Goal: Task Accomplishment & Management: Manage account settings

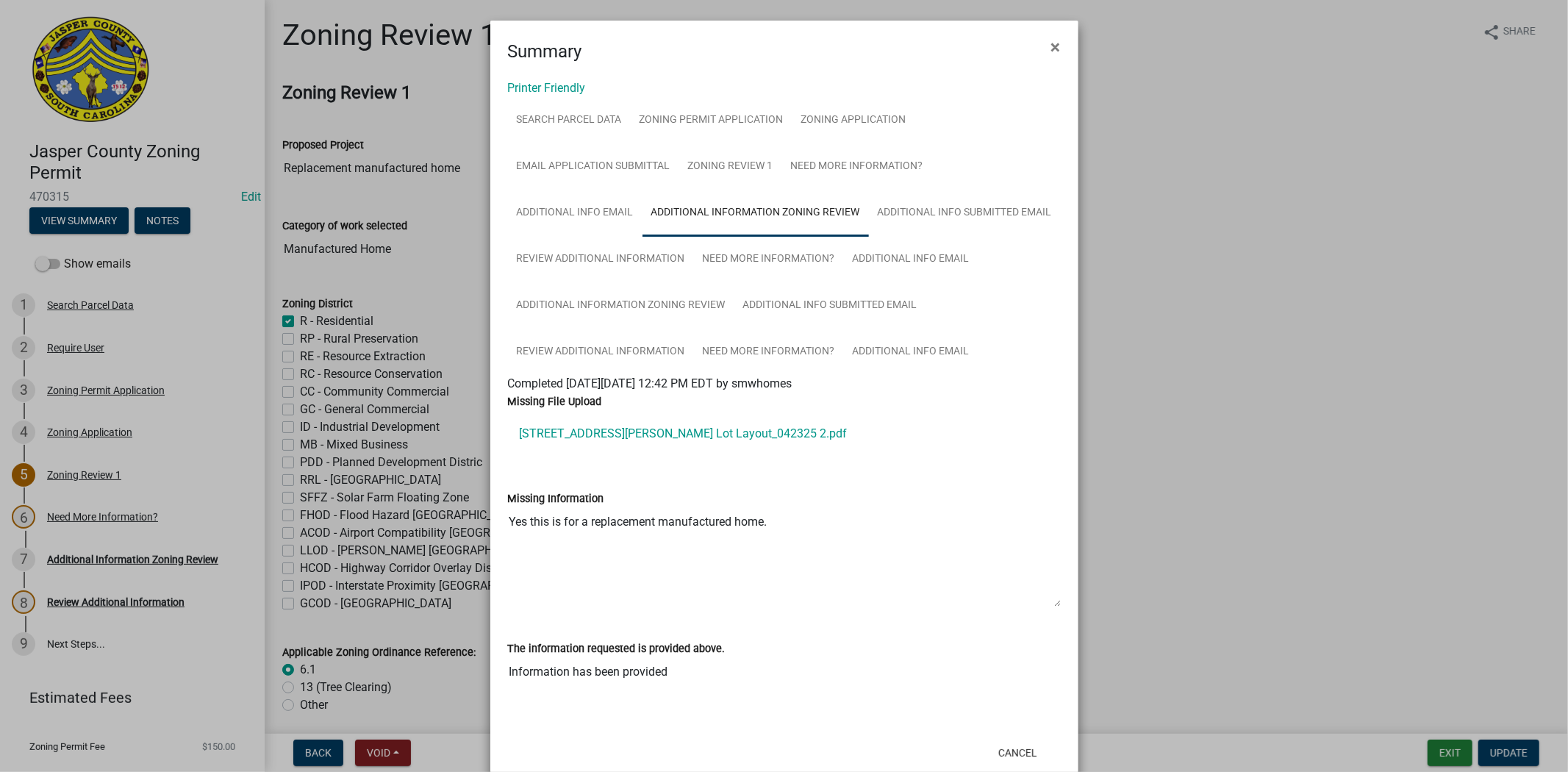
scroll to position [163, 0]
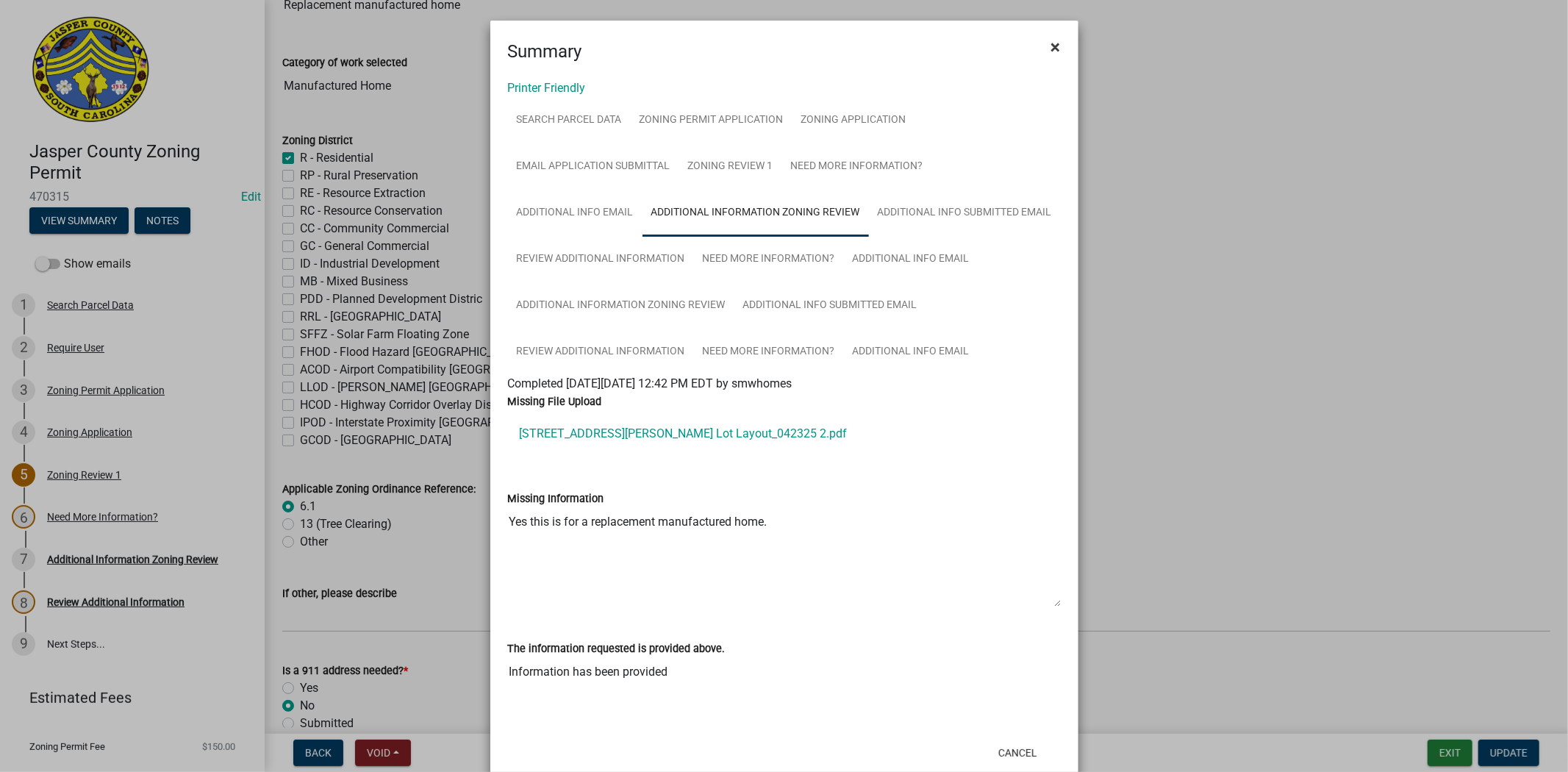
click at [1040, 47] on button "×" at bounding box center [1056, 46] width 33 height 41
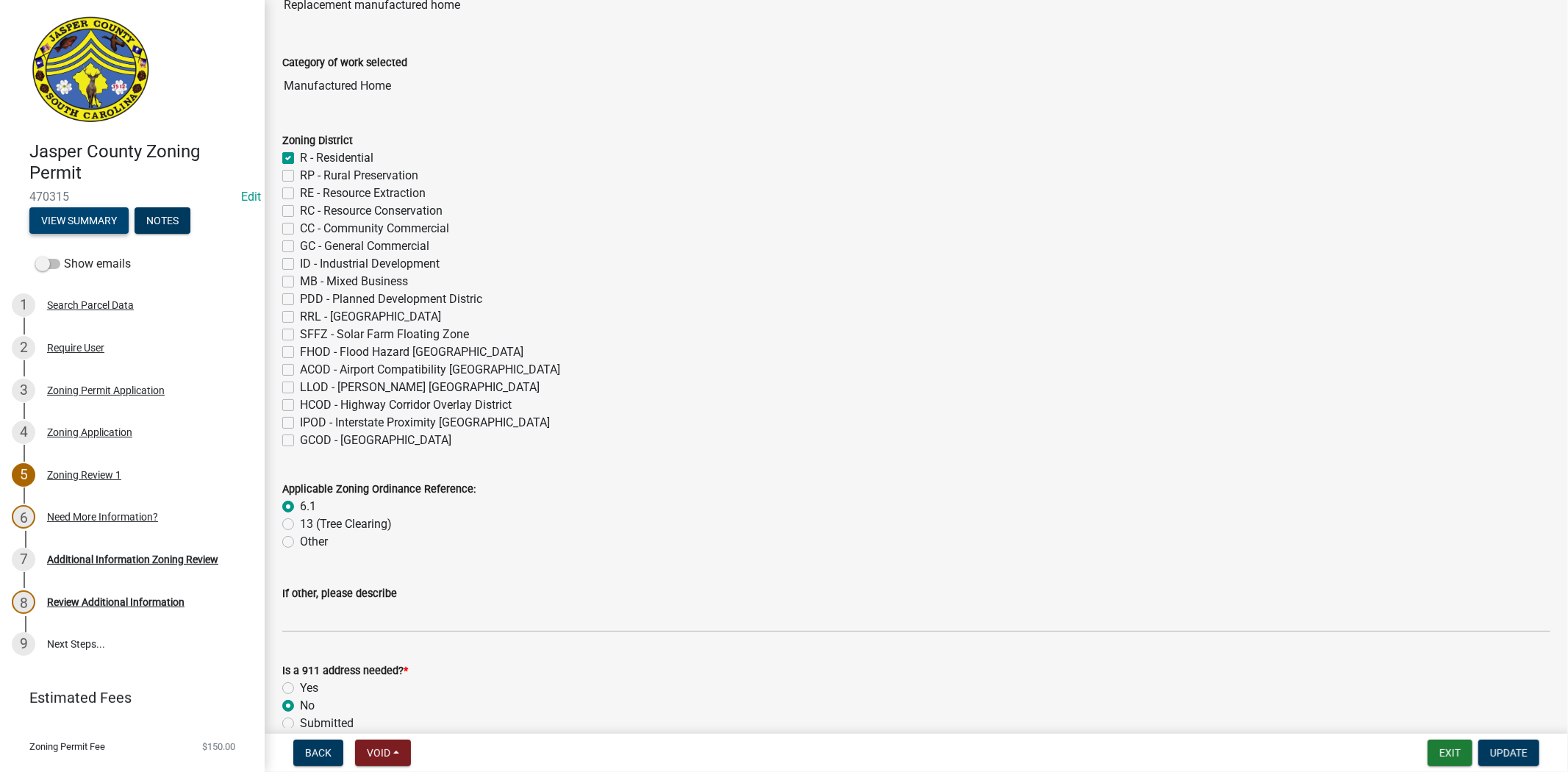
scroll to position [0, 0]
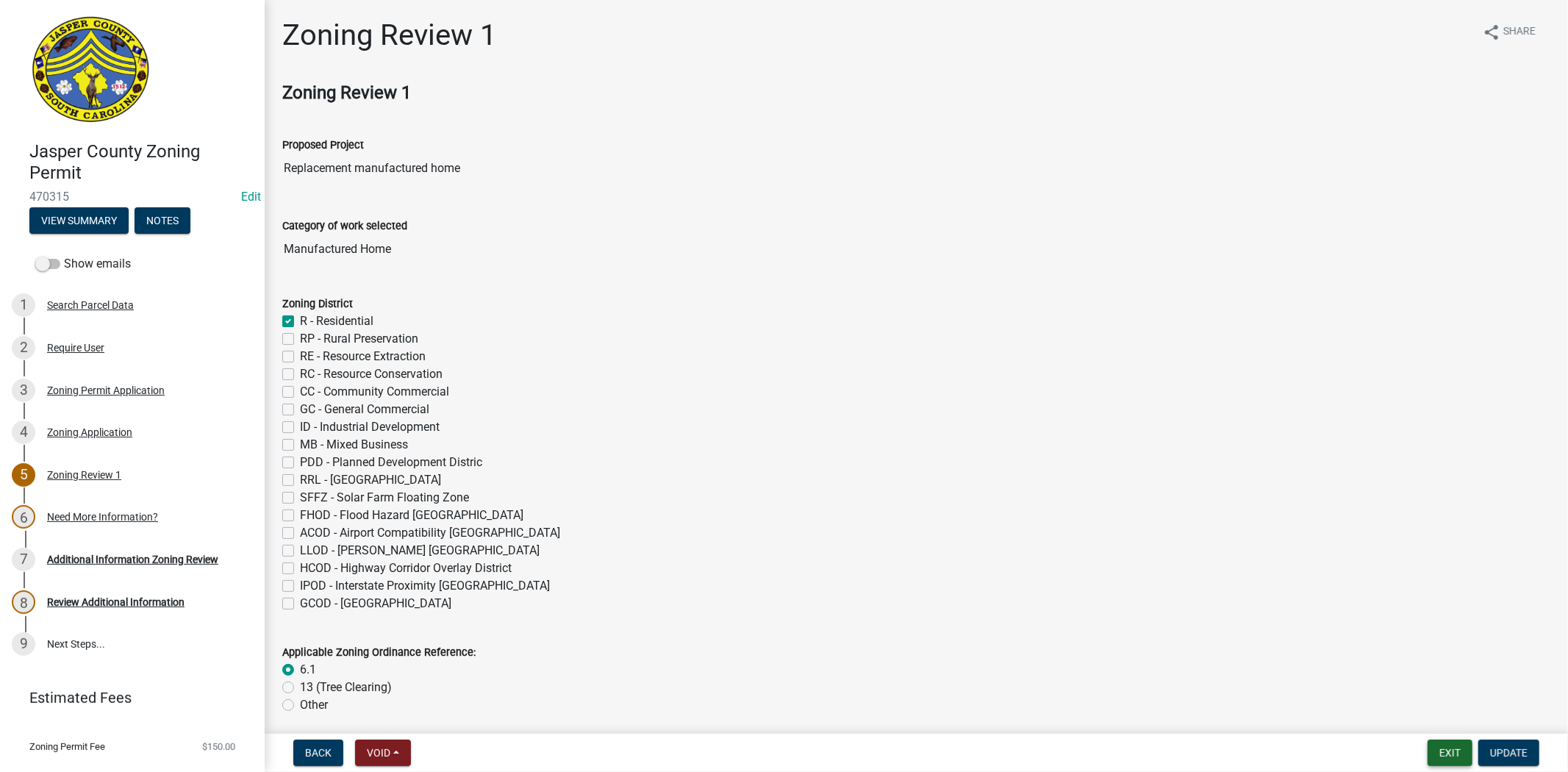
click at [1439, 756] on button "Exit" at bounding box center [1449, 753] width 45 height 26
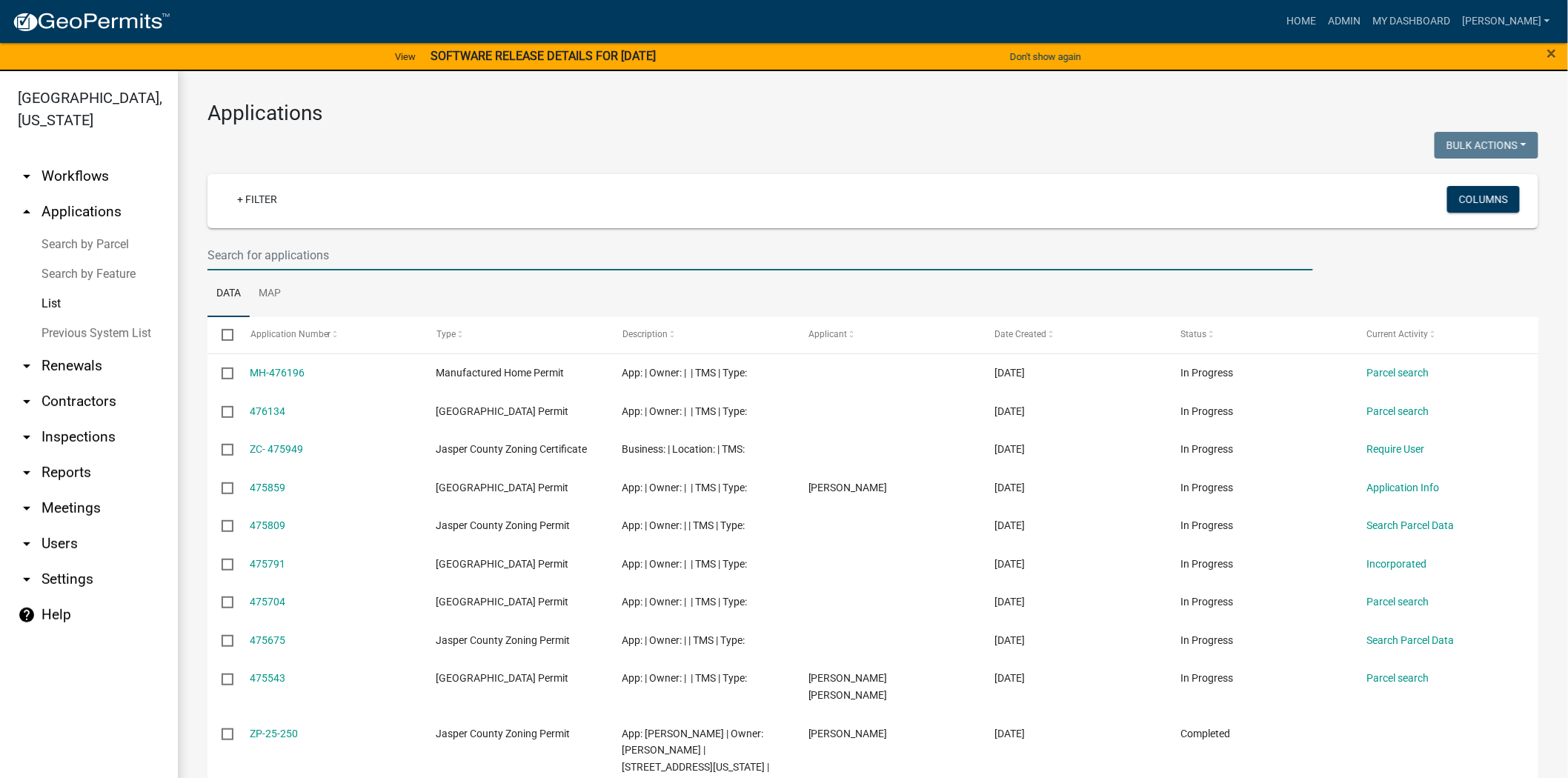
click at [297, 244] on input "text" at bounding box center [760, 255] width 1106 height 30
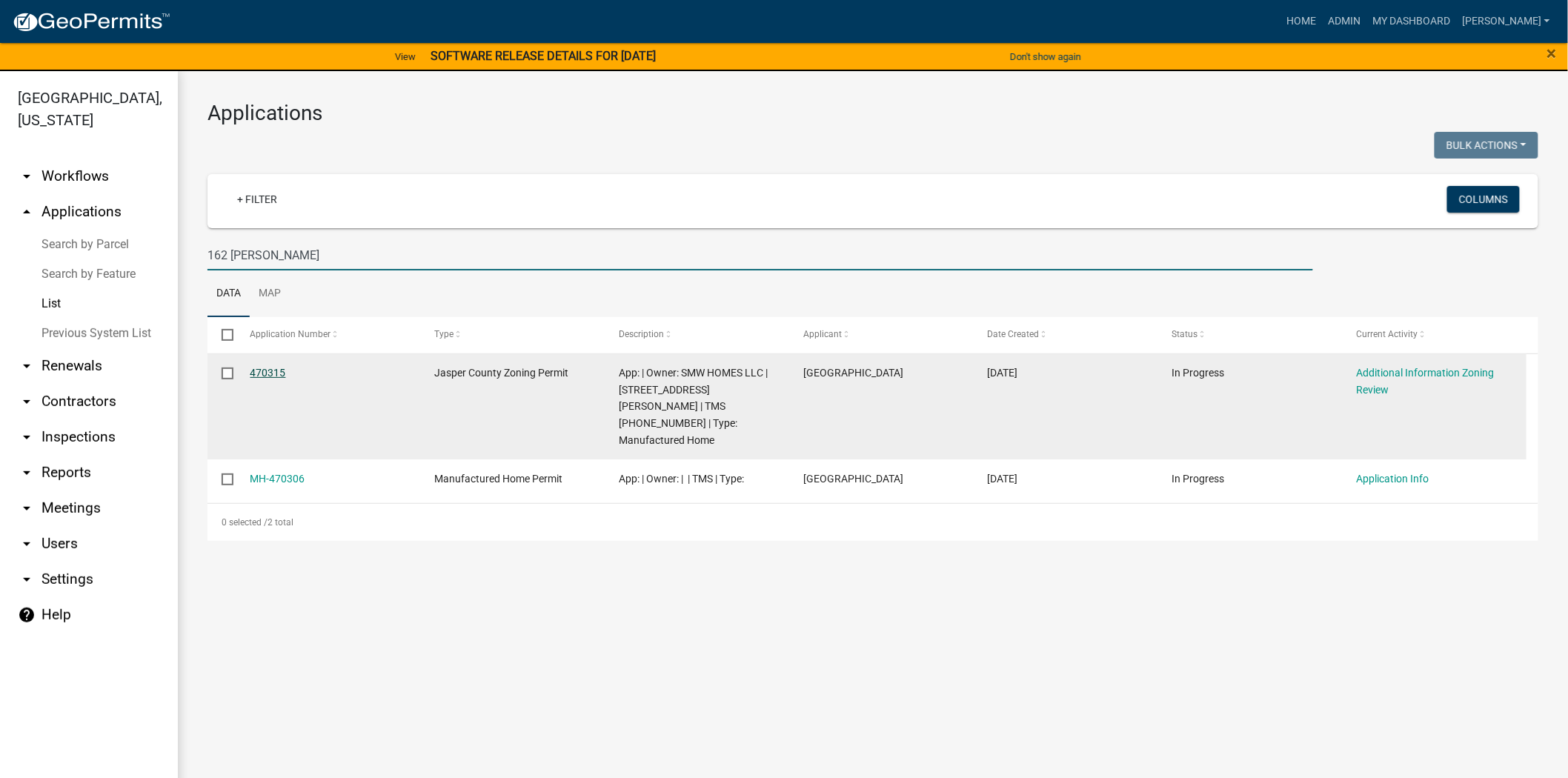
type input "162 wright"
click at [270, 368] on link "470315" at bounding box center [268, 372] width 35 height 11
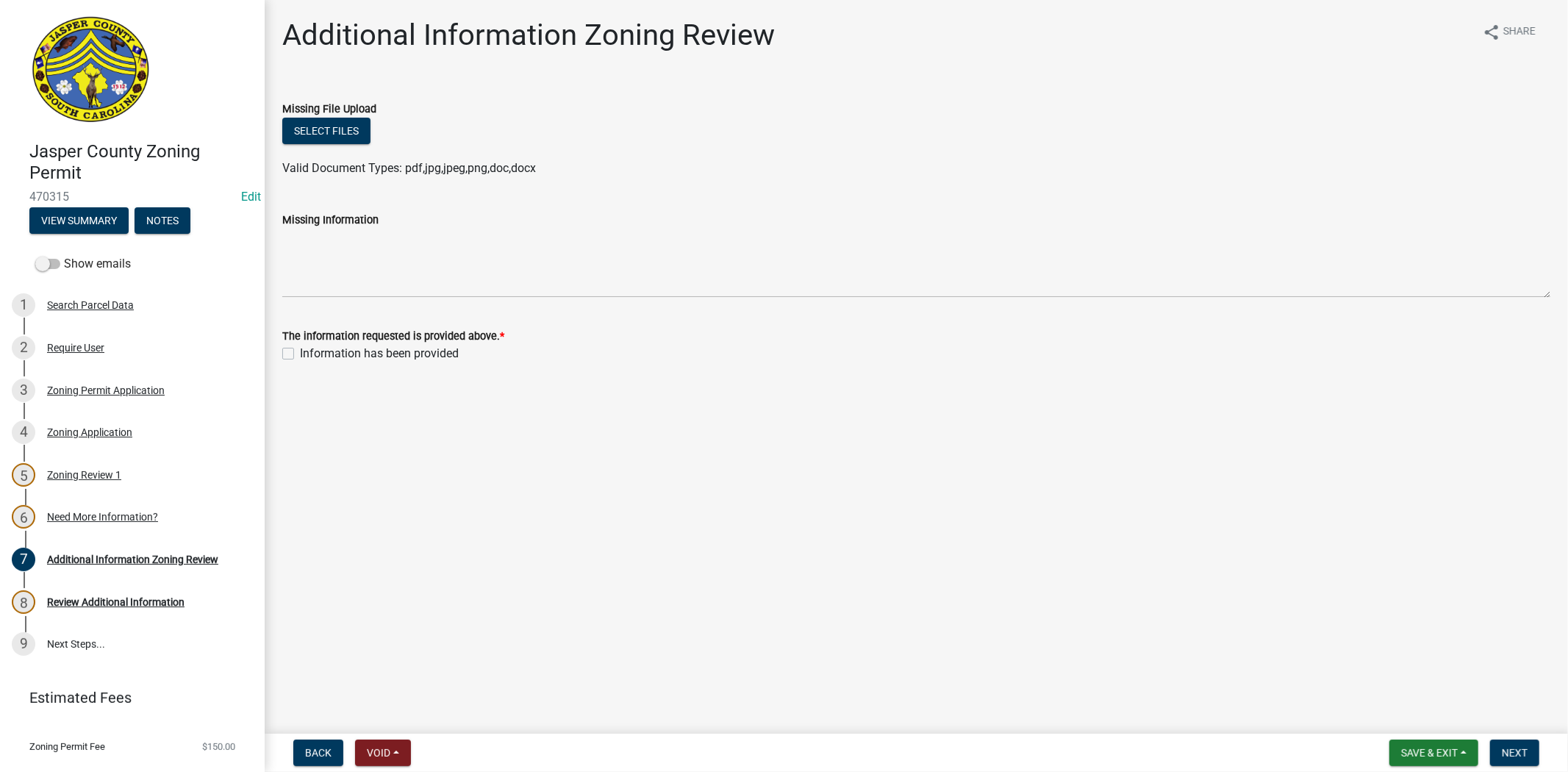
click at [120, 390] on div "Zoning Permit Application" at bounding box center [106, 390] width 117 height 11
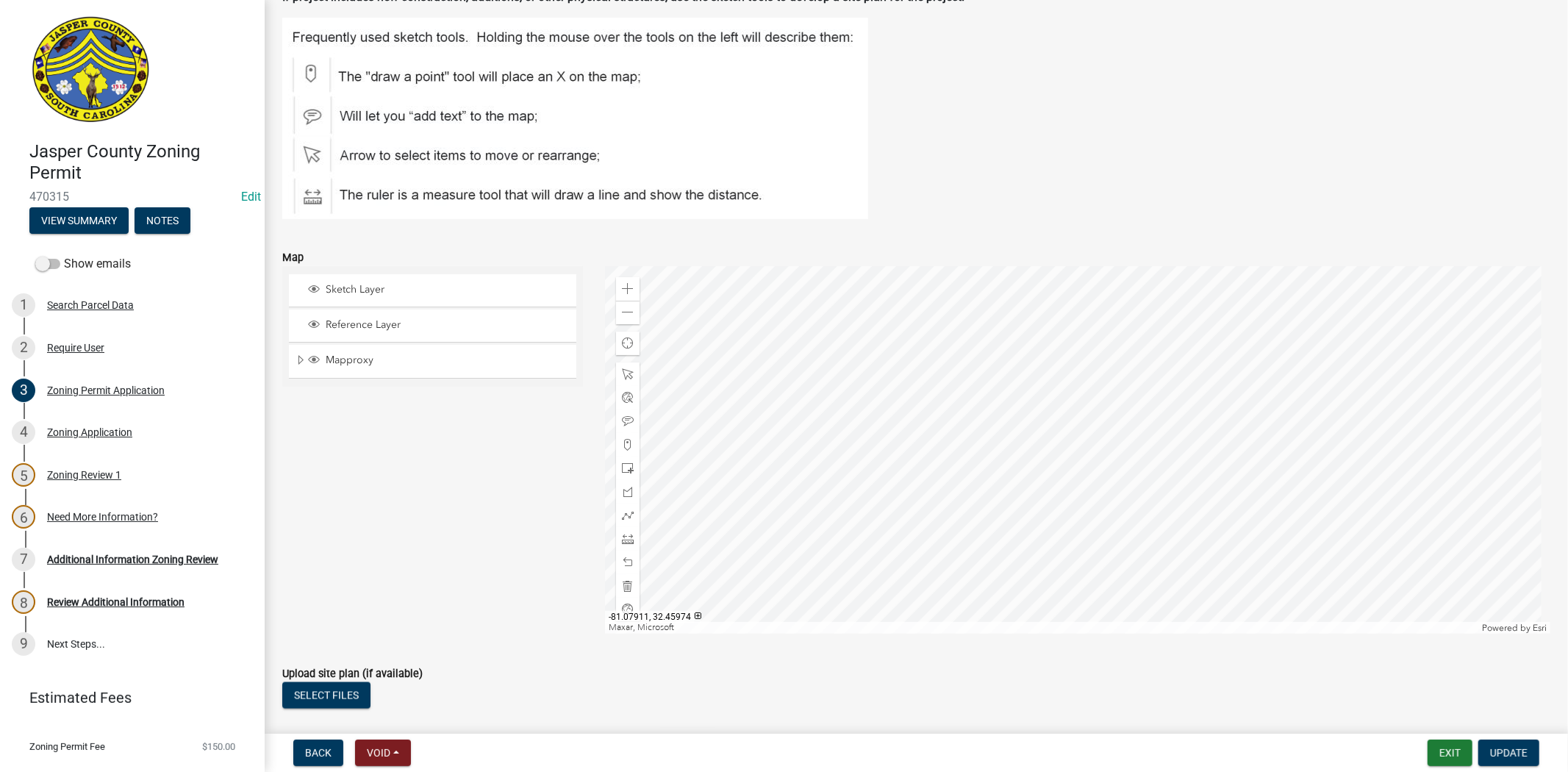
scroll to position [2206, 0]
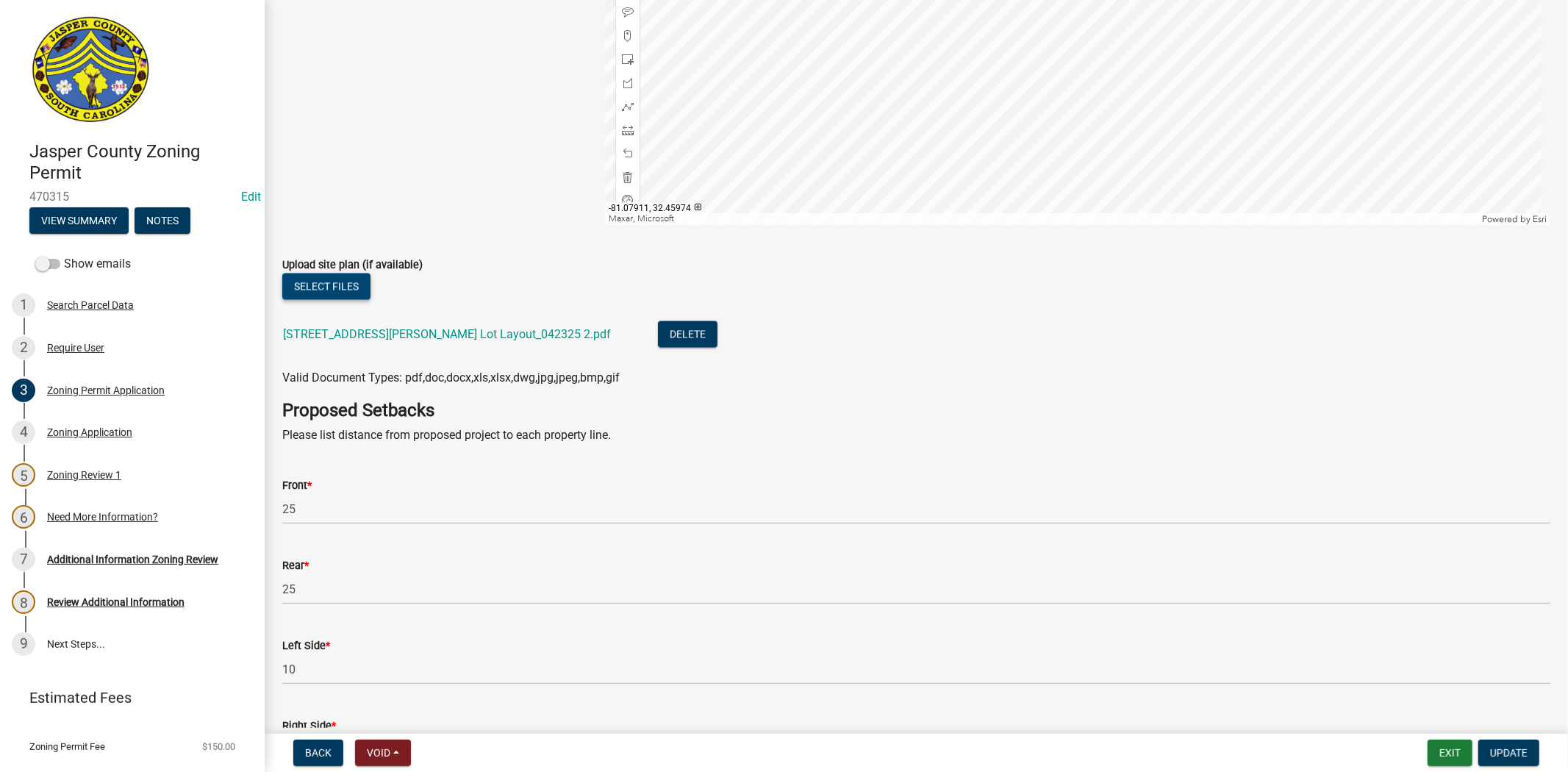
click at [339, 273] on button "Select files" at bounding box center [326, 286] width 88 height 26
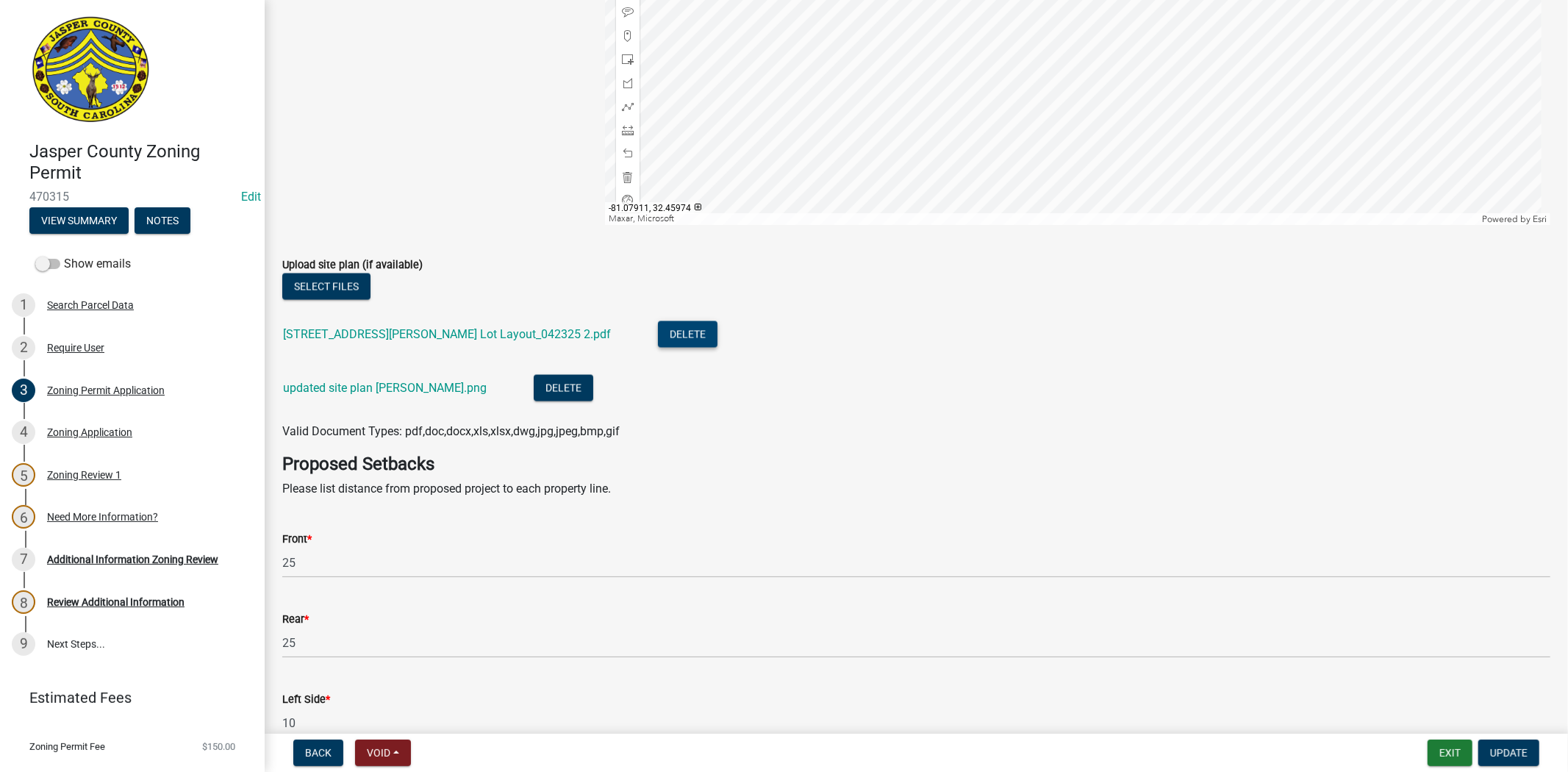
click at [658, 321] on button "Delete" at bounding box center [688, 334] width 60 height 26
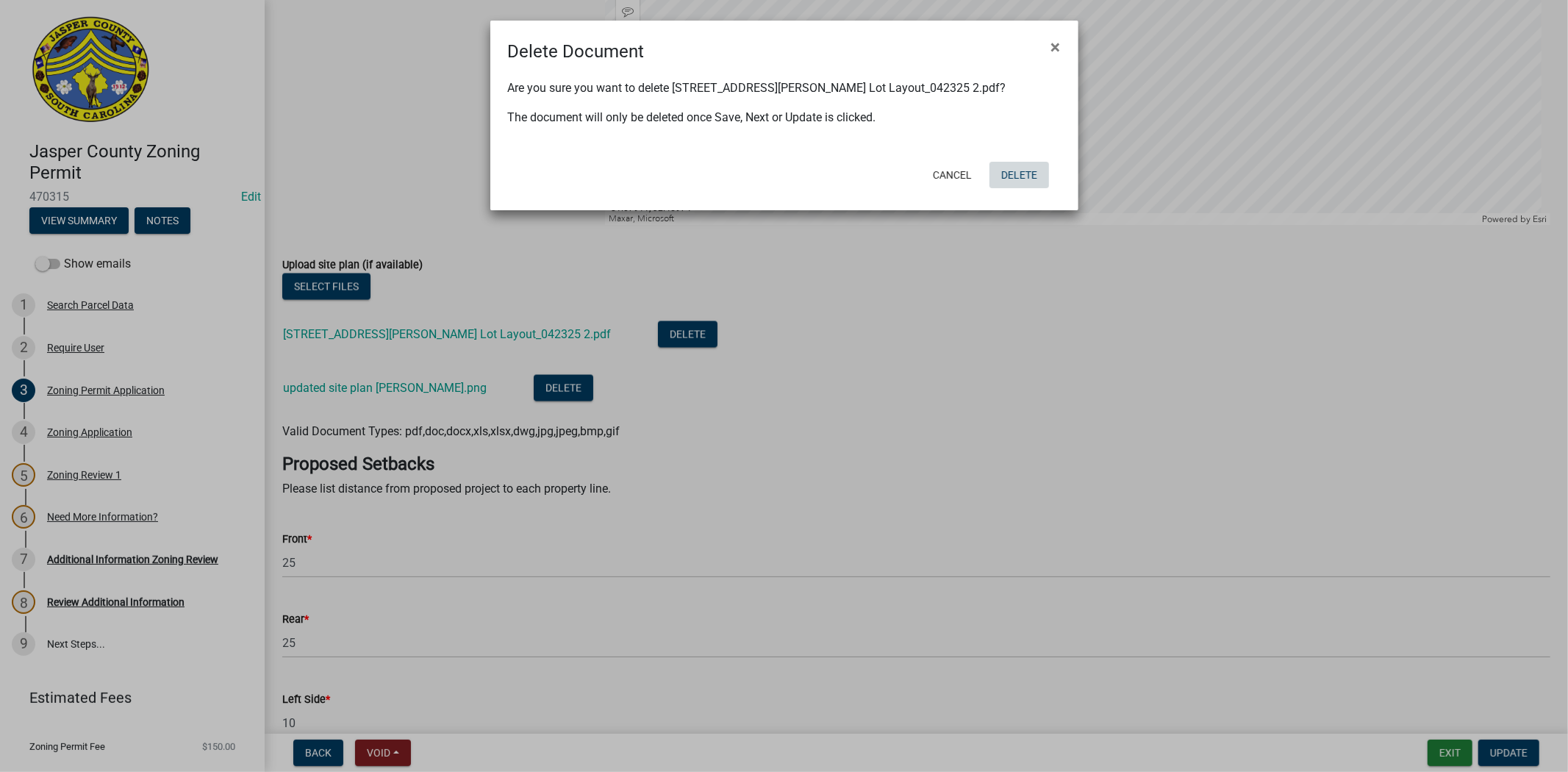
click at [1012, 170] on button "Delete" at bounding box center [1019, 175] width 60 height 26
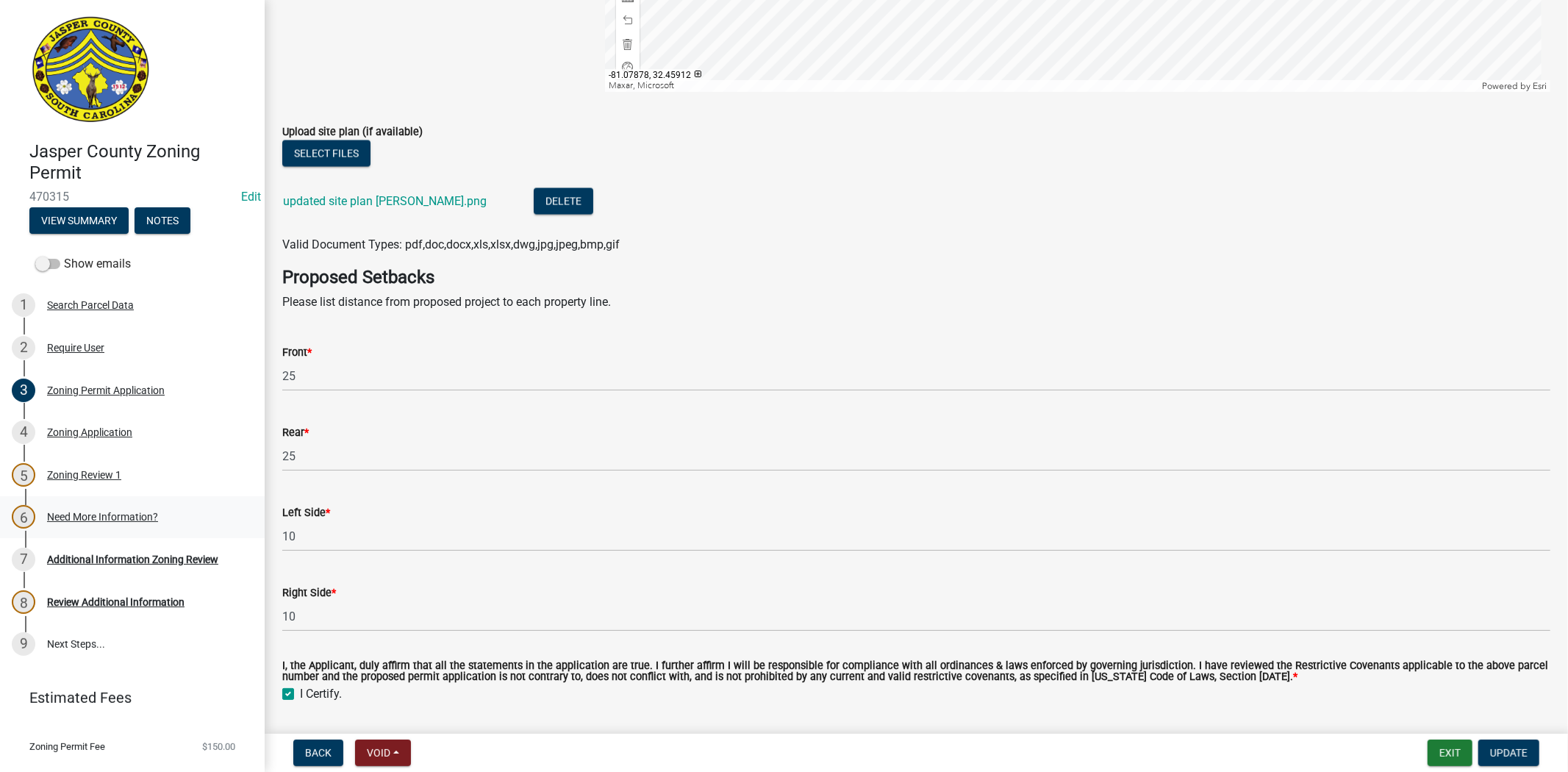
scroll to position [2369, 0]
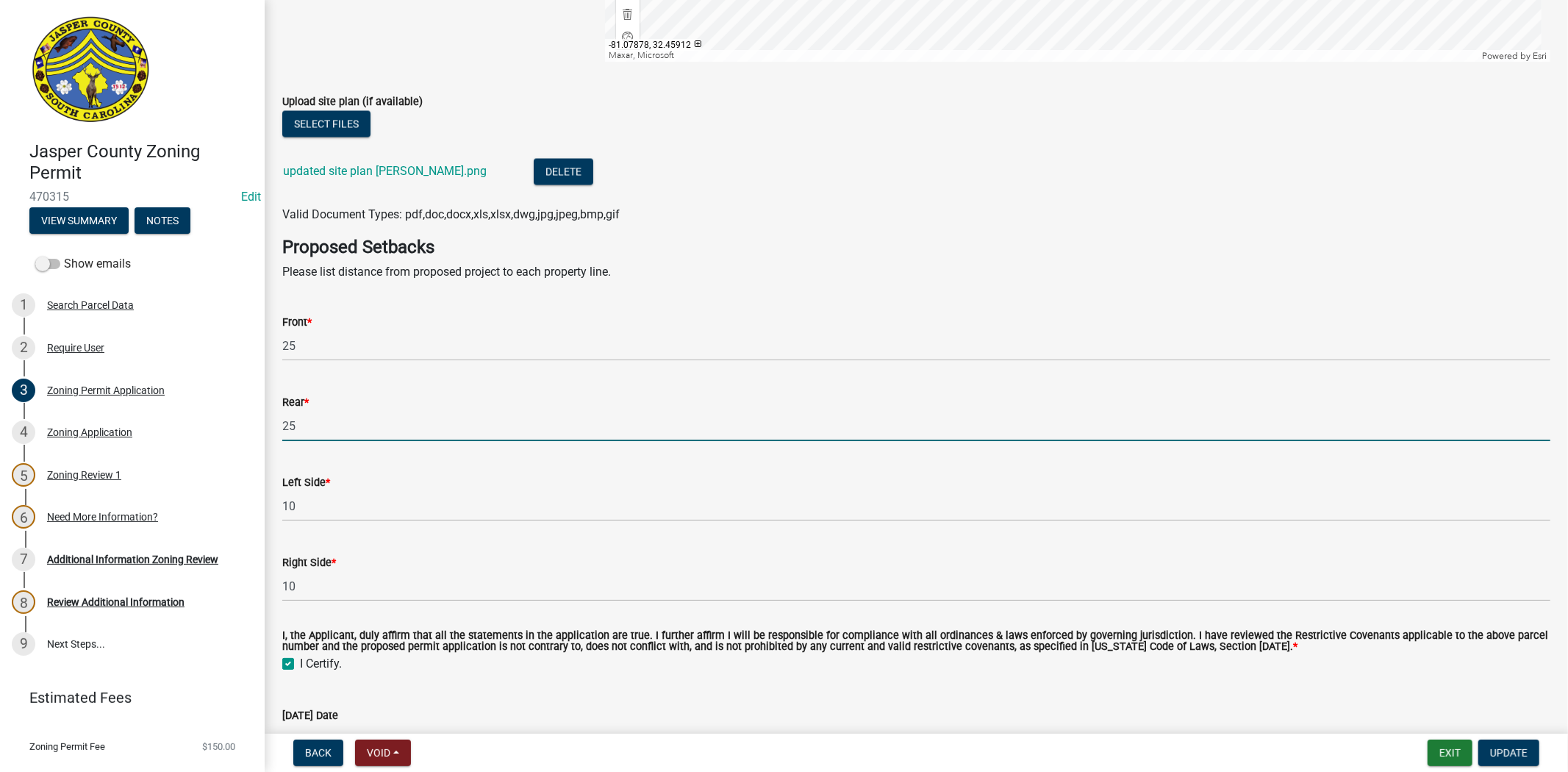
click at [328, 411] on input "25" at bounding box center [916, 426] width 1268 height 30
type input "2"
type input "605.6"
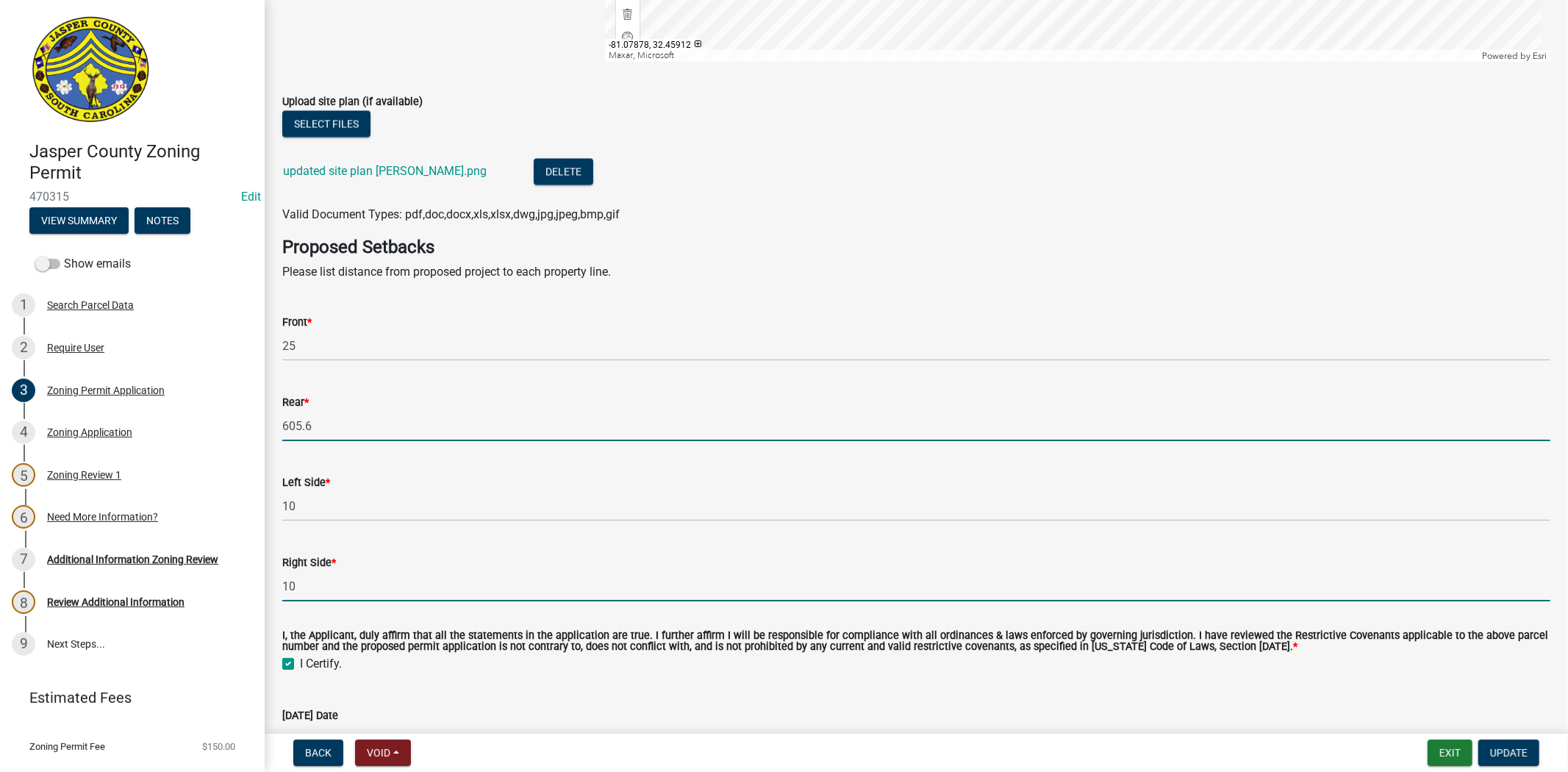
click at [315, 572] on input "10" at bounding box center [916, 586] width 1268 height 30
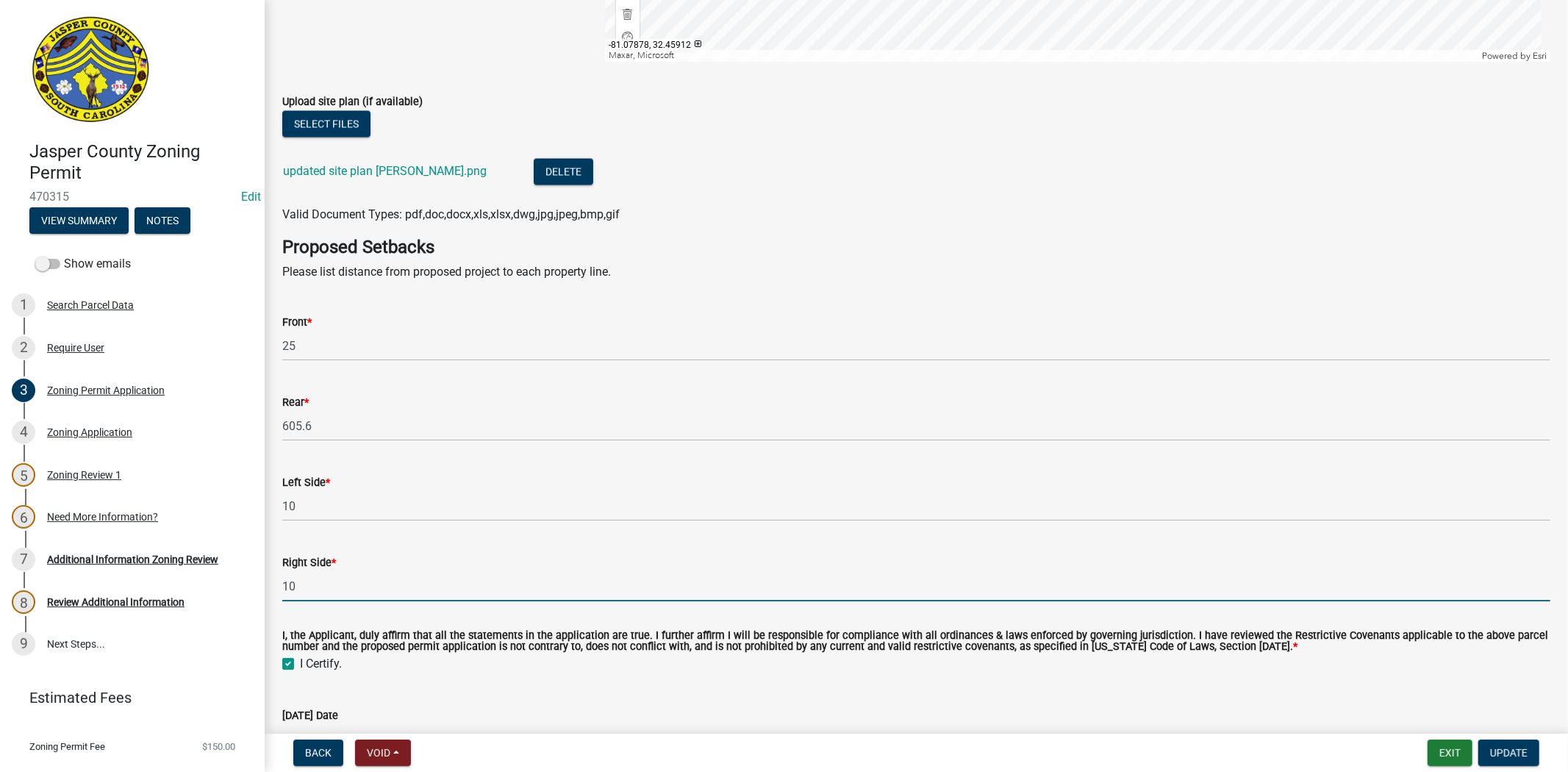
type input "1"
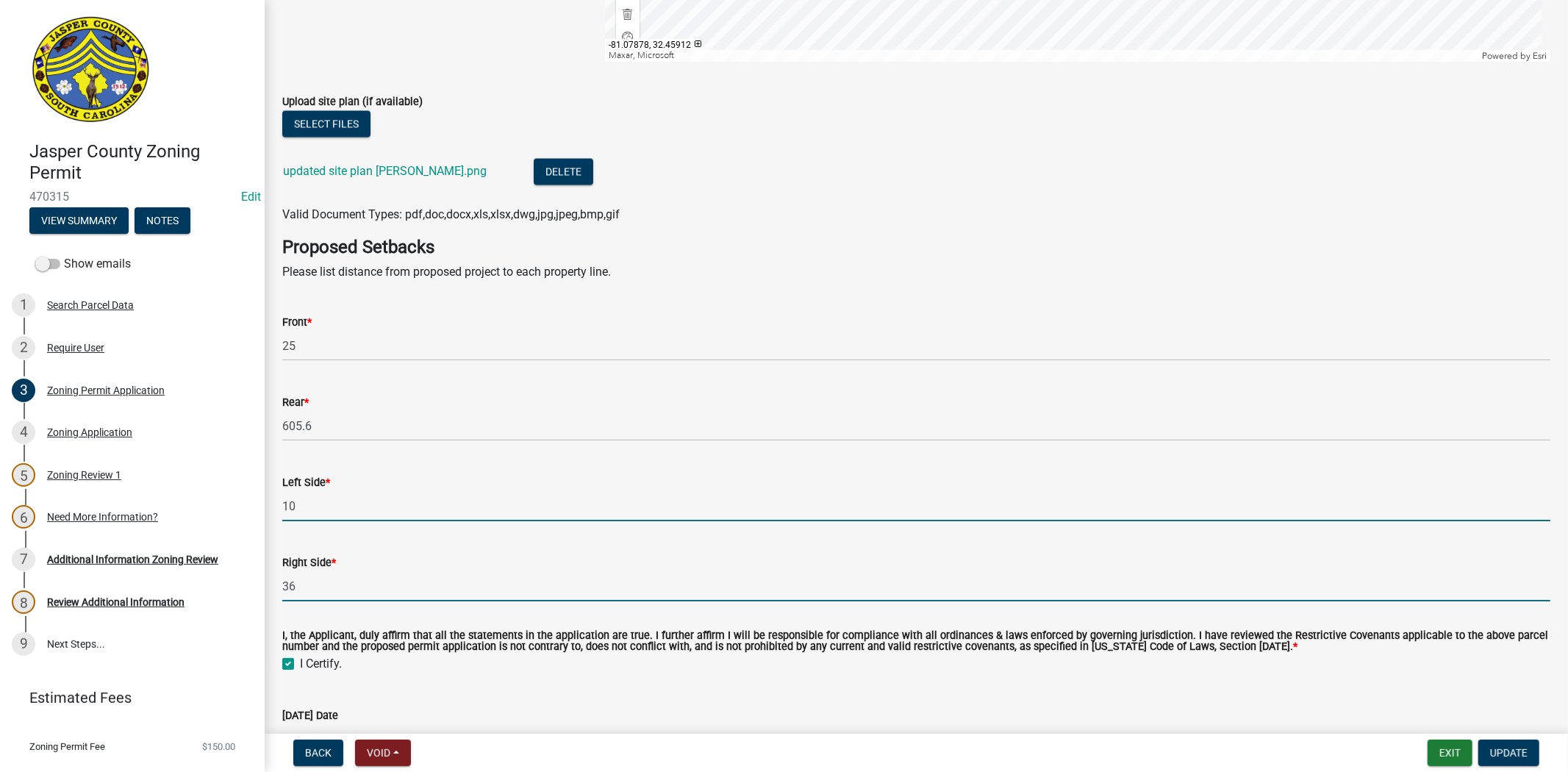
click at [304, 491] on input "10" at bounding box center [916, 506] width 1268 height 30
click at [310, 572] on input "36" at bounding box center [916, 586] width 1268 height 30
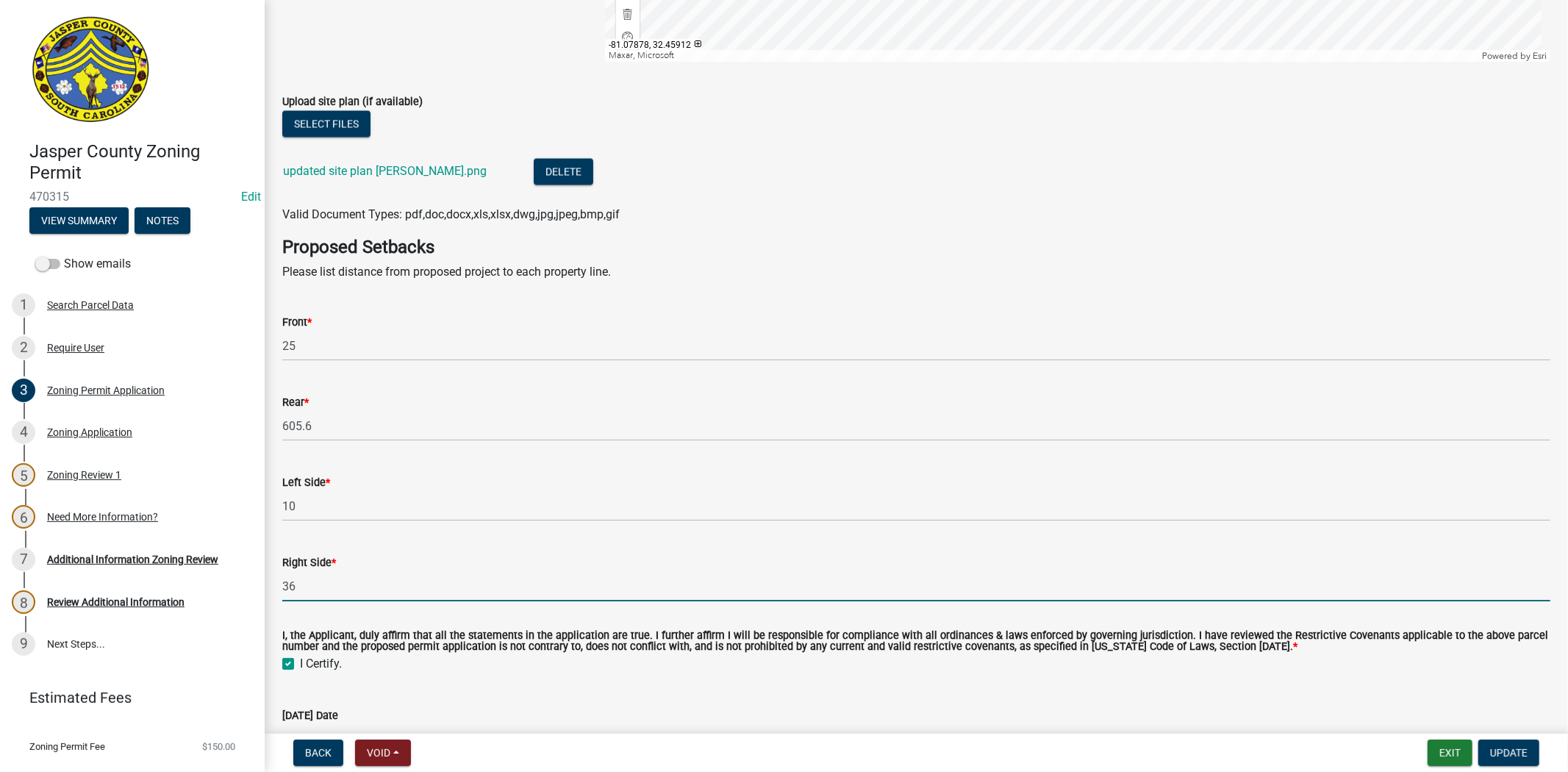
type input "3"
type input "66"
click at [300, 474] on div "Left Side *" at bounding box center [916, 482] width 1268 height 18
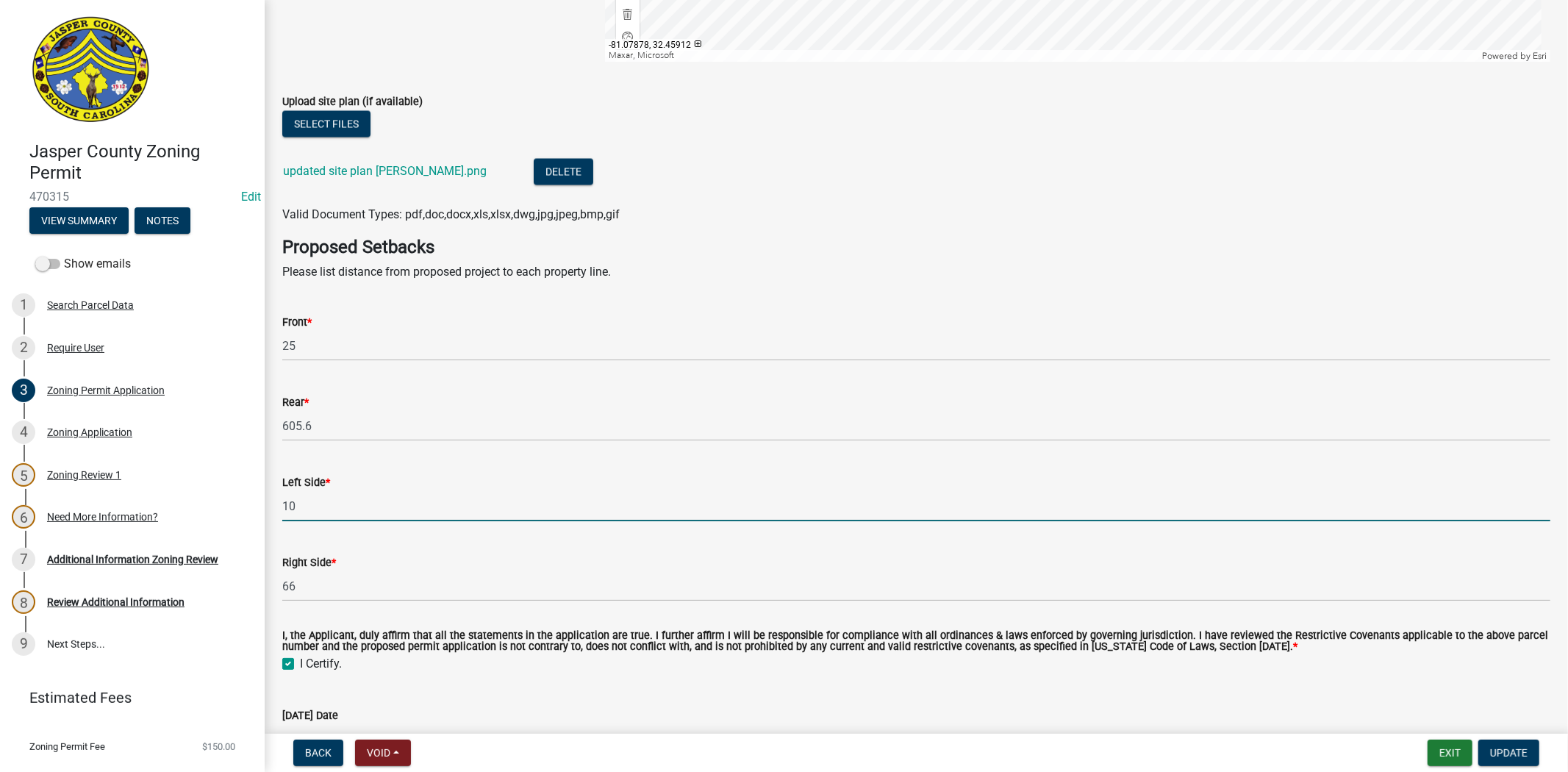
click at [303, 491] on input "10" at bounding box center [916, 506] width 1268 height 30
type input "1"
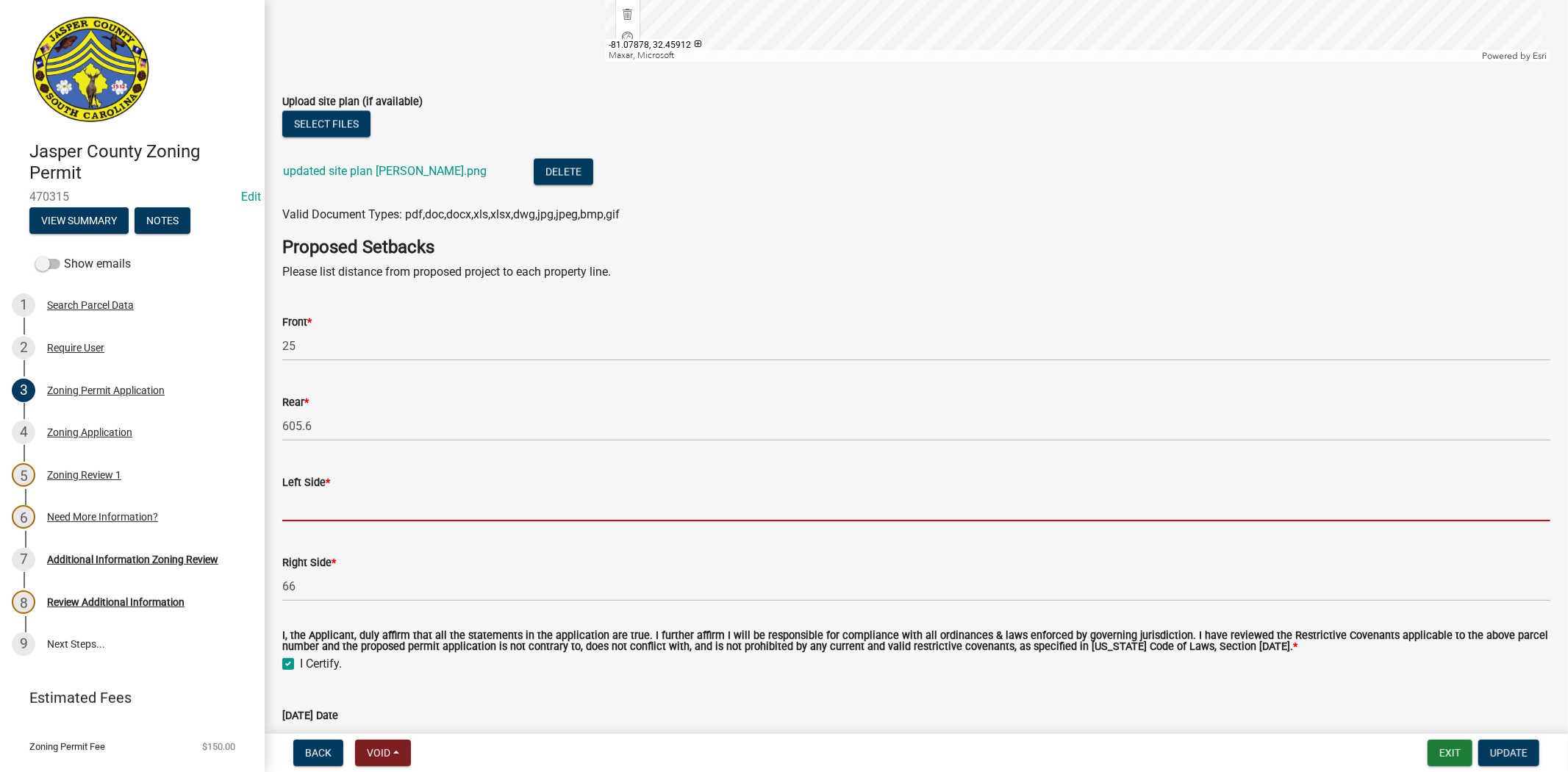
type input "6"
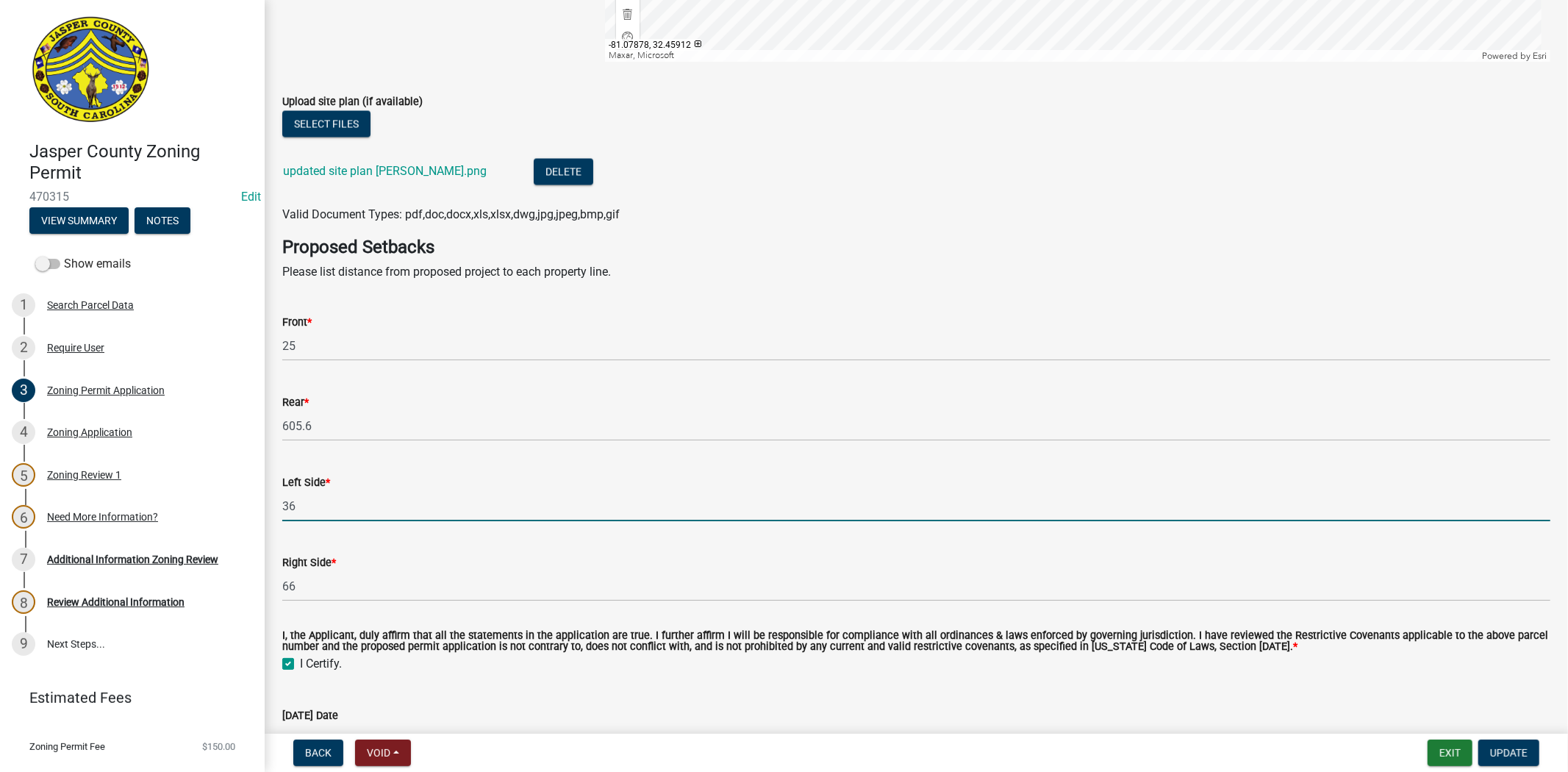
type input "36"
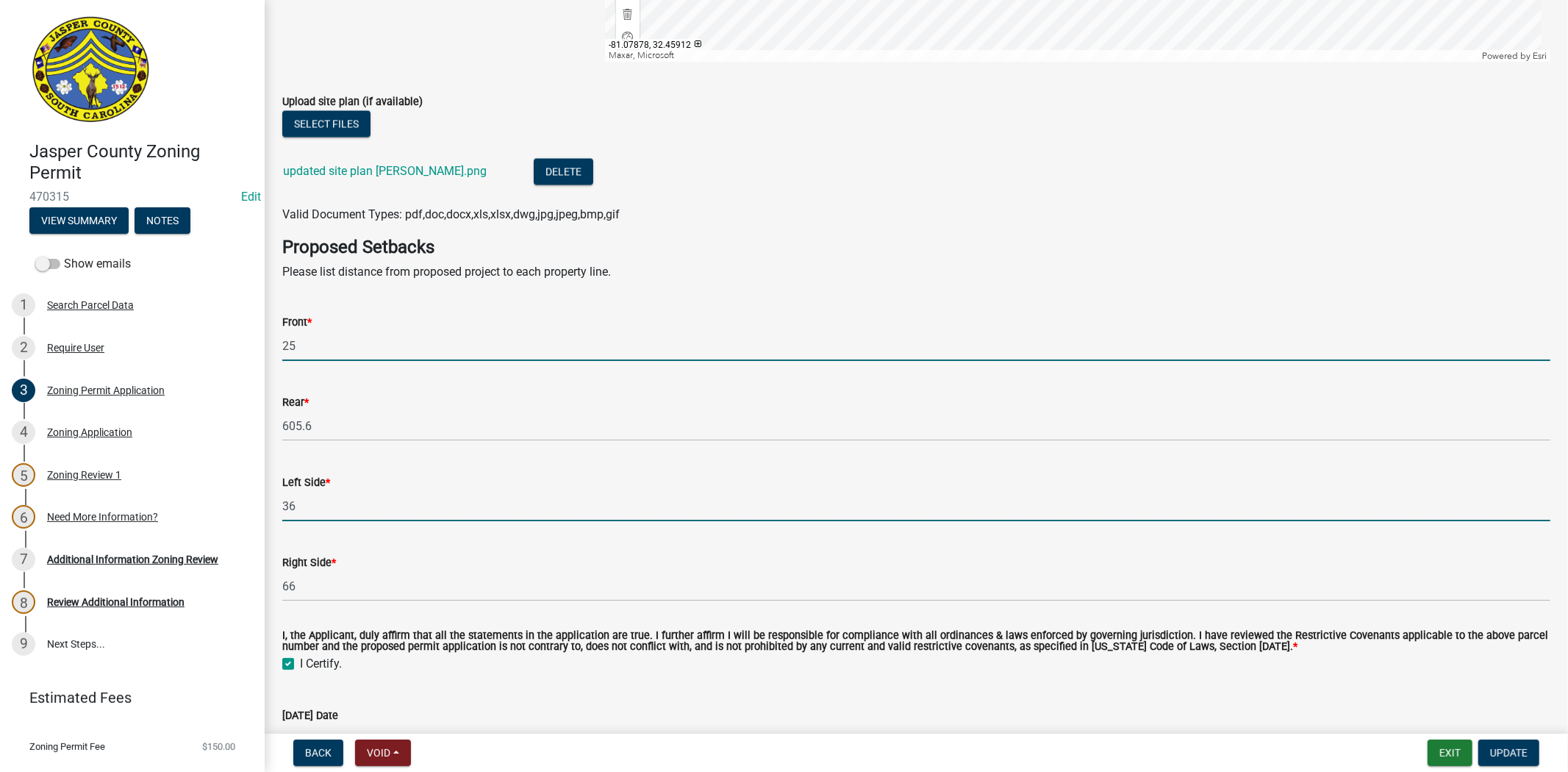
click at [321, 331] on input "25" at bounding box center [916, 346] width 1268 height 30
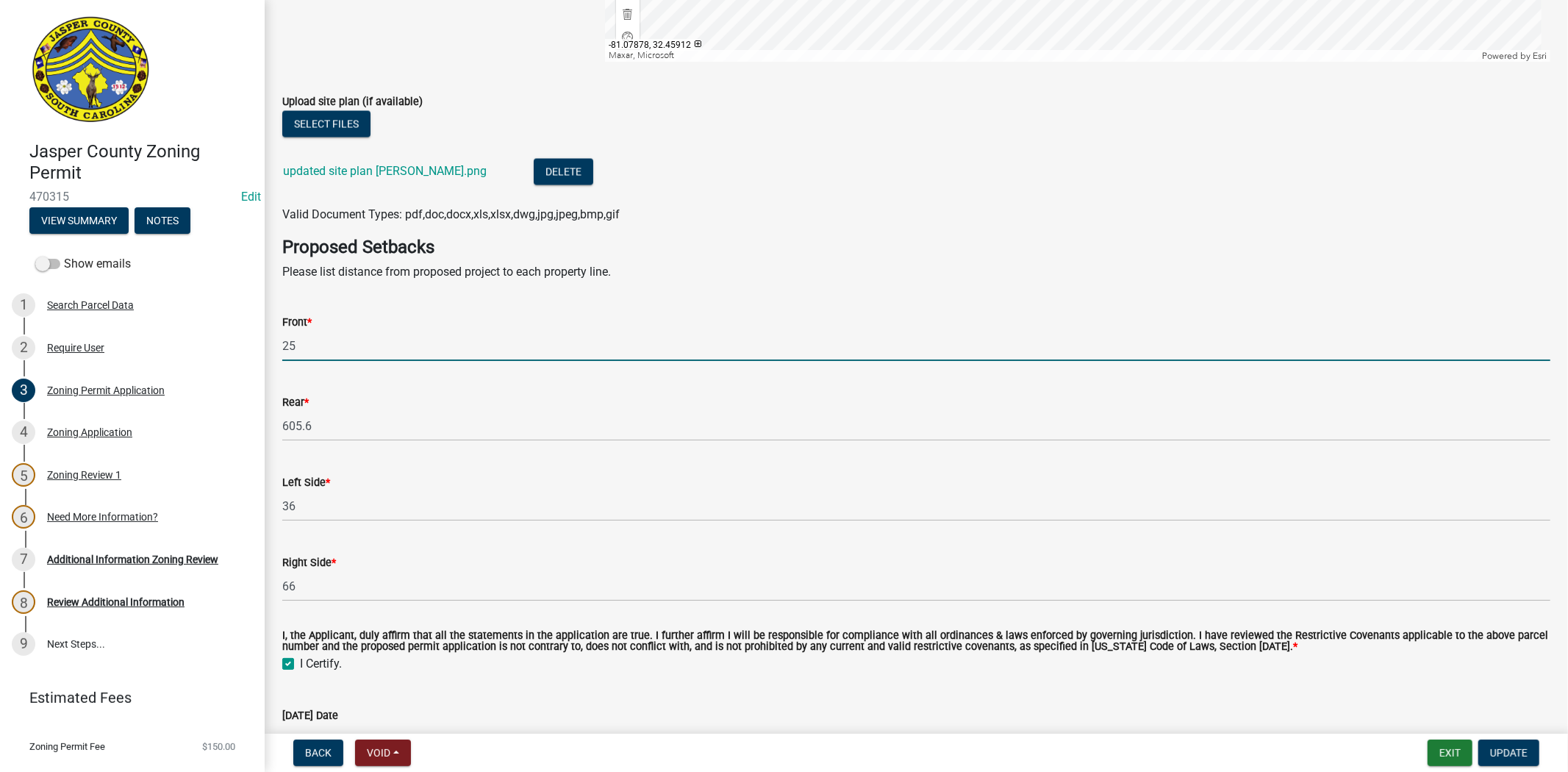
type input "2"
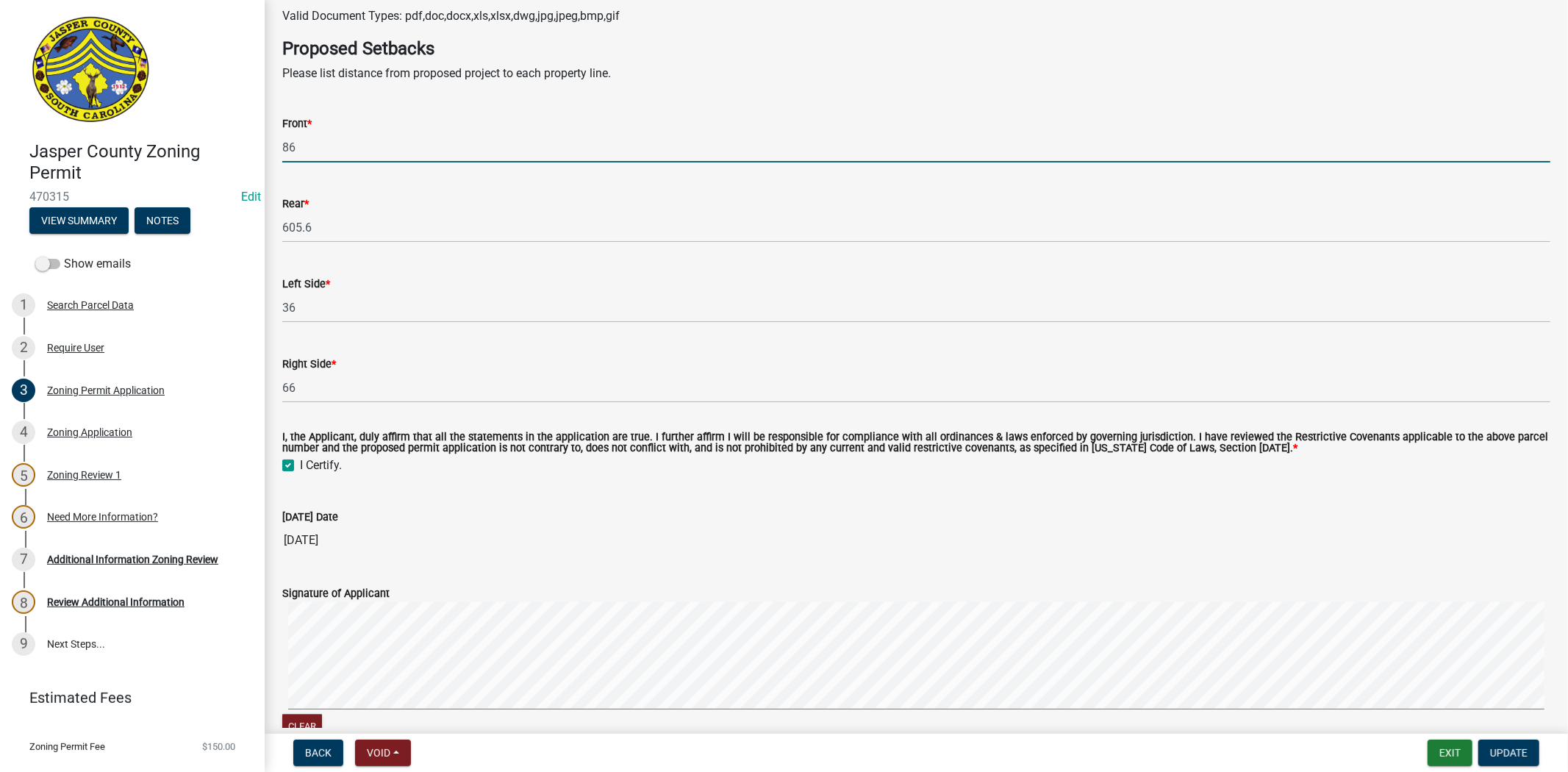
scroll to position [2586, 0]
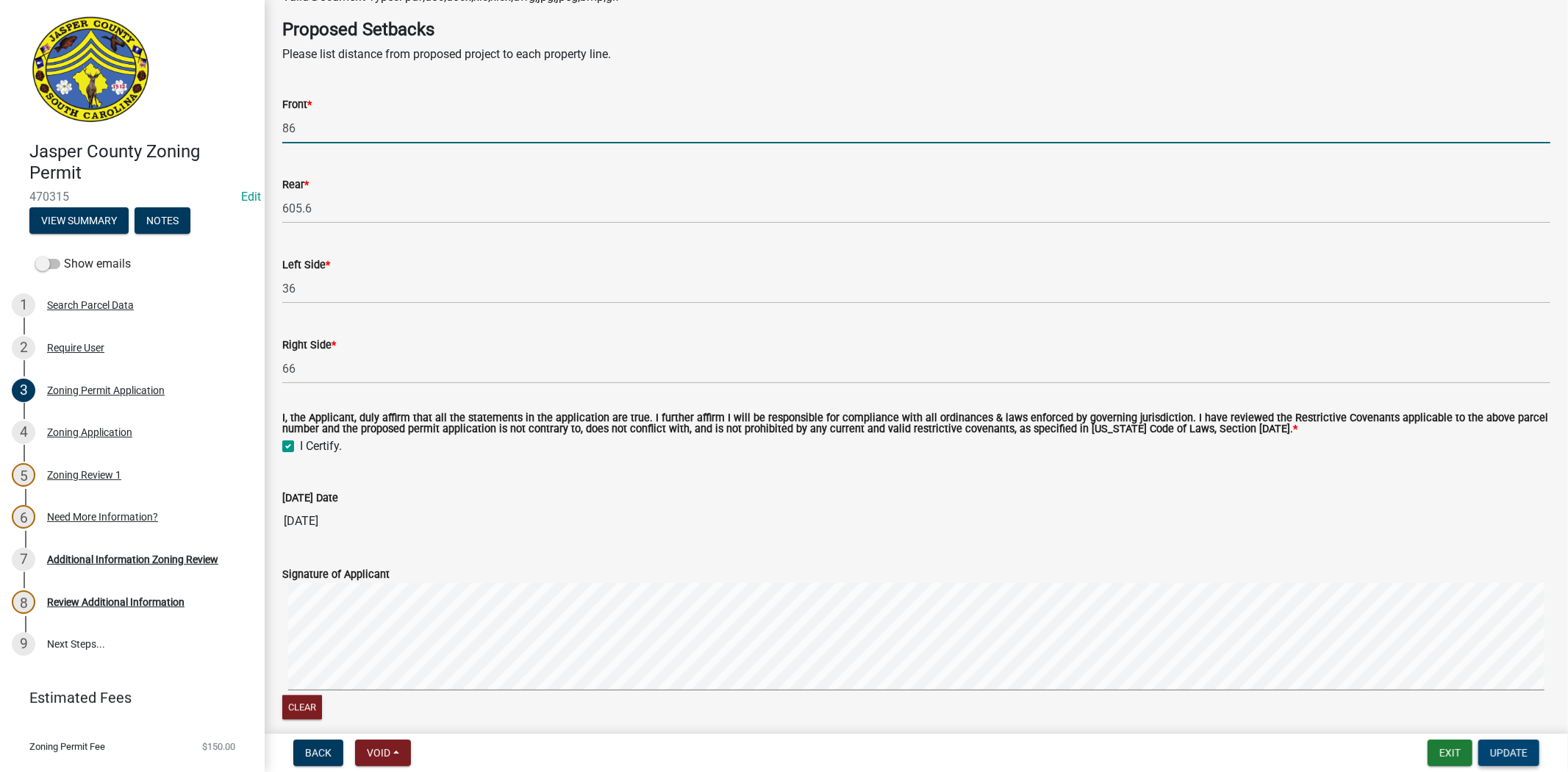
type input "86"
click at [1508, 759] on button "Update" at bounding box center [1508, 753] width 61 height 26
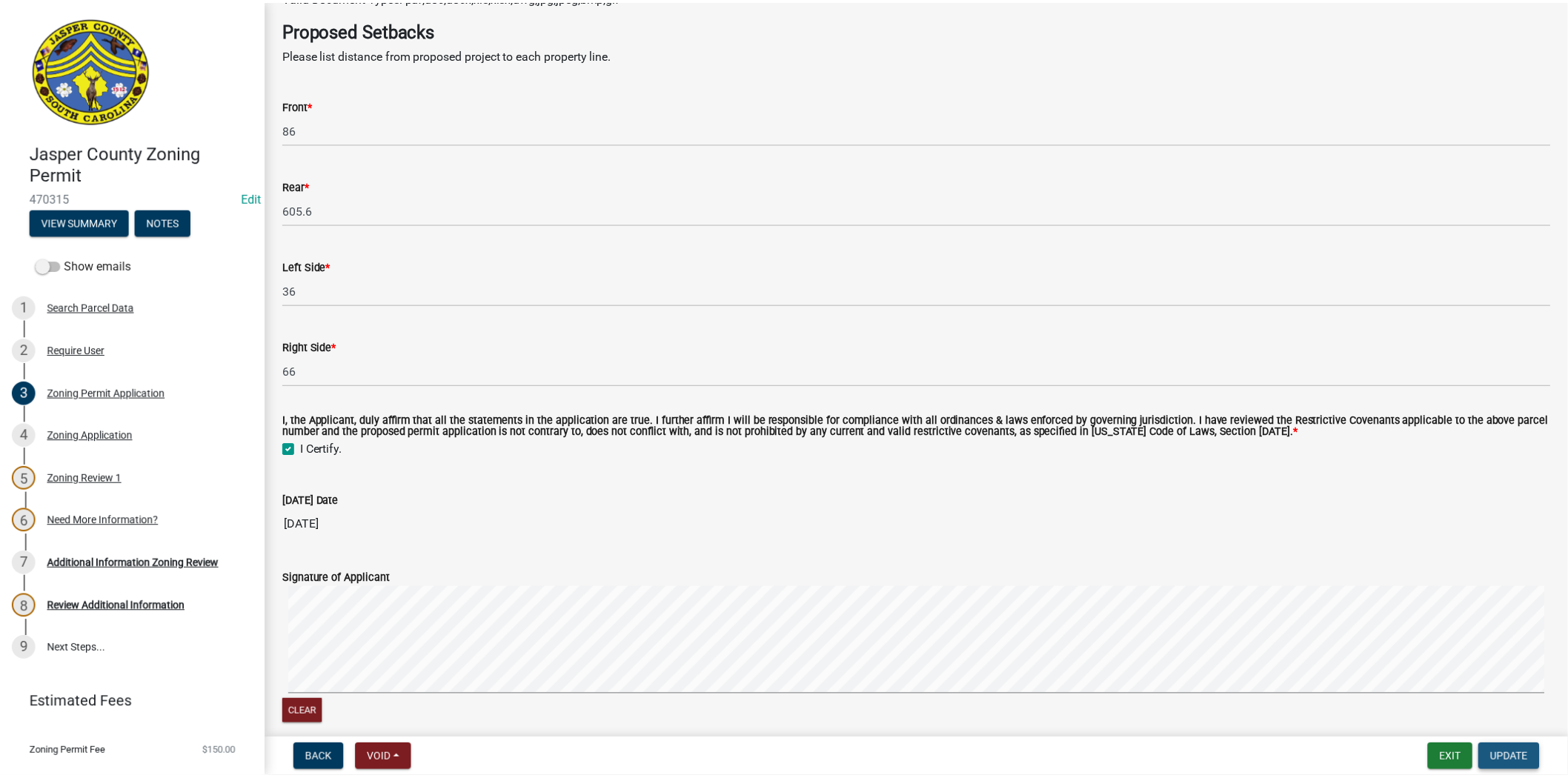
scroll to position [0, 0]
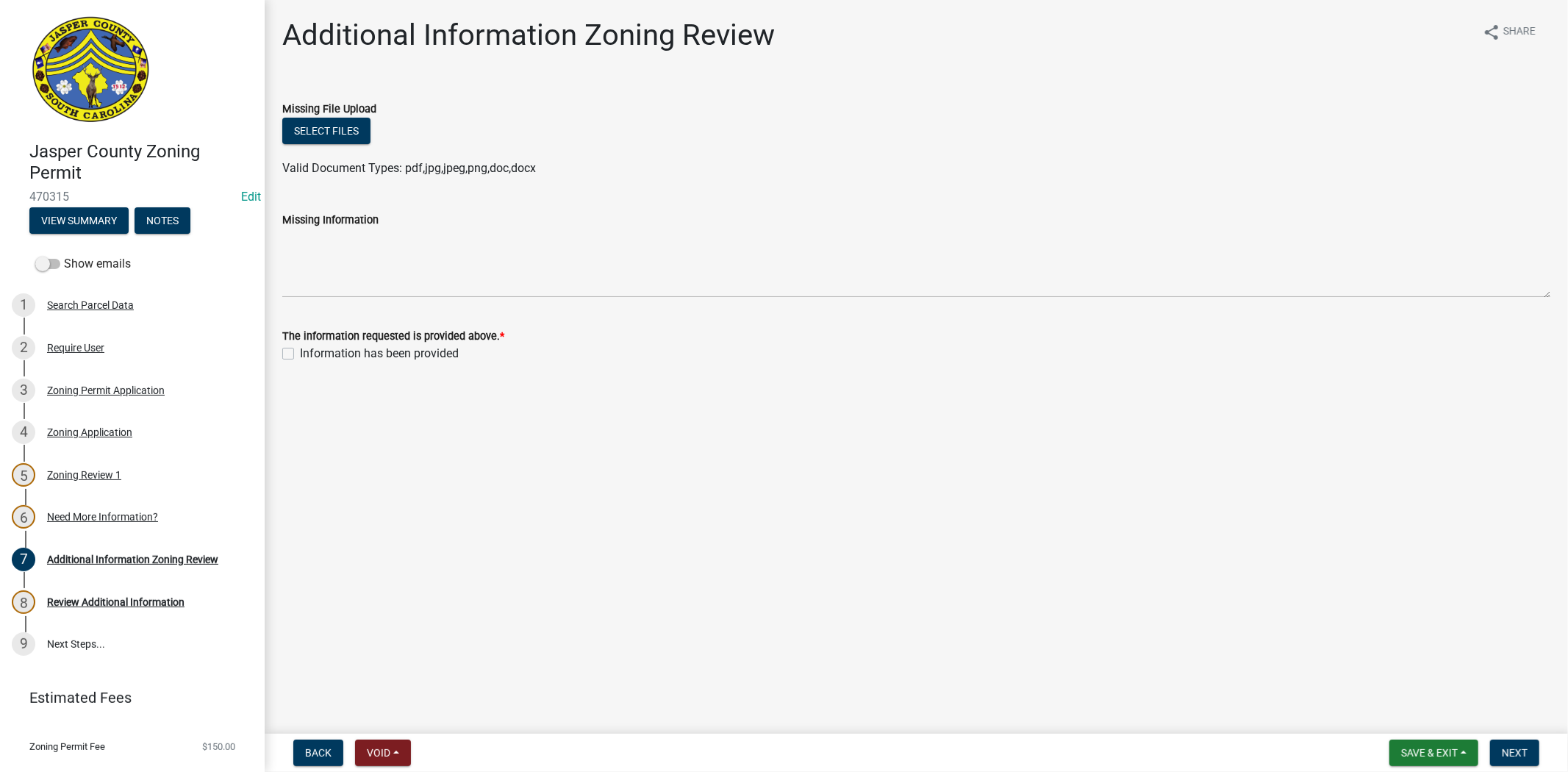
click at [300, 353] on label "Information has been provided" at bounding box center [379, 354] width 158 height 18
click at [300, 353] on input "Information has been provided" at bounding box center [304, 349] width 10 height 10
checkbox input "true"
click at [1519, 754] on span "Next" at bounding box center [1514, 752] width 25 height 11
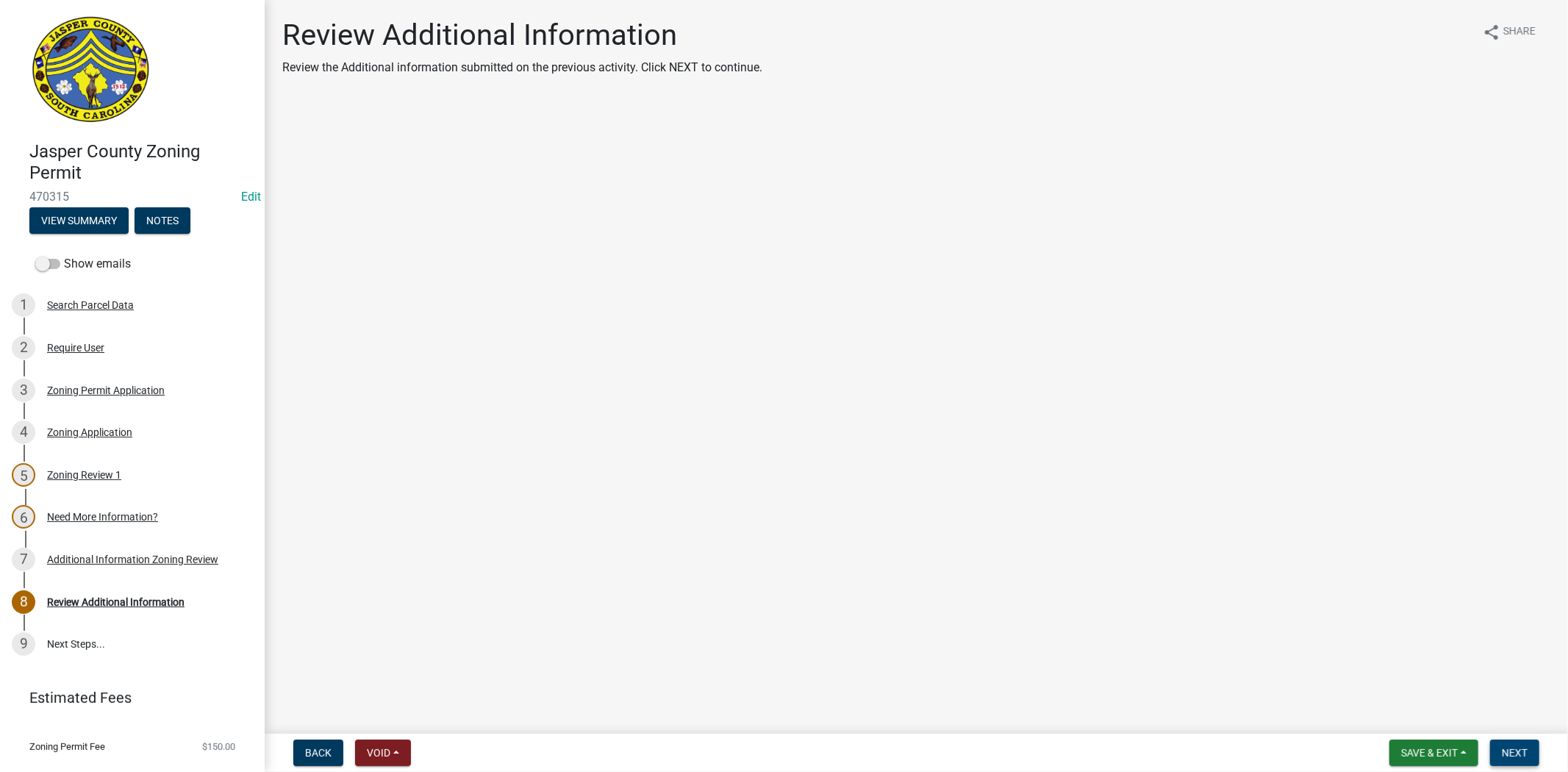
click at [1502, 751] on span "Next" at bounding box center [1514, 752] width 25 height 11
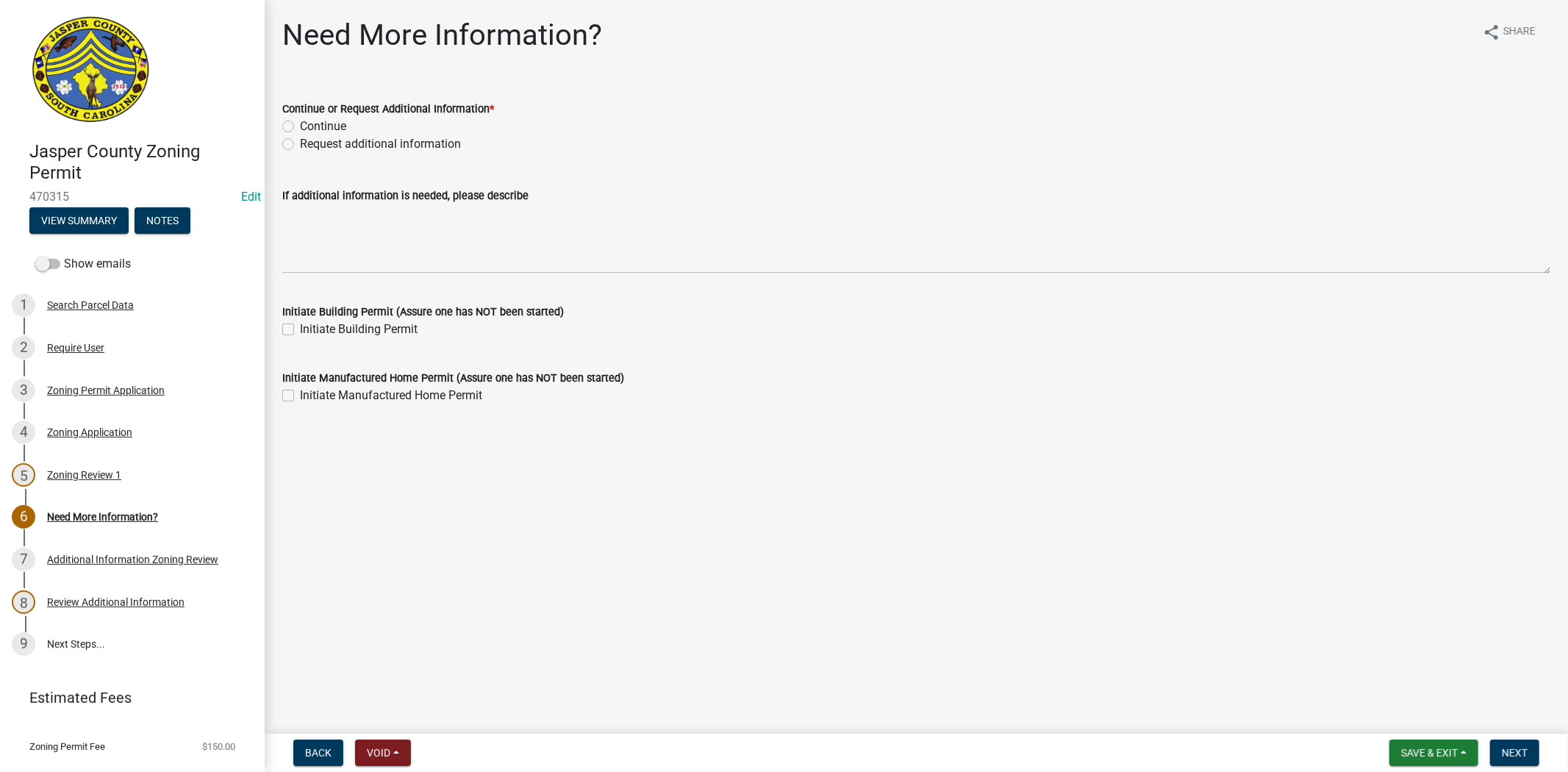
click at [289, 137] on div "Request additional information" at bounding box center [916, 144] width 1268 height 18
click at [300, 144] on label "Request additional information" at bounding box center [381, 144] width 161 height 18
click at [300, 144] on input "Request additional information" at bounding box center [304, 140] width 10 height 10
radio input "true"
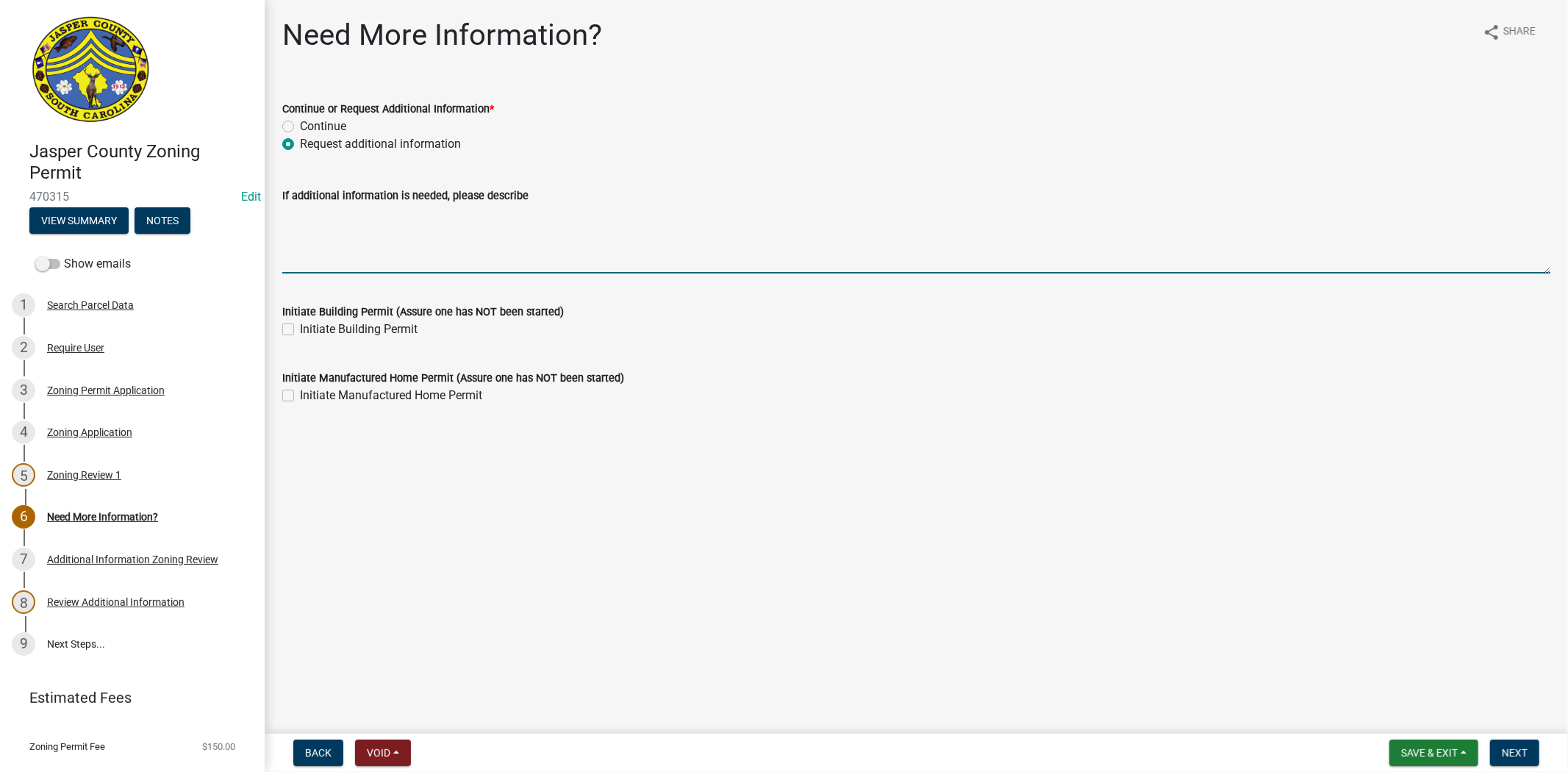
click at [305, 236] on textarea "If additional information is needed, please describe" at bounding box center [916, 239] width 1268 height 69
type textarea "w"
type textarea "is the old mobile home being moved or demolished?"
click at [1514, 759] on button "Next" at bounding box center [1515, 753] width 49 height 26
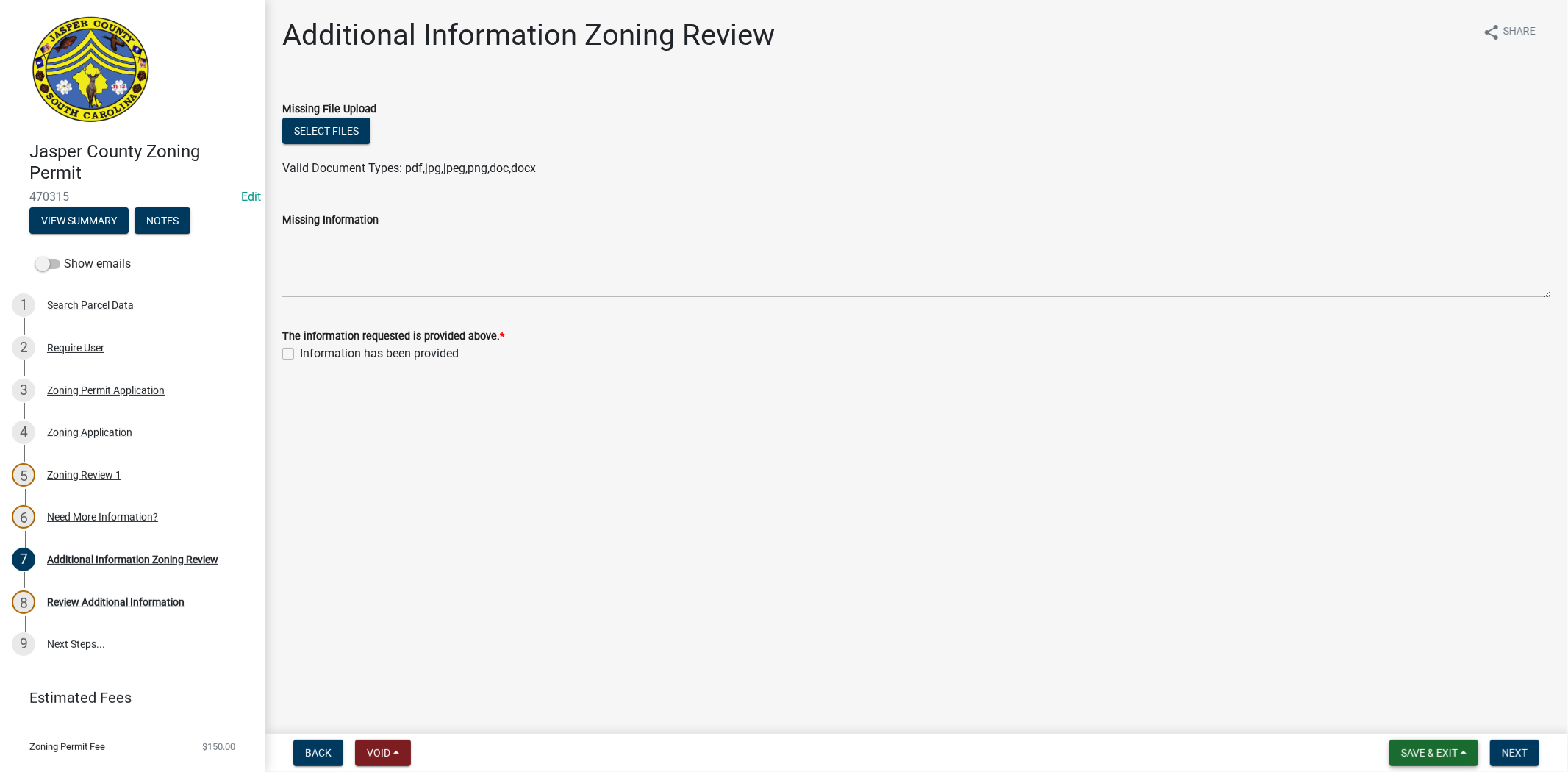
drag, startPoint x: 1427, startPoint y: 750, endPoint x: 1426, endPoint y: 724, distance: 26.0
click at [1427, 750] on span "Save & Exit" at bounding box center [1429, 752] width 57 height 11
click at [1424, 719] on button "Save & Exit" at bounding box center [1419, 714] width 117 height 35
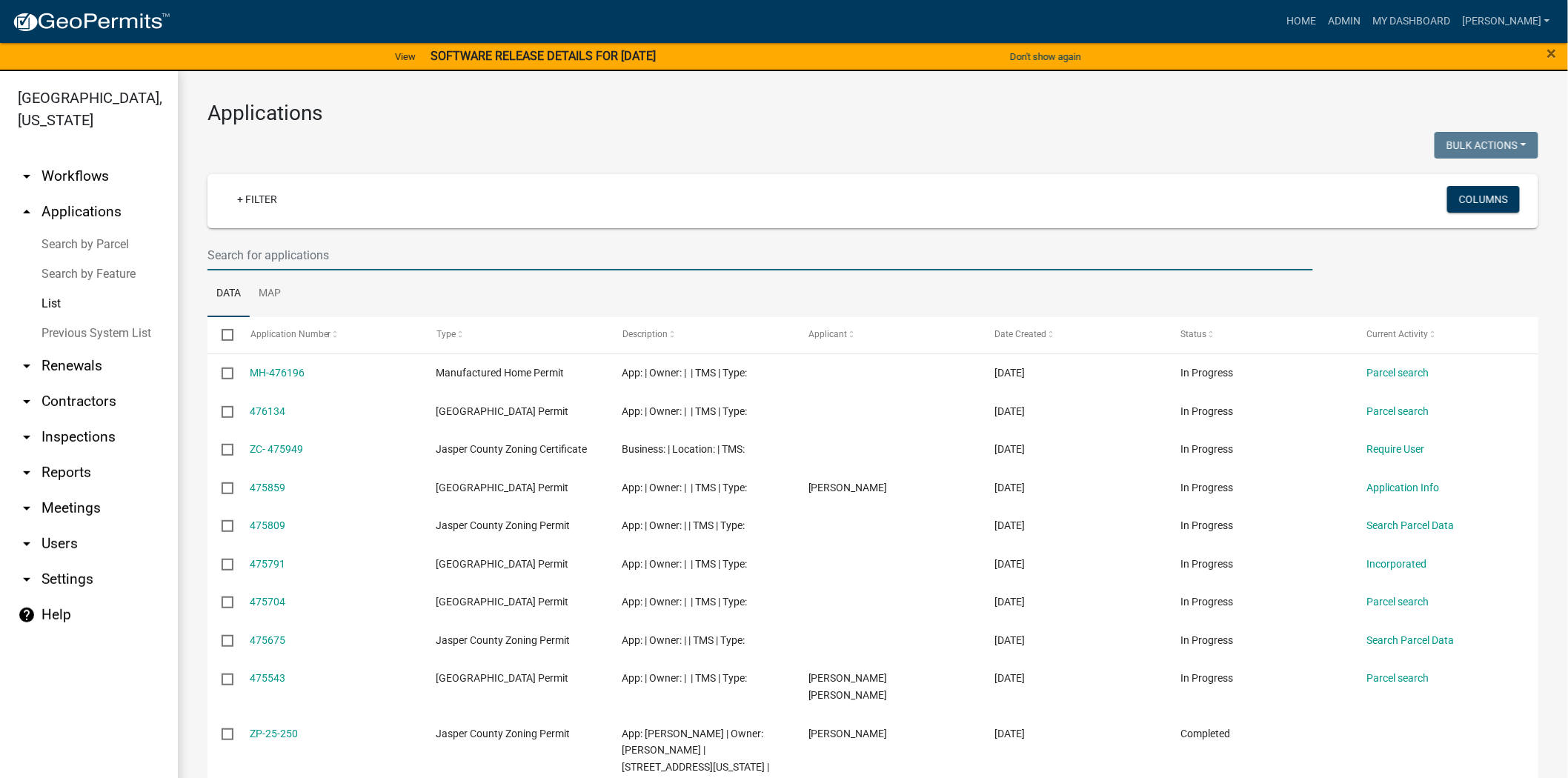
click at [382, 260] on input "text" at bounding box center [760, 255] width 1106 height 30
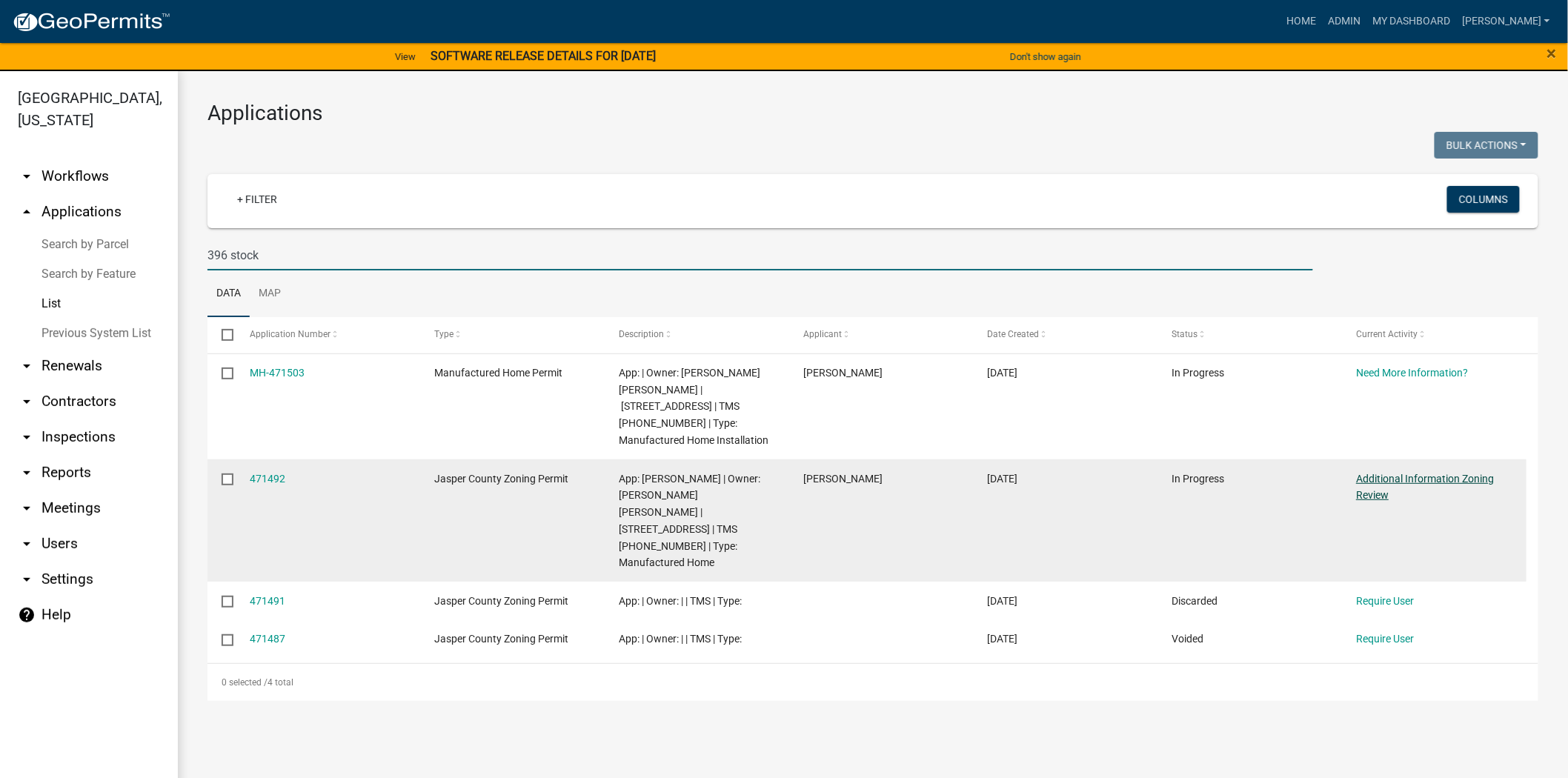
type input "396 stock"
click at [1381, 473] on link "Additional Information Zoning Review" at bounding box center [1425, 487] width 138 height 29
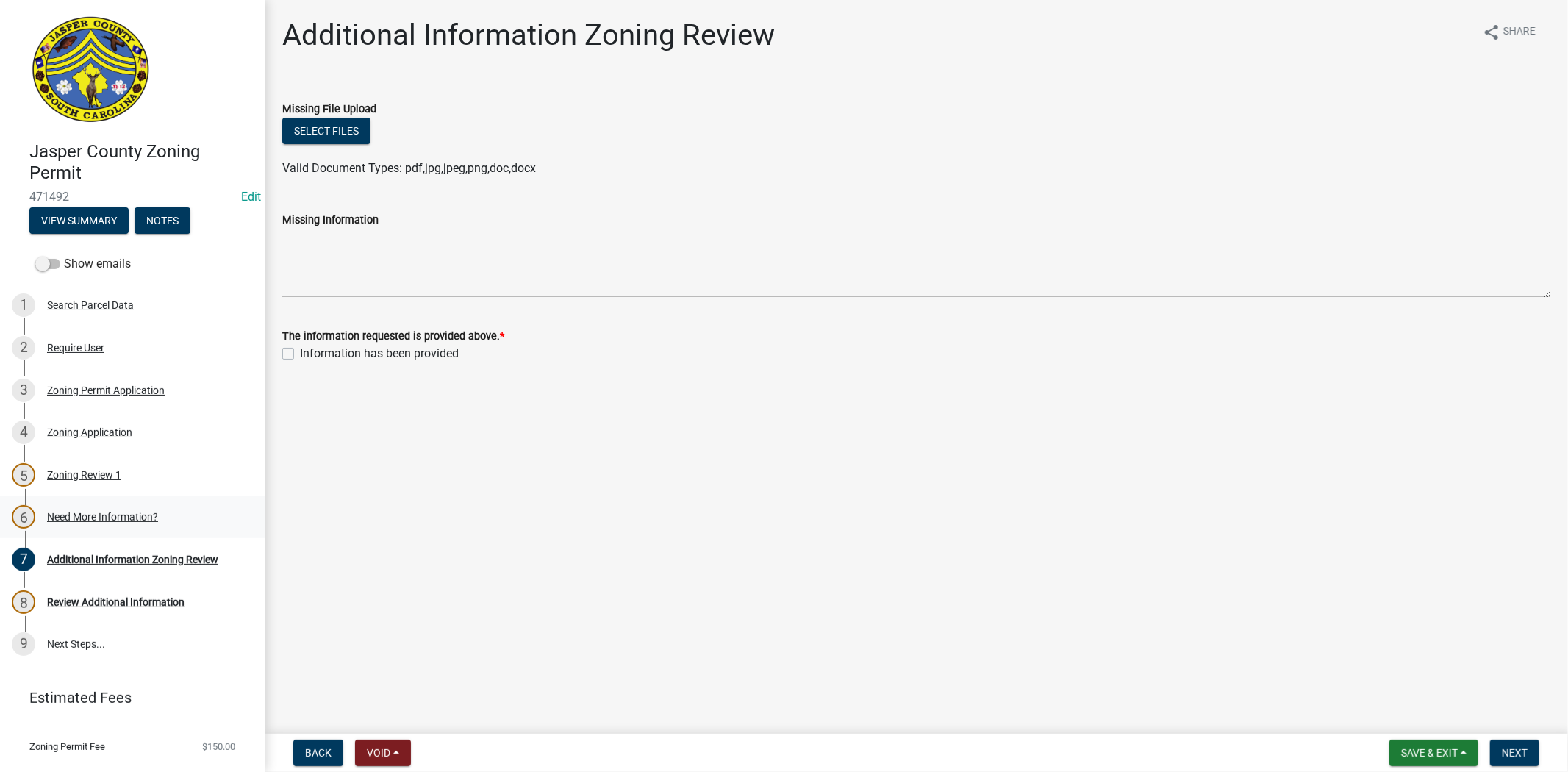
drag, startPoint x: 86, startPoint y: 517, endPoint x: 96, endPoint y: 516, distance: 10.0
click at [86, 518] on div "Need More Information?" at bounding box center [102, 517] width 111 height 11
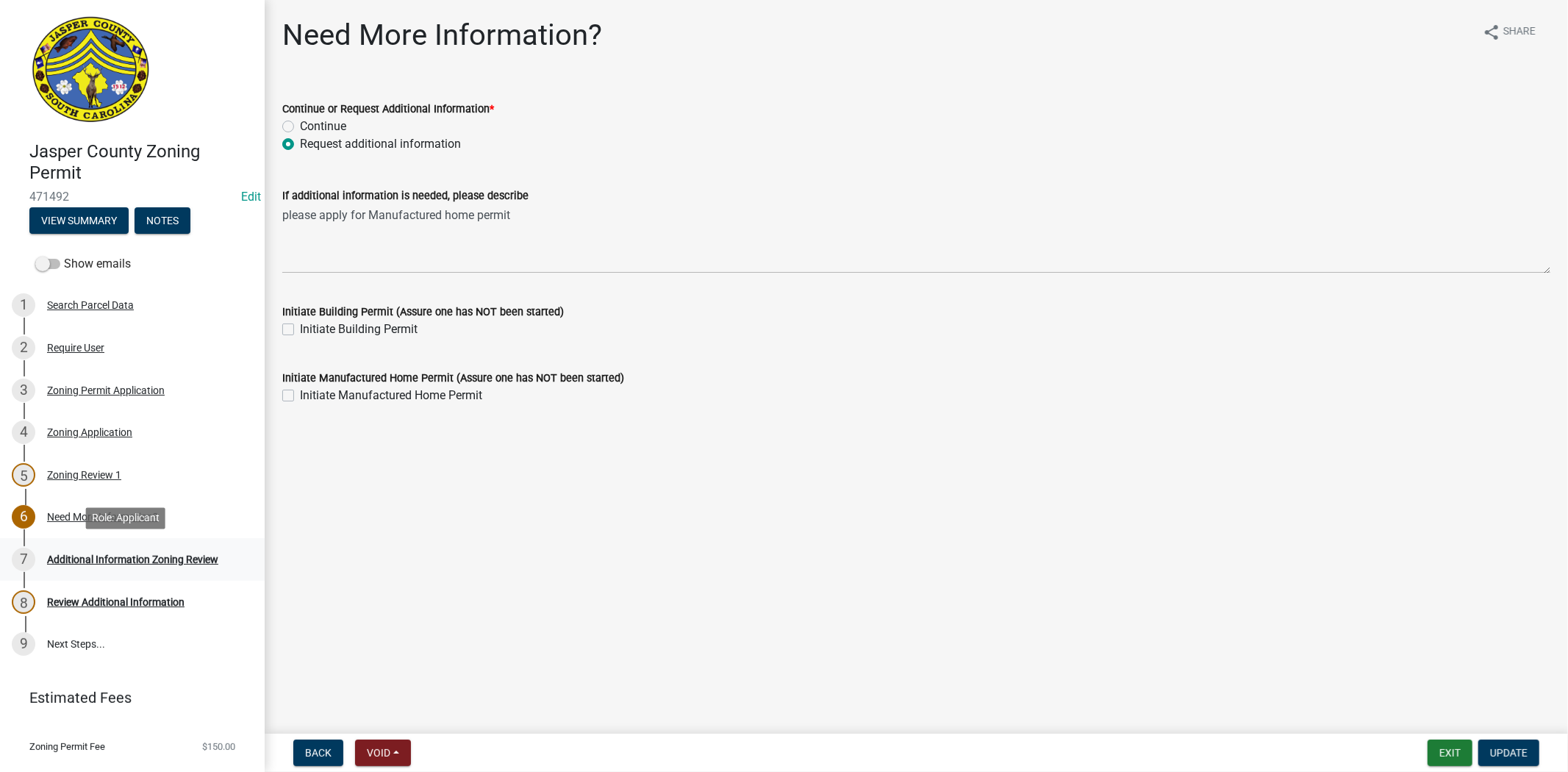
click at [112, 579] on link "7 Additional Information Zoning Review" at bounding box center [132, 559] width 264 height 43
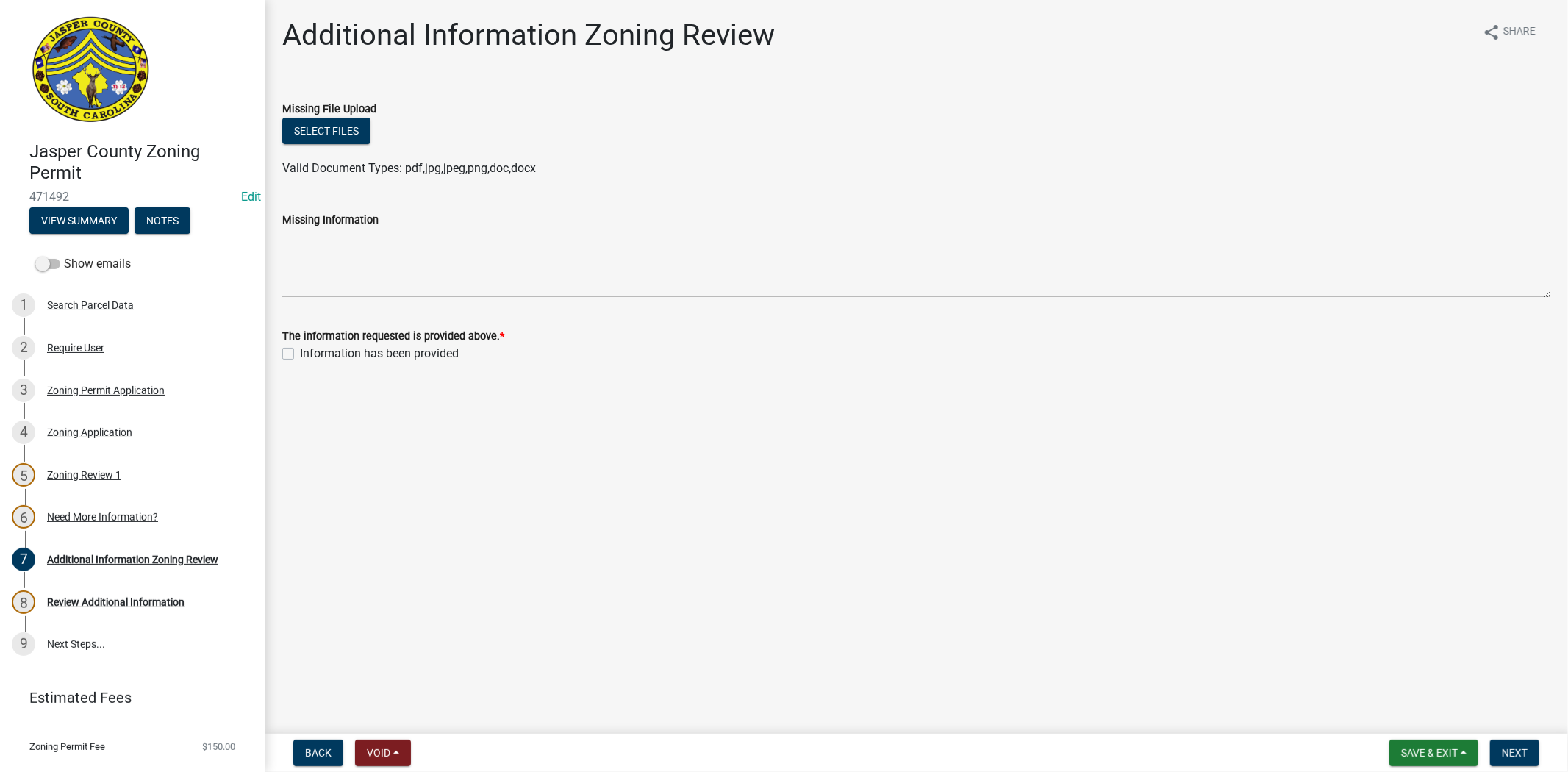
click at [300, 352] on label "Information has been provided" at bounding box center [379, 354] width 158 height 18
click at [300, 352] on input "Information has been provided" at bounding box center [304, 349] width 10 height 10
checkbox input "true"
click at [1508, 755] on span "Next" at bounding box center [1514, 752] width 25 height 11
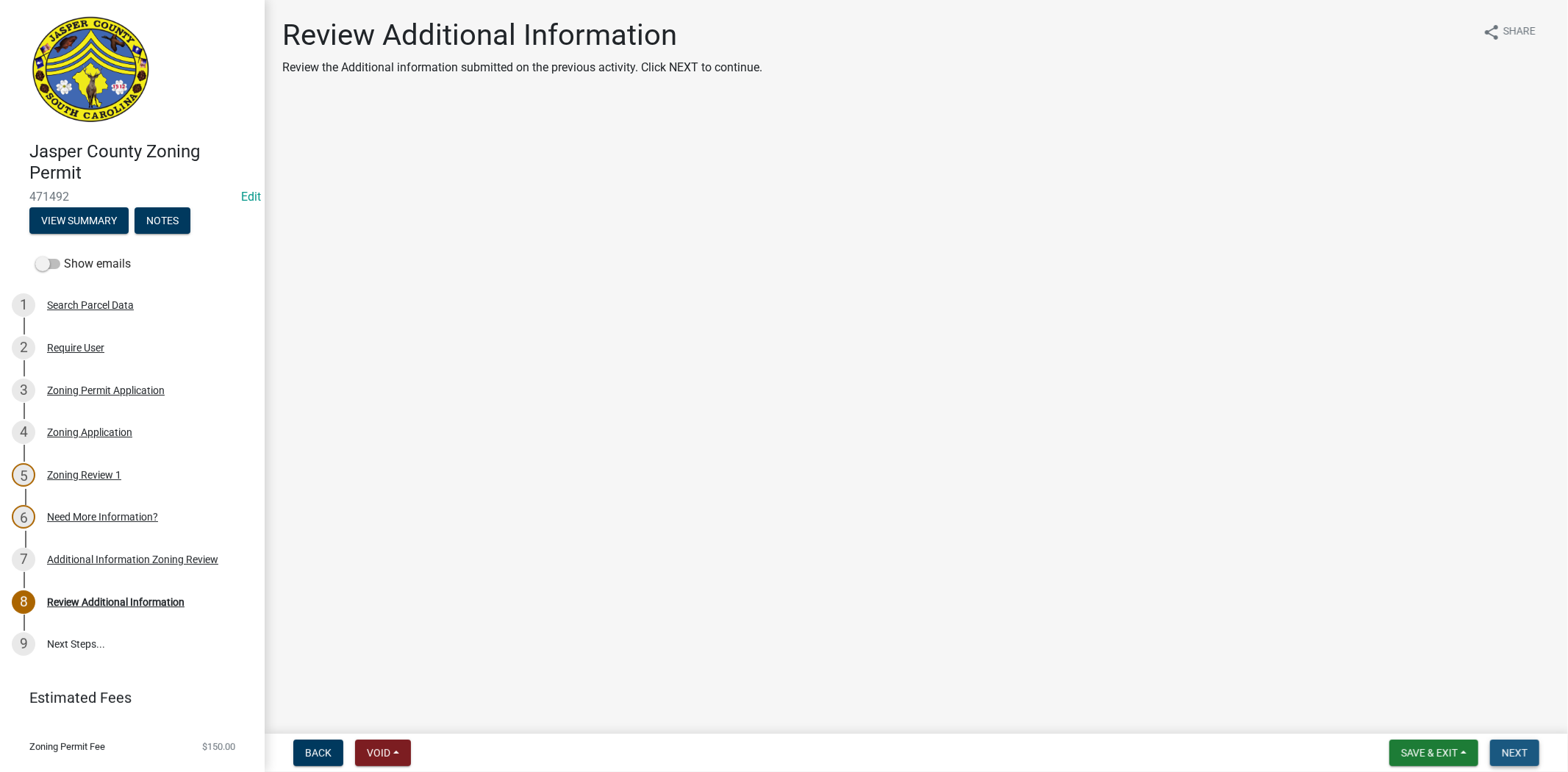
click at [1518, 751] on span "Next" at bounding box center [1514, 752] width 25 height 11
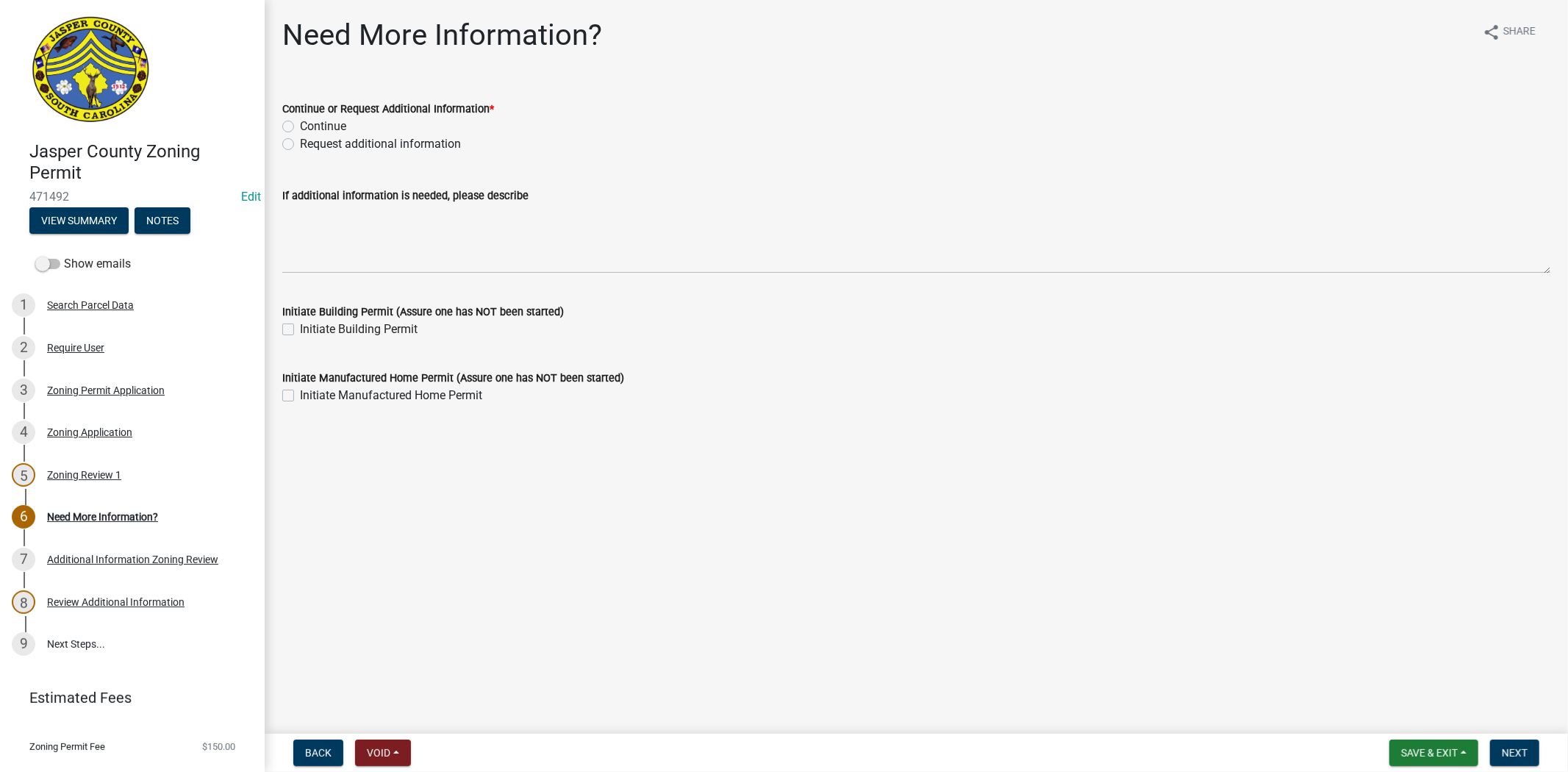
click at [300, 130] on label "Continue" at bounding box center [323, 126] width 46 height 18
click at [300, 127] on input "Continue" at bounding box center [304, 122] width 10 height 10
radio input "true"
click at [1523, 757] on span "Next" at bounding box center [1514, 752] width 25 height 11
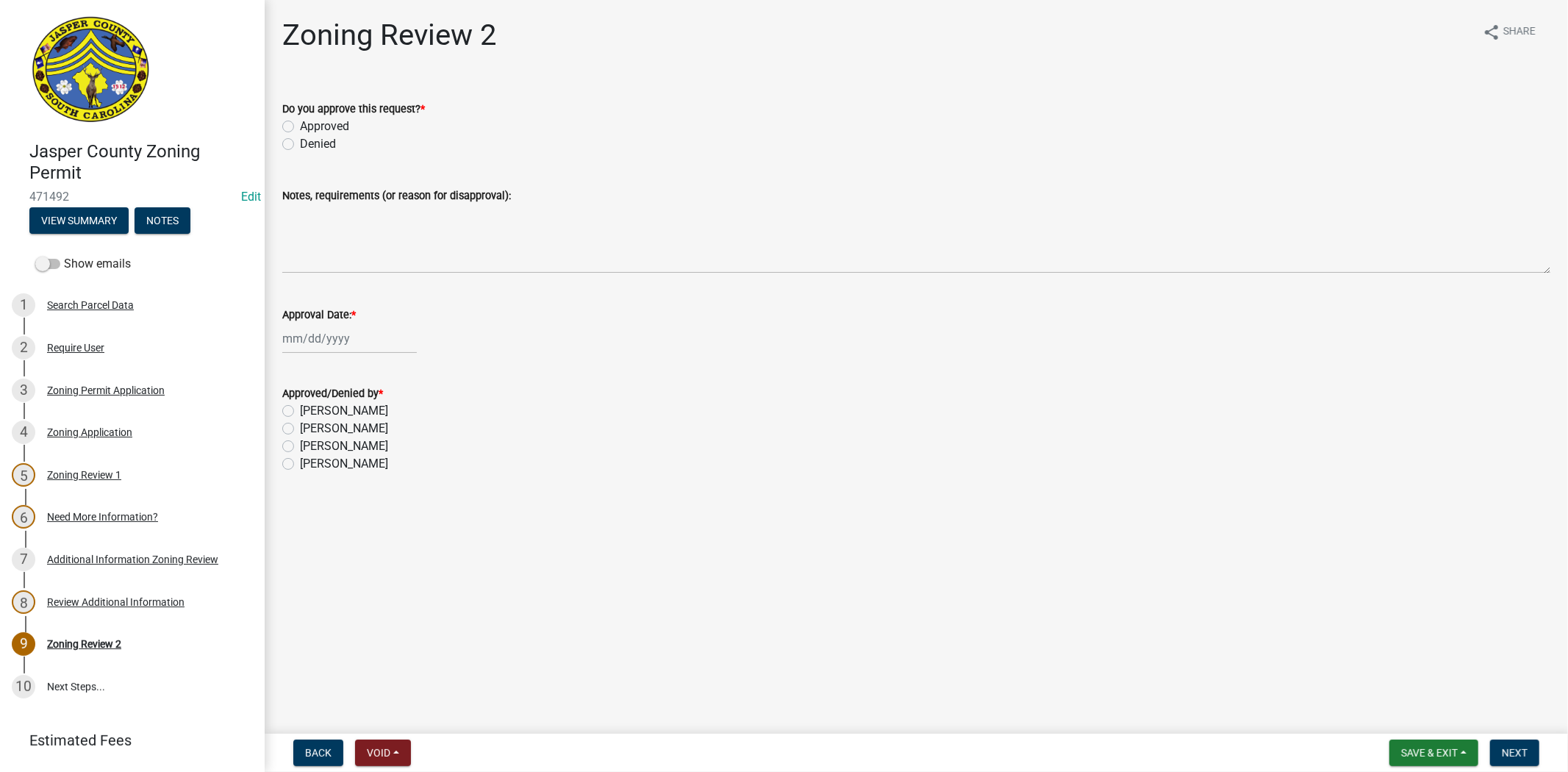
click at [300, 125] on label "Approved" at bounding box center [325, 126] width 49 height 18
click at [300, 125] on input "Approved" at bounding box center [304, 122] width 10 height 10
radio input "true"
select select "9"
select select "2025"
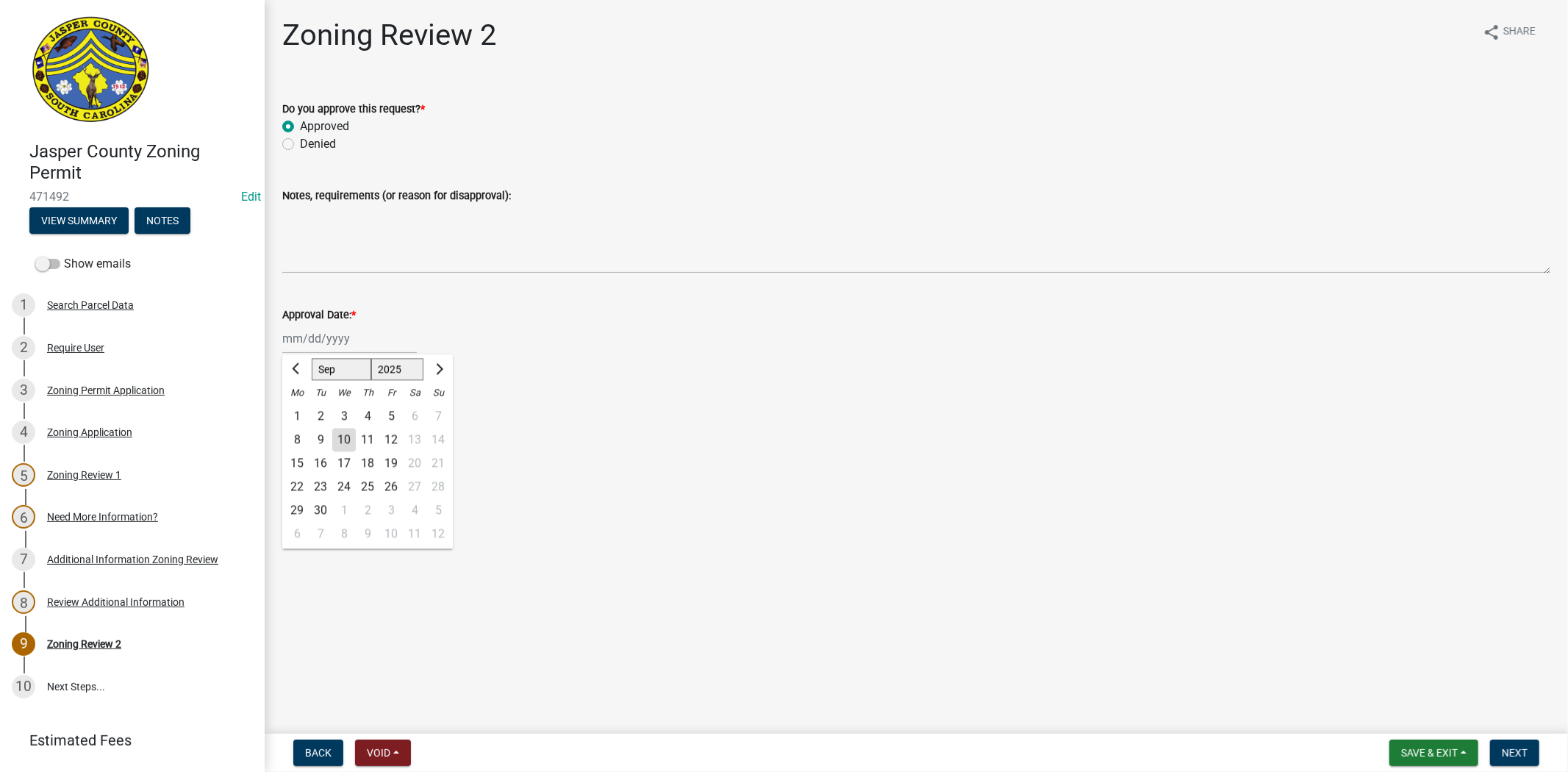
click at [332, 334] on div "Jan Feb Mar Apr May Jun Jul Aug Sep Oct Nov Dec 1525 1526 1527 1528 1529 1530 1…" at bounding box center [350, 339] width 135 height 30
click at [342, 442] on div "10" at bounding box center [344, 439] width 24 height 24
type input "09/10/2025"
click at [300, 465] on label "Ciara Chapman" at bounding box center [344, 464] width 88 height 18
click at [300, 465] on input "Ciara Chapman" at bounding box center [304, 460] width 10 height 10
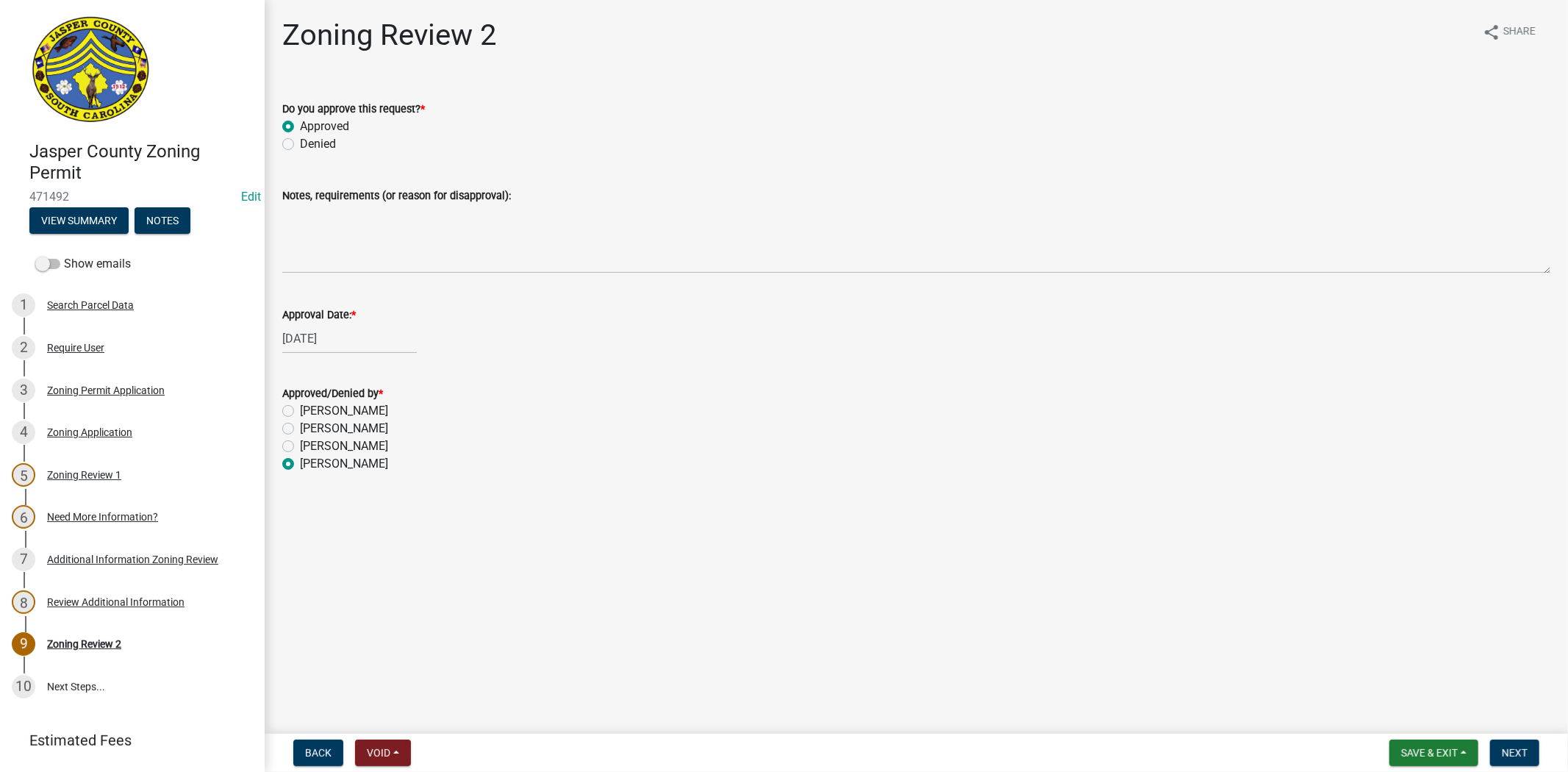
radio input "true"
click at [1531, 758] on button "Next" at bounding box center [1515, 753] width 49 height 26
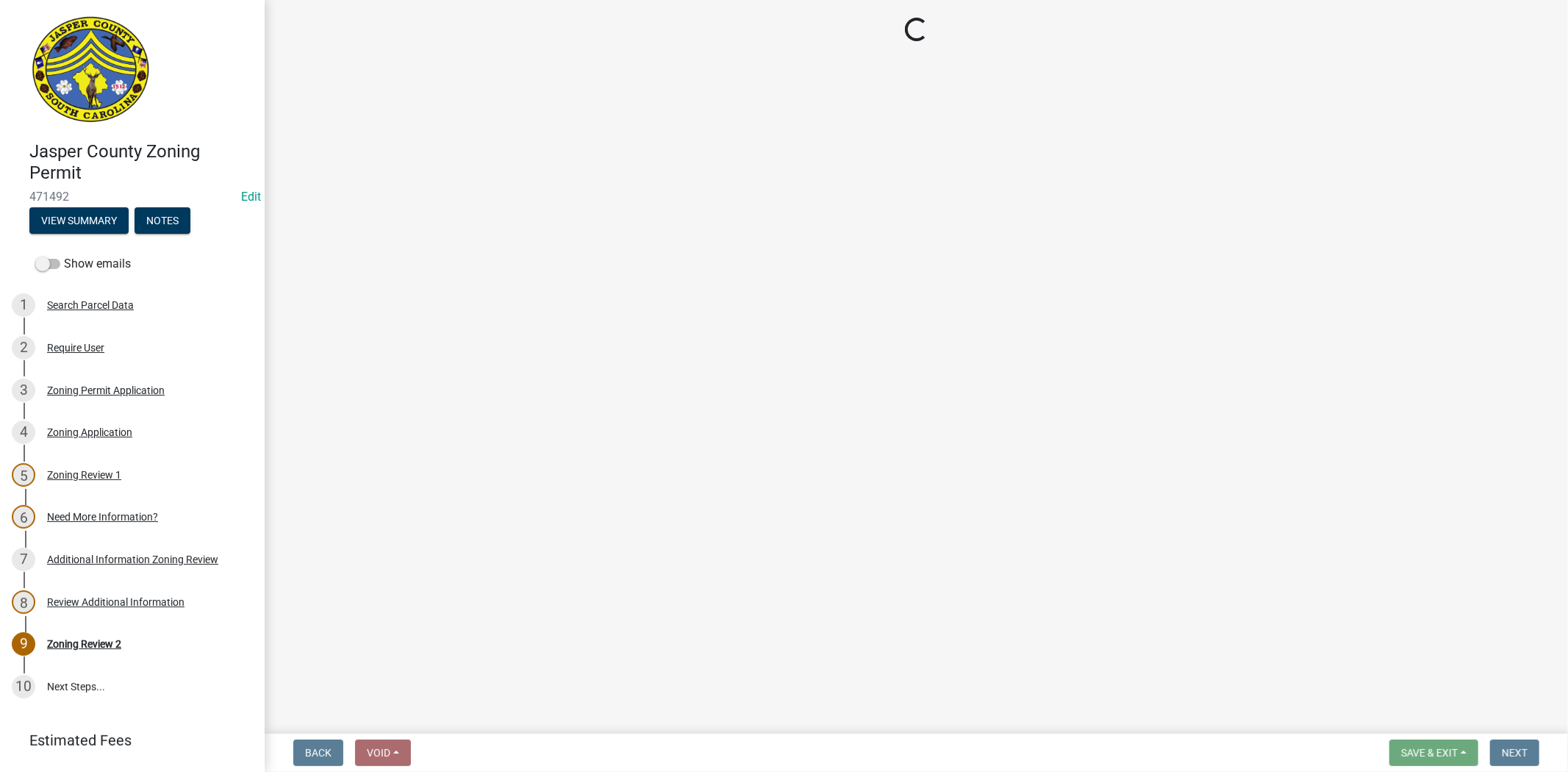
select select "3: 3"
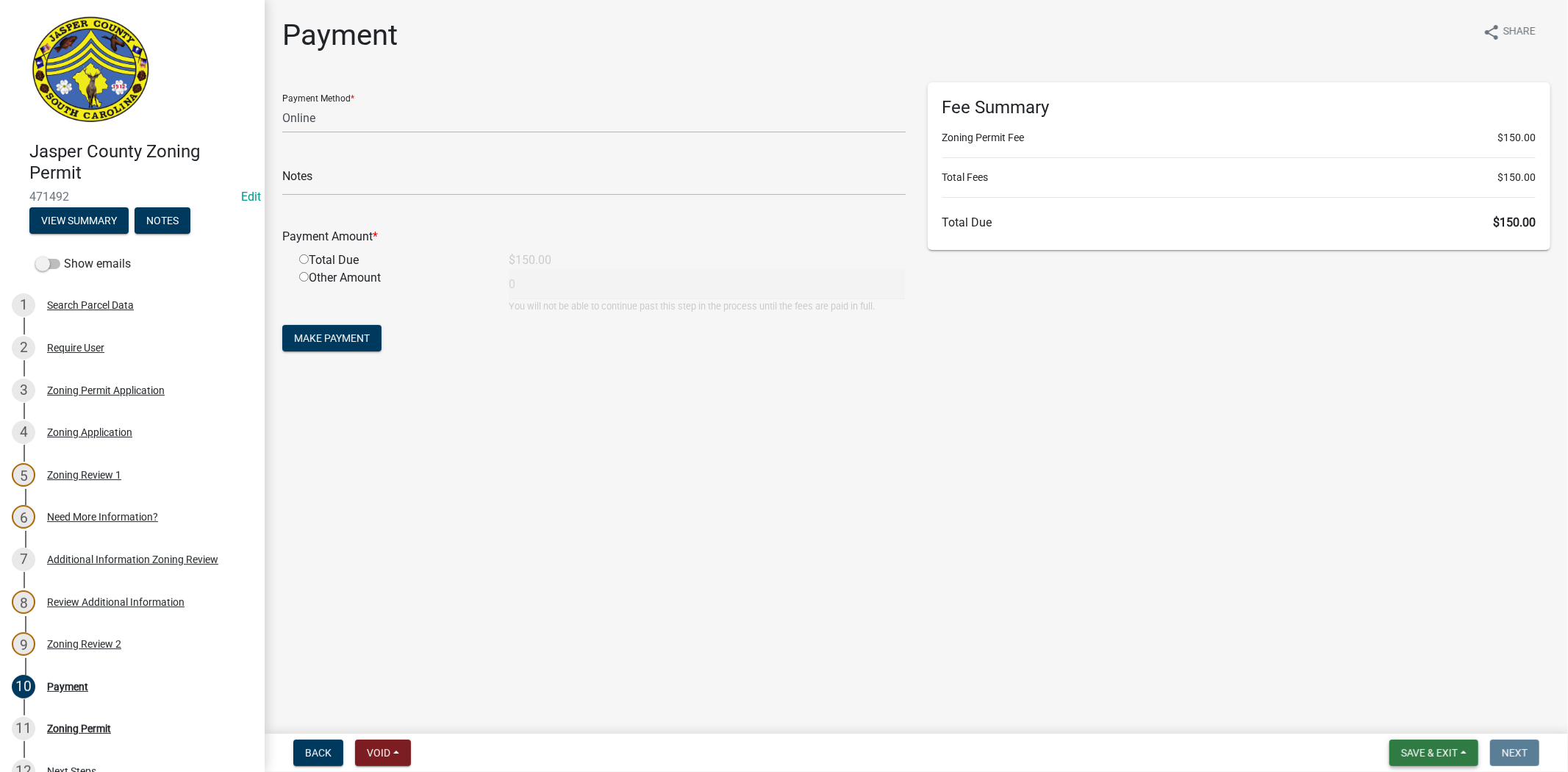
click at [1404, 747] on span "Save & Exit" at bounding box center [1429, 752] width 57 height 11
click at [1397, 712] on button "Save & Exit" at bounding box center [1419, 714] width 117 height 35
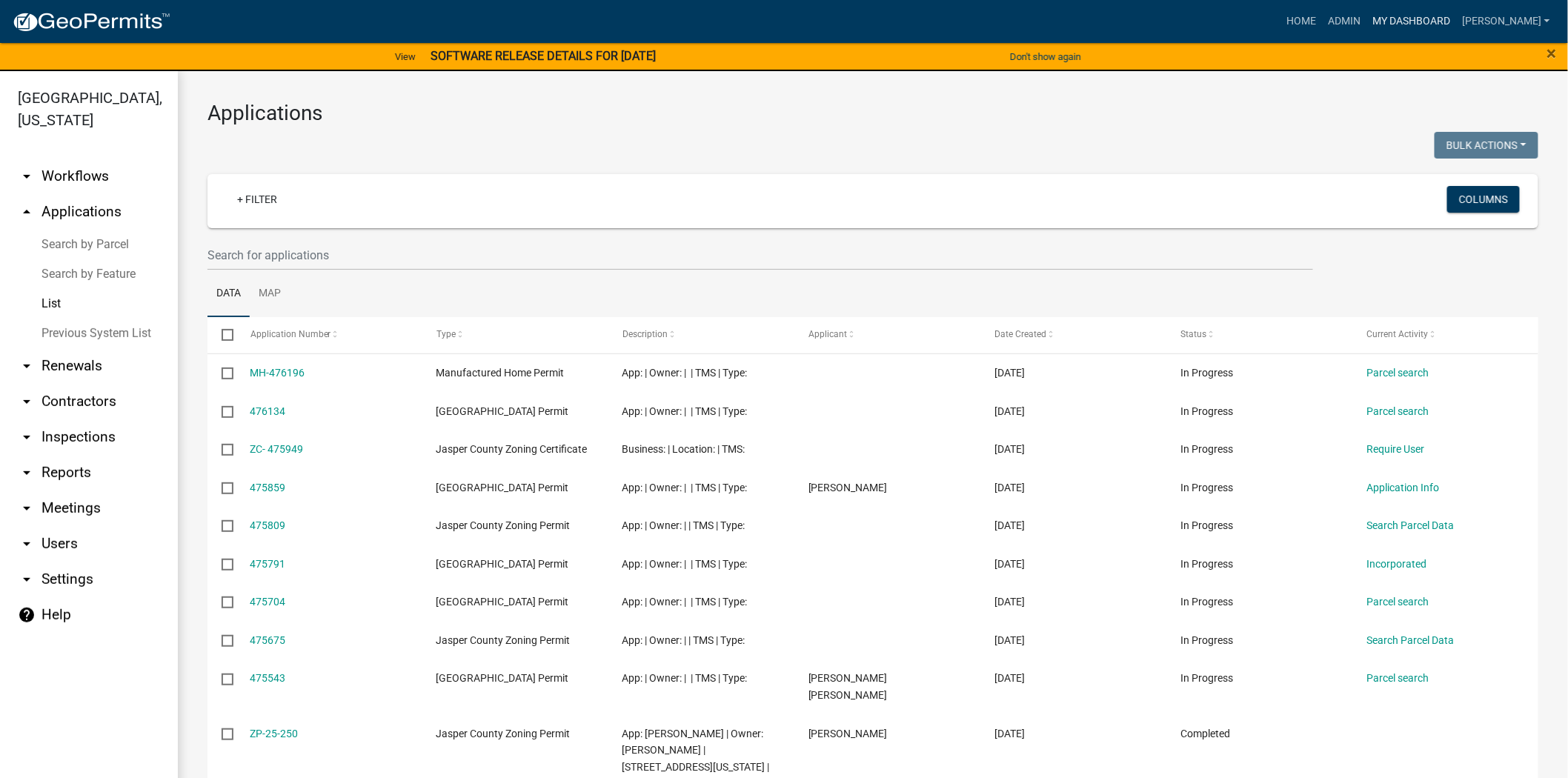
click at [1447, 16] on link "My Dashboard" at bounding box center [1412, 21] width 90 height 28
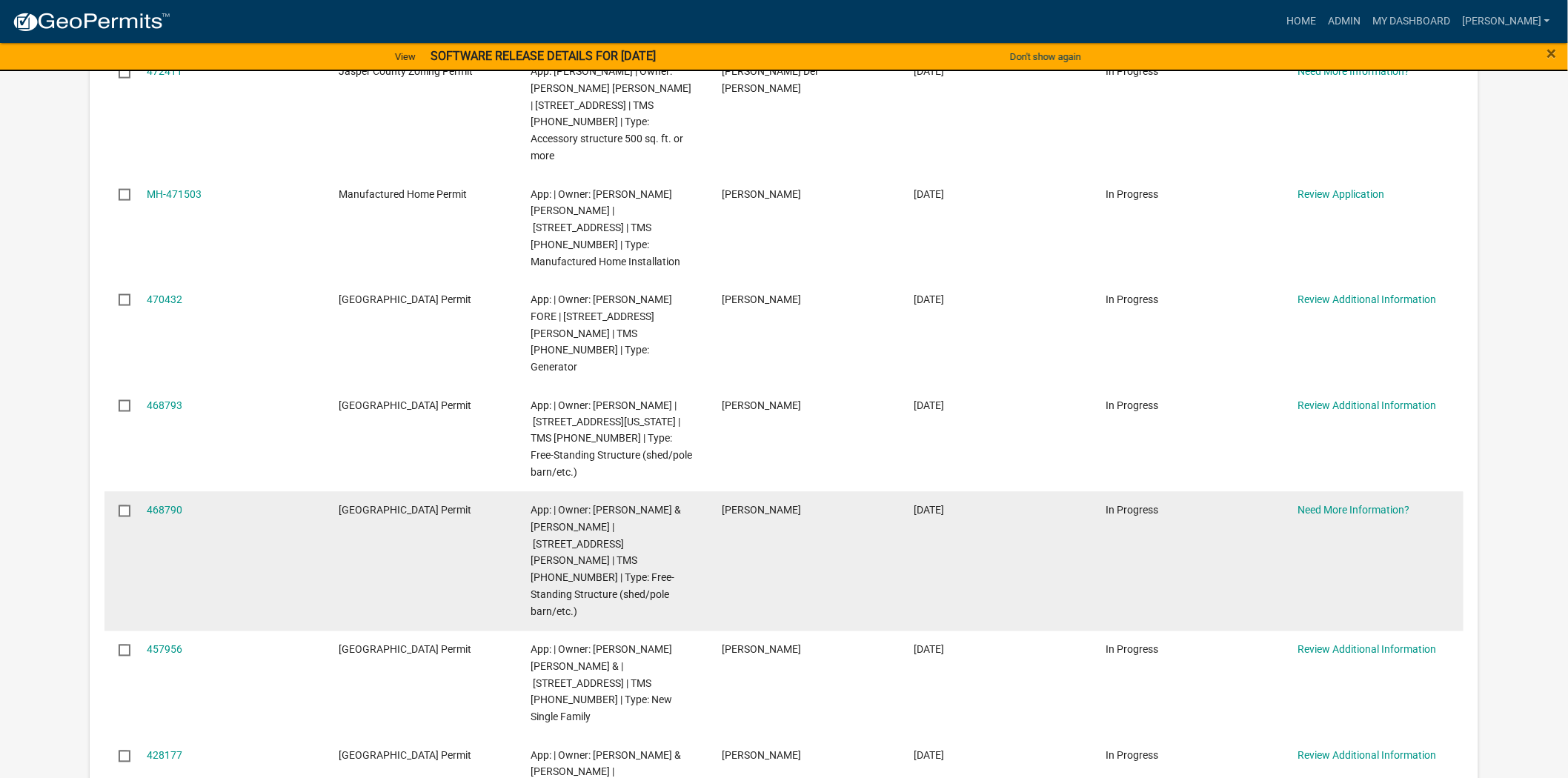
scroll to position [658, 0]
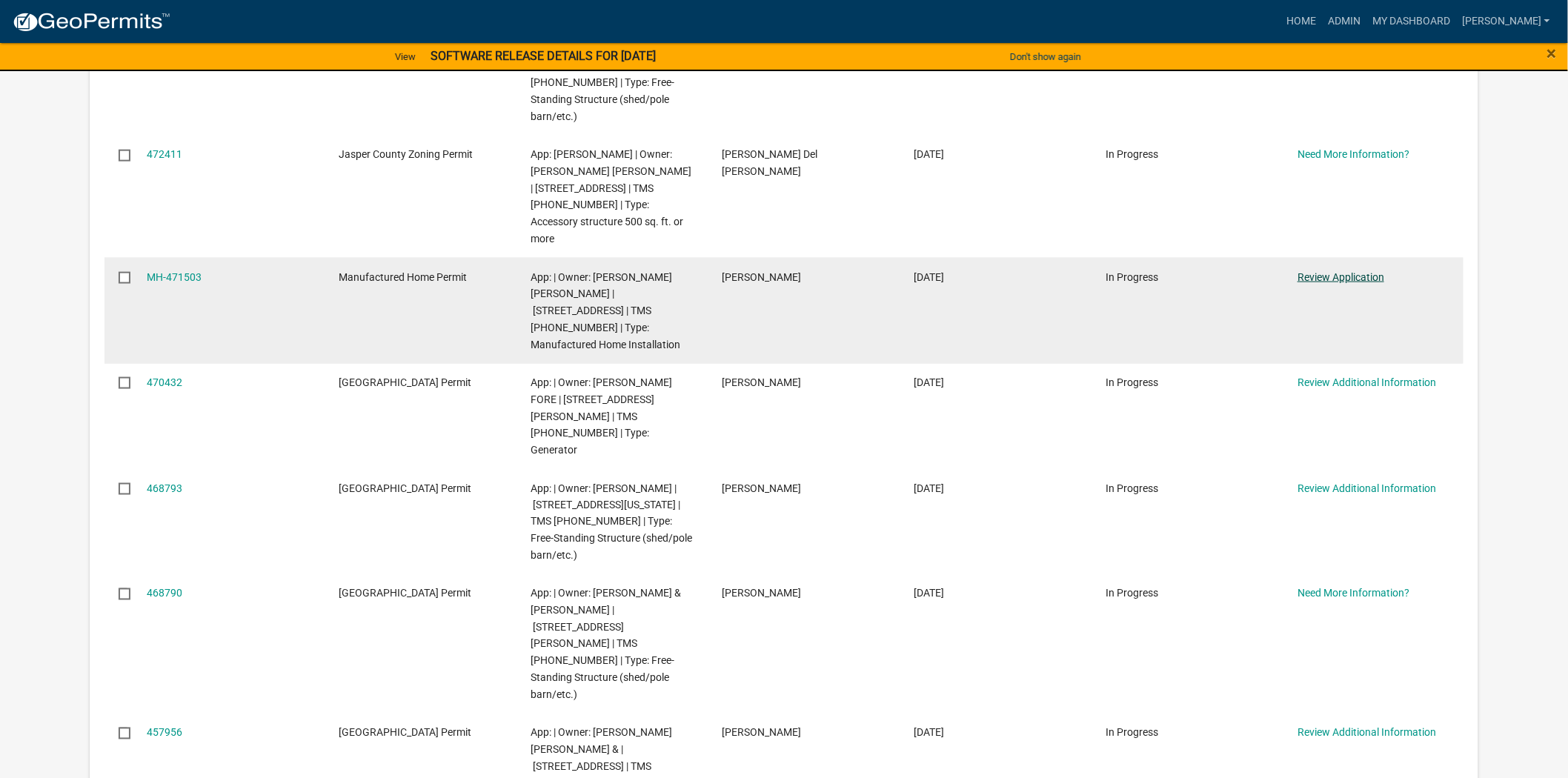
click at [1323, 271] on link "Review Application" at bounding box center [1341, 276] width 86 height 11
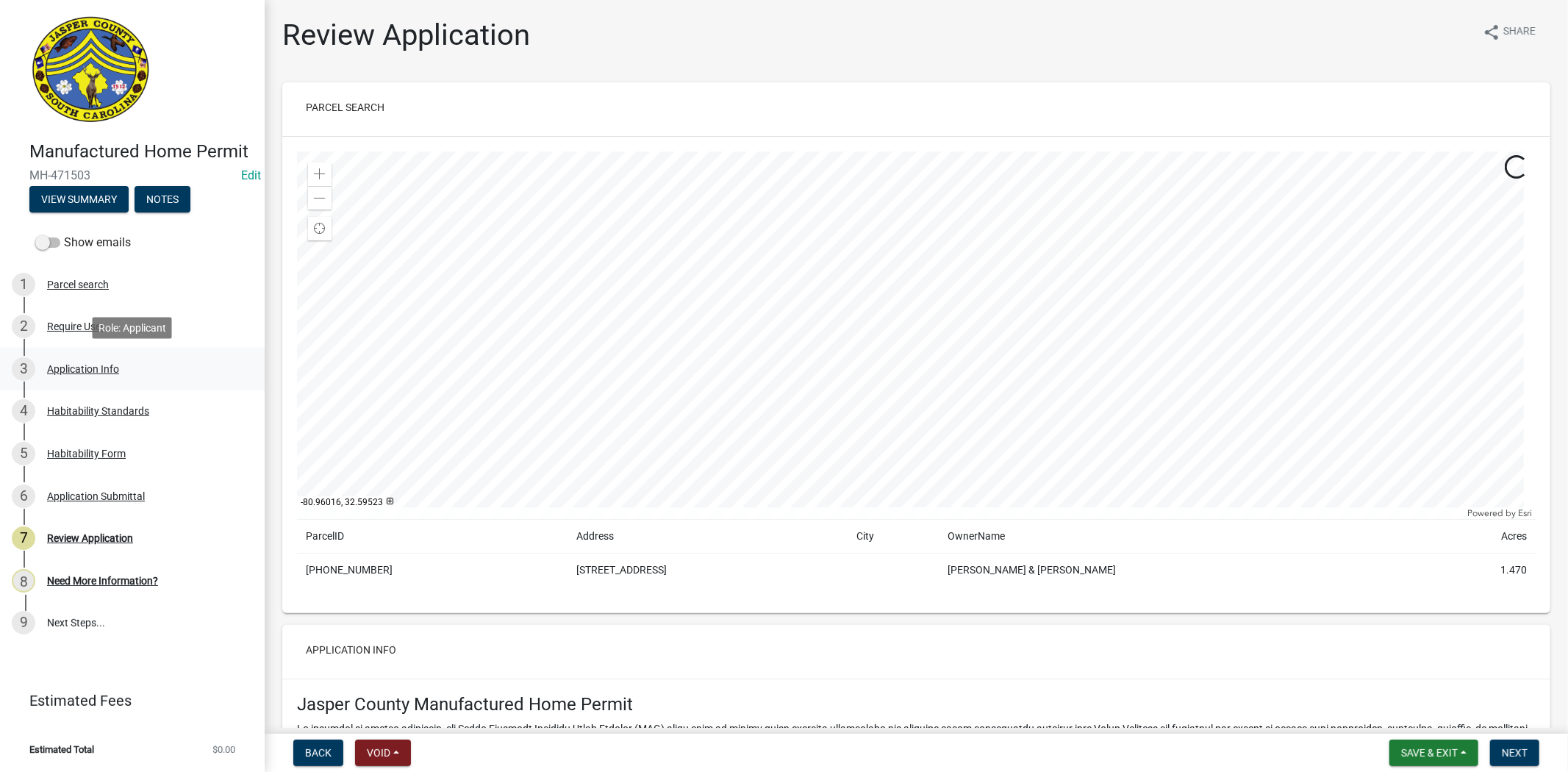
click at [60, 368] on div "Application Info" at bounding box center [83, 369] width 72 height 11
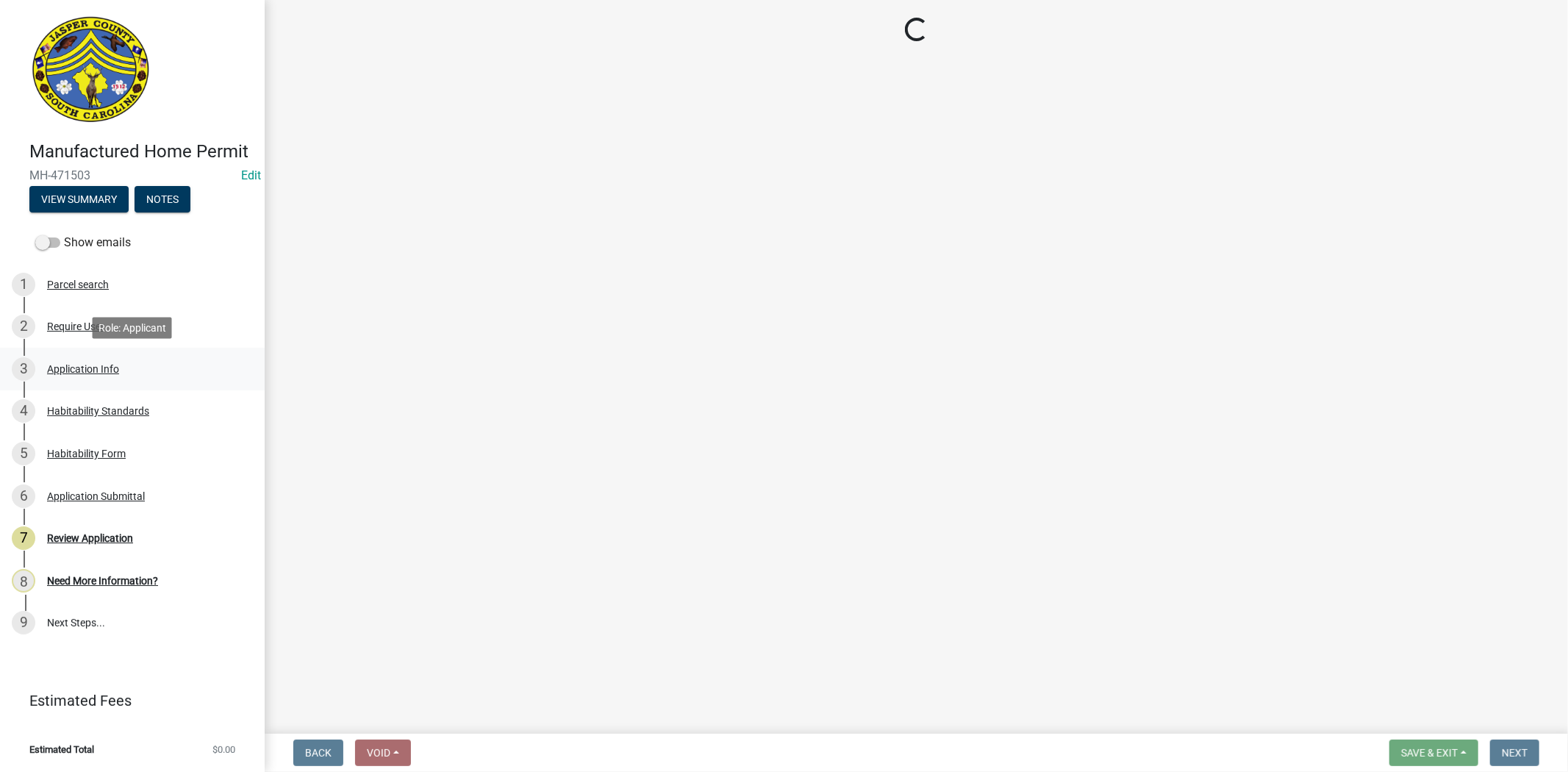
select select "00748aa1-56c2-4786-b7ff-9b3cb1d8d455"
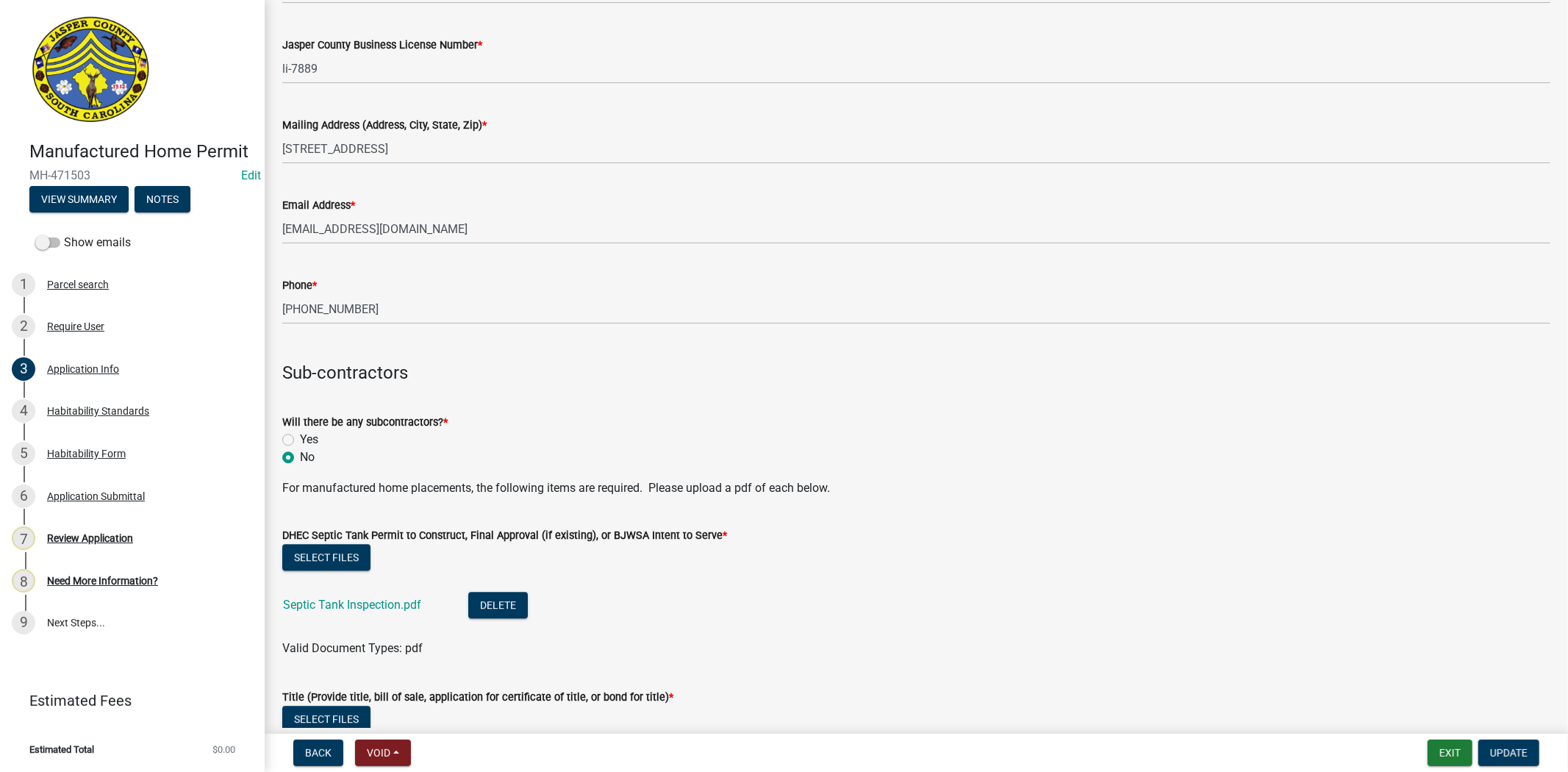
scroll to position [3267, 0]
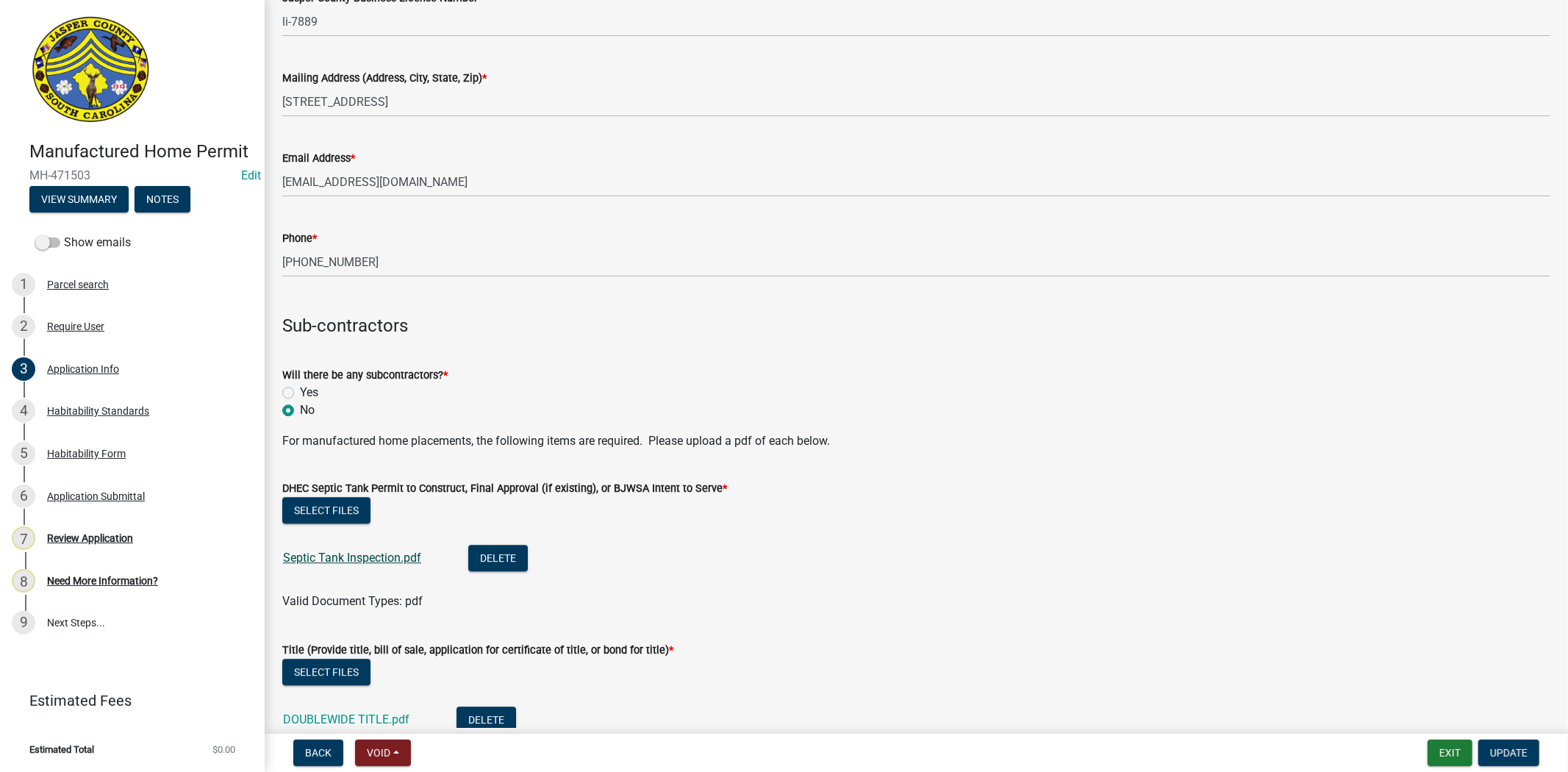
click at [373, 552] on link "Septic Tank Inspection.pdf" at bounding box center [352, 558] width 138 height 14
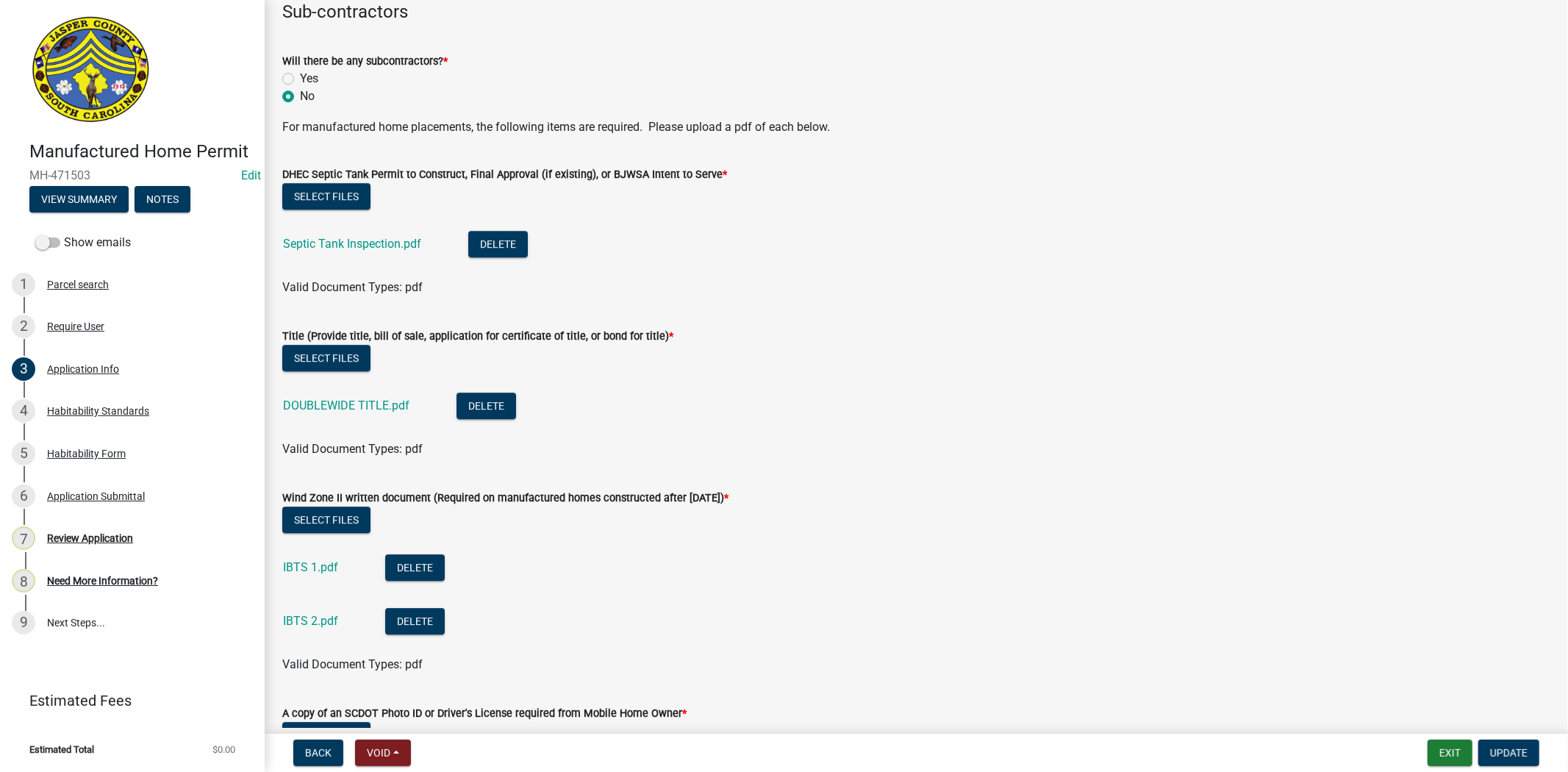
scroll to position [3594, 0]
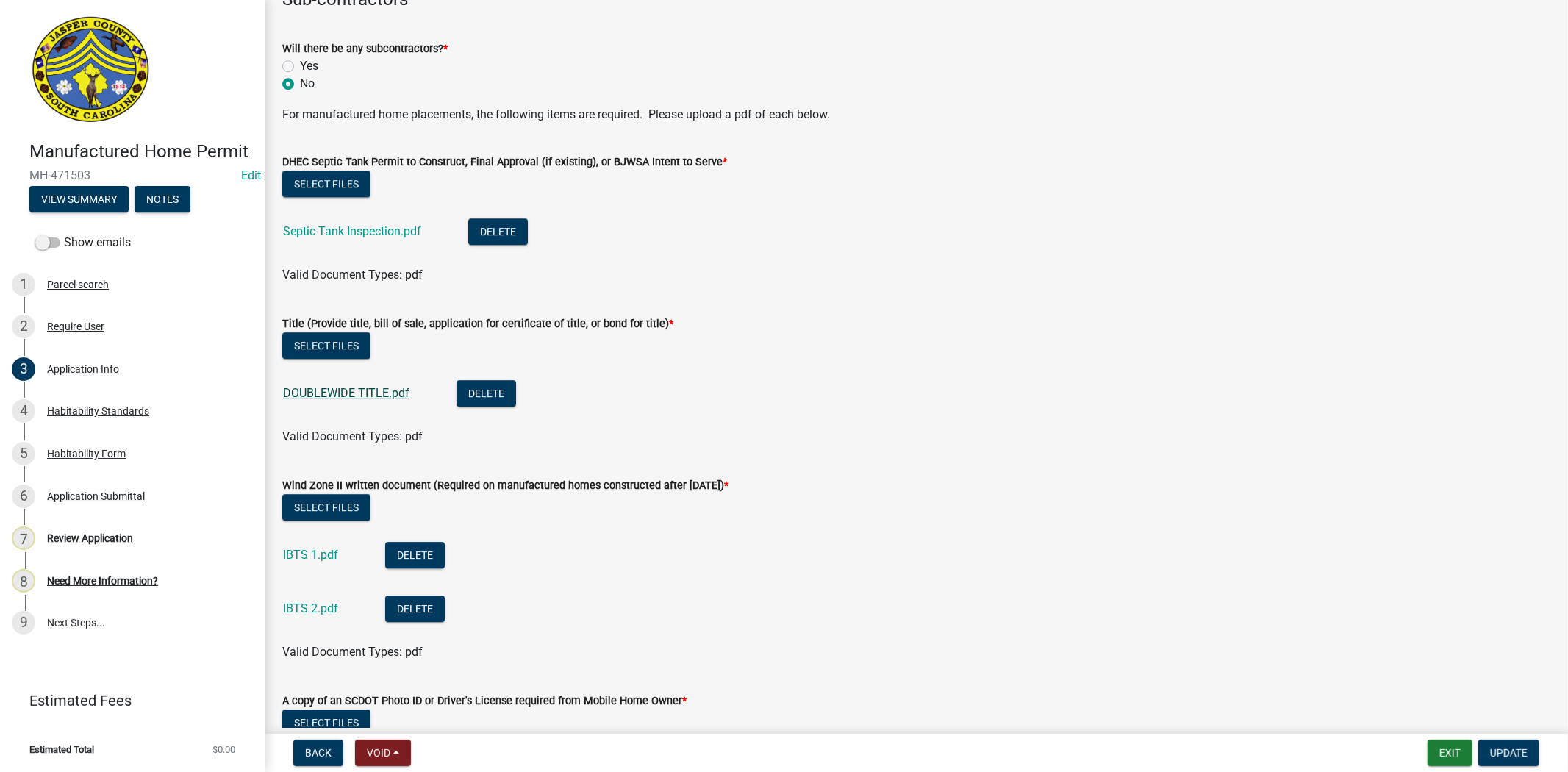
click at [306, 396] on link "DOUBLEWIDE TITLE.pdf" at bounding box center [346, 393] width 126 height 14
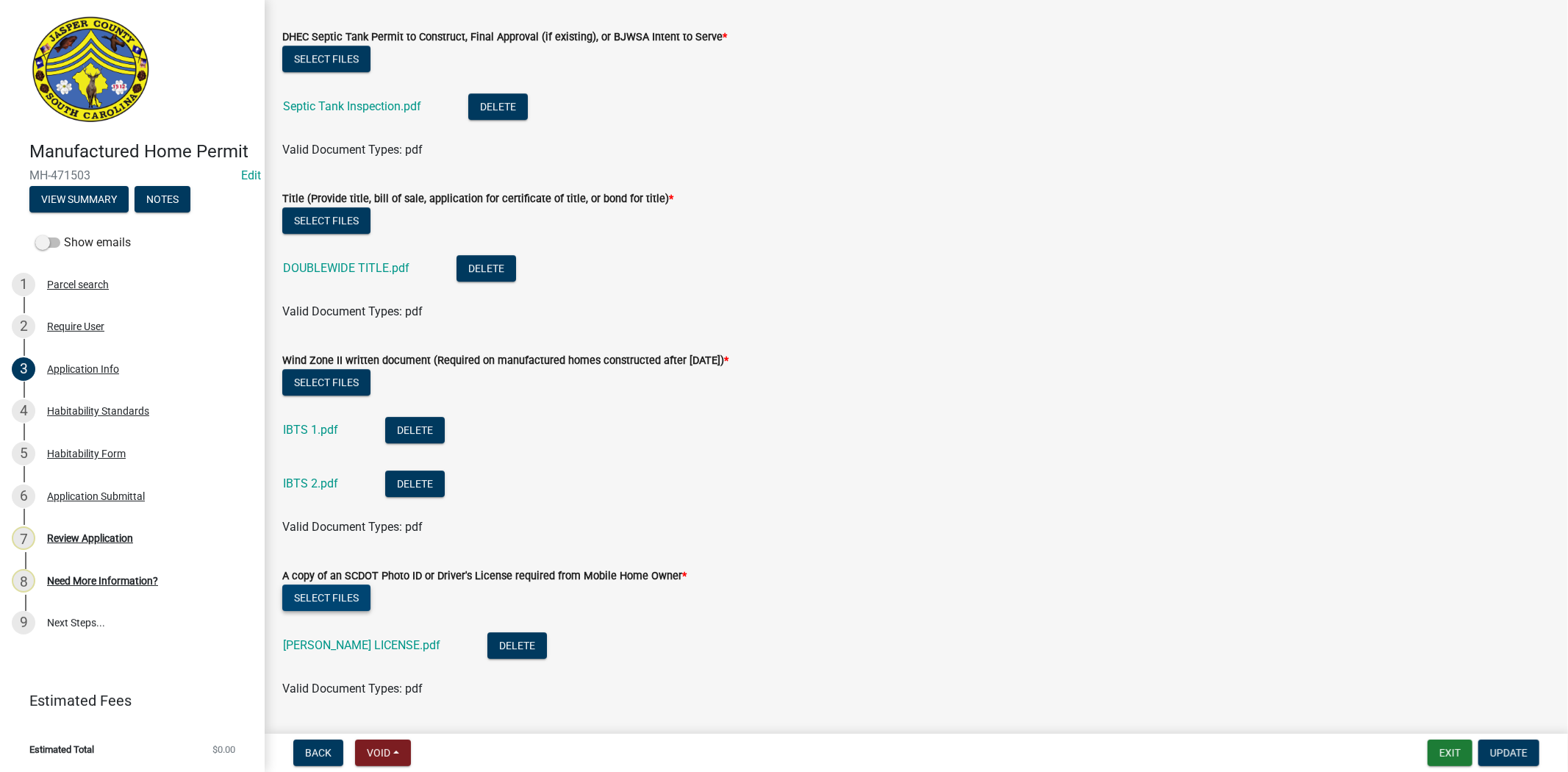
scroll to position [3839, 0]
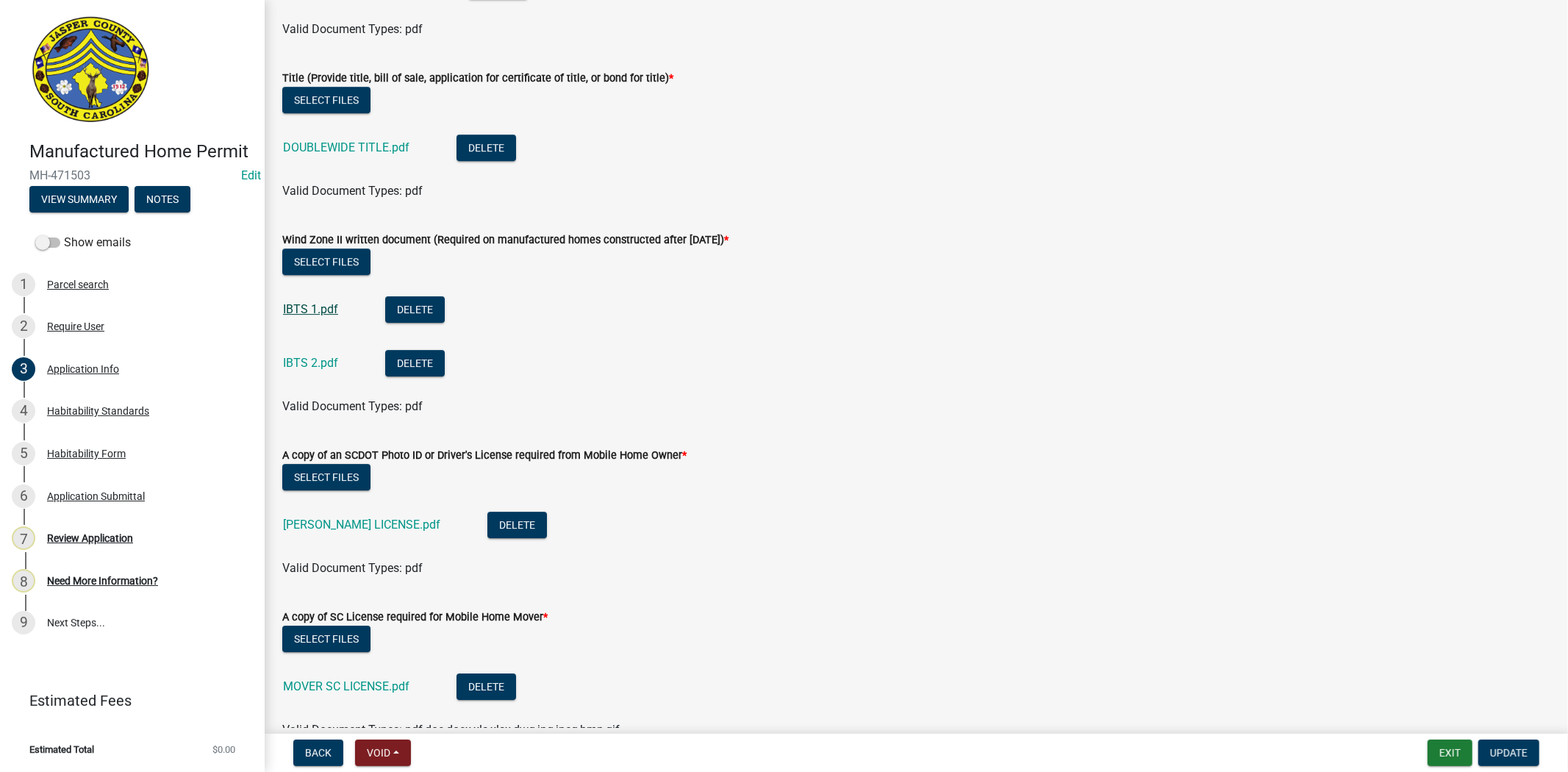
click at [298, 310] on link "IBTS 1.pdf" at bounding box center [310, 309] width 55 height 14
click at [318, 362] on link "IBTS 2.pdf" at bounding box center [310, 363] width 55 height 14
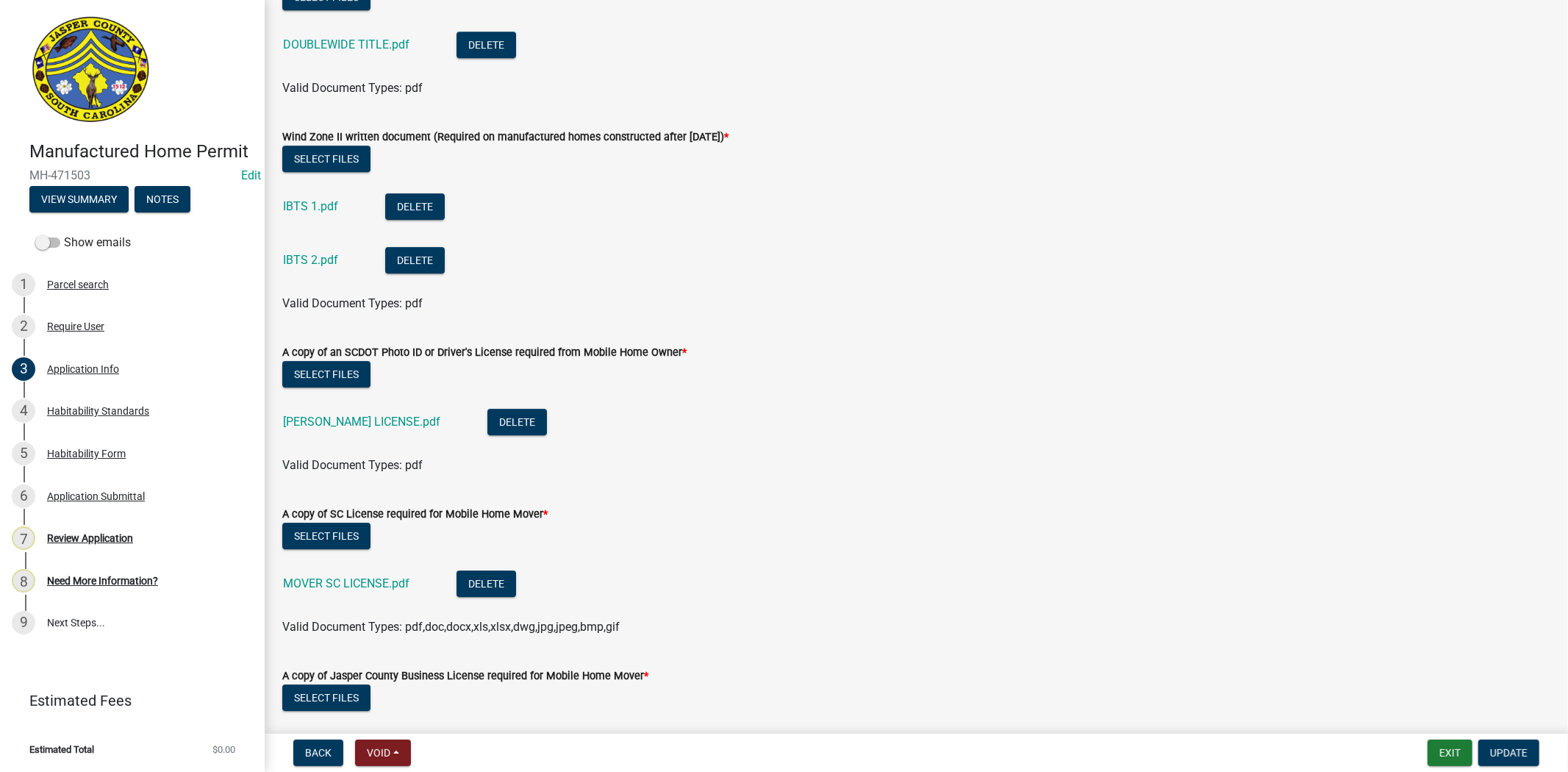
scroll to position [4003, 0]
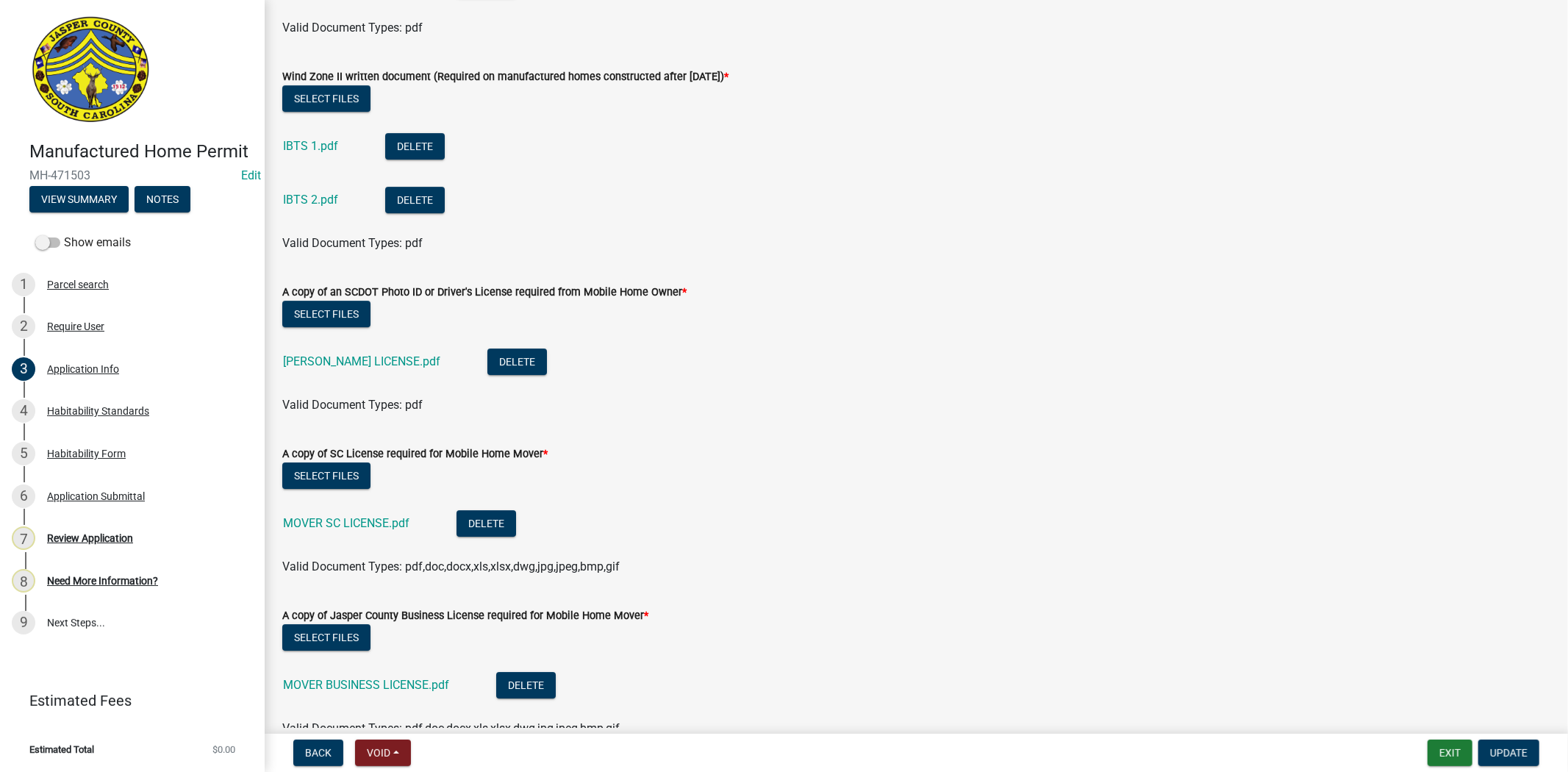
click at [312, 353] on div "DAVID LICENSE.pdf" at bounding box center [373, 363] width 181 height 30
click at [332, 363] on link "DAVID LICENSE.pdf" at bounding box center [361, 361] width 158 height 14
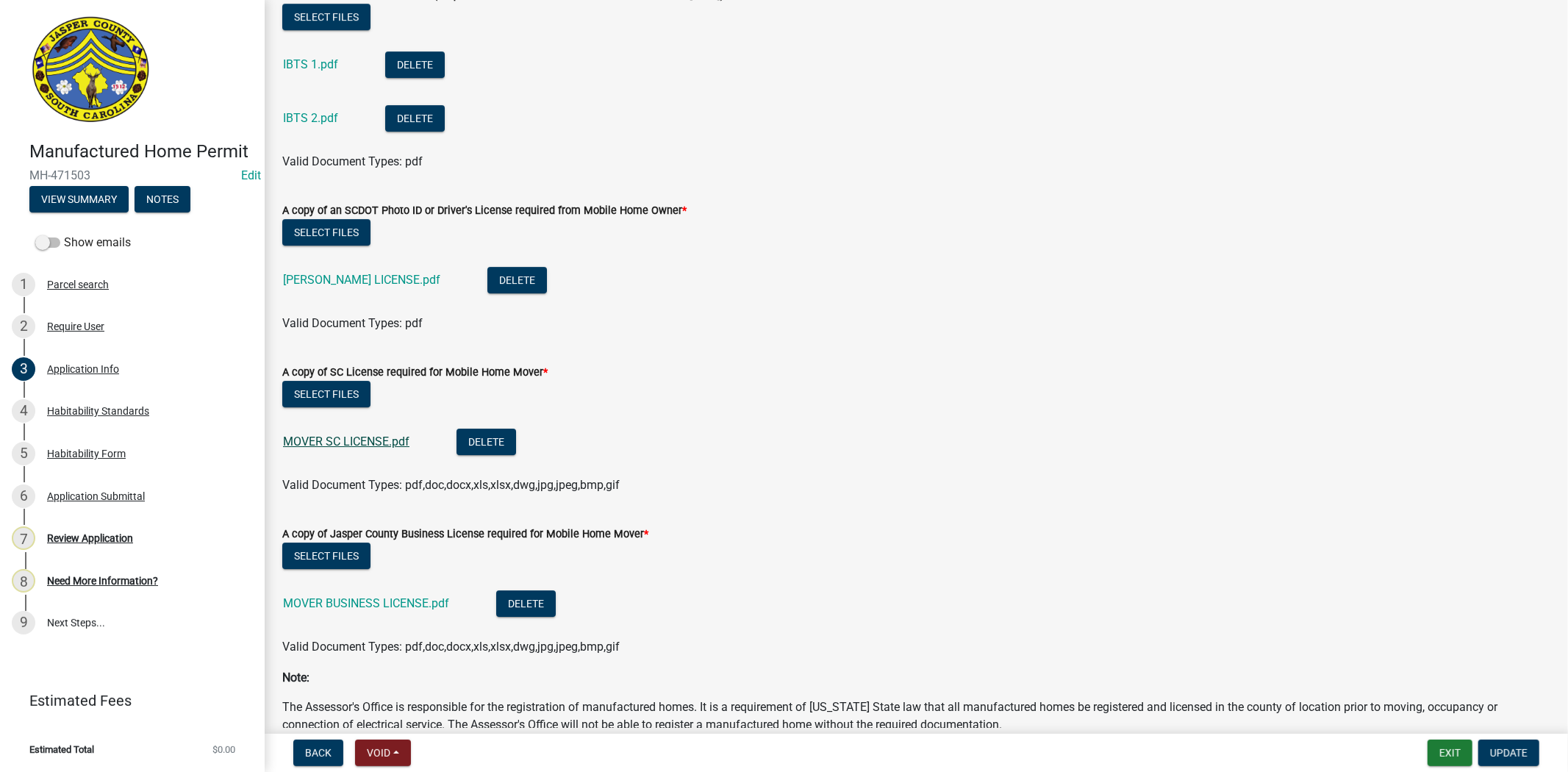
click at [332, 444] on link "MOVER SC LICENSE.pdf" at bounding box center [346, 441] width 126 height 14
click at [398, 604] on link "MOVER BUSINESS LICENSE.pdf" at bounding box center [366, 603] width 166 height 14
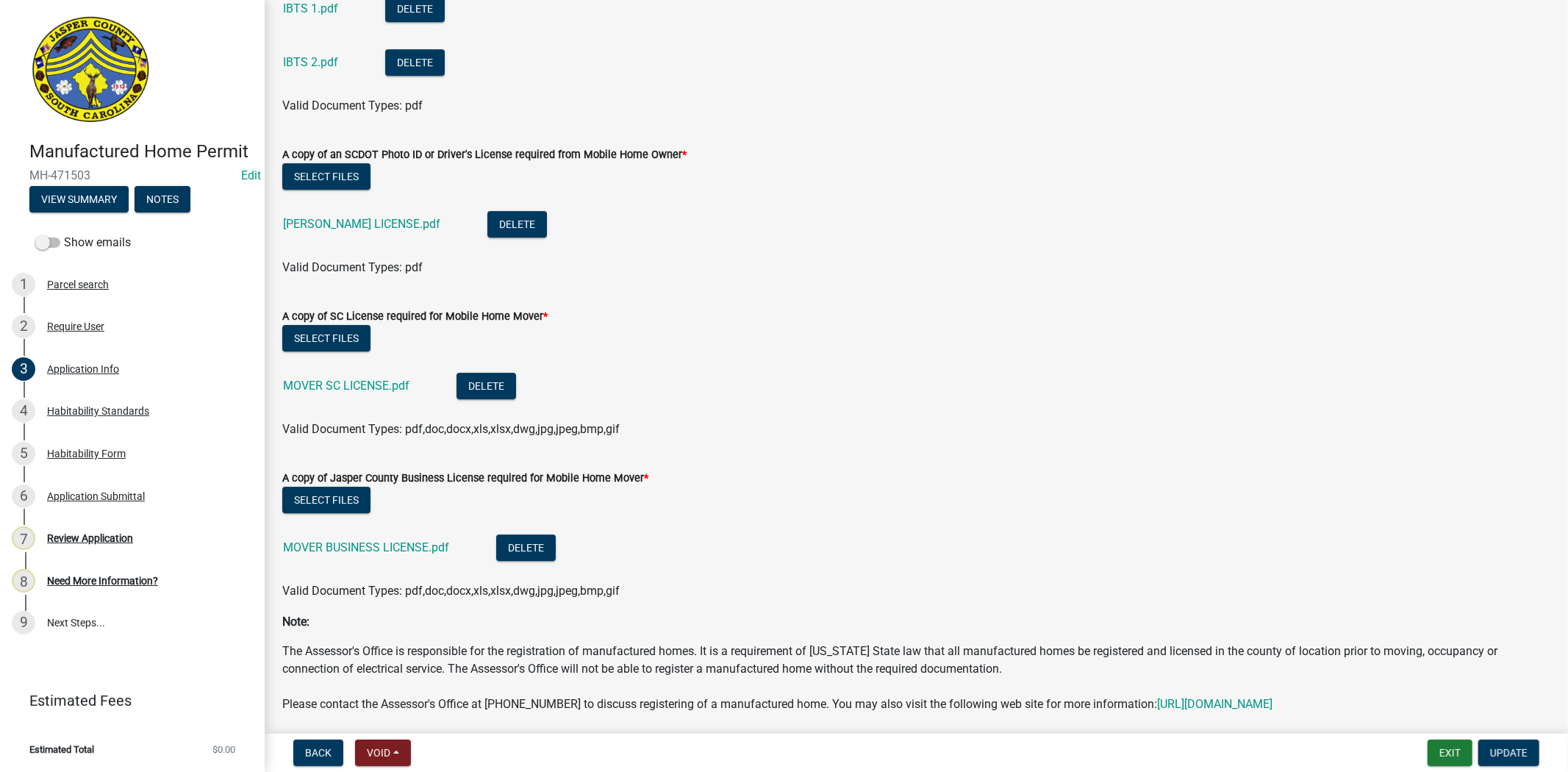
scroll to position [4211, 0]
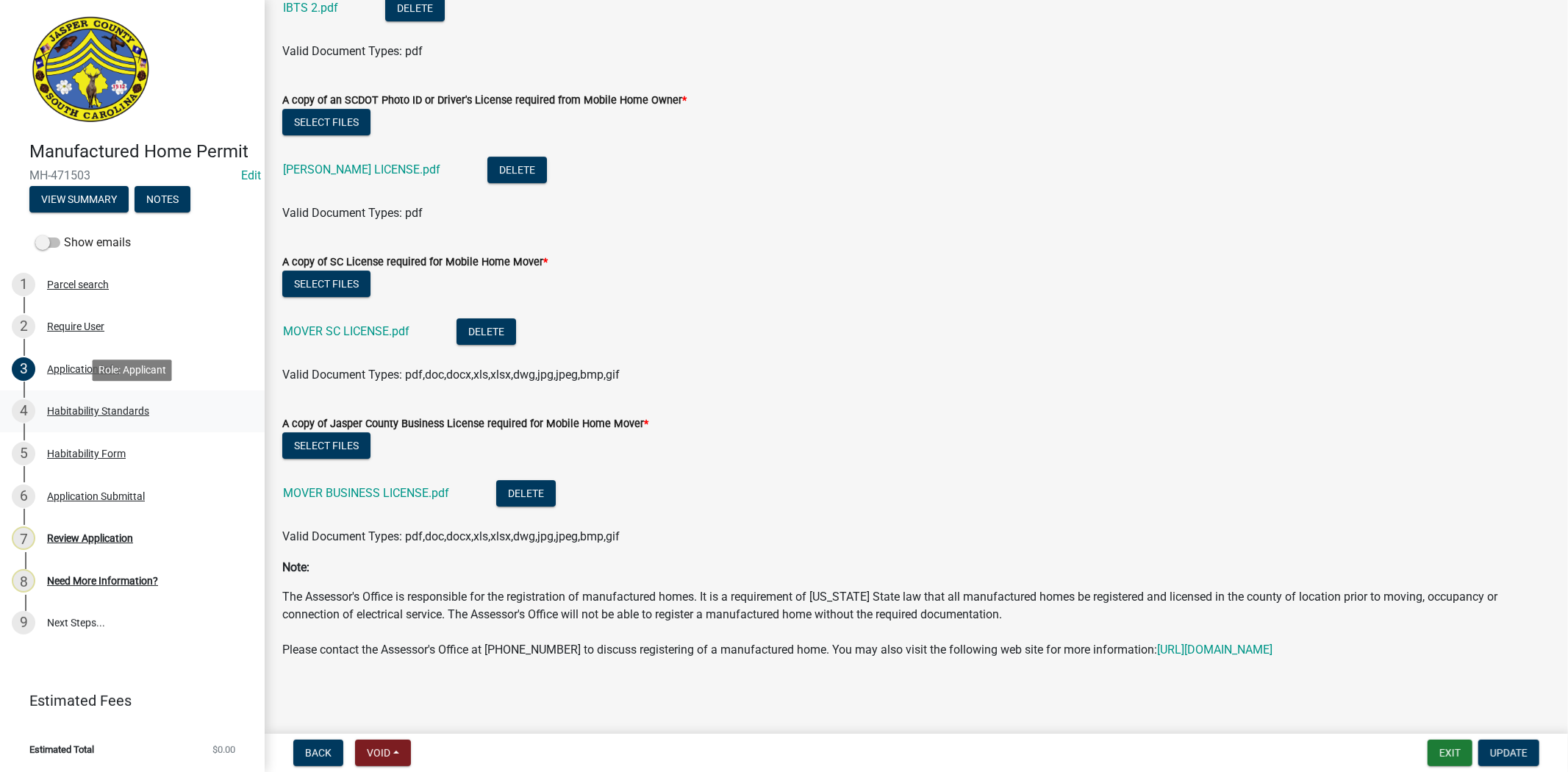
click at [156, 403] on div "4 Habitability Standards" at bounding box center [126, 411] width 229 height 24
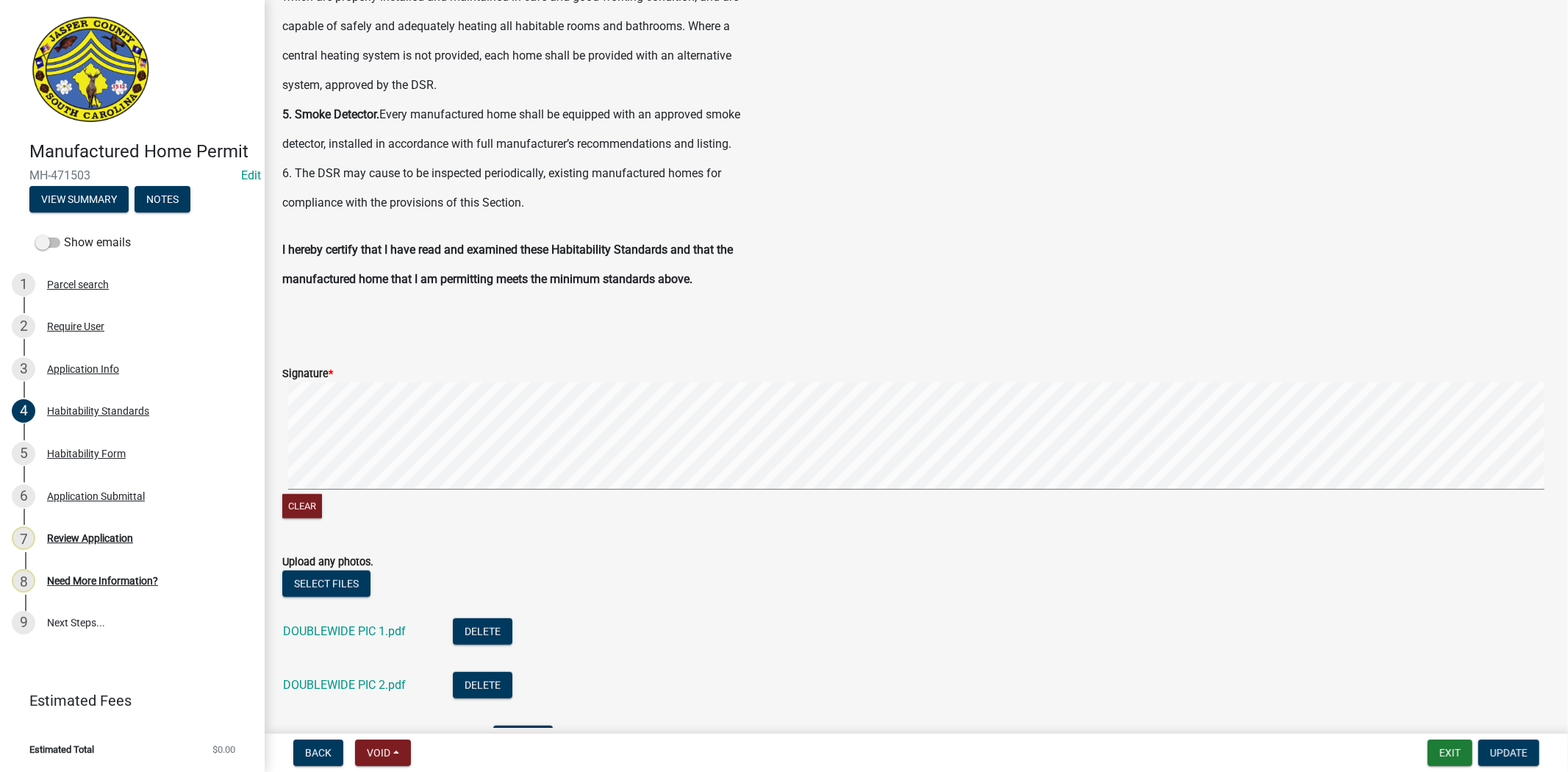
scroll to position [980, 0]
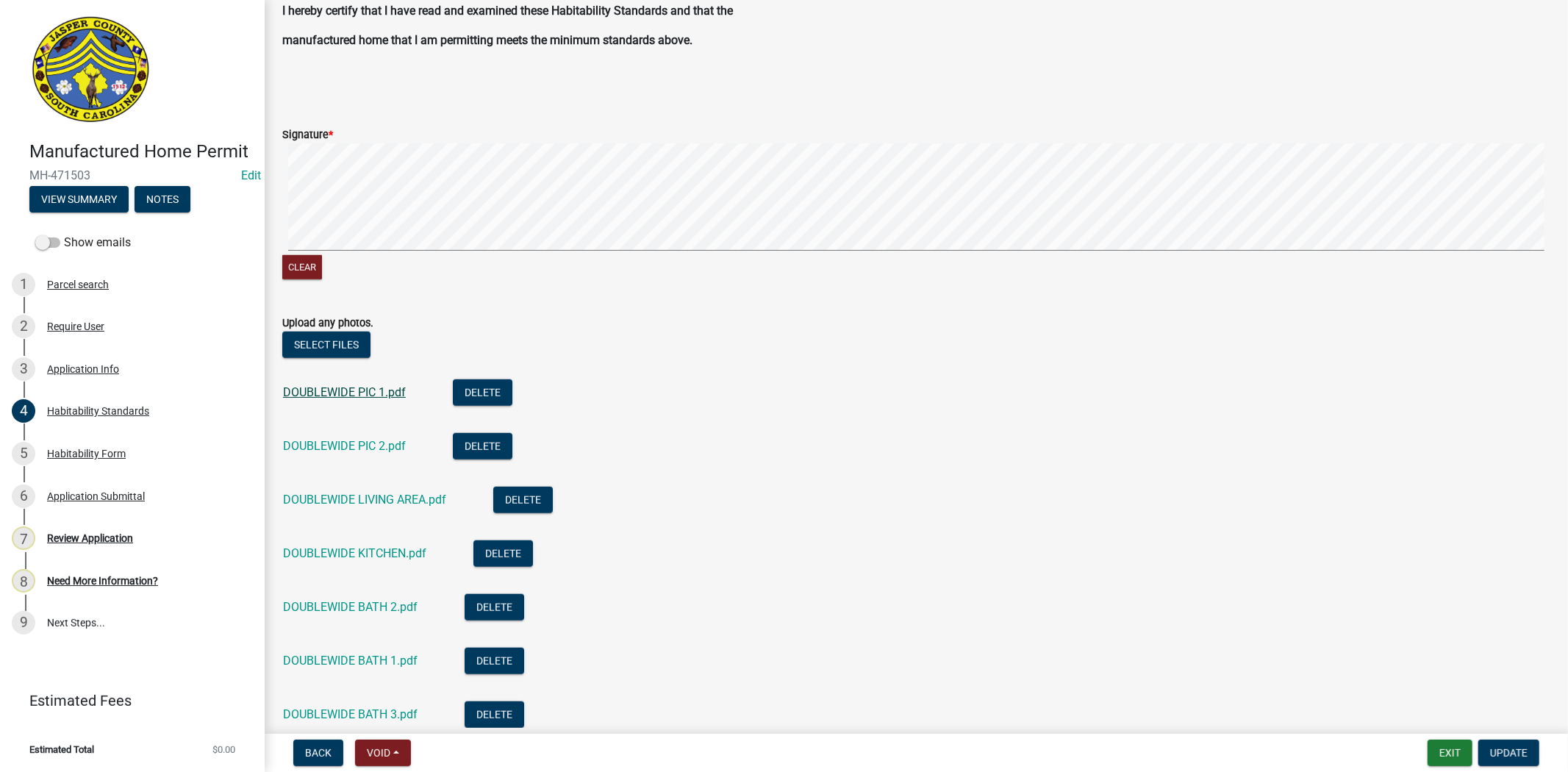
click at [325, 390] on link "DOUBLEWIDE PIC 1.pdf" at bounding box center [344, 392] width 122 height 14
click at [368, 445] on link "DOUBLEWIDE PIC 2.pdf" at bounding box center [344, 446] width 122 height 14
click at [378, 499] on link "DOUBLEWIDE LIVING AREA.pdf" at bounding box center [364, 500] width 163 height 14
click at [298, 564] on div "DOUBLEWIDE KITCHEN.pdf" at bounding box center [366, 555] width 167 height 30
click at [303, 554] on link "DOUBLEWIDE KITCHEN.pdf" at bounding box center [354, 553] width 144 height 14
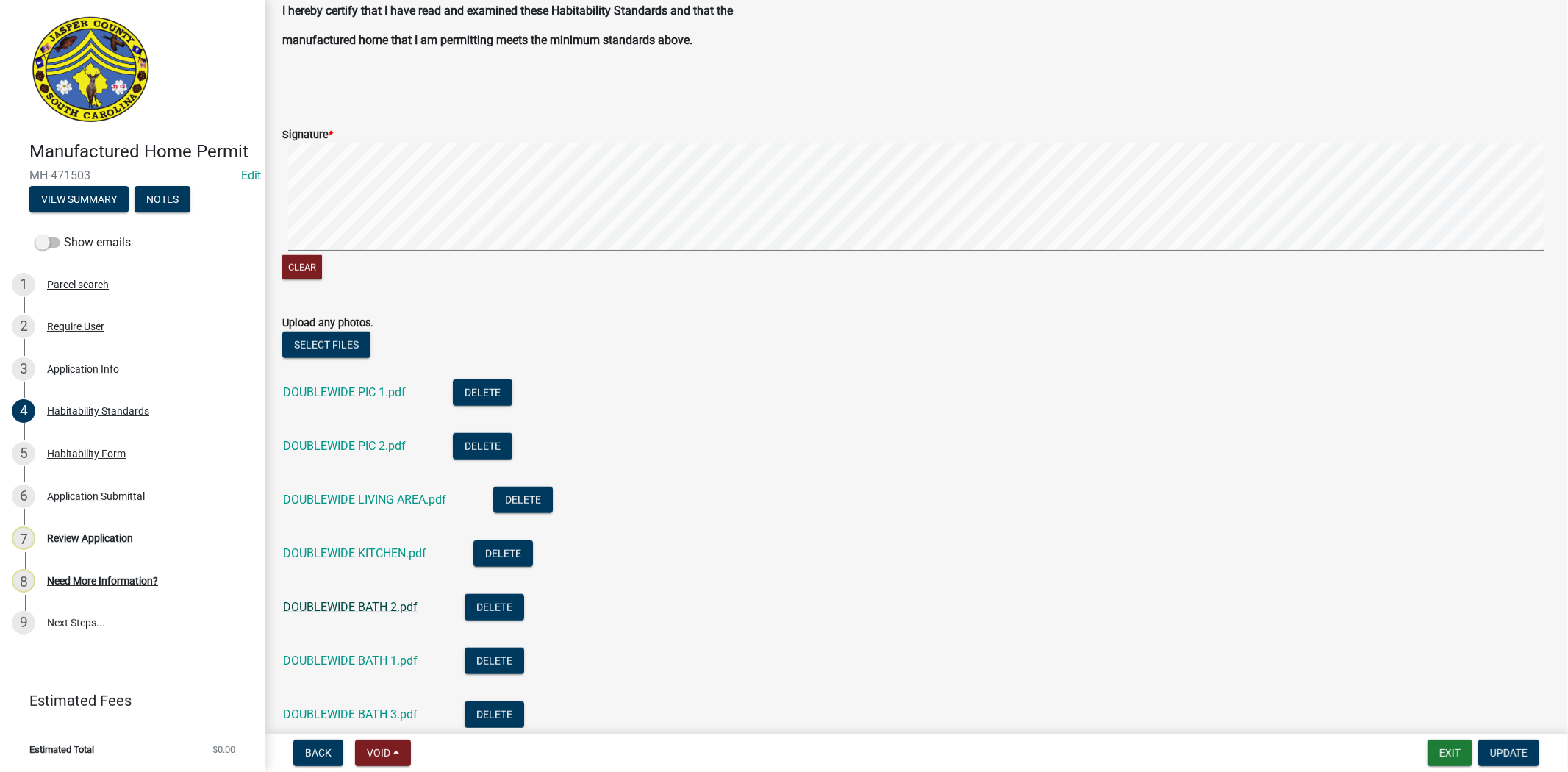
click at [305, 613] on link "DOUBLEWIDE BATH 2.pdf" at bounding box center [350, 607] width 135 height 14
click at [324, 655] on link "DOUBLEWIDE BATH 1.pdf" at bounding box center [350, 661] width 135 height 14
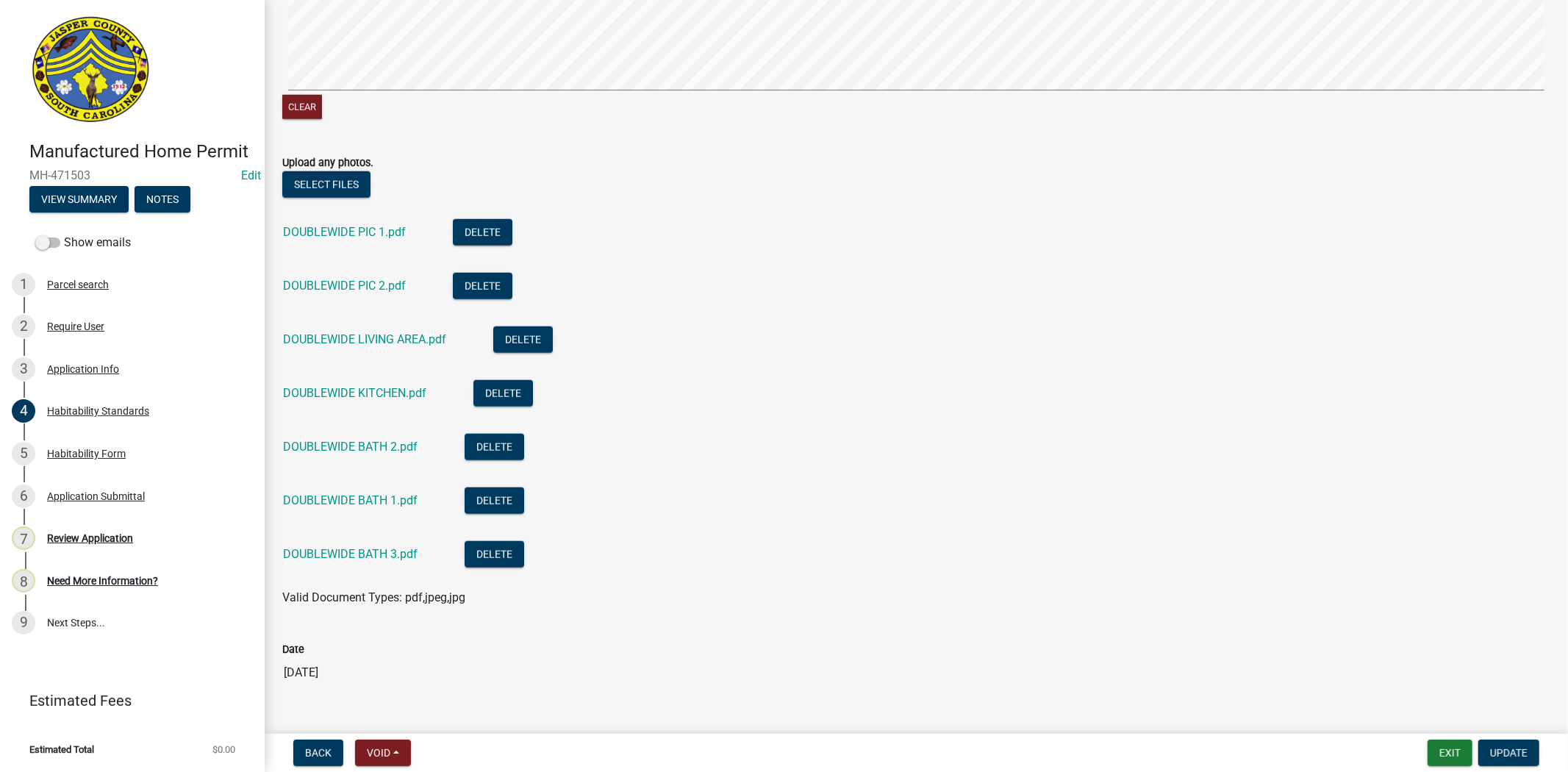
scroll to position [1143, 0]
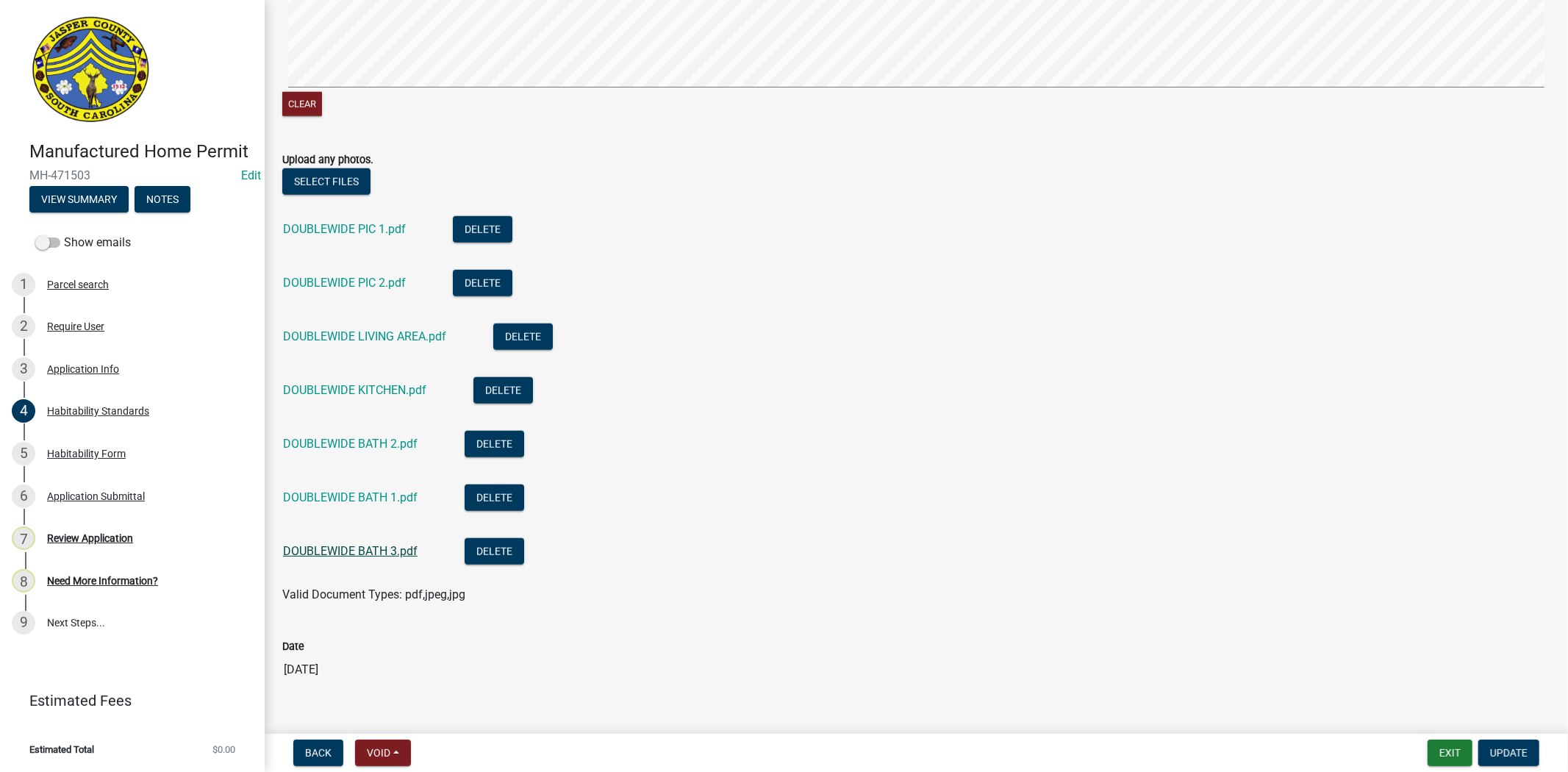
click at [344, 551] on link "DOUBLEWIDE BATH 3.pdf" at bounding box center [350, 551] width 135 height 14
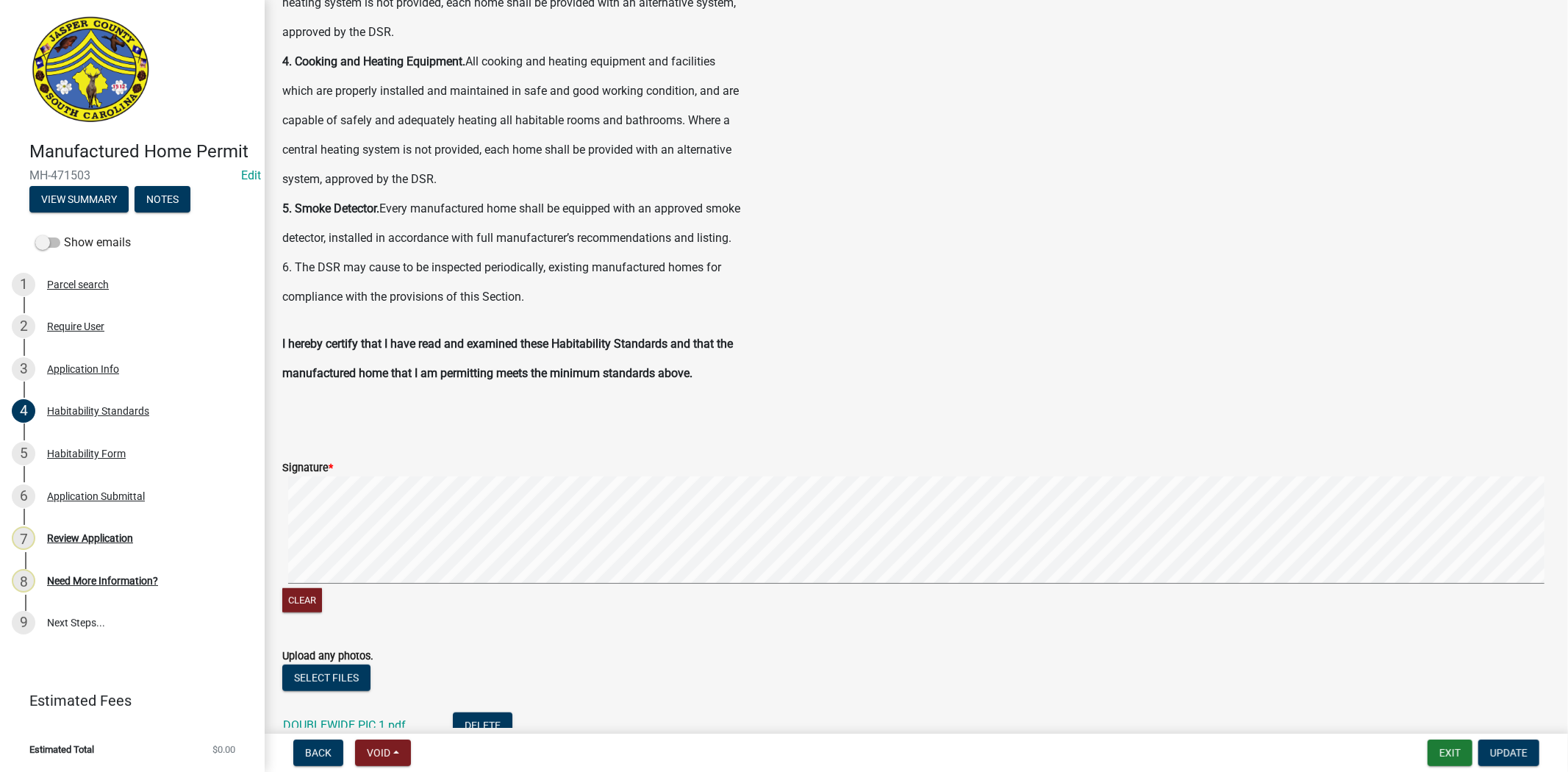
scroll to position [572, 0]
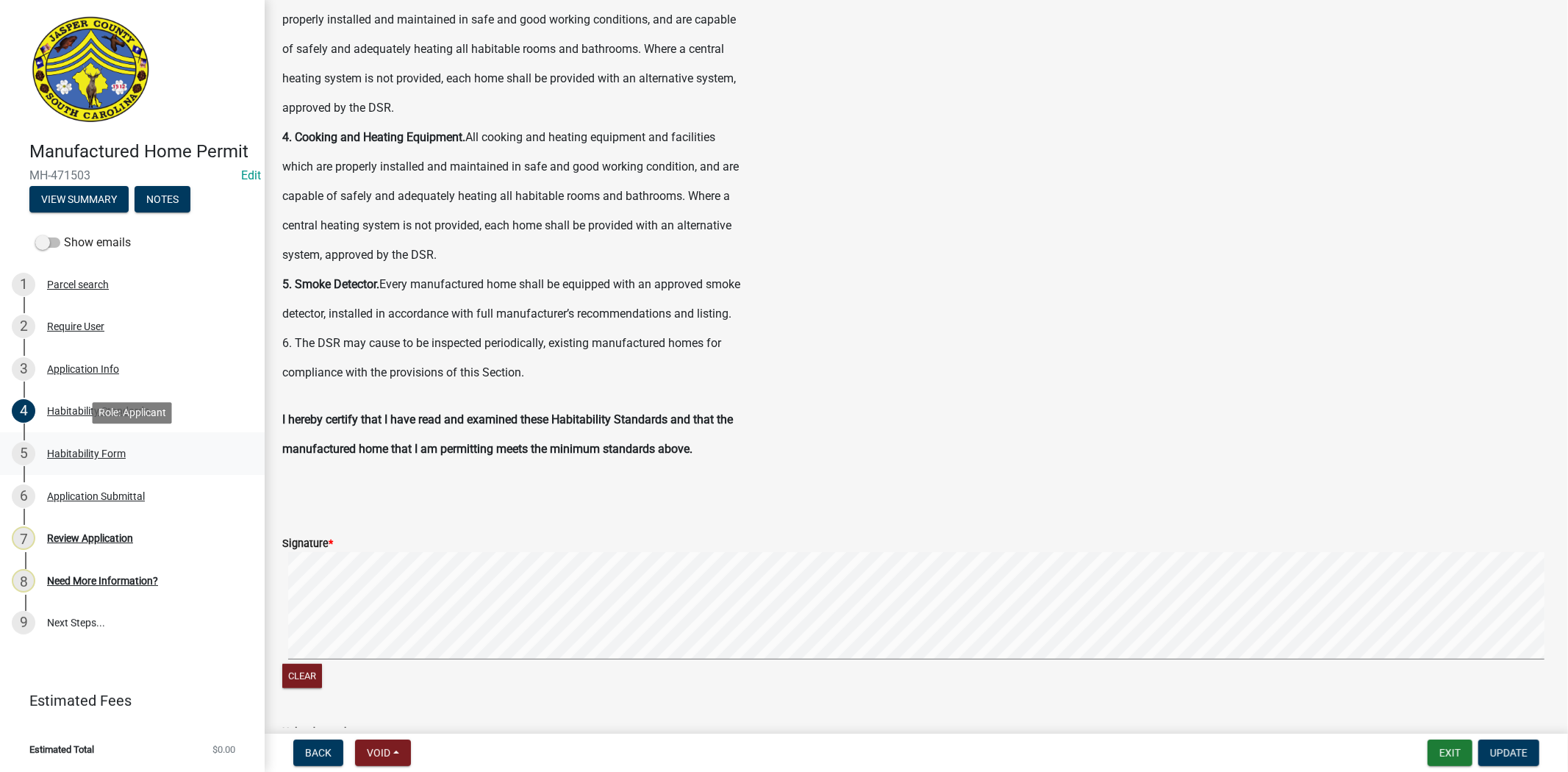
click at [58, 453] on div "Habitability Form" at bounding box center [87, 453] width 79 height 11
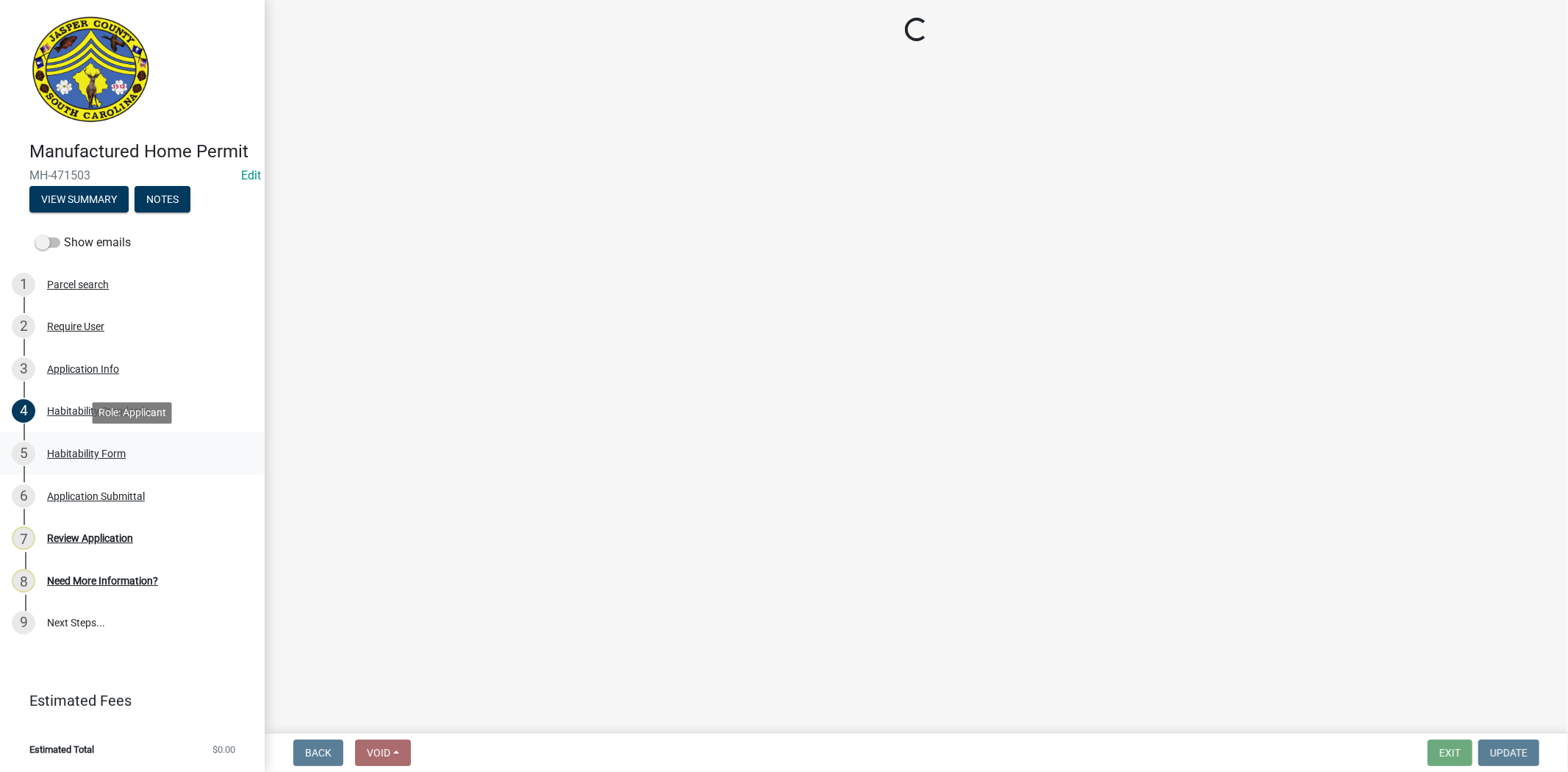
scroll to position [0, 0]
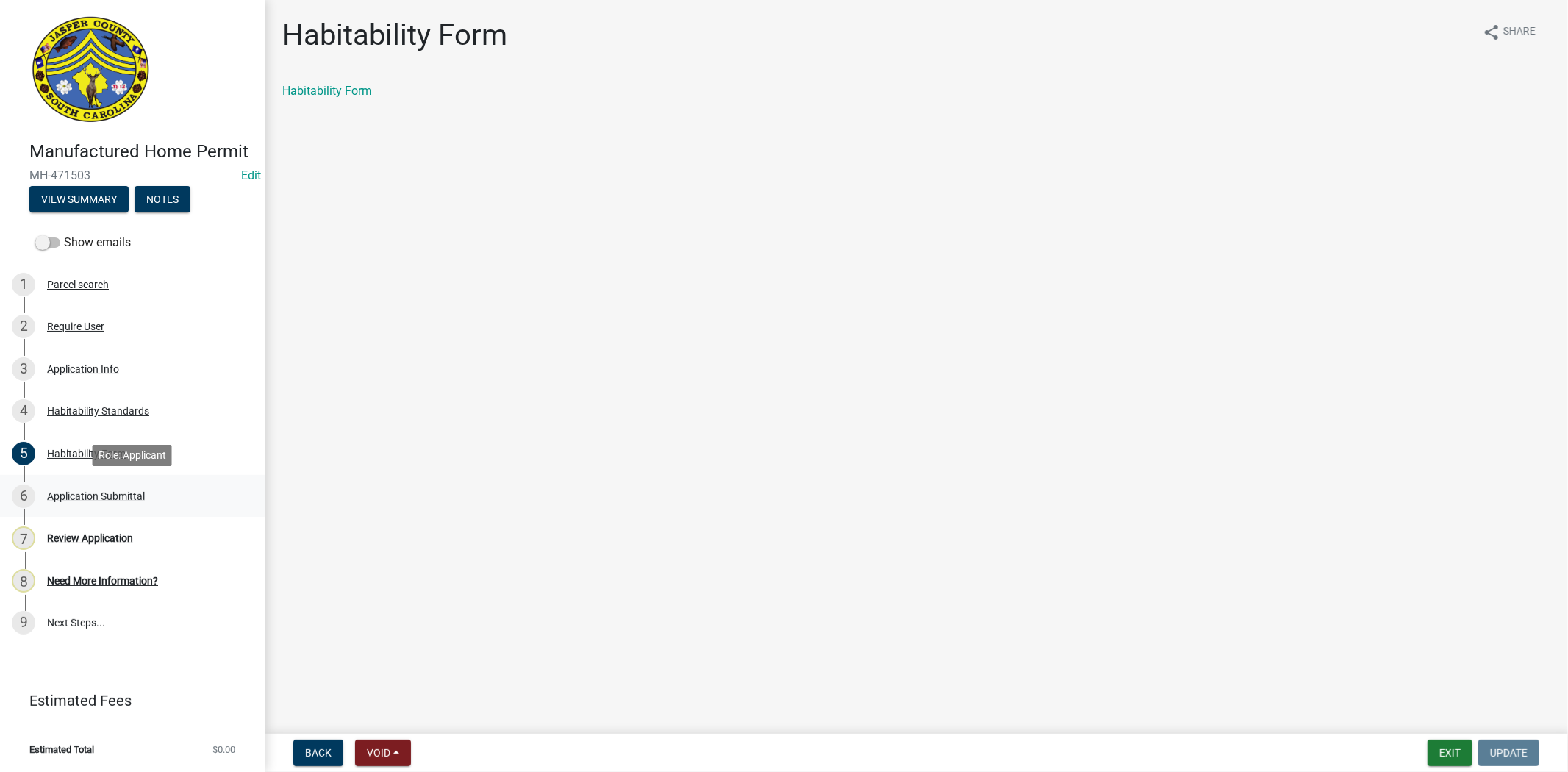
click at [123, 503] on div "6 Application Submittal" at bounding box center [126, 496] width 229 height 24
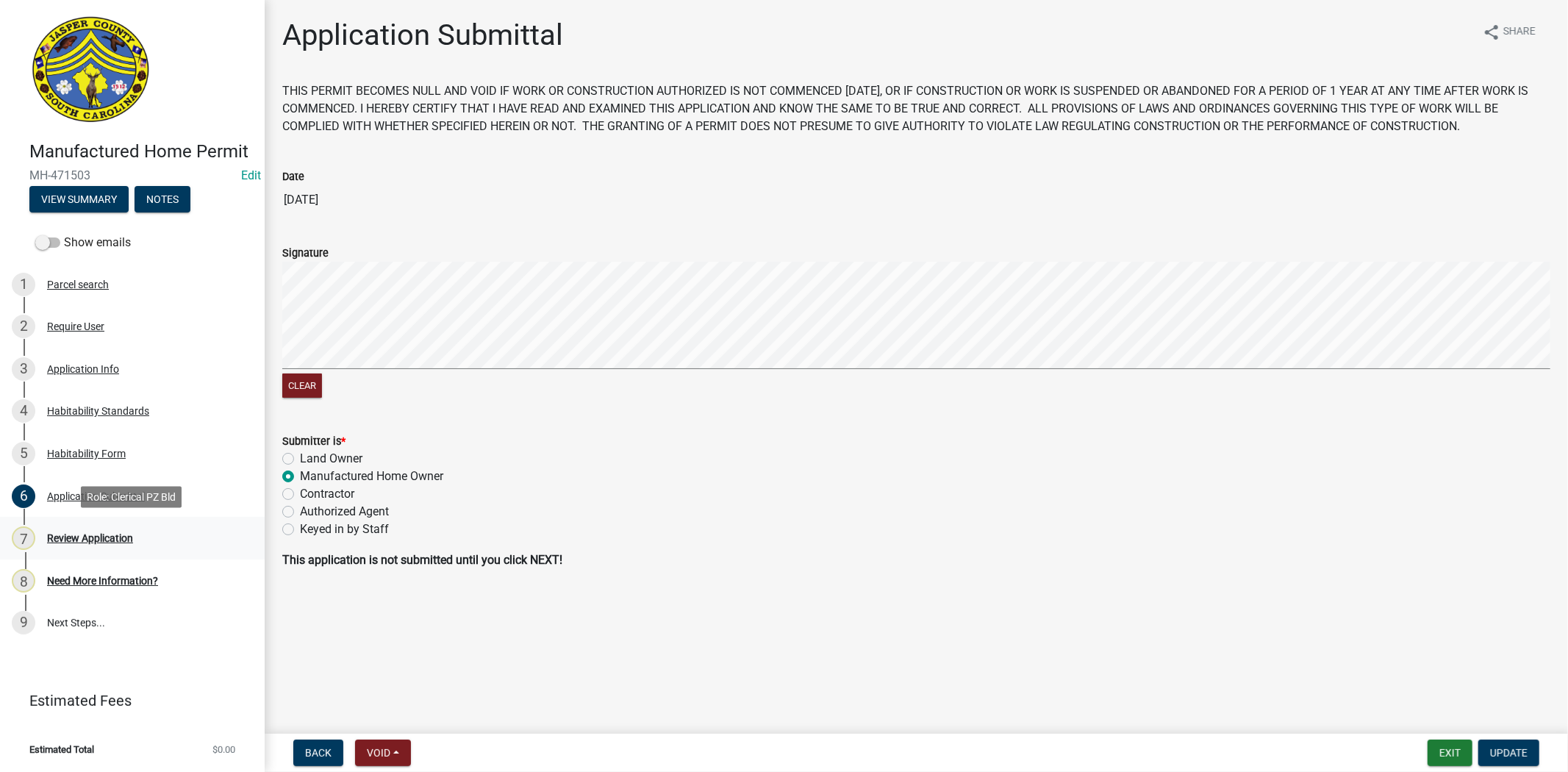
click at [85, 544] on div "7 Review Application" at bounding box center [126, 537] width 229 height 24
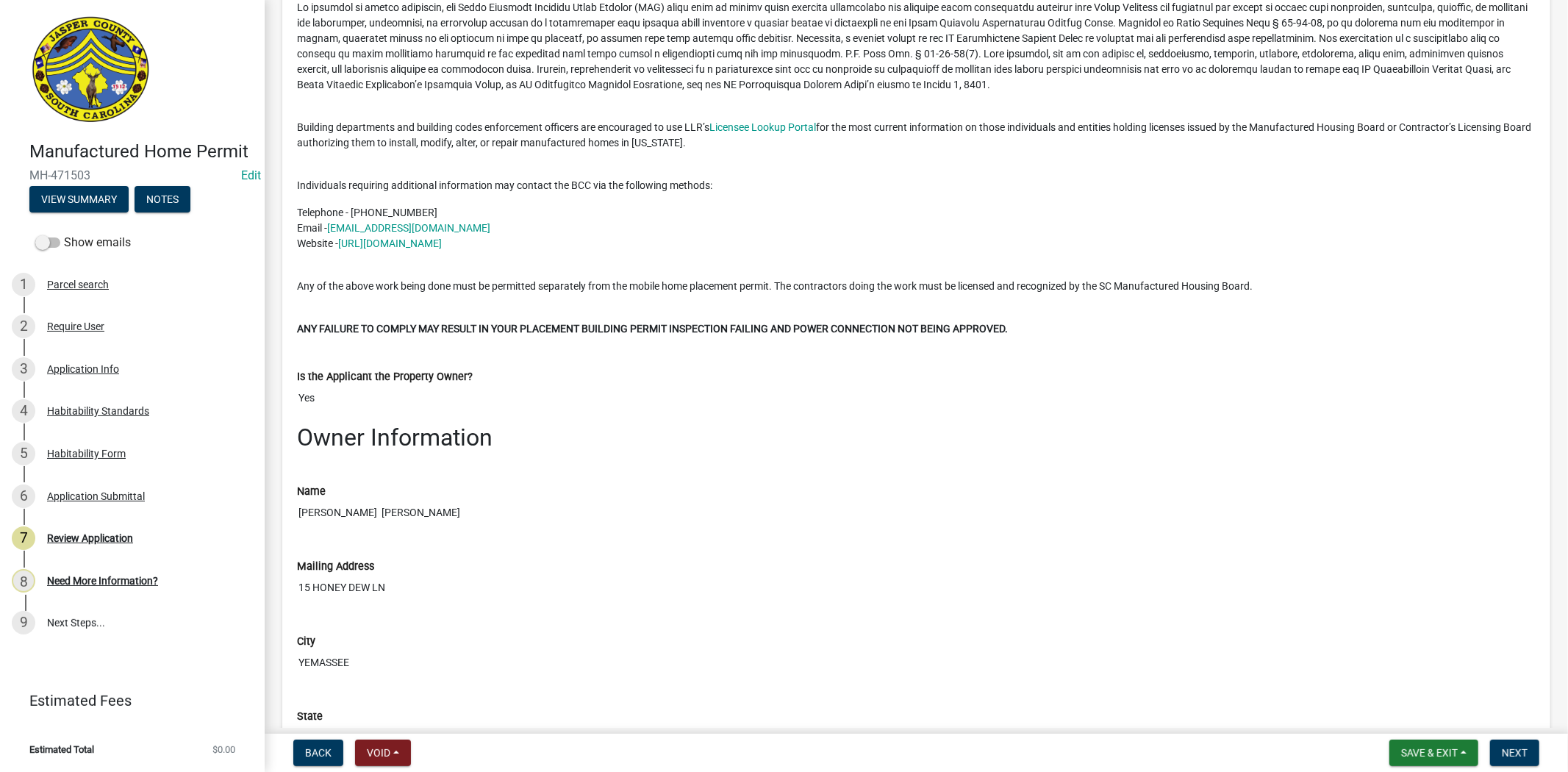
scroll to position [817, 0]
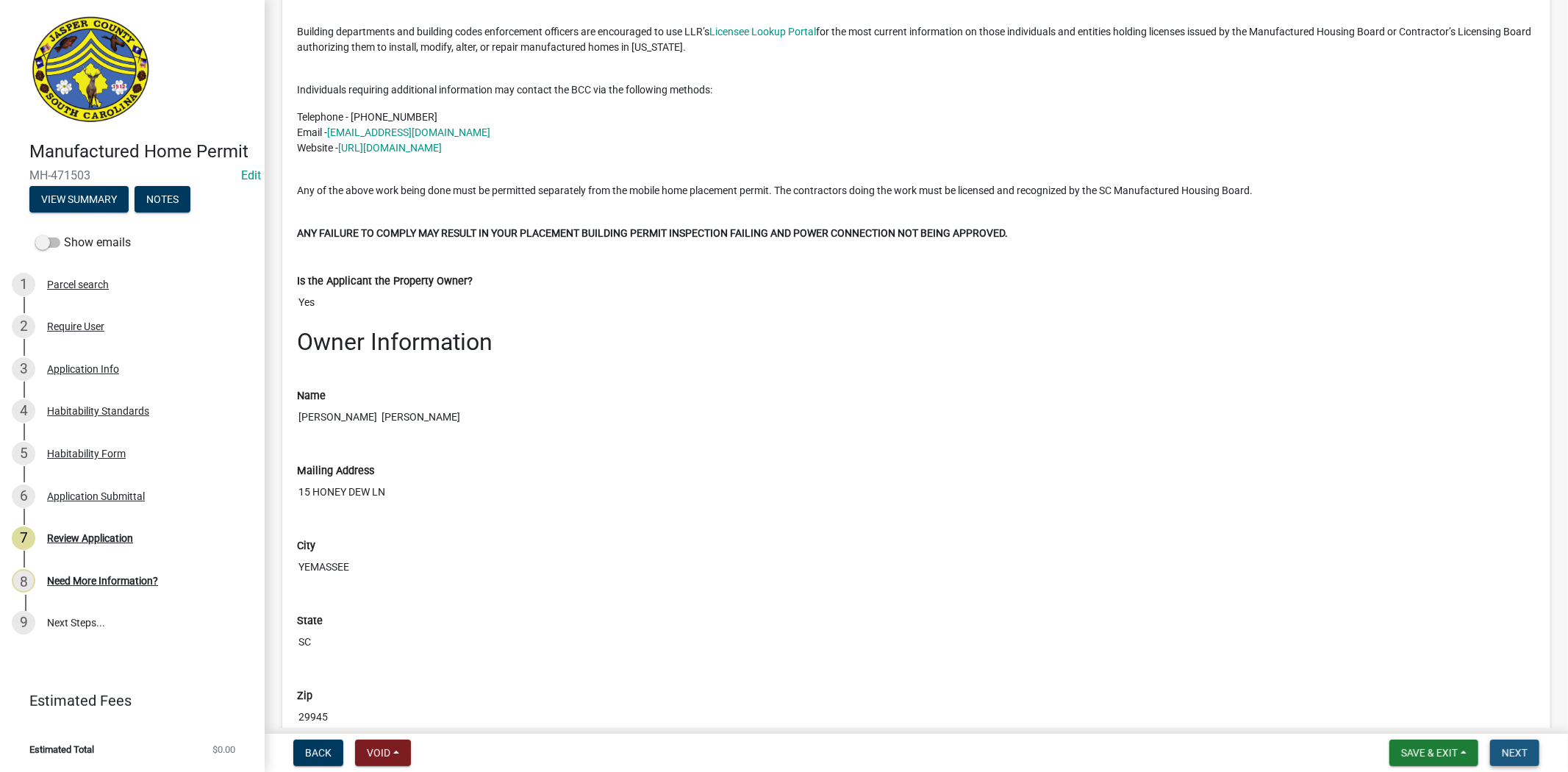
click at [1508, 743] on button "Next" at bounding box center [1515, 753] width 49 height 26
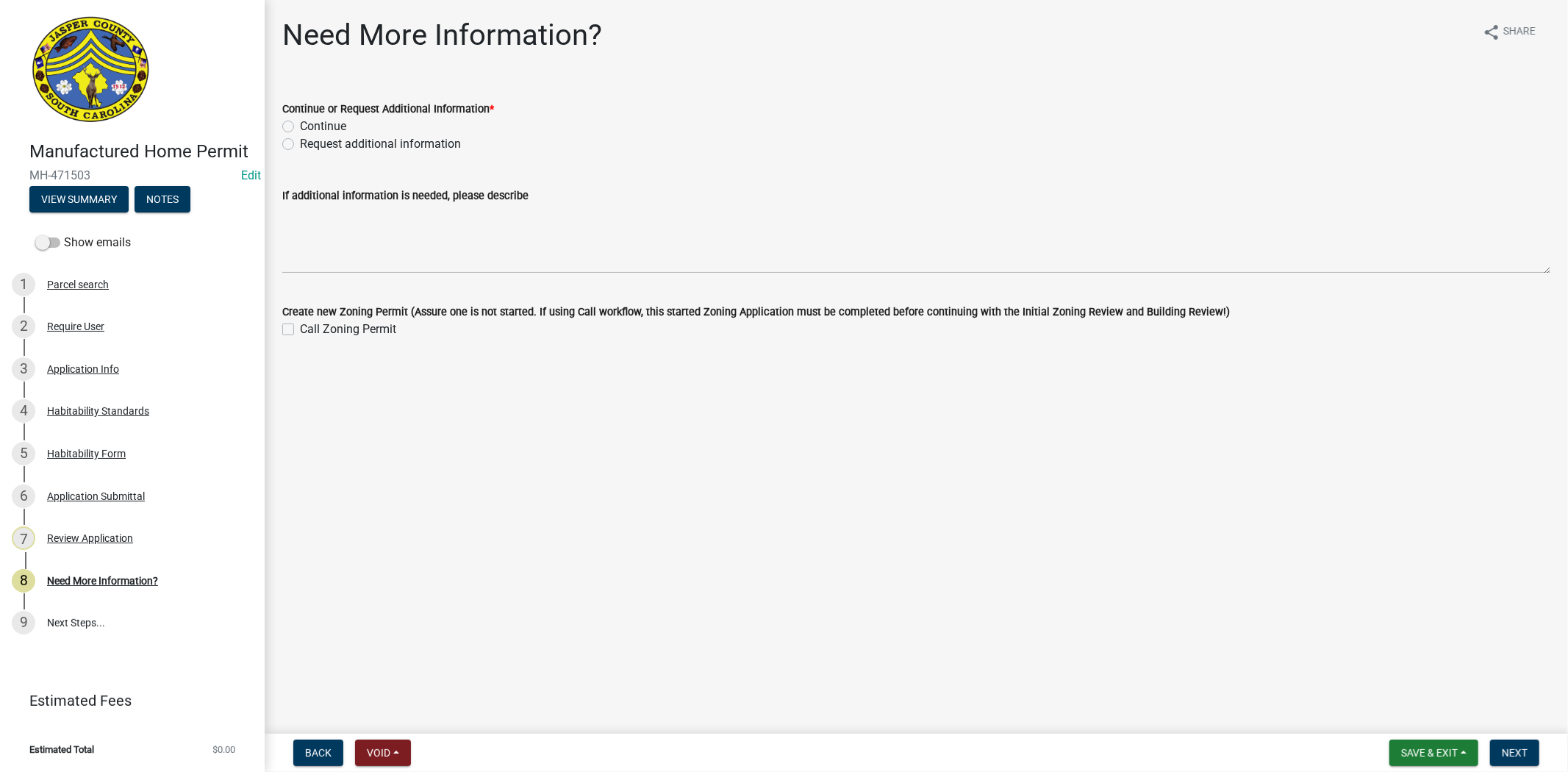
click at [300, 129] on label "Continue" at bounding box center [323, 126] width 46 height 18
click at [300, 127] on input "Continue" at bounding box center [304, 122] width 10 height 10
radio input "true"
click at [1512, 758] on button "Next" at bounding box center [1515, 753] width 49 height 26
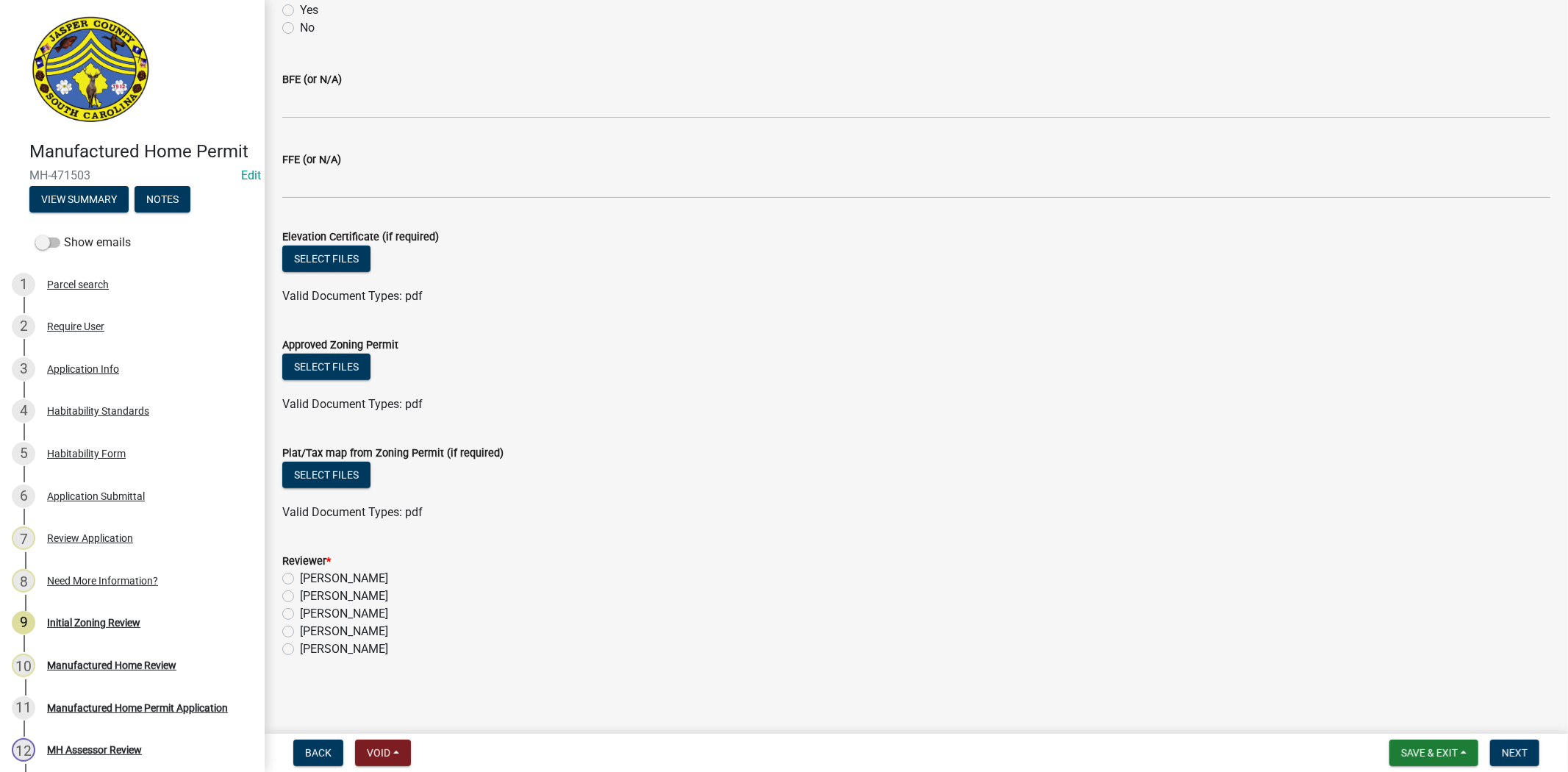
scroll to position [79, 0]
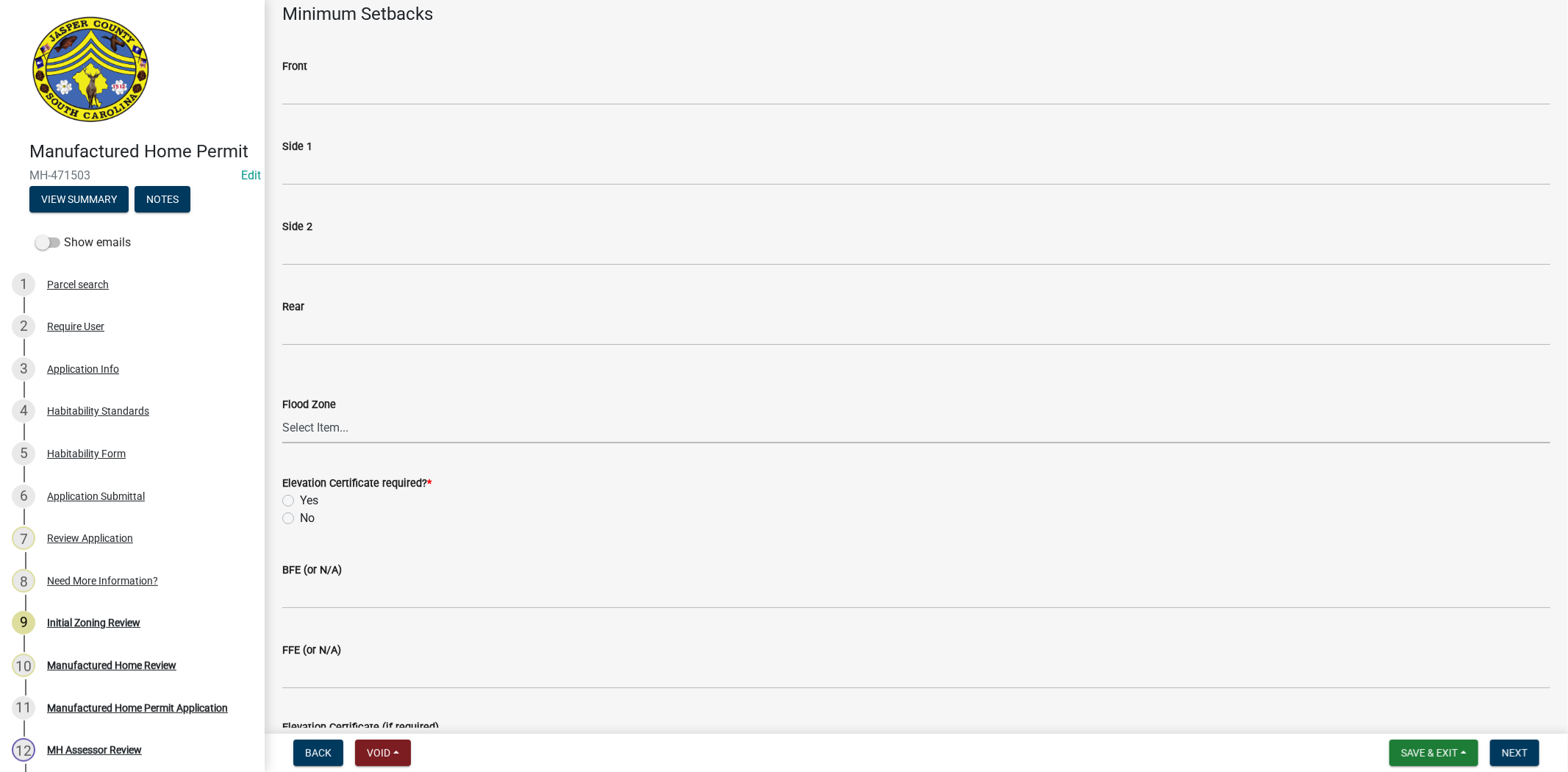
click at [318, 434] on select "Select Item... A AE X Shaded X N/A" at bounding box center [916, 428] width 1268 height 30
click at [283, 413] on select "Select Item... A AE X Shaded X N/A" at bounding box center [916, 428] width 1268 height 30
select select "61611ad6-14f2-499c-805c-58607f11e2fc"
click at [300, 520] on label "No" at bounding box center [307, 518] width 15 height 18
click at [300, 519] on input "No" at bounding box center [304, 514] width 10 height 10
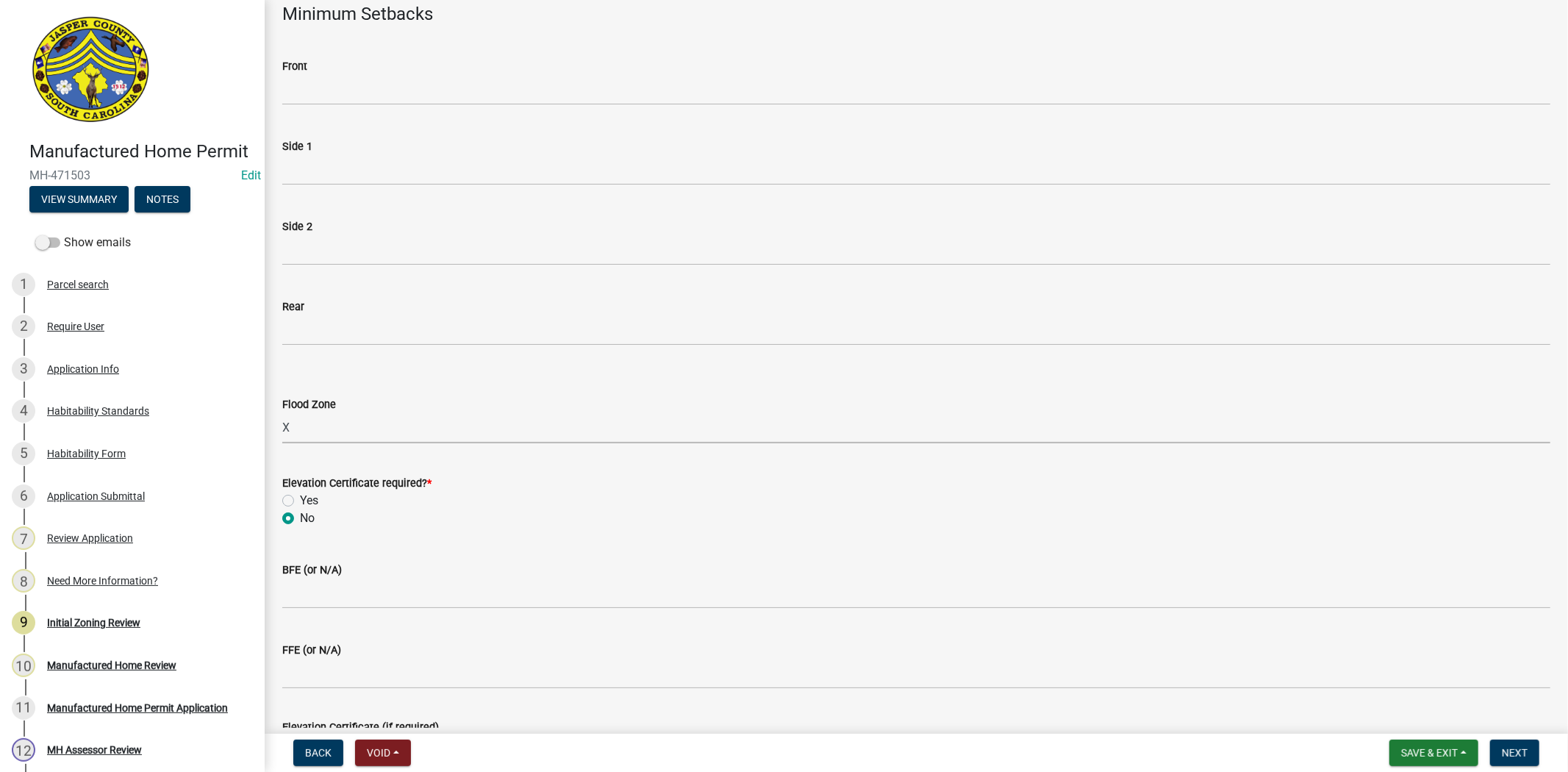
radio input "true"
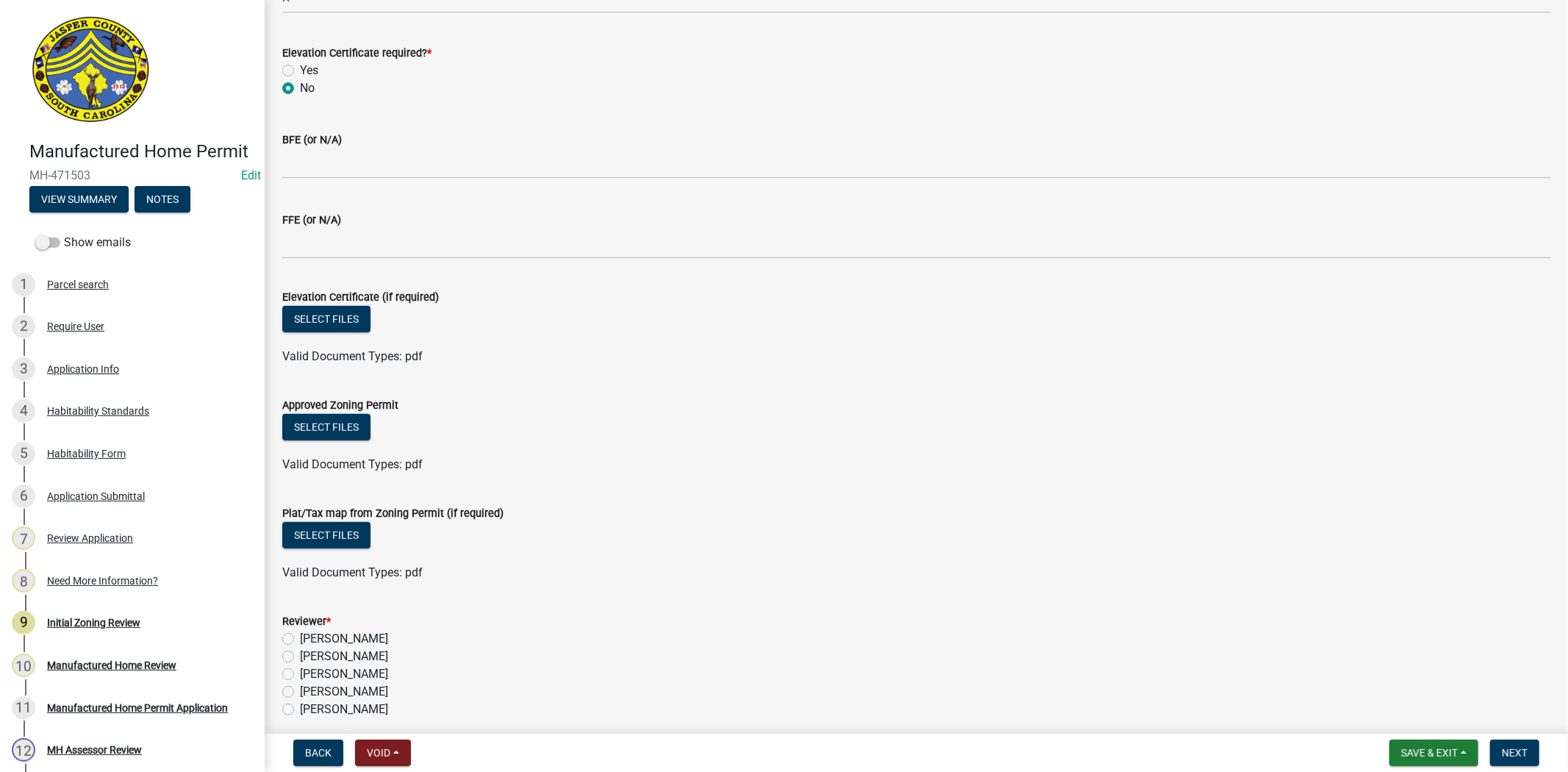
scroll to position [569, 0]
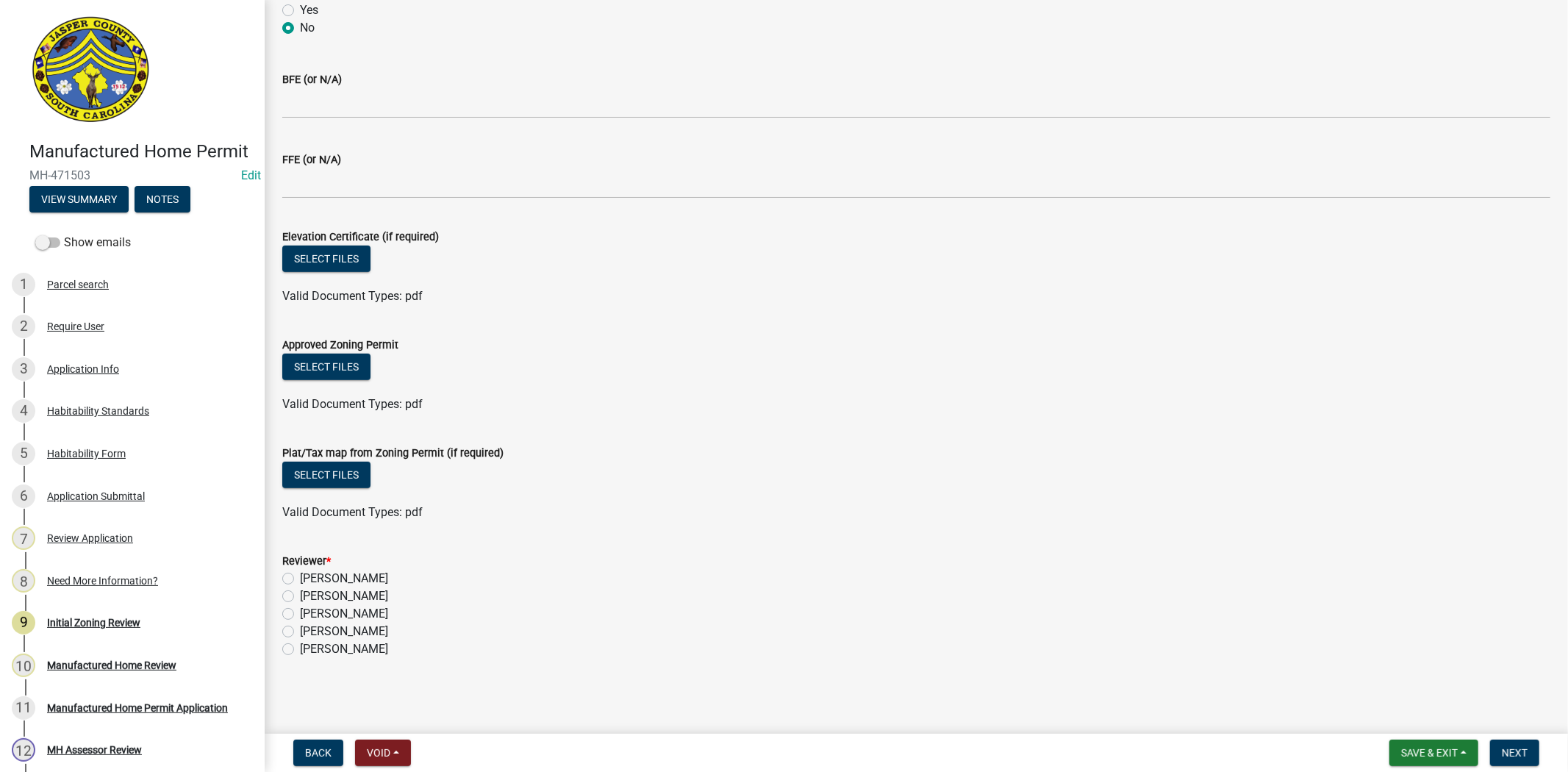
click at [300, 576] on label "Ciara Chapman" at bounding box center [344, 579] width 88 height 18
click at [300, 576] on input "Ciara Chapman" at bounding box center [304, 574] width 10 height 10
radio input "true"
click at [1513, 744] on button "Next" at bounding box center [1515, 753] width 49 height 26
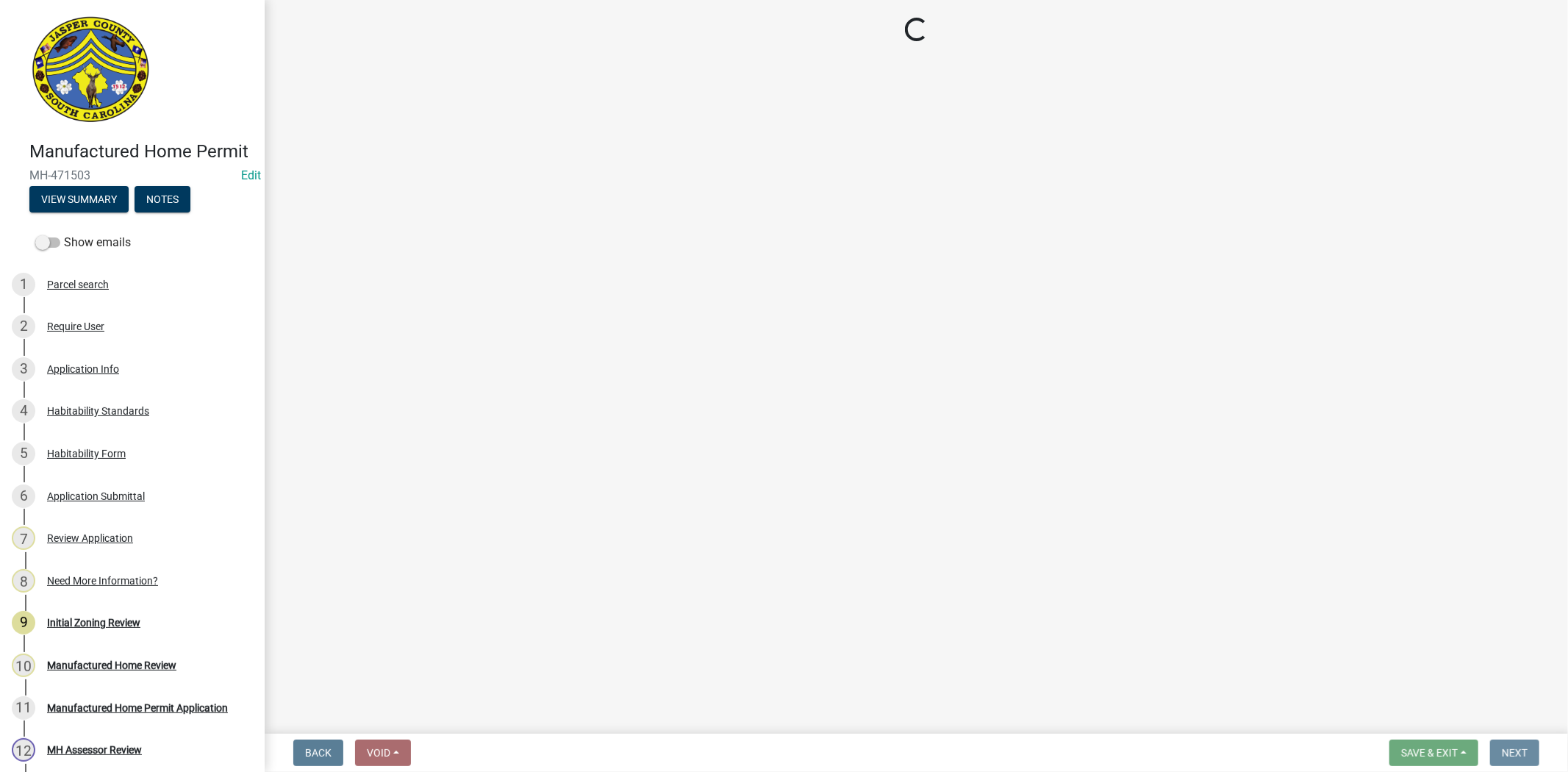
scroll to position [0, 0]
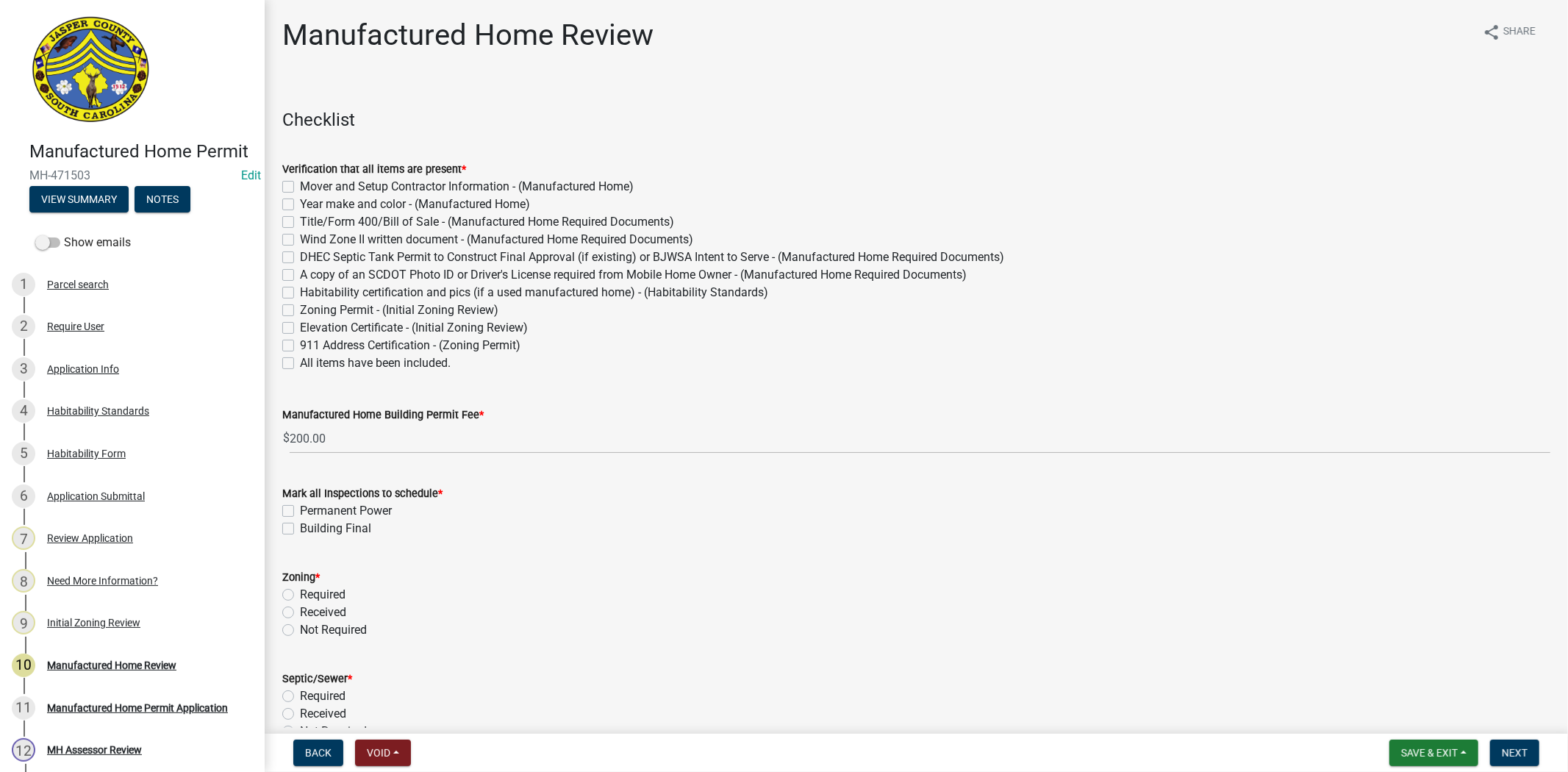
click at [300, 363] on label "All items have been included." at bounding box center [375, 363] width 150 height 18
click at [300, 363] on input "All items have been included." at bounding box center [304, 359] width 10 height 10
checkbox input "true"
checkbox input "false"
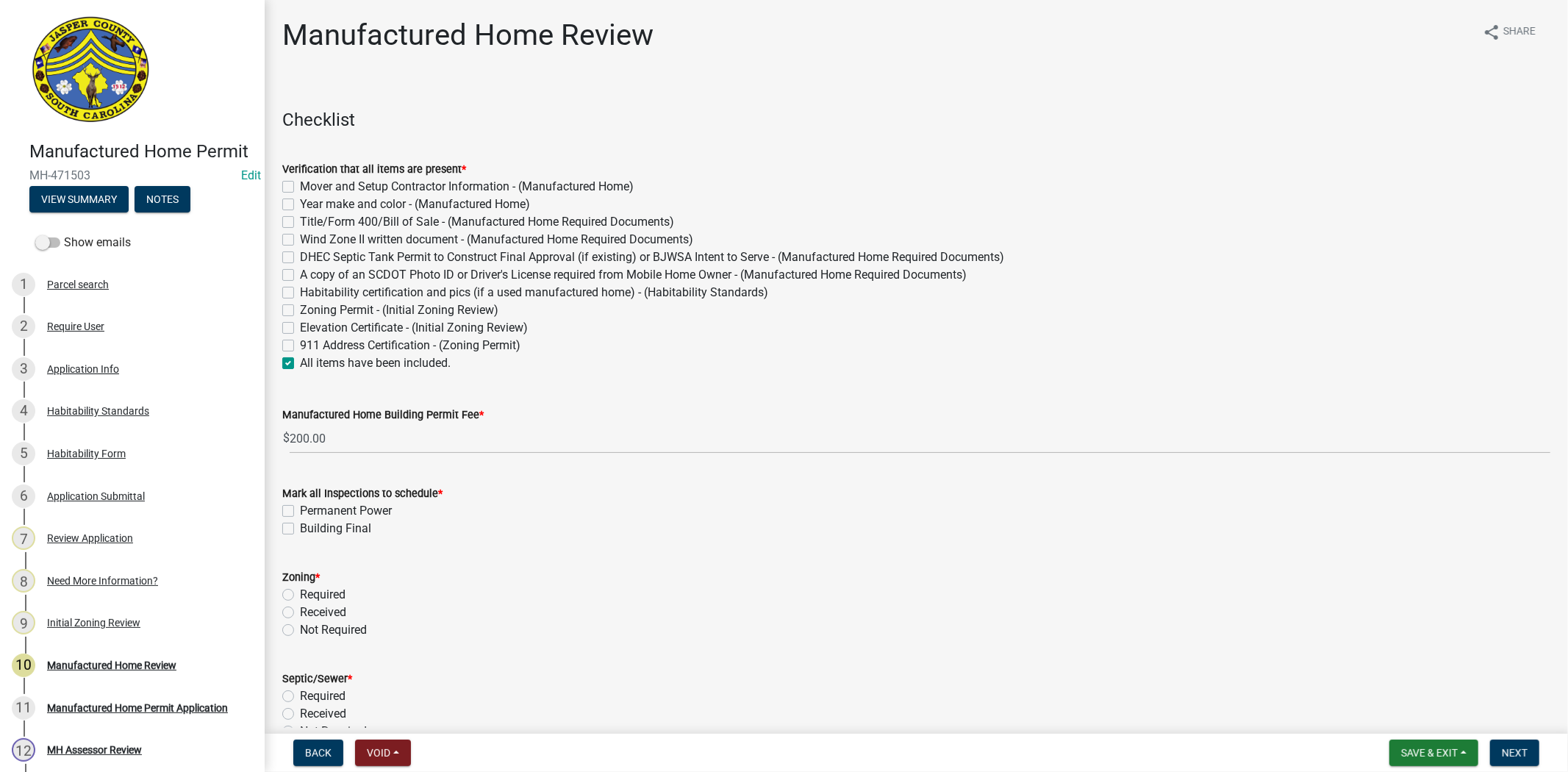
checkbox input "false"
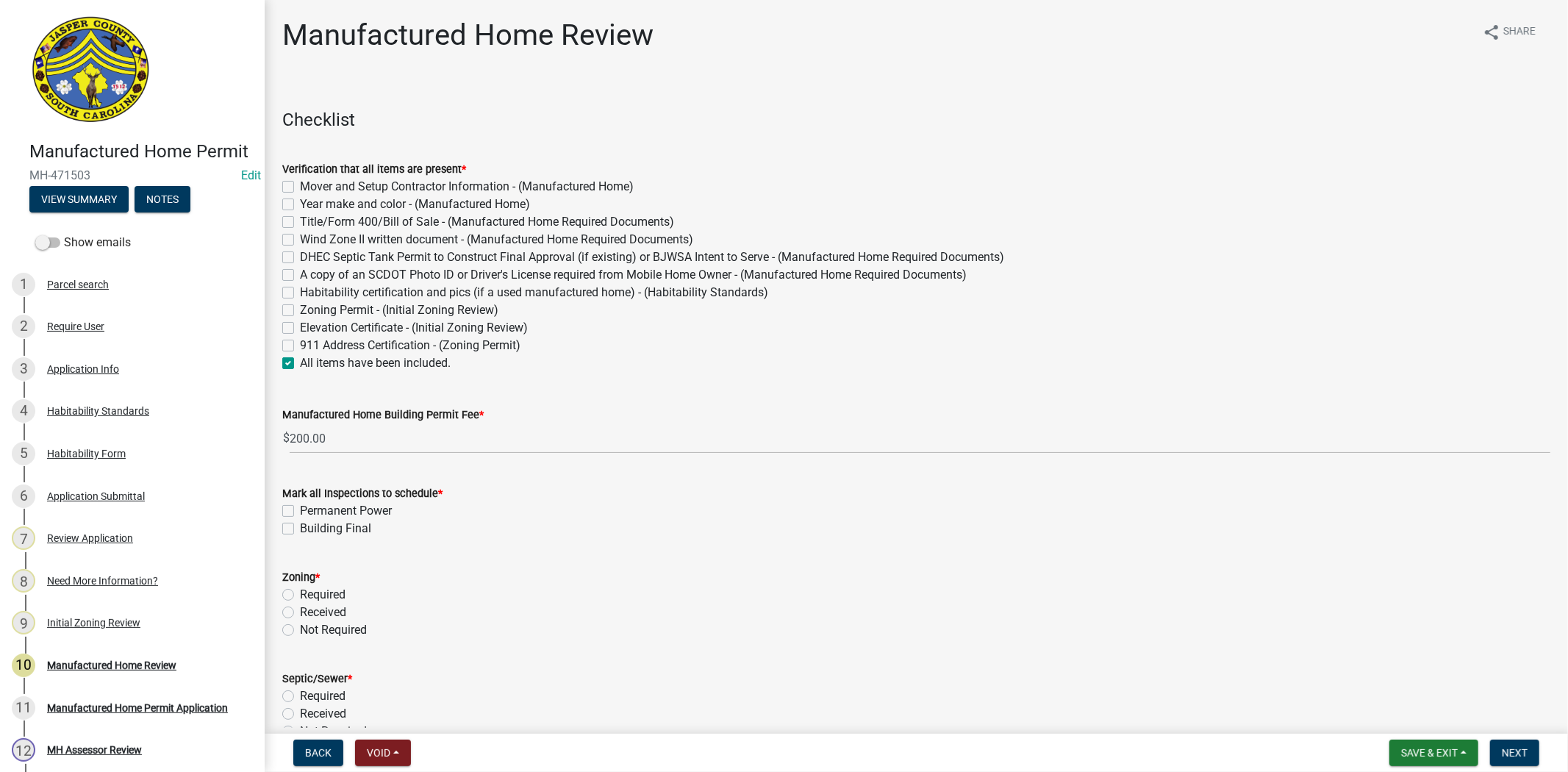
checkbox input "false"
checkbox input "true"
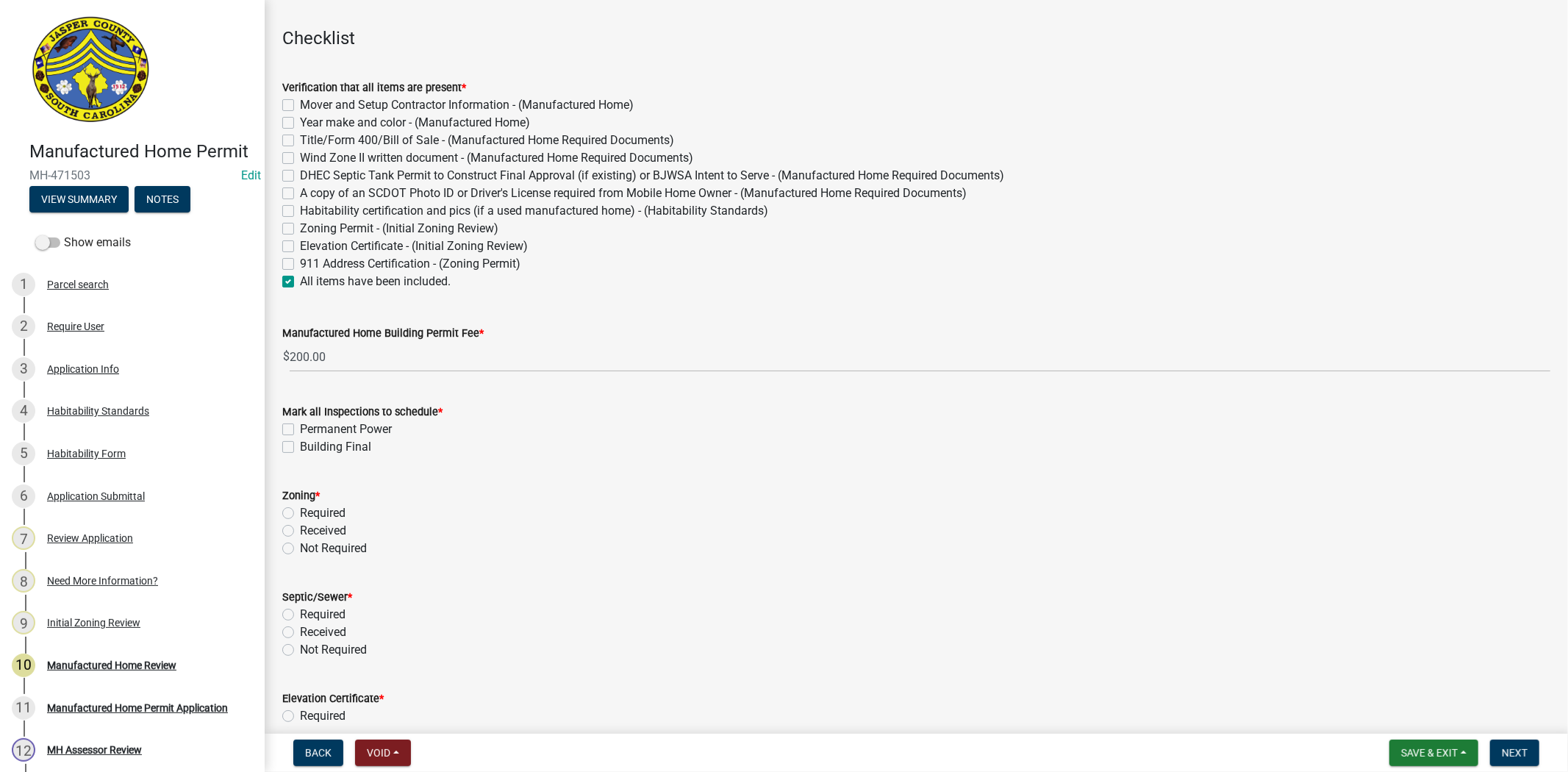
click at [300, 427] on label "Permanent Power" at bounding box center [346, 429] width 92 height 18
click at [300, 427] on input "Permanent Power" at bounding box center [304, 425] width 10 height 10
checkbox input "true"
click at [300, 443] on label "Building Final" at bounding box center [335, 447] width 71 height 18
click at [300, 443] on input "Building Final" at bounding box center [304, 443] width 10 height 10
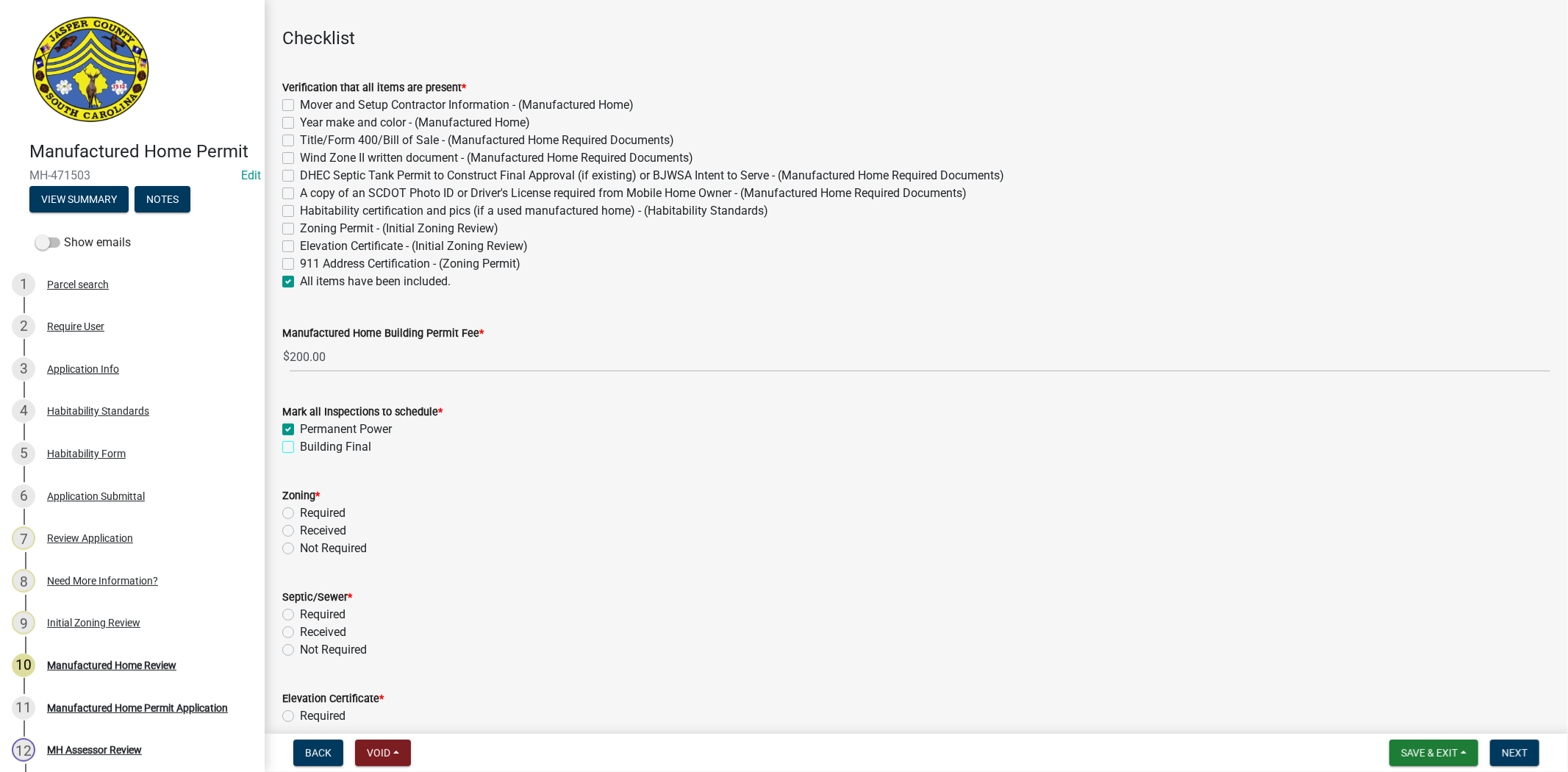
checkbox input "true"
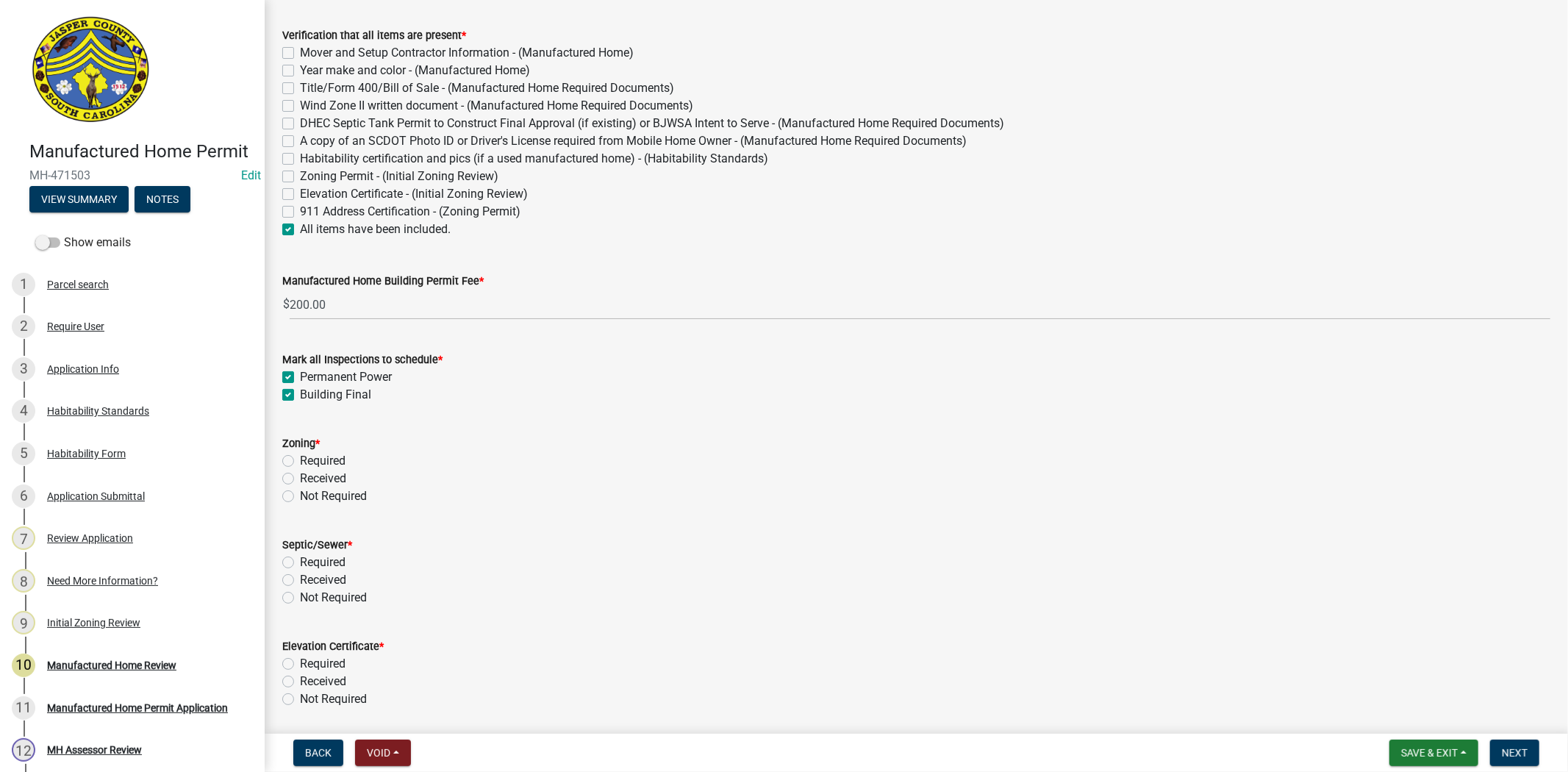
scroll to position [163, 0]
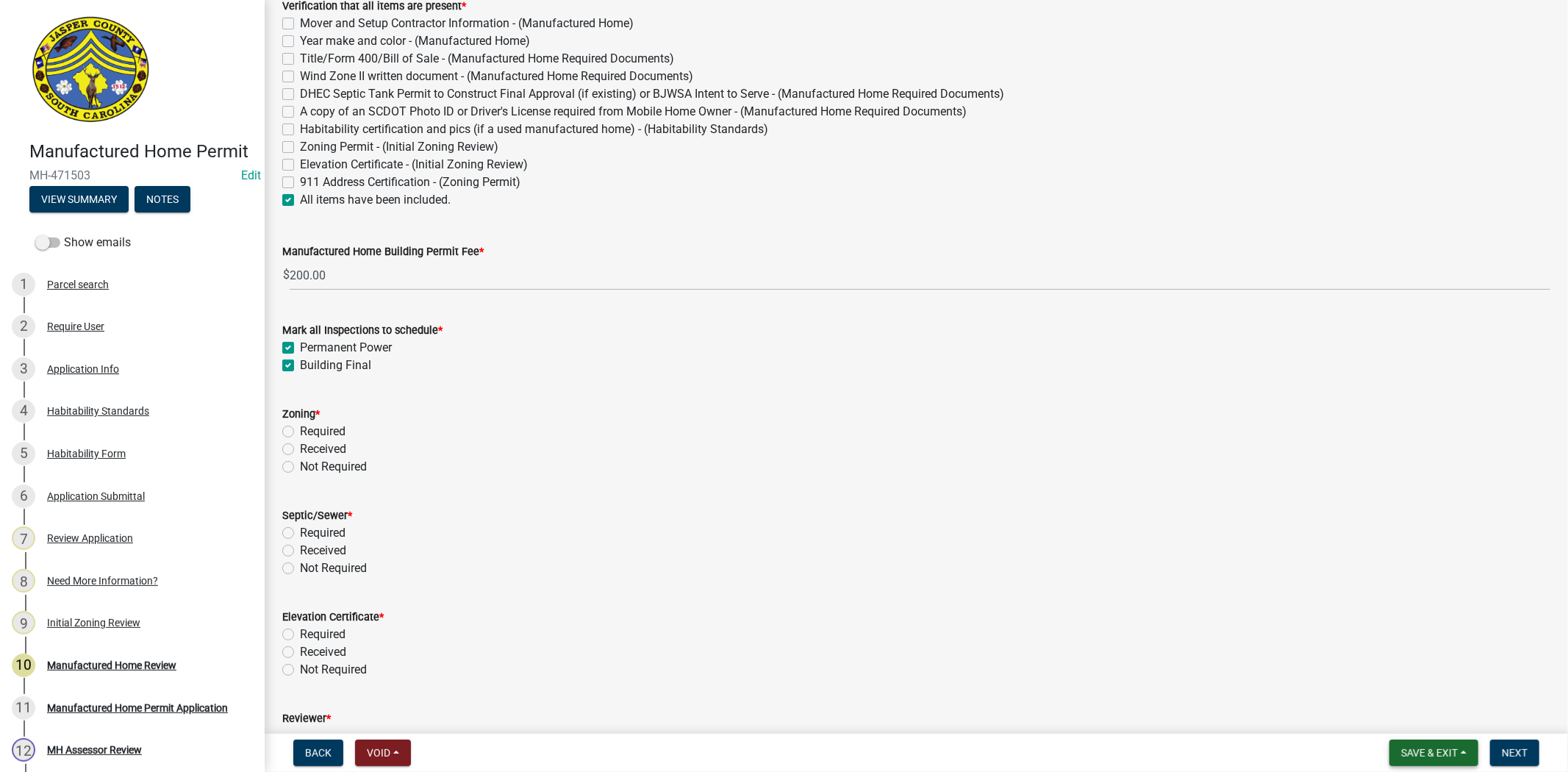
click at [1415, 748] on span "Save & Exit" at bounding box center [1429, 752] width 57 height 11
click at [1402, 716] on button "Save & Exit" at bounding box center [1419, 714] width 117 height 35
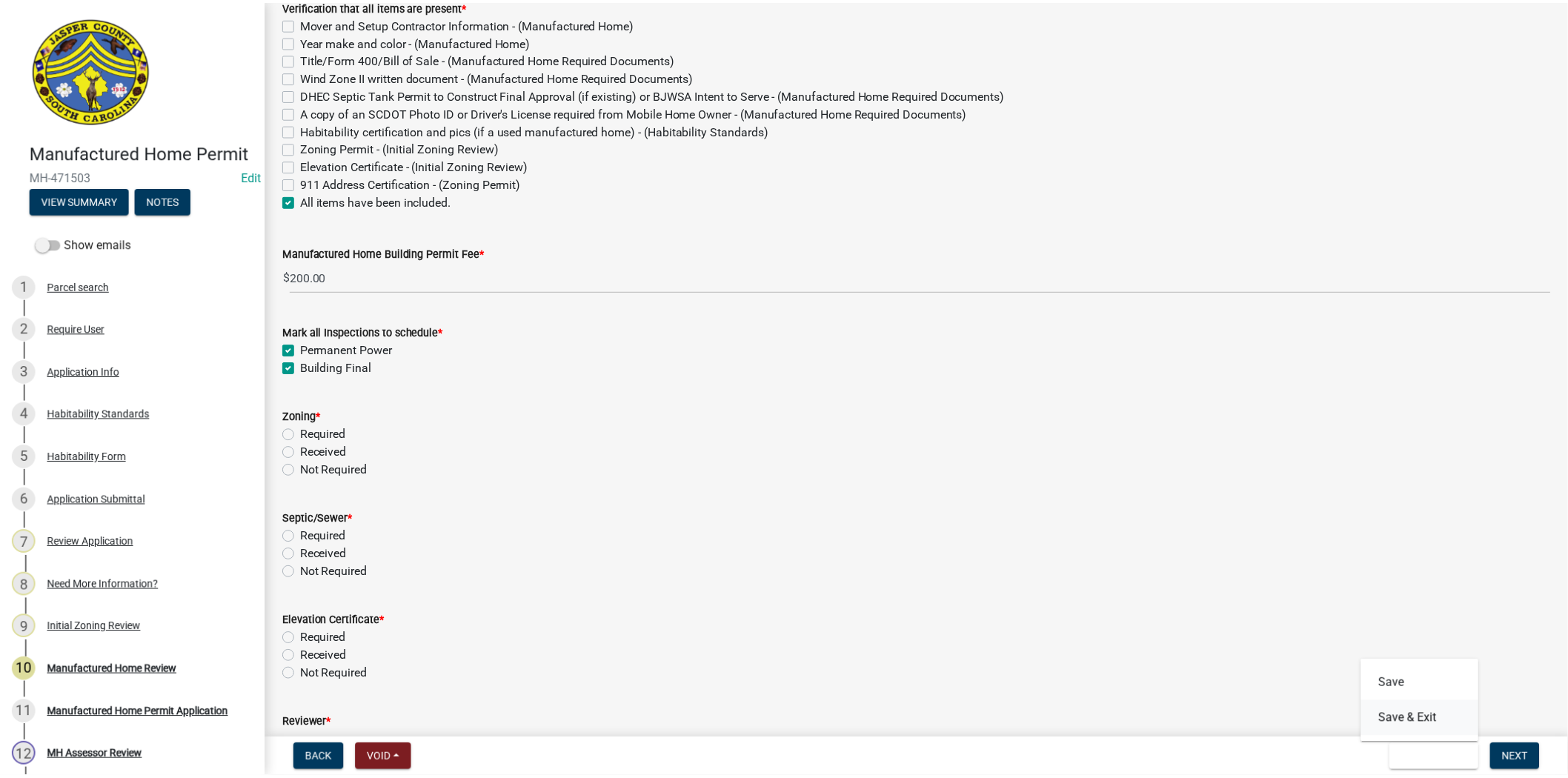
scroll to position [0, 0]
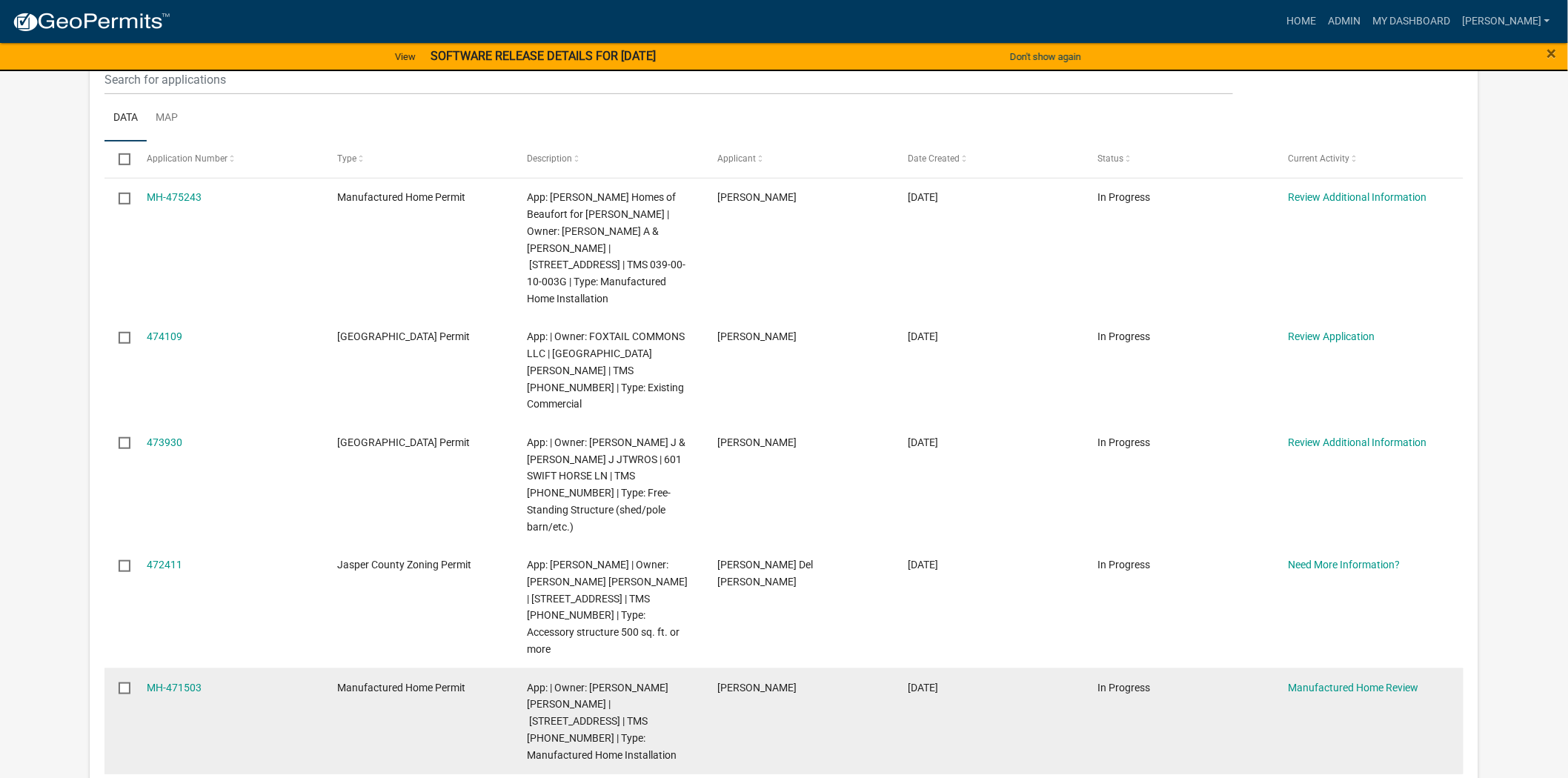
scroll to position [247, 0]
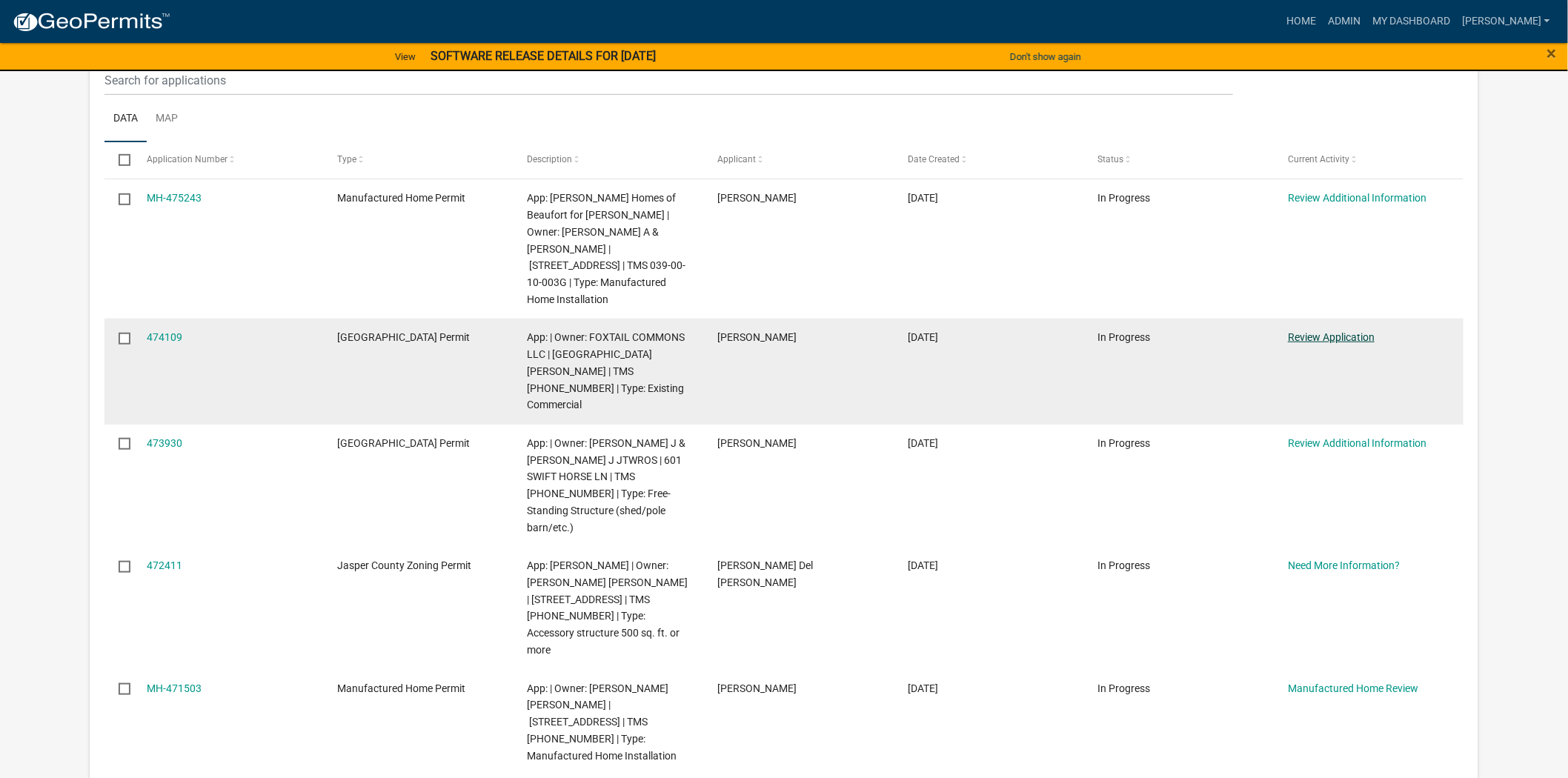
click at [1340, 331] on link "Review Application" at bounding box center [1332, 336] width 86 height 11
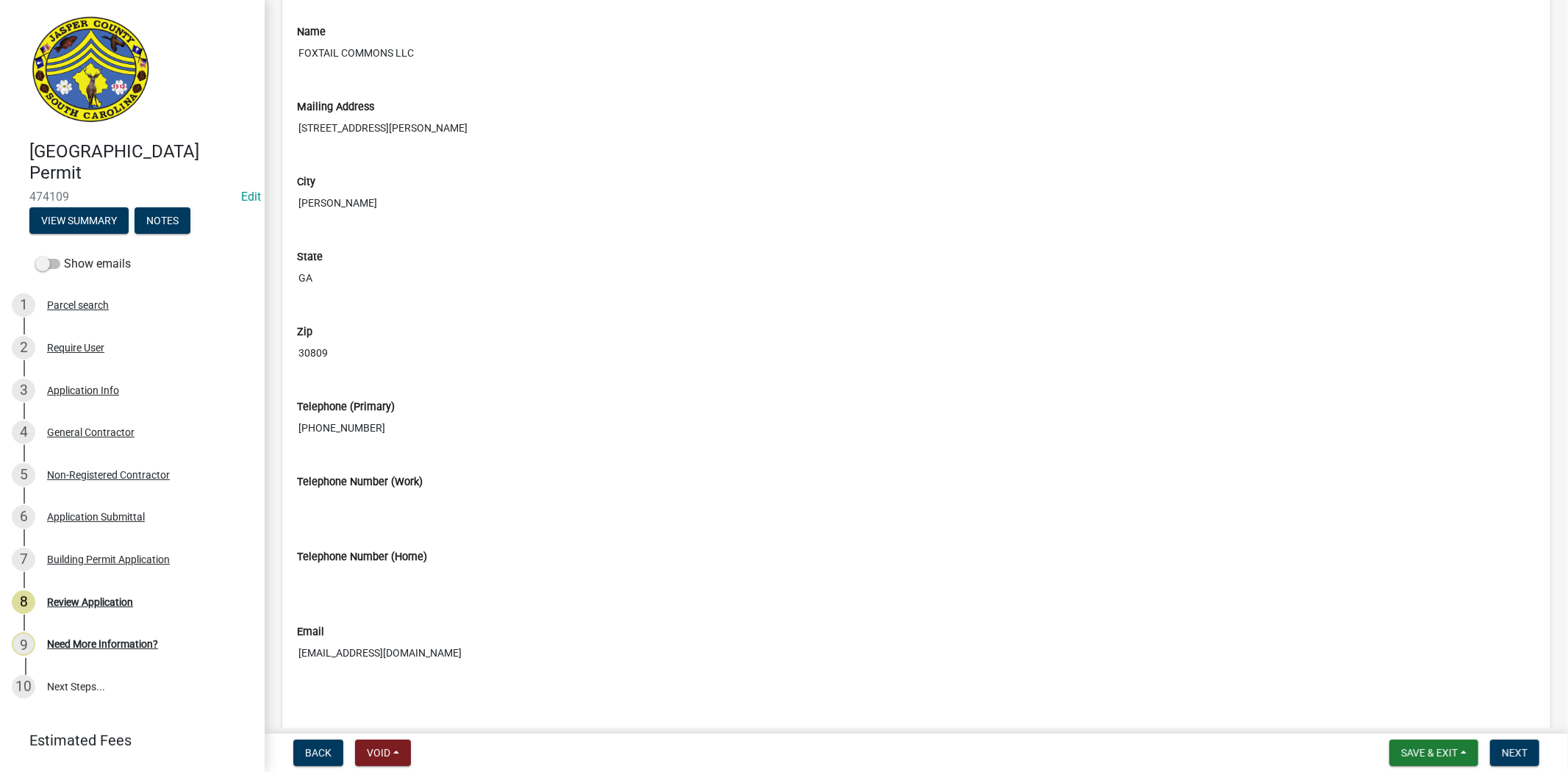
scroll to position [735, 0]
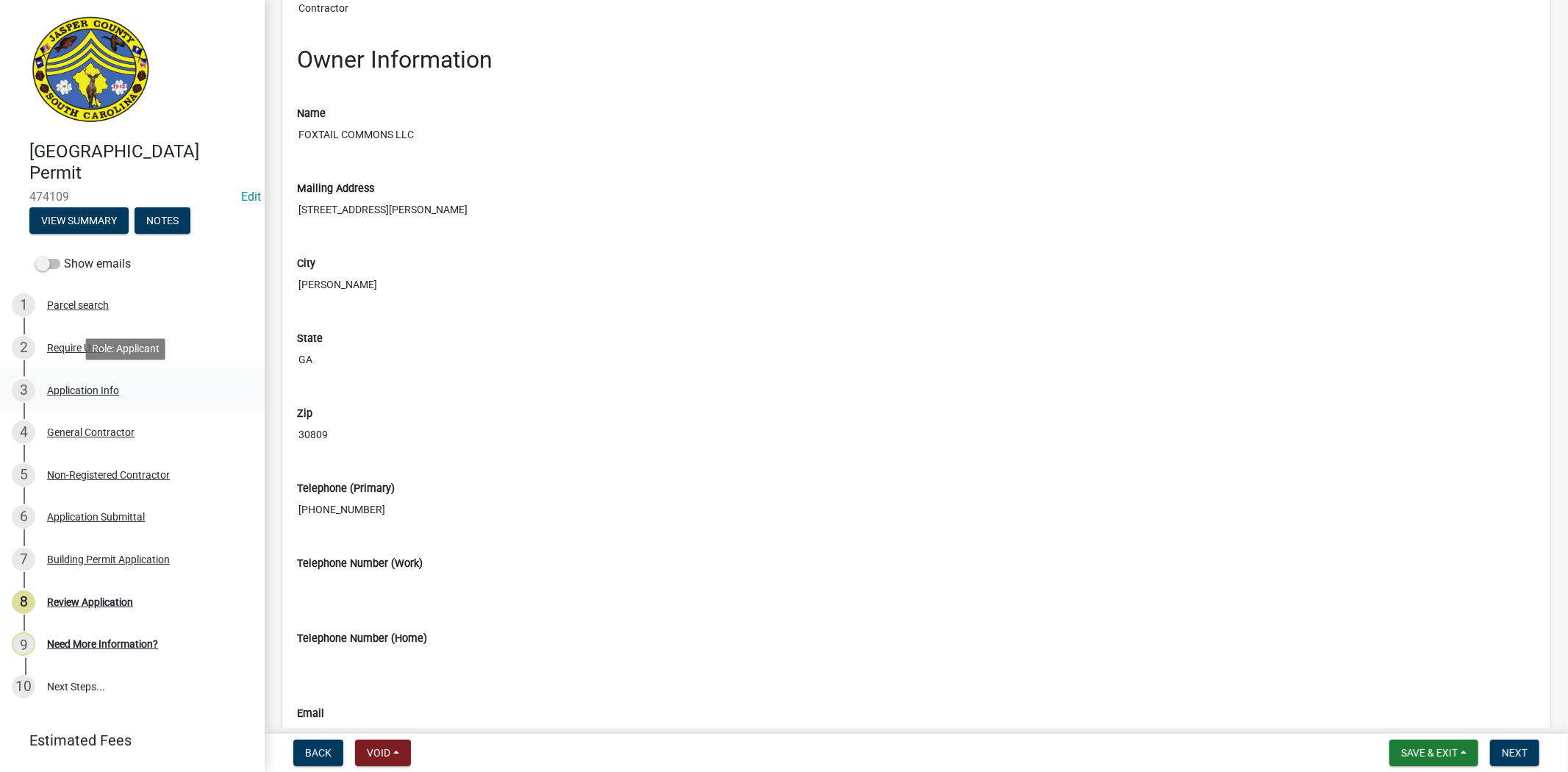
click at [105, 385] on div "Application Info" at bounding box center [83, 390] width 72 height 11
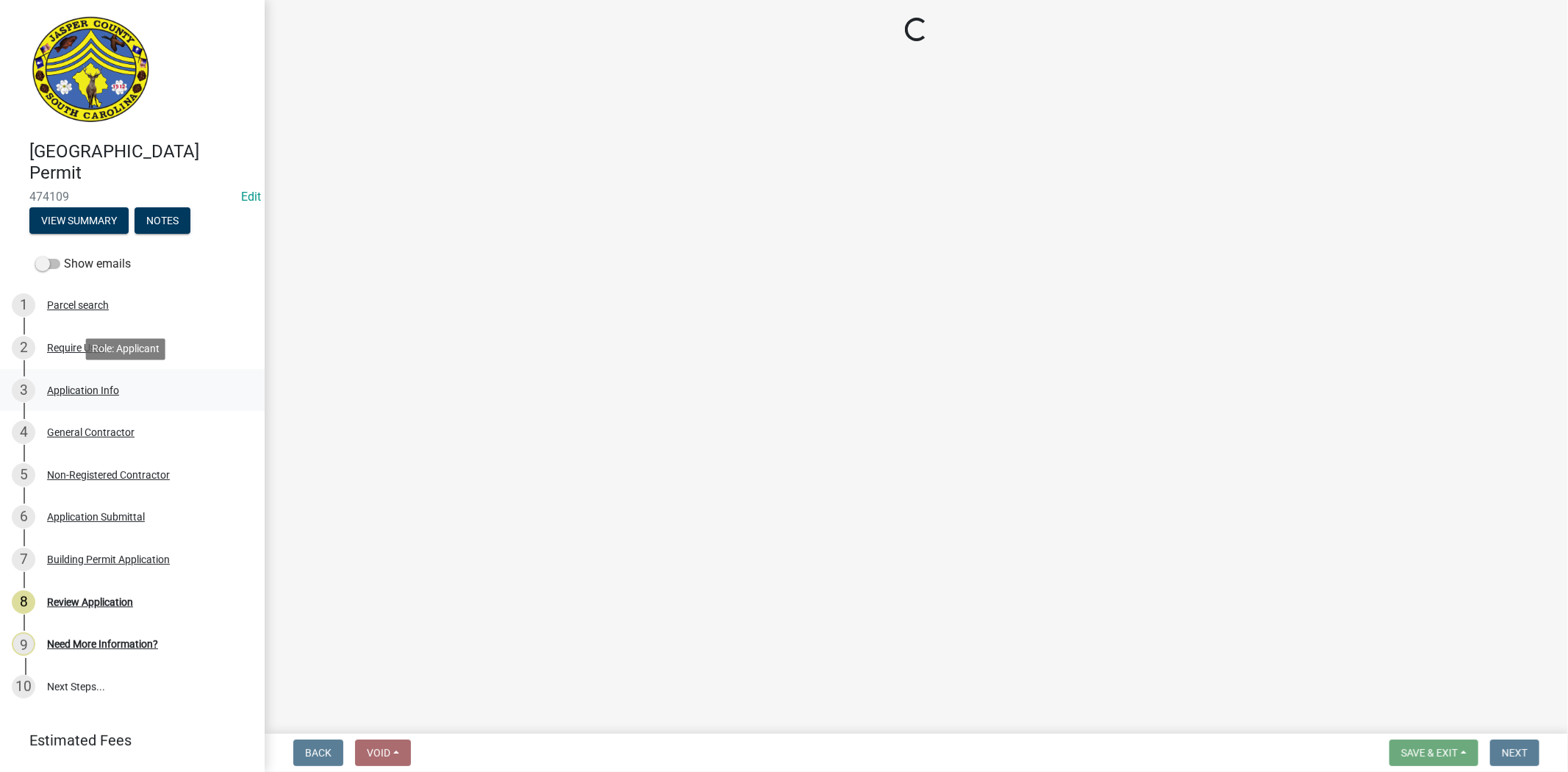
select select "9ee69ee8-4d28-486b-bc7b-e904e70aa828"
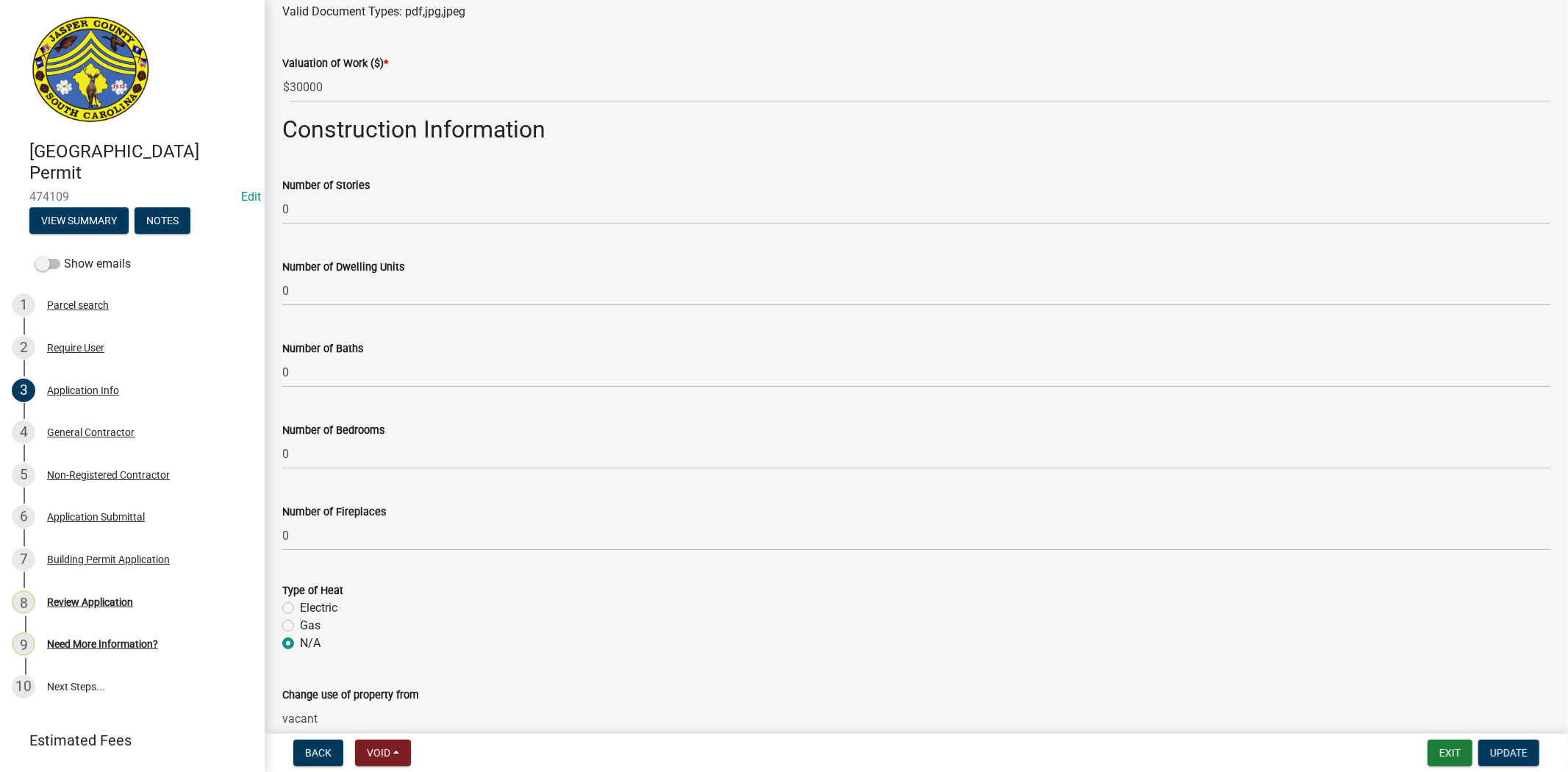
scroll to position [1960, 0]
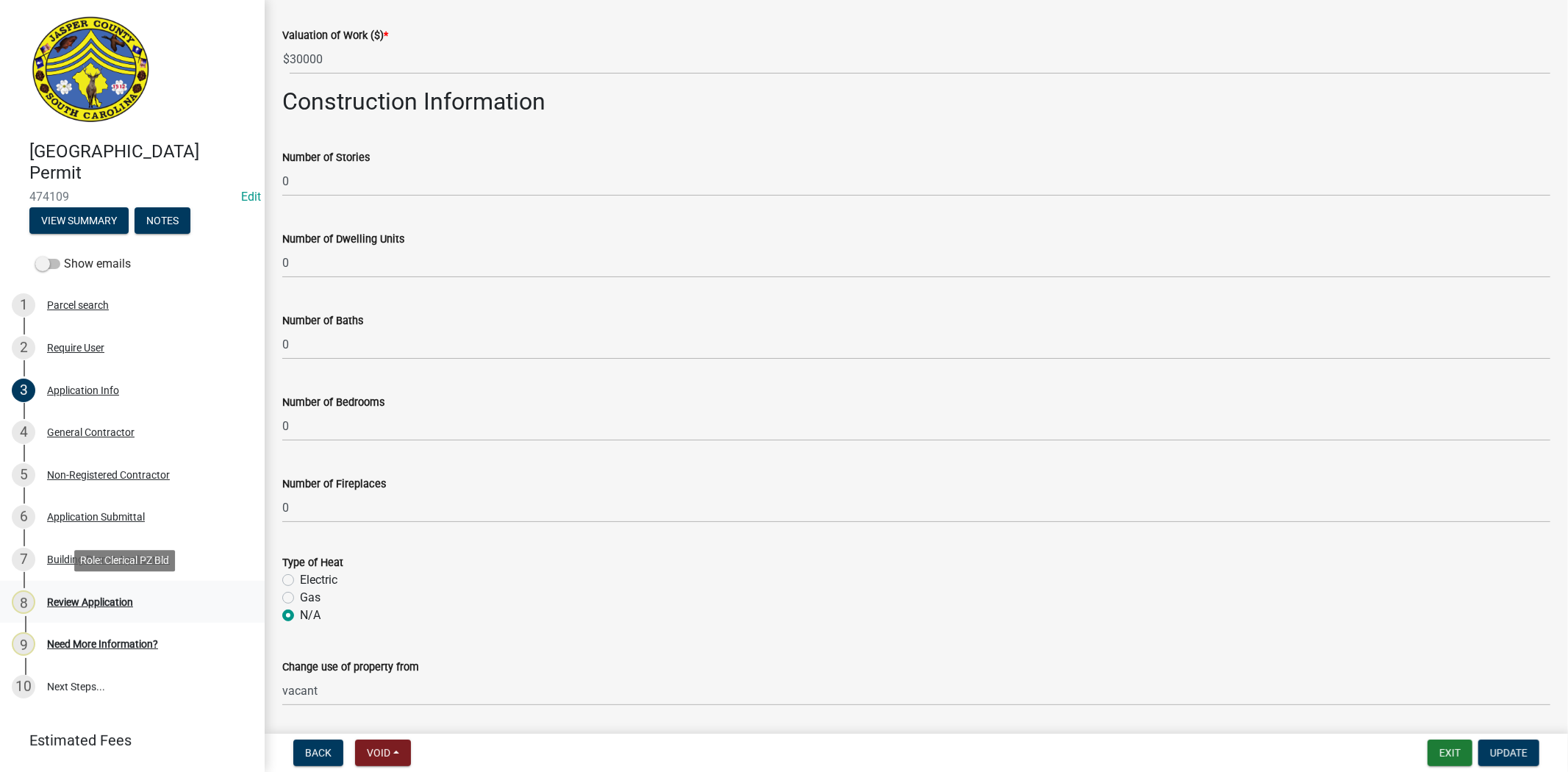
click at [88, 593] on div "8 Review Application" at bounding box center [126, 602] width 229 height 24
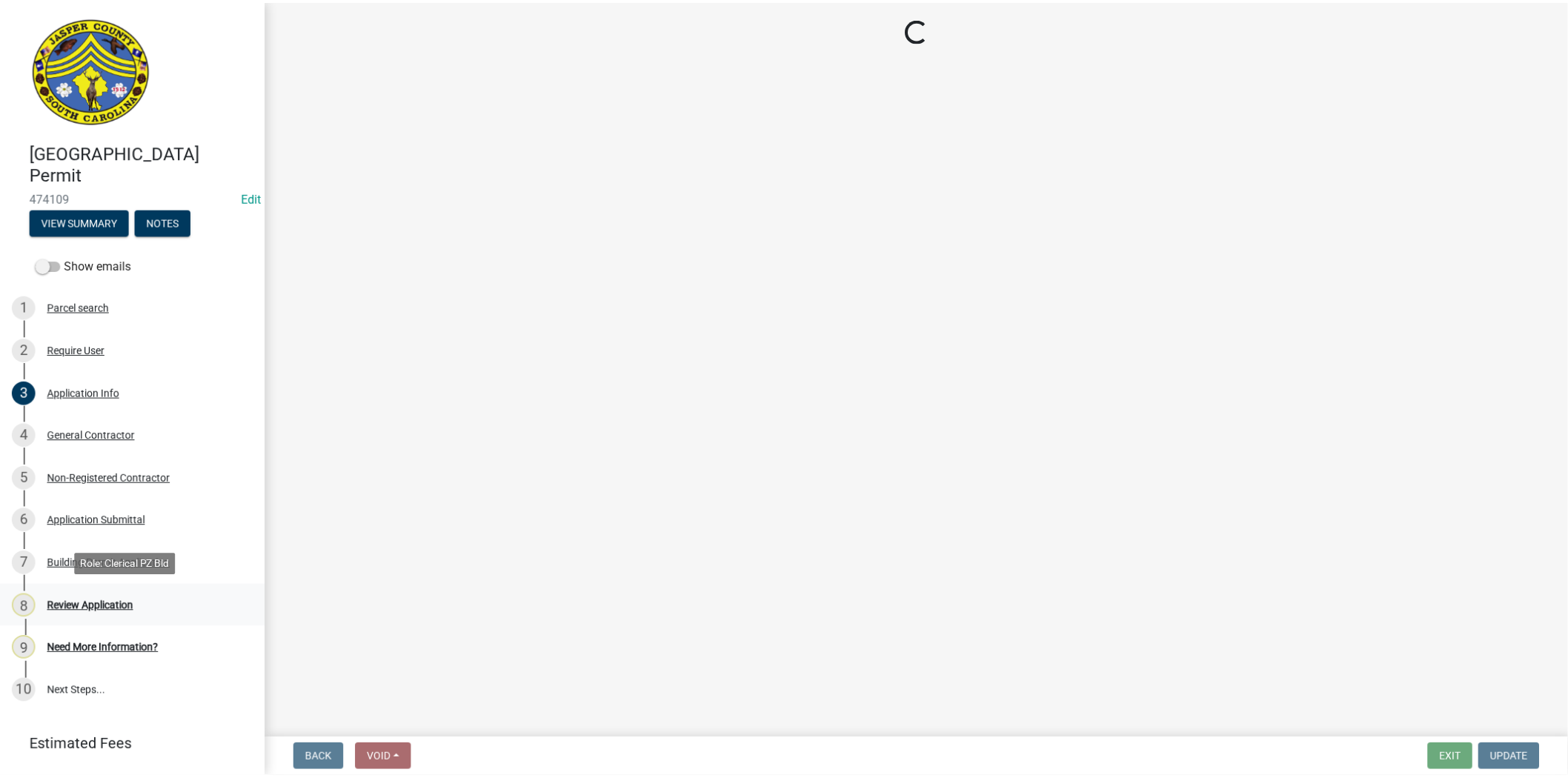
scroll to position [0, 0]
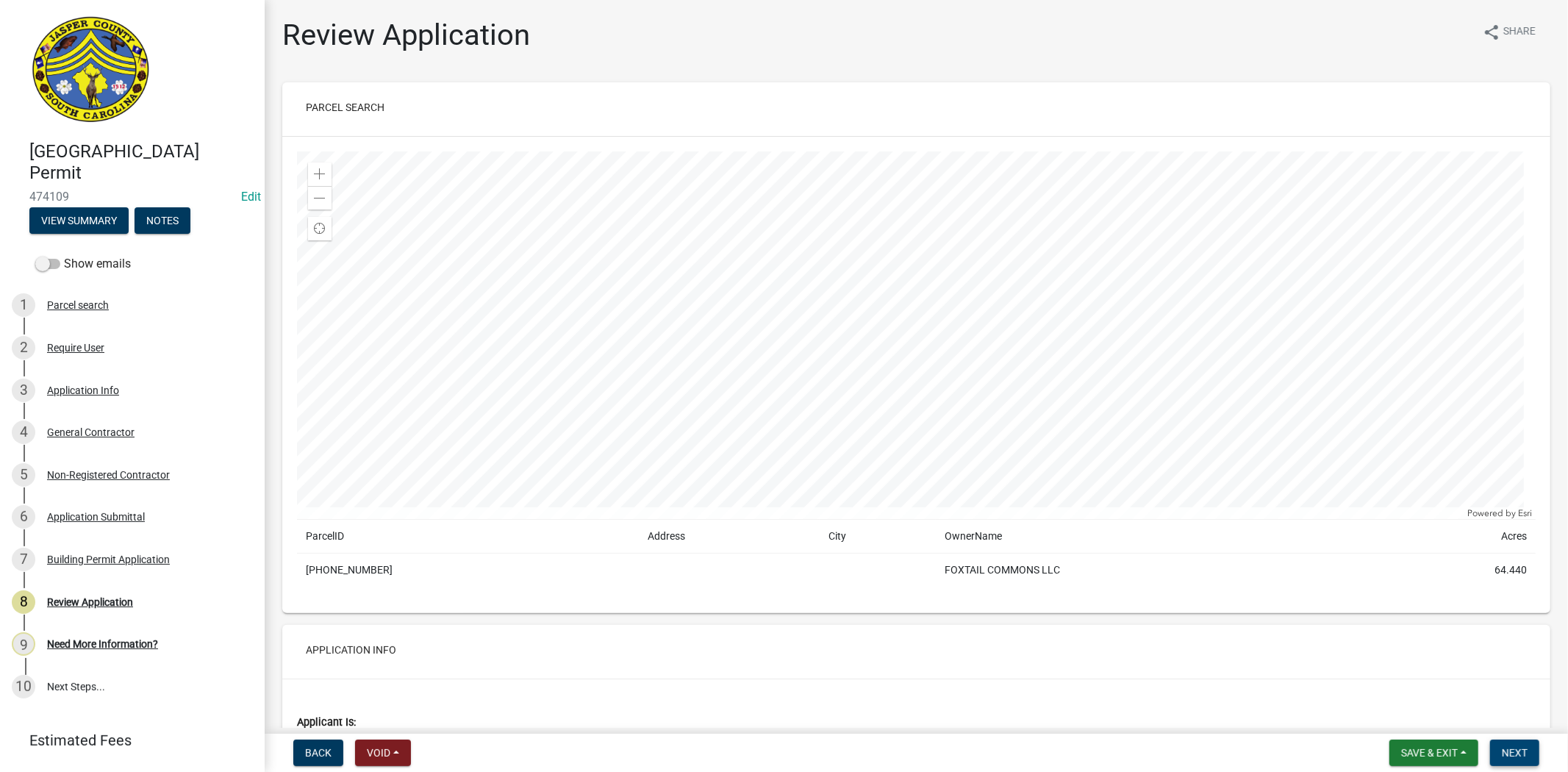
click at [1518, 754] on span "Next" at bounding box center [1514, 752] width 25 height 11
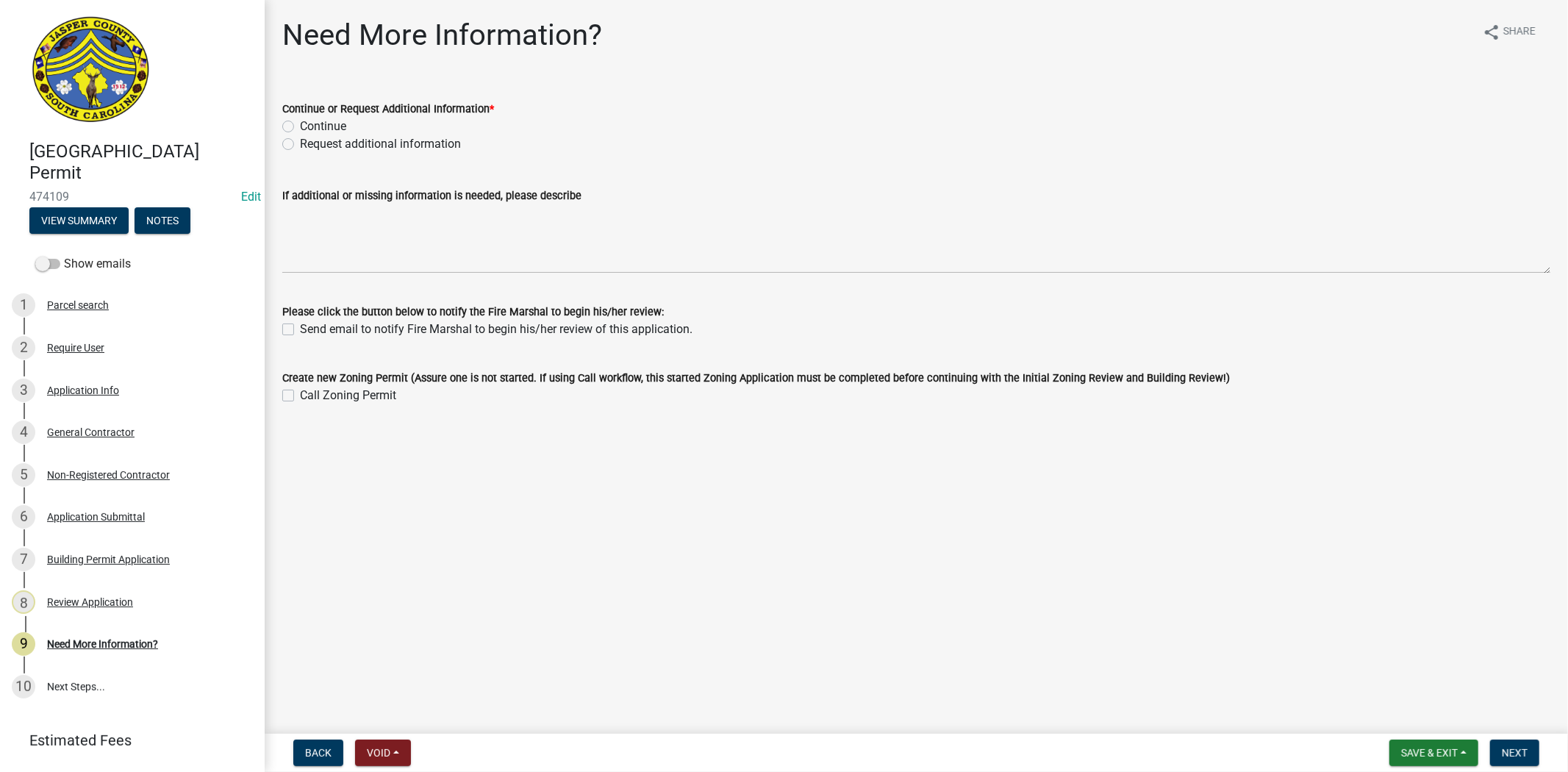
click at [300, 141] on label "Request additional information" at bounding box center [381, 144] width 161 height 18
click at [300, 141] on input "Request additional information" at bounding box center [304, 140] width 10 height 10
radio input "true"
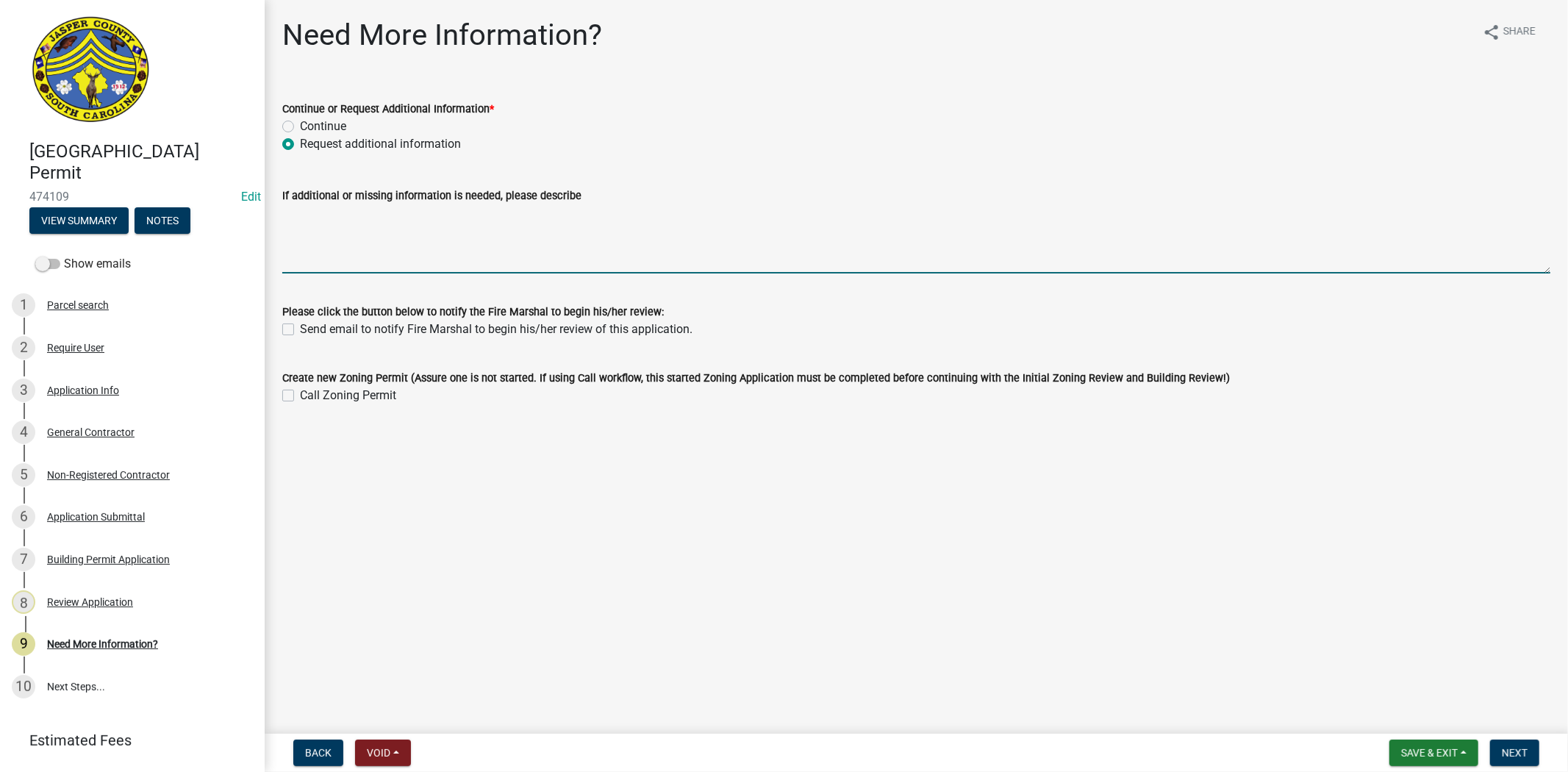
click at [338, 217] on textarea "If additional or missing information is needed, please describe" at bounding box center [916, 239] width 1268 height 69
type textarea "waiting for building official to review plans please apply for a zoning permit …"
click at [1515, 759] on button "Next" at bounding box center [1515, 753] width 49 height 26
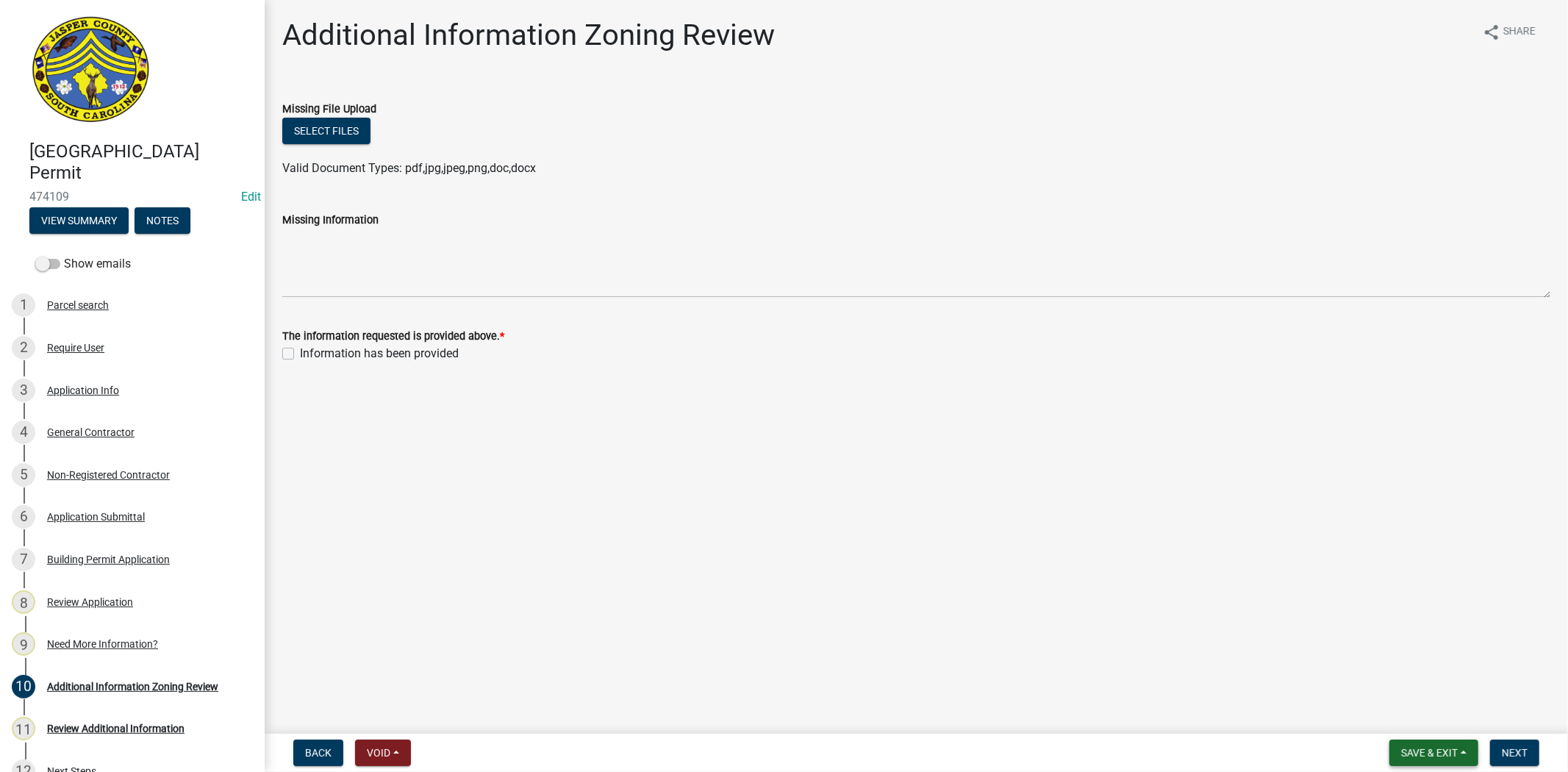
click at [1416, 754] on span "Save & Exit" at bounding box center [1429, 752] width 57 height 11
click at [1401, 717] on button "Save & Exit" at bounding box center [1419, 714] width 117 height 35
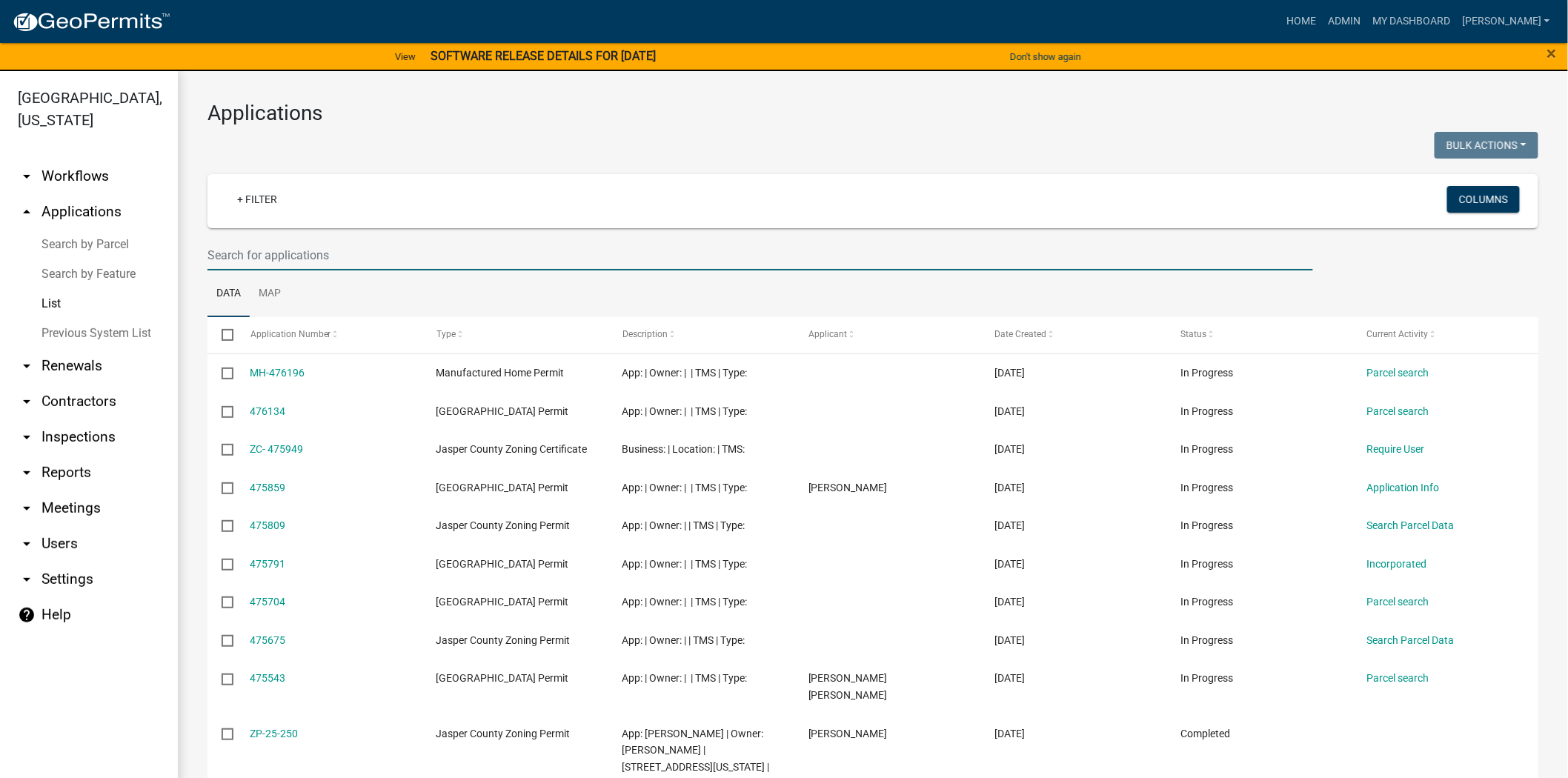
click at [267, 255] on input "text" at bounding box center [760, 255] width 1106 height 30
type input "469009"
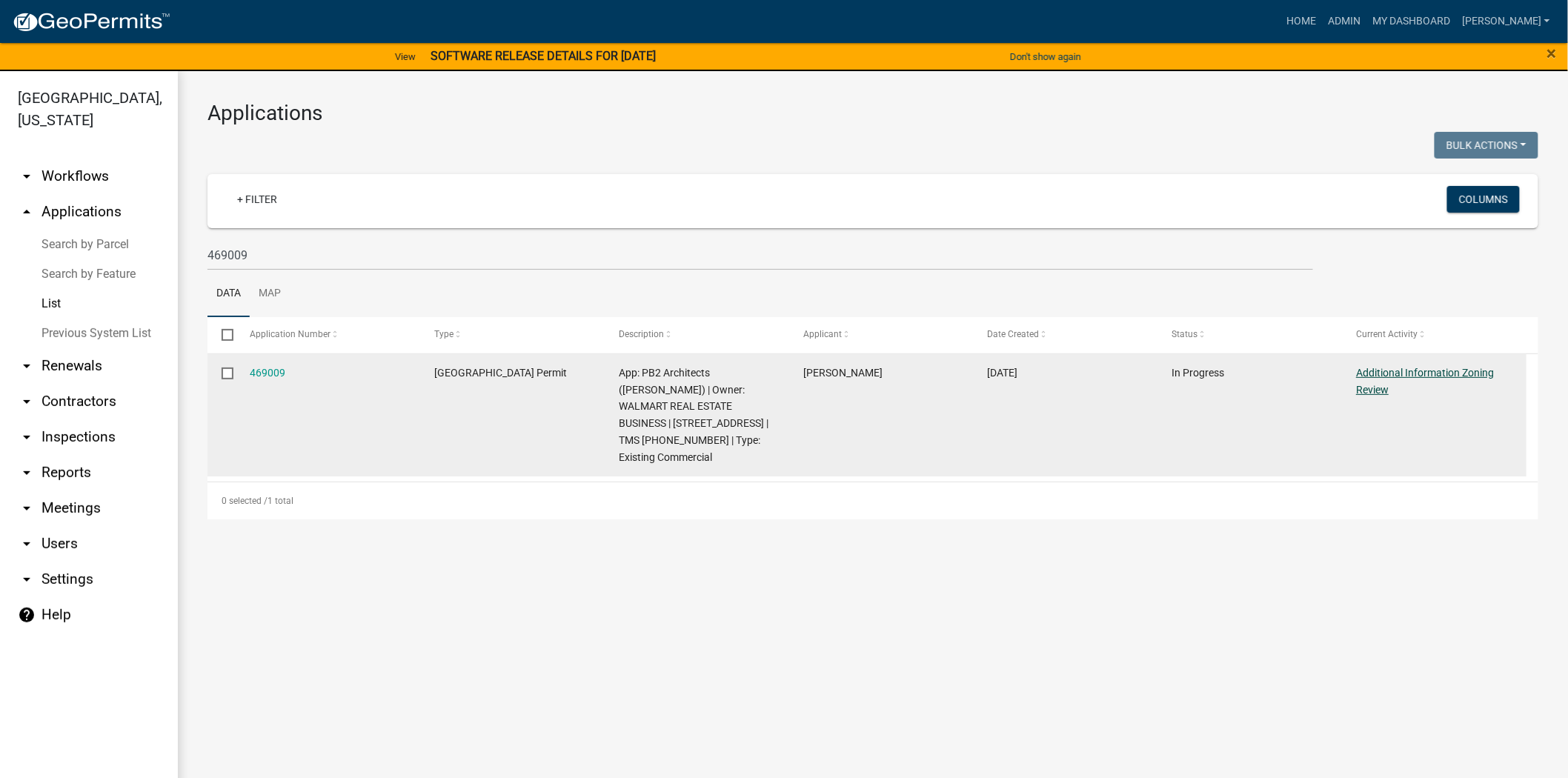
click at [1403, 373] on link "Additional Information Zoning Review" at bounding box center [1425, 381] width 138 height 29
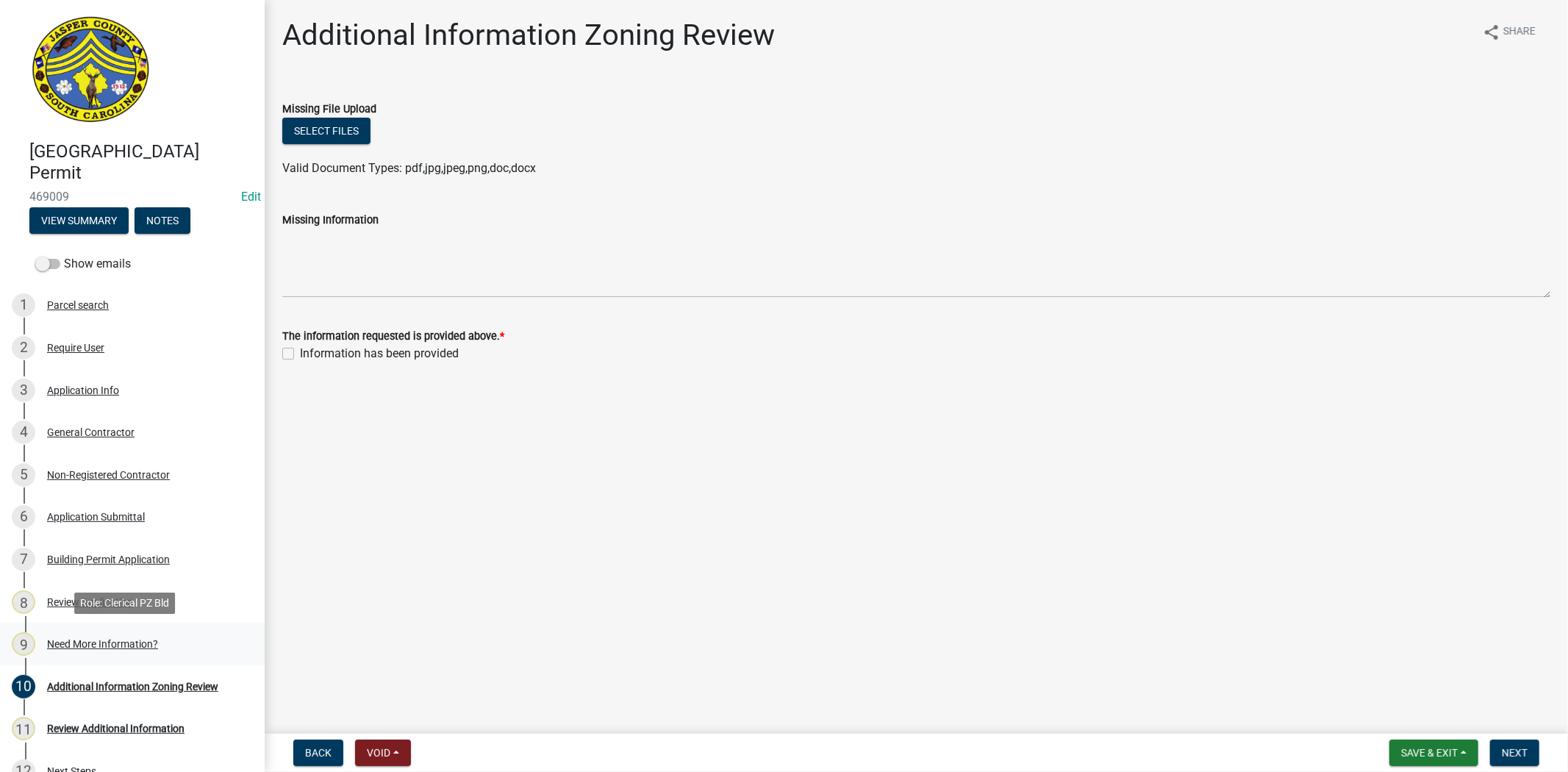
click at [69, 639] on div "Need More Information?" at bounding box center [102, 644] width 111 height 11
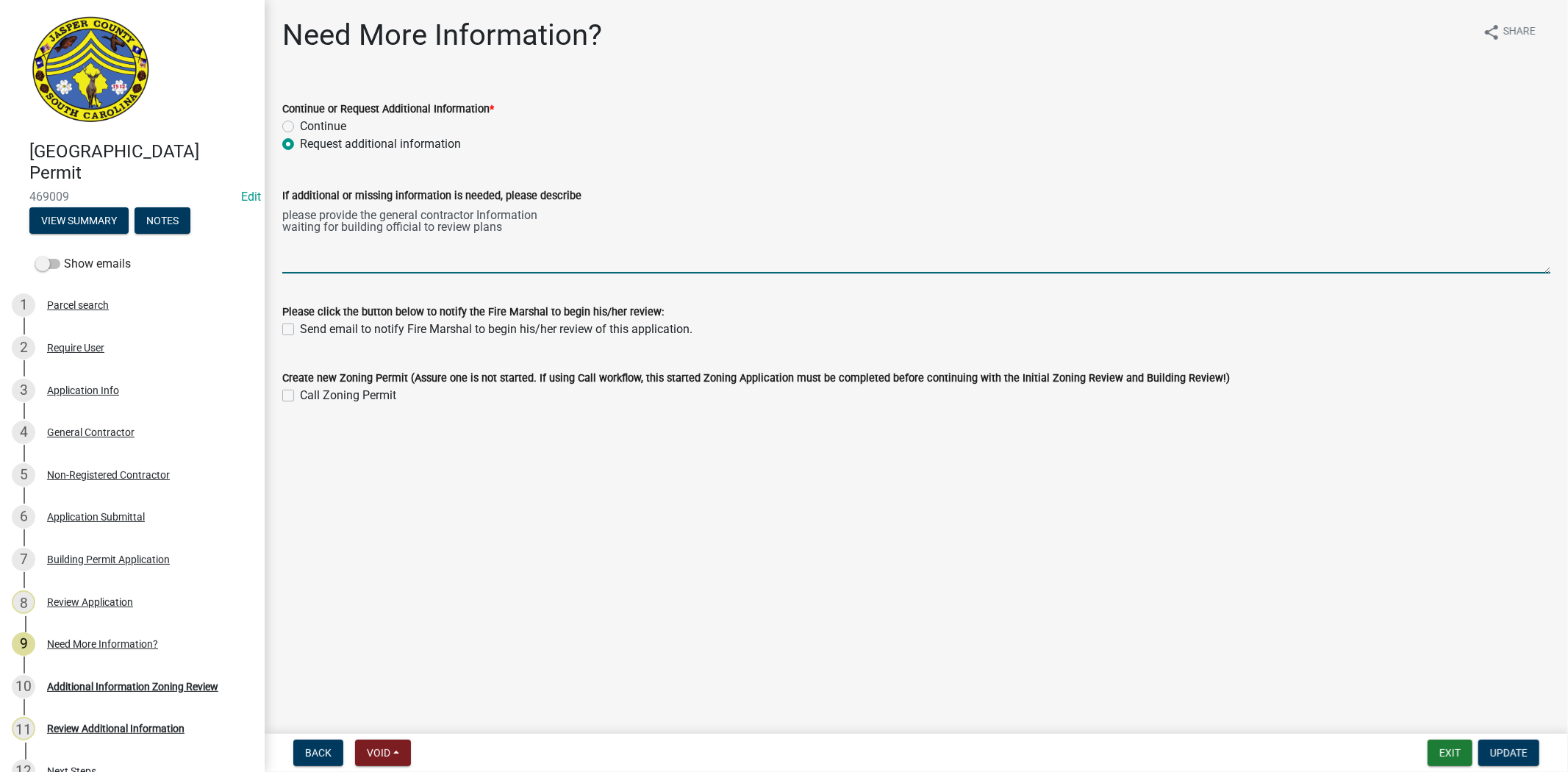
drag, startPoint x: 282, startPoint y: 214, endPoint x: 501, endPoint y: 223, distance: 219.2
click at [501, 223] on textarea "please provide the general contractor Information waiting for building official…" at bounding box center [916, 239] width 1268 height 69
click at [90, 728] on div "Review Additional Information" at bounding box center [116, 729] width 137 height 11
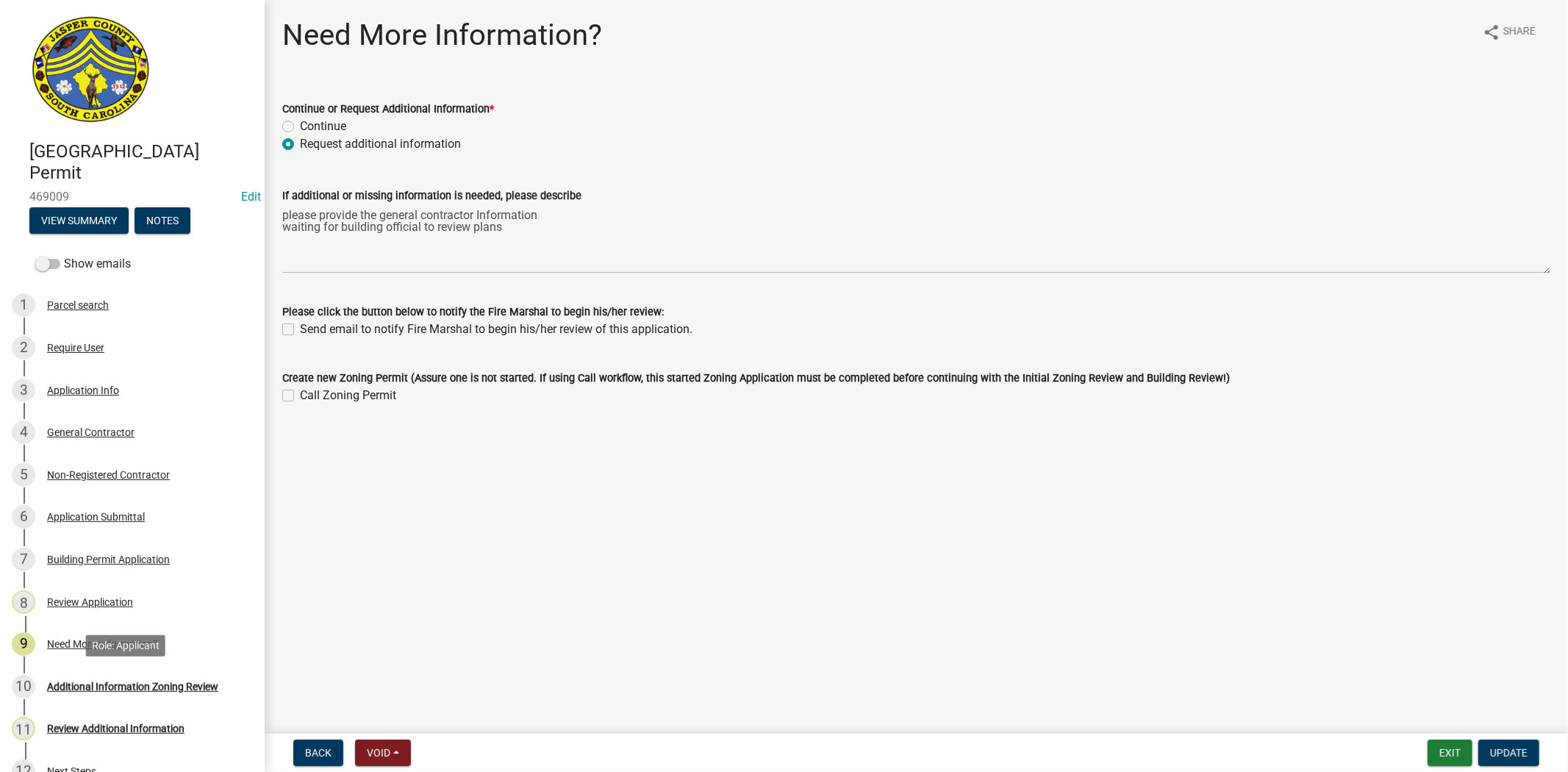
click at [120, 692] on div "10 Additional Information Zoning Review" at bounding box center [126, 686] width 229 height 24
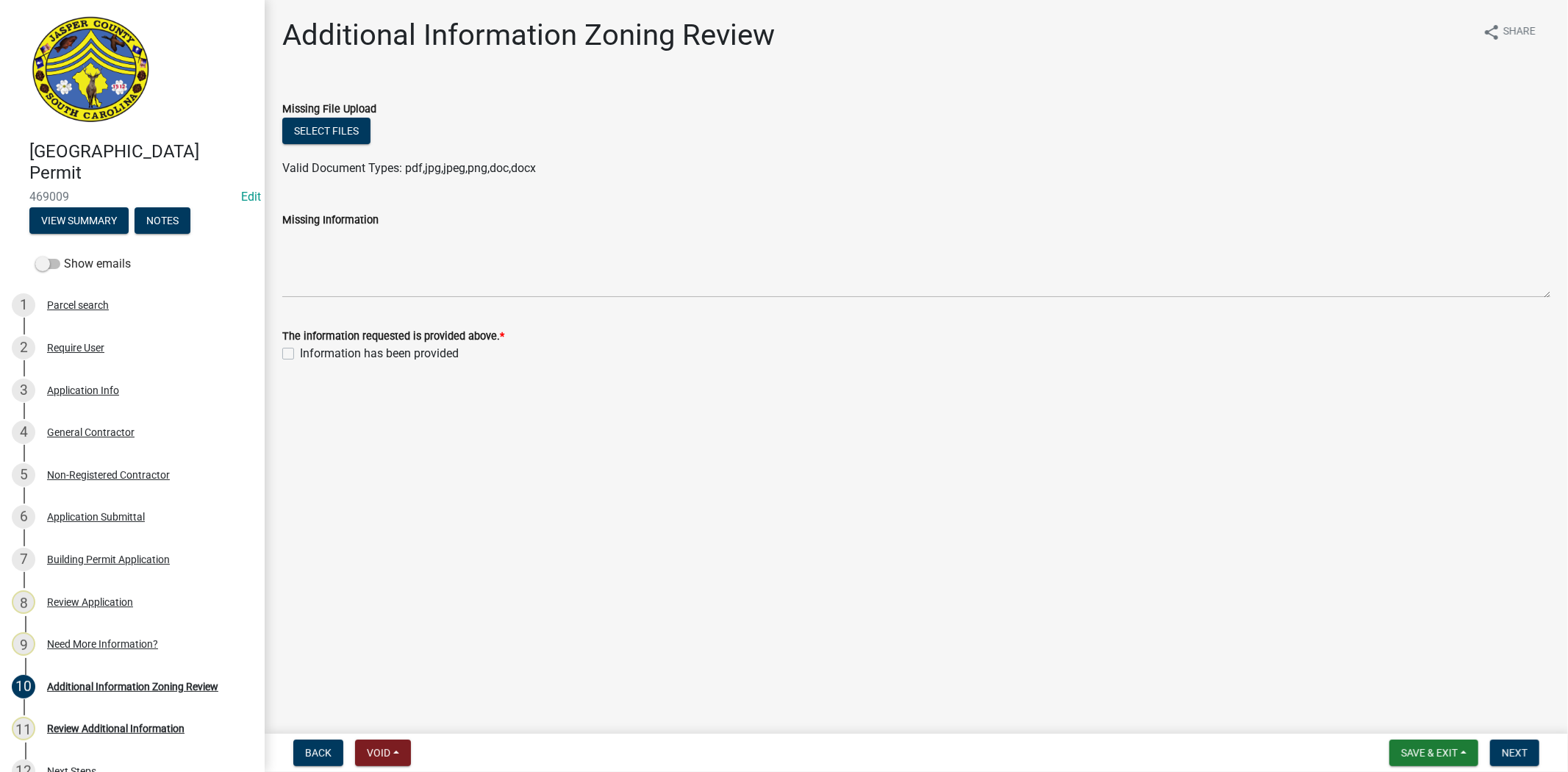
click at [300, 358] on label "Information has been provided" at bounding box center [379, 354] width 158 height 18
click at [300, 354] on input "Information has been provided" at bounding box center [304, 349] width 10 height 10
checkbox input "true"
click at [1510, 752] on span "Next" at bounding box center [1514, 752] width 25 height 11
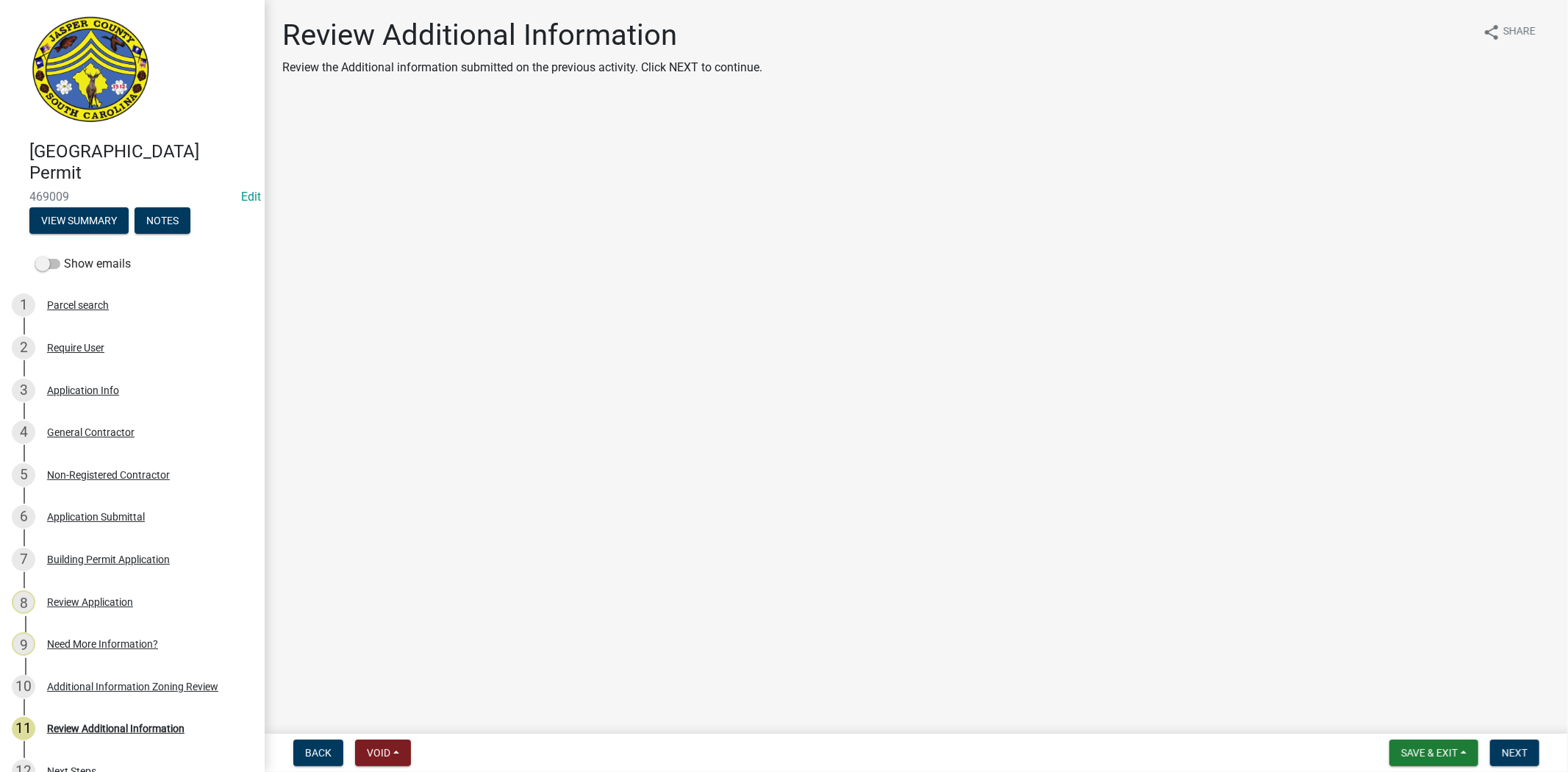
click at [1530, 733] on nav "Back Void Withdraw Lock Expire Void Save & Exit Save Save & Exit Next" at bounding box center [915, 753] width 1303 height 39
click at [1509, 759] on button "Next" at bounding box center [1515, 753] width 49 height 26
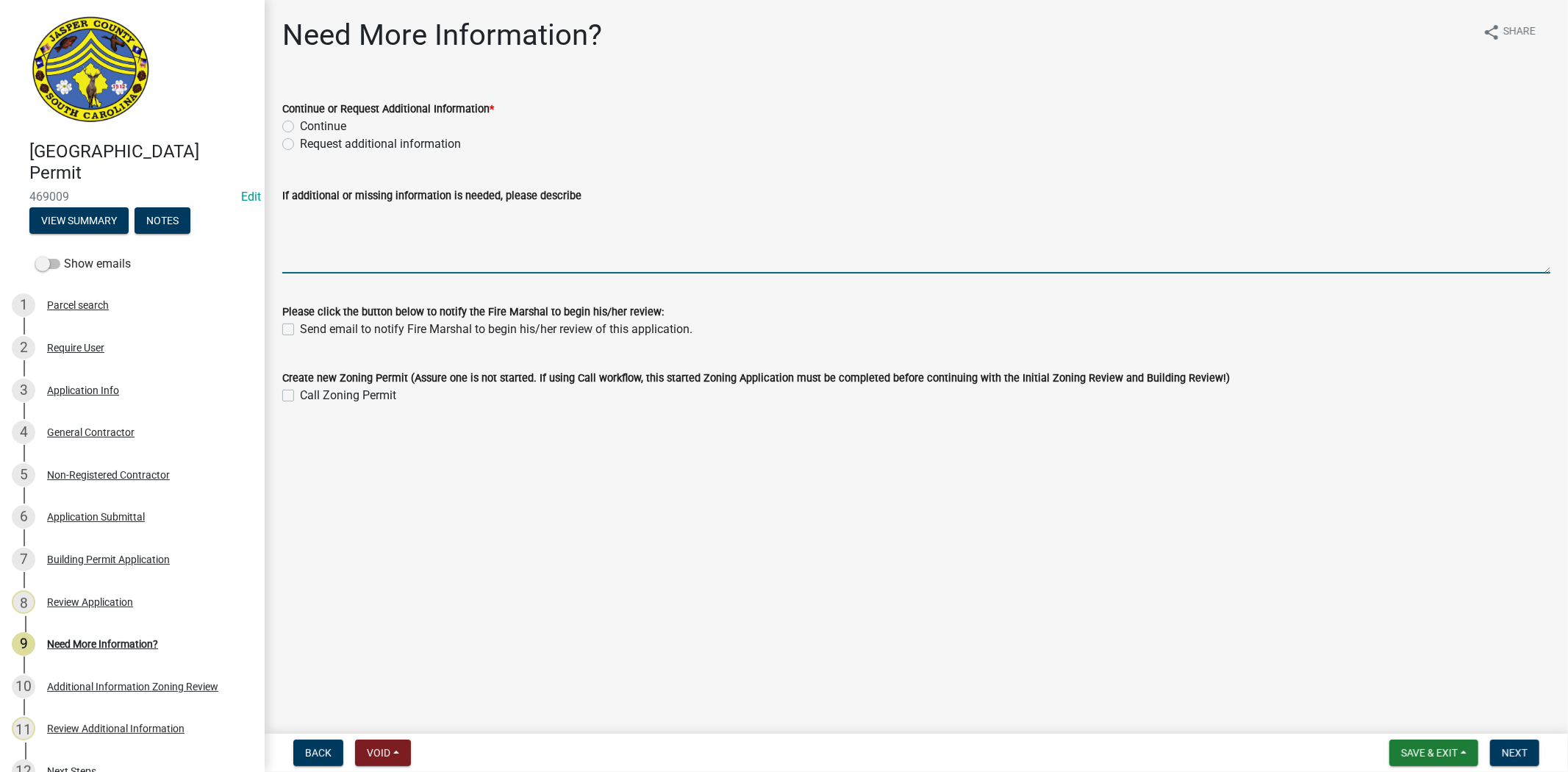
click at [391, 222] on textarea "If additional or missing information is needed, please describe" at bounding box center [916, 239] width 1268 height 69
paste textarea "please provide the general contractor Information waiting for building official…"
click at [548, 216] on textarea "please provide the general contractor Information waiting for building official…" at bounding box center [916, 239] width 1268 height 69
type textarea "please provide the general contractor Information waiting for building official…"
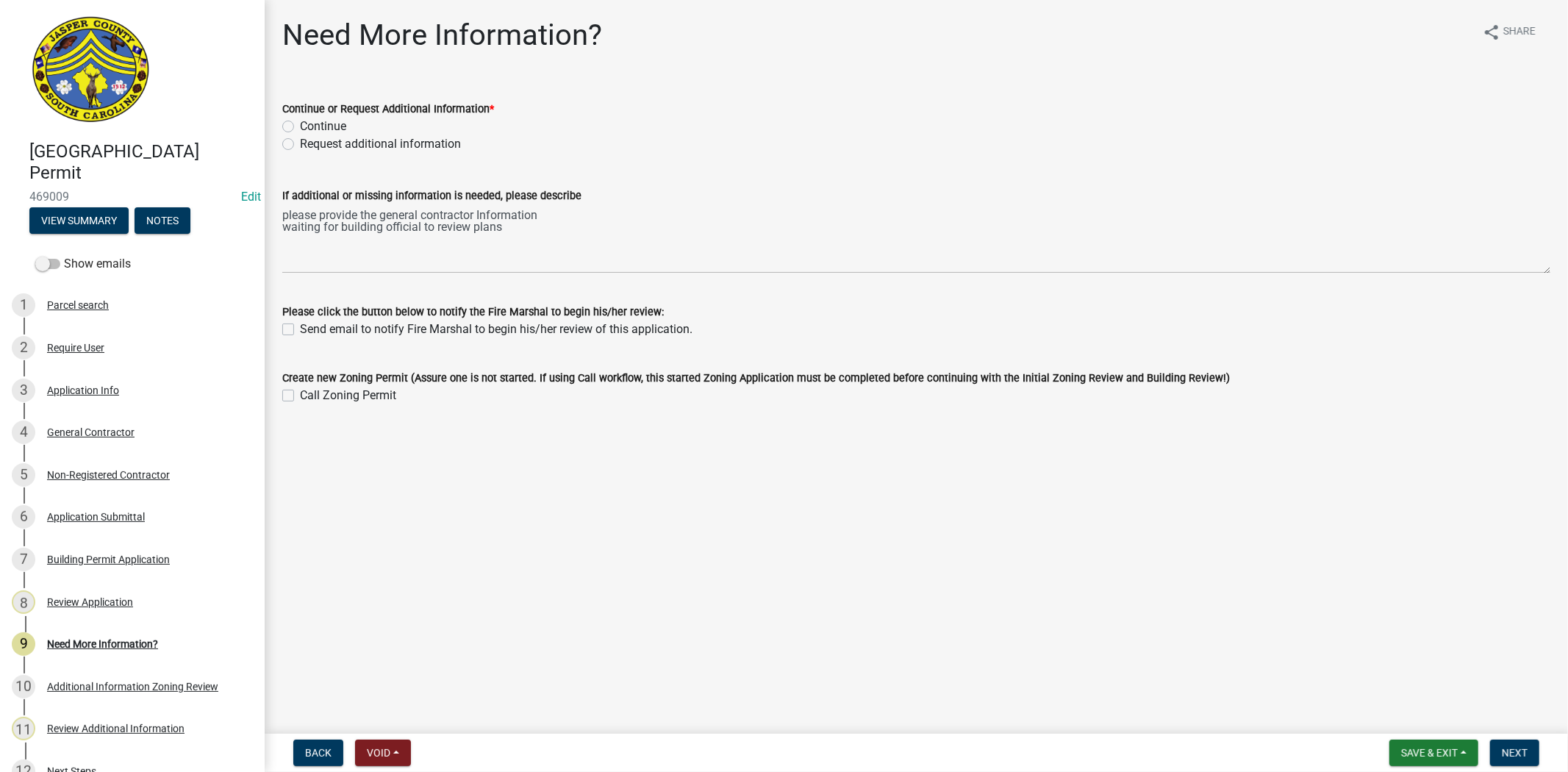
click at [300, 142] on label "Request additional information" at bounding box center [381, 144] width 161 height 18
click at [300, 142] on input "Request additional information" at bounding box center [304, 140] width 10 height 10
radio input "true"
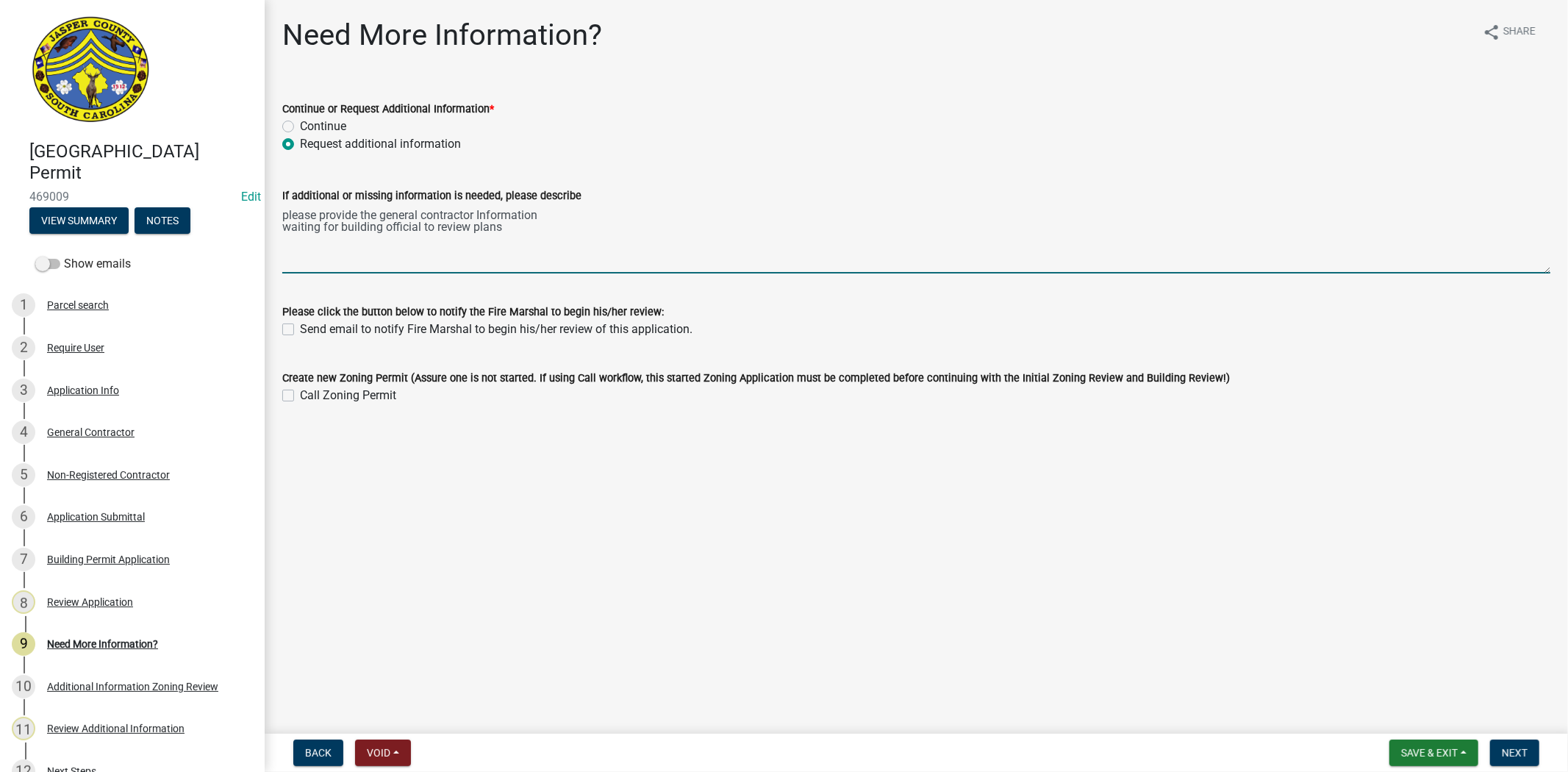
click at [550, 215] on textarea "please provide the general contractor Information waiting for building official…" at bounding box center [916, 239] width 1268 height 69
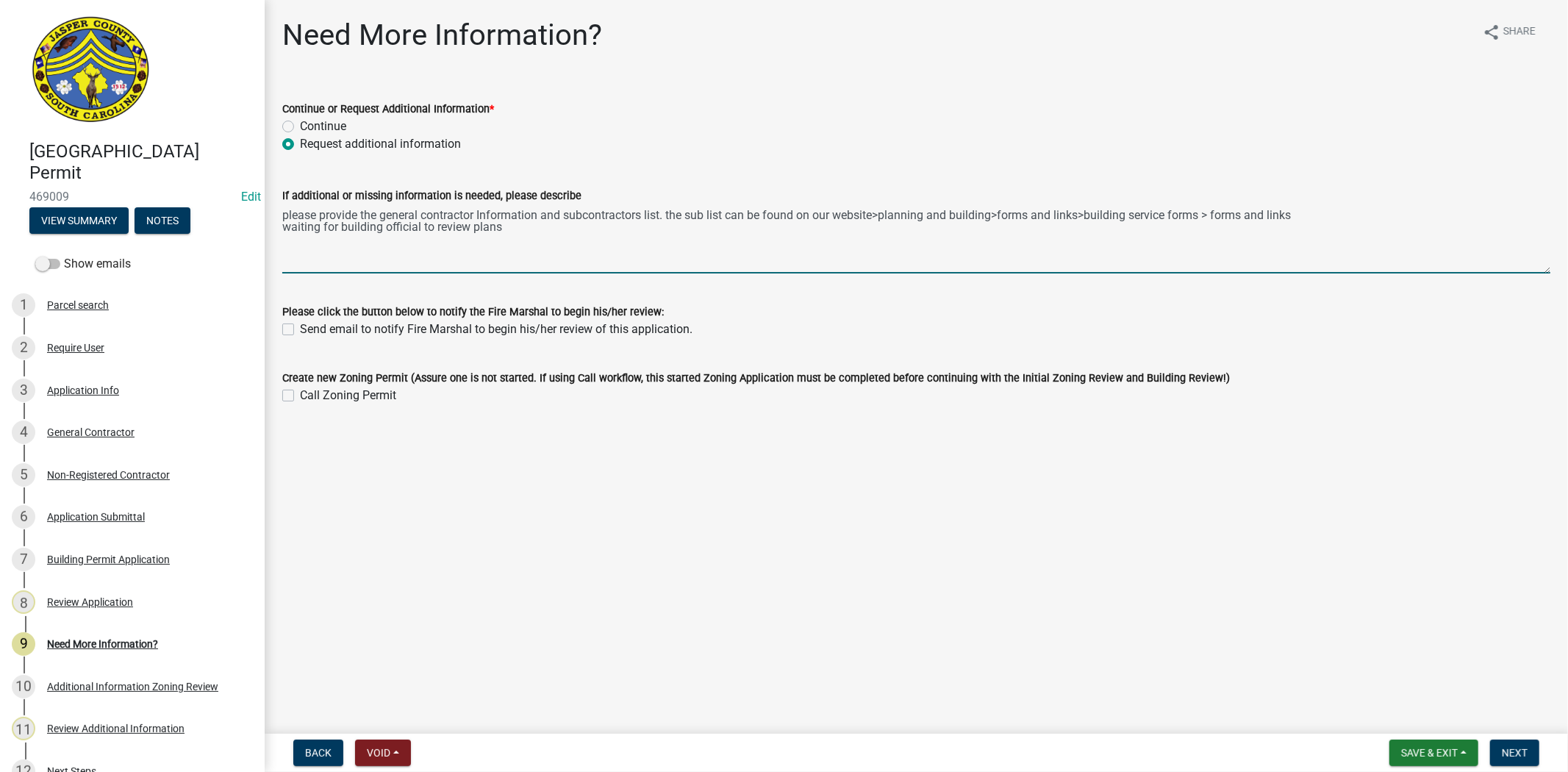
drag, startPoint x: 670, startPoint y: 216, endPoint x: 1294, endPoint y: 215, distance: 624.0
click at [1294, 215] on textarea "please provide the general contractor Information and subcontractors list. the …" at bounding box center [916, 239] width 1268 height 69
type textarea "please provide the general contractor Information and subcontractors list. the …"
click at [1498, 759] on button "Next" at bounding box center [1515, 753] width 49 height 26
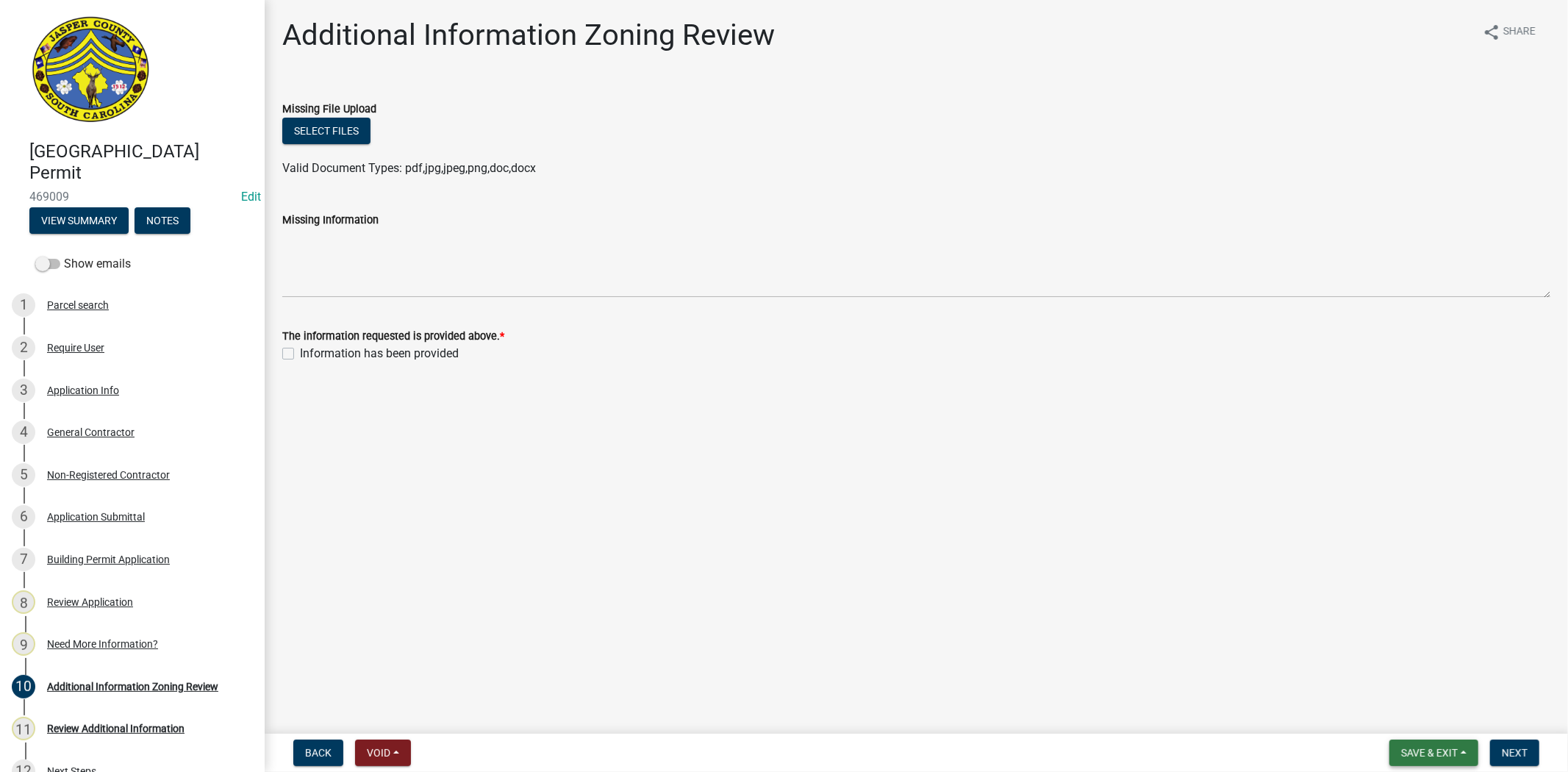
click at [1427, 751] on span "Save & Exit" at bounding box center [1429, 752] width 57 height 11
click at [1399, 728] on button "Save & Exit" at bounding box center [1419, 714] width 117 height 35
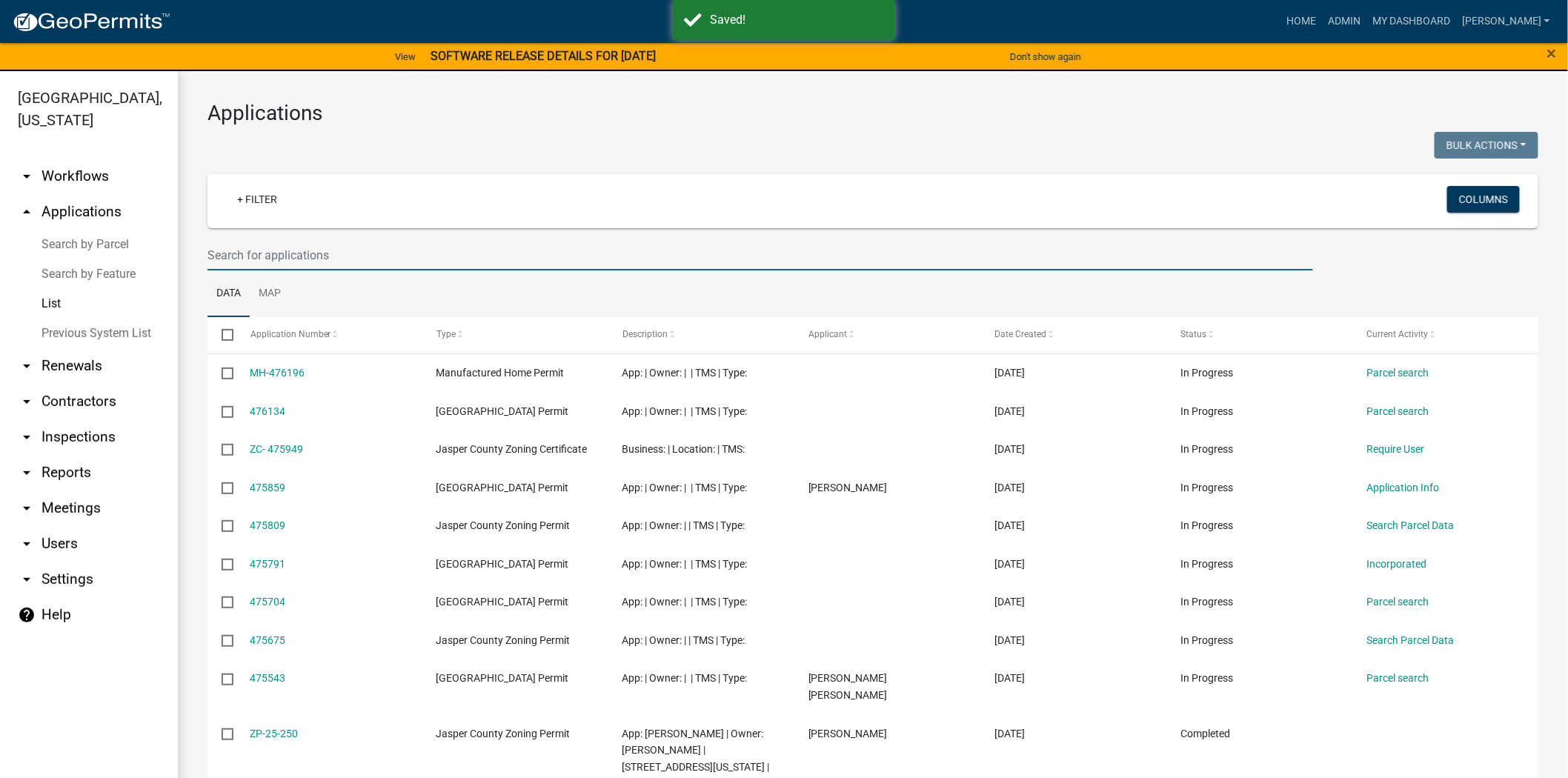
click at [243, 250] on input "text" at bounding box center [760, 255] width 1106 height 30
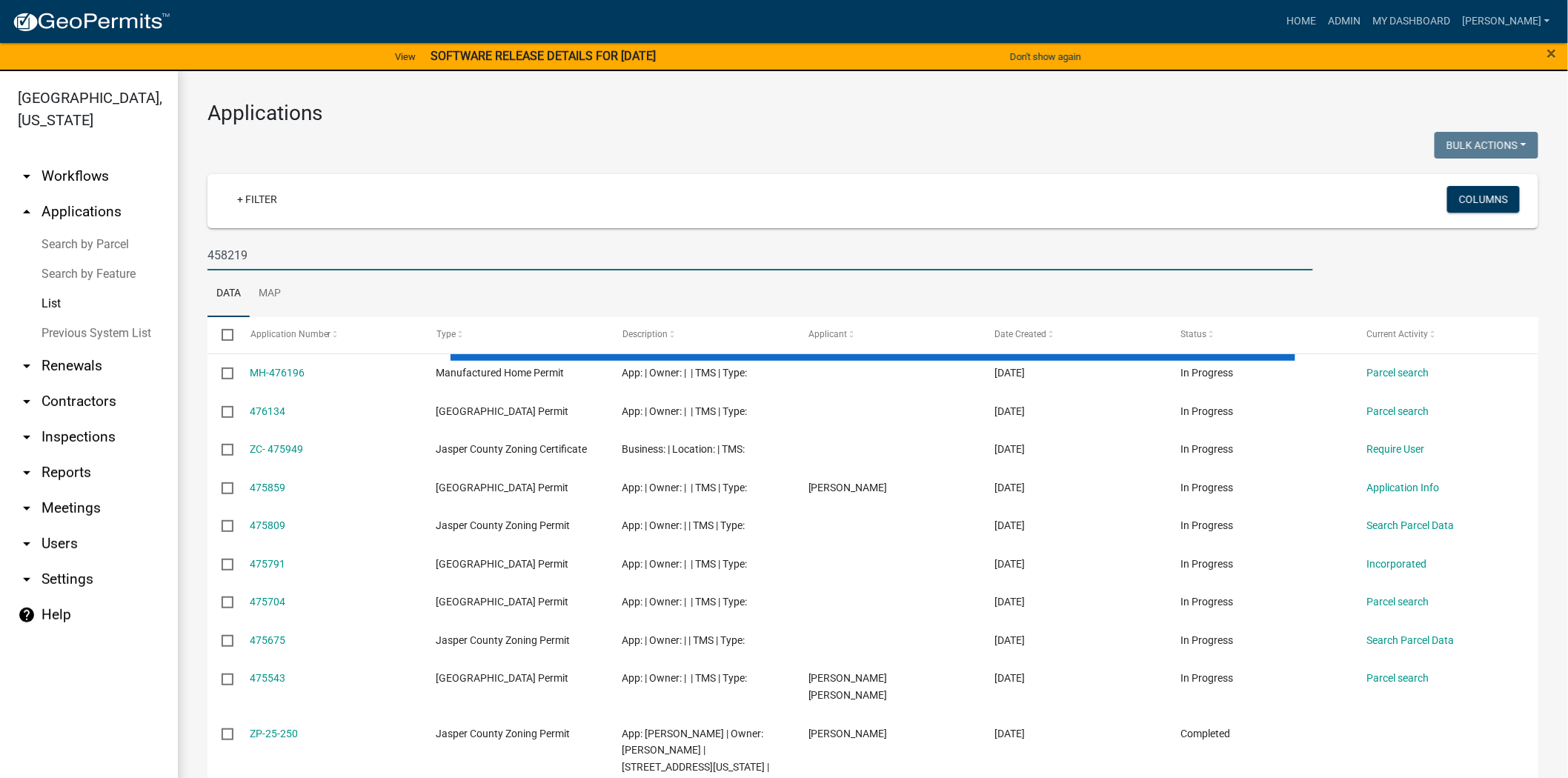
type input "458219"
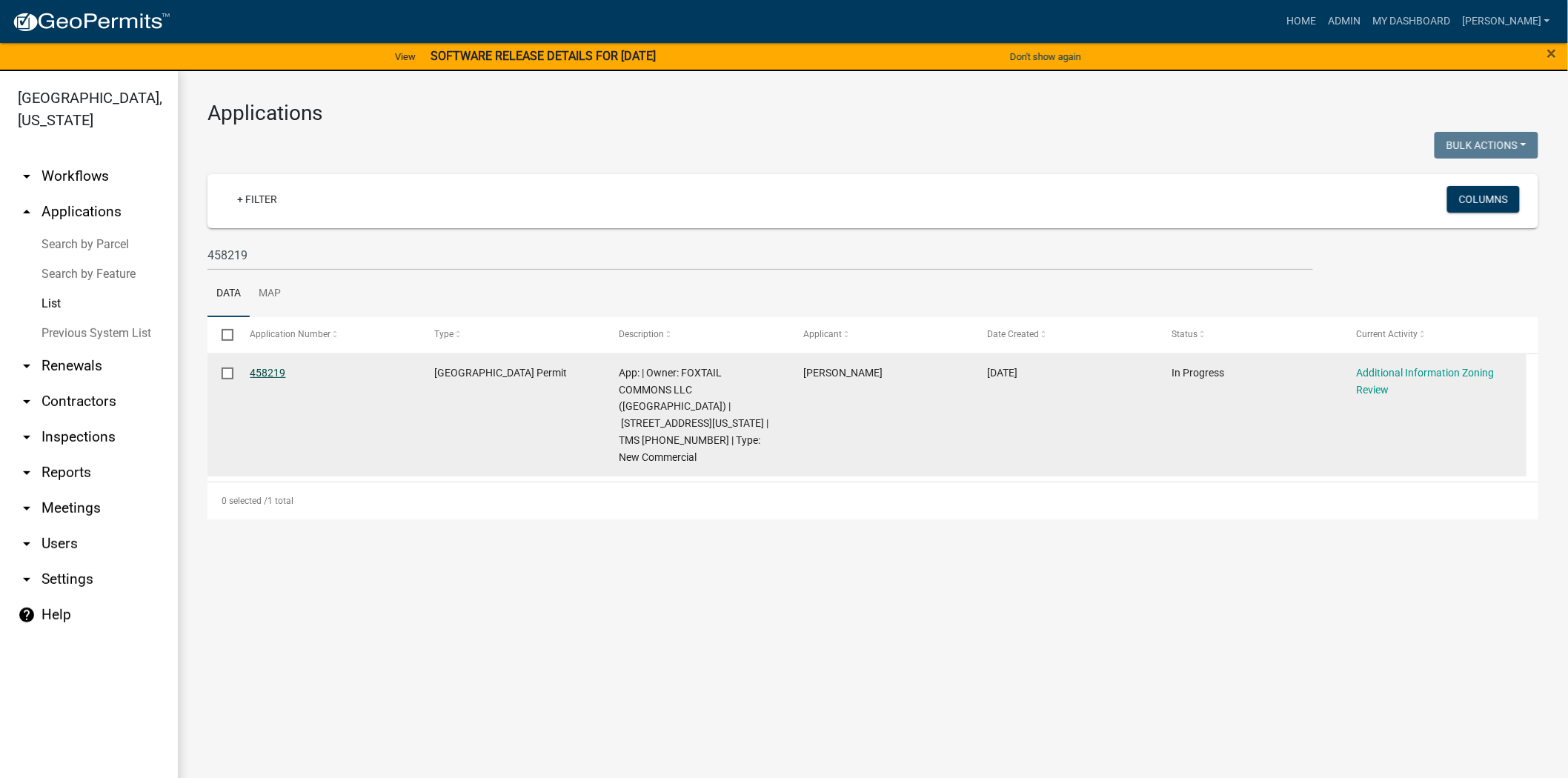
drag, startPoint x: 266, startPoint y: 373, endPoint x: 253, endPoint y: 373, distance: 13.0
click at [266, 373] on link "458219" at bounding box center [268, 372] width 35 height 11
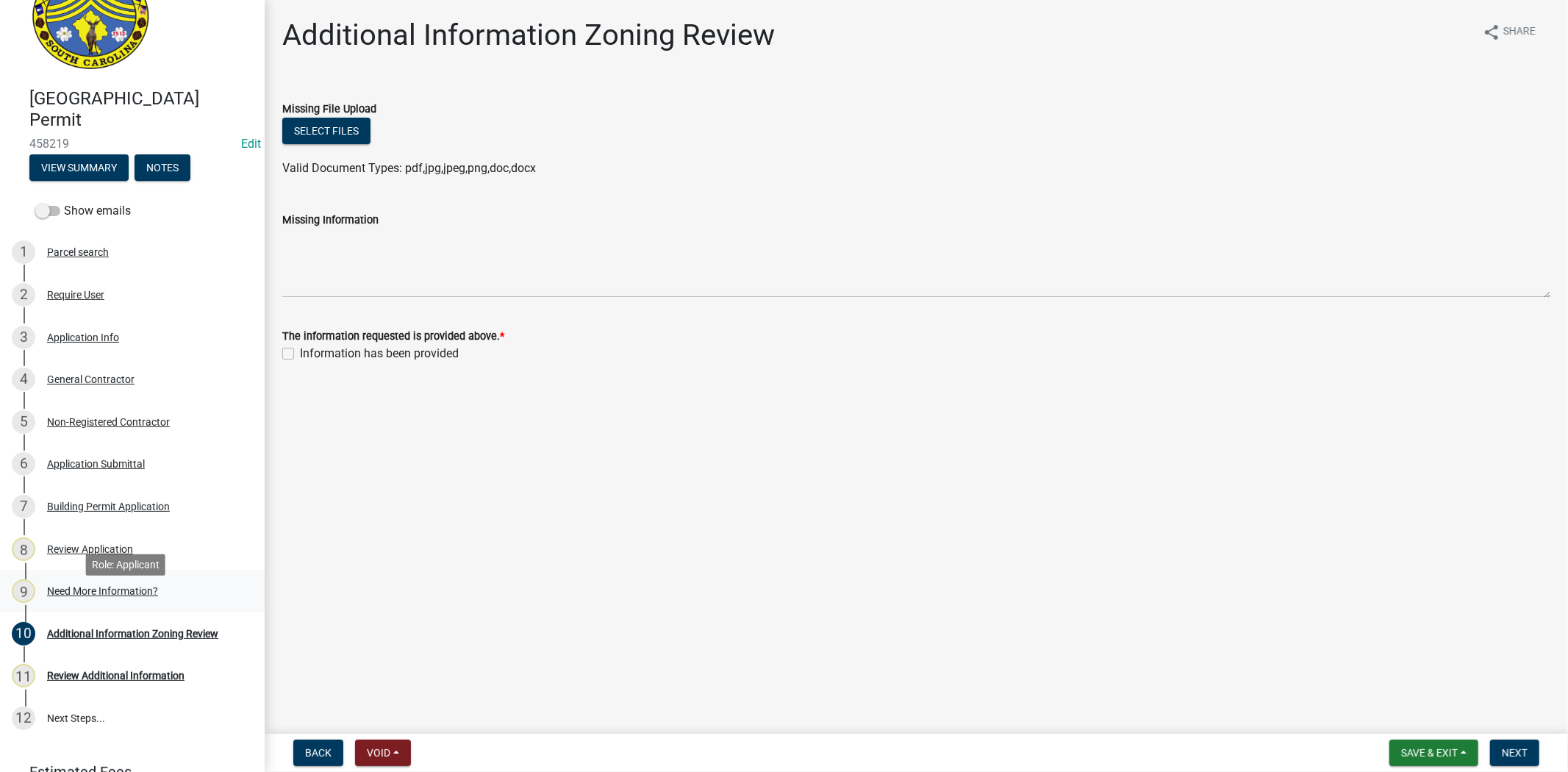
scroll to position [81, 0]
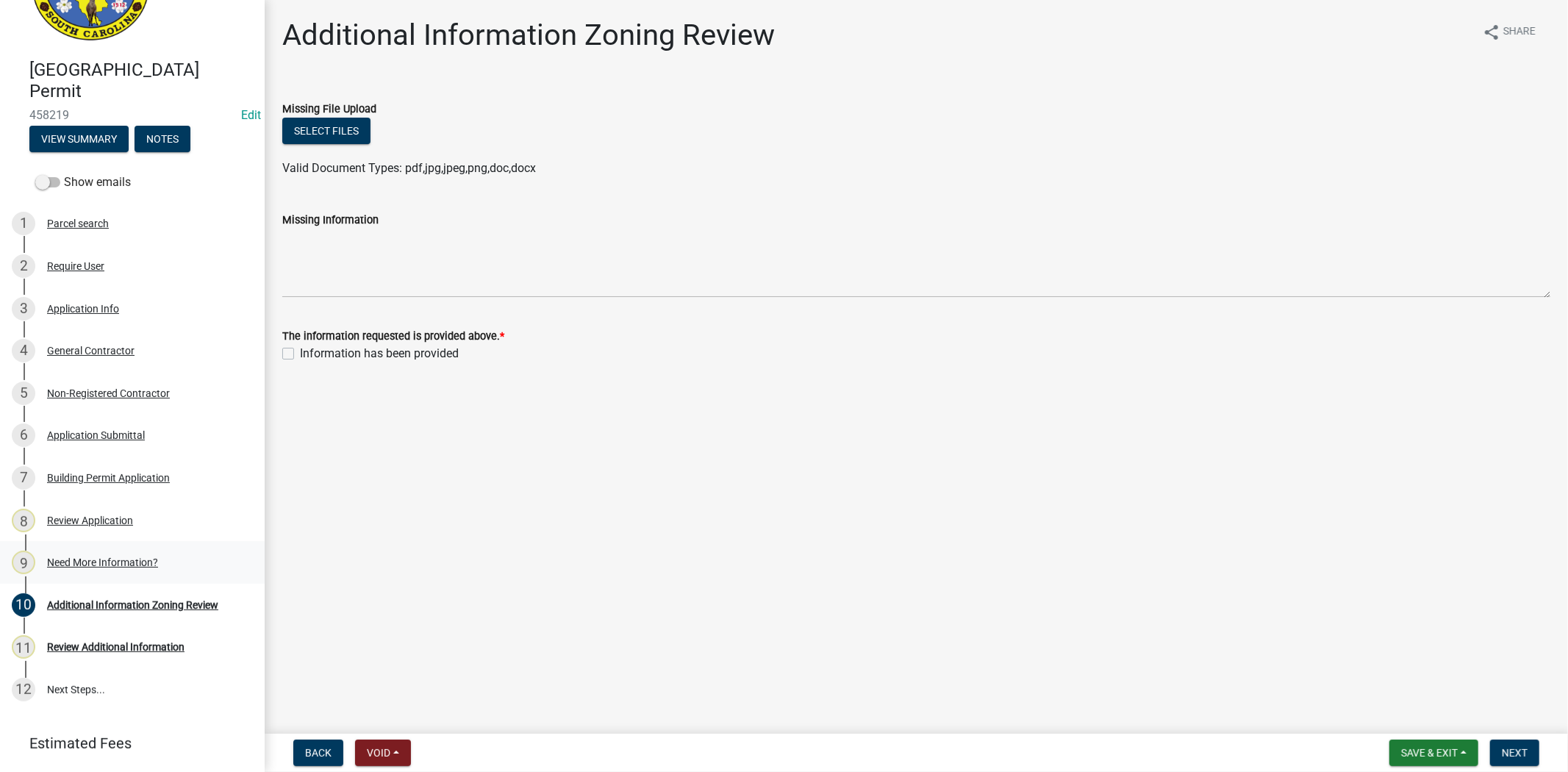
click at [103, 546] on link "9 Need More Information?" at bounding box center [132, 562] width 264 height 43
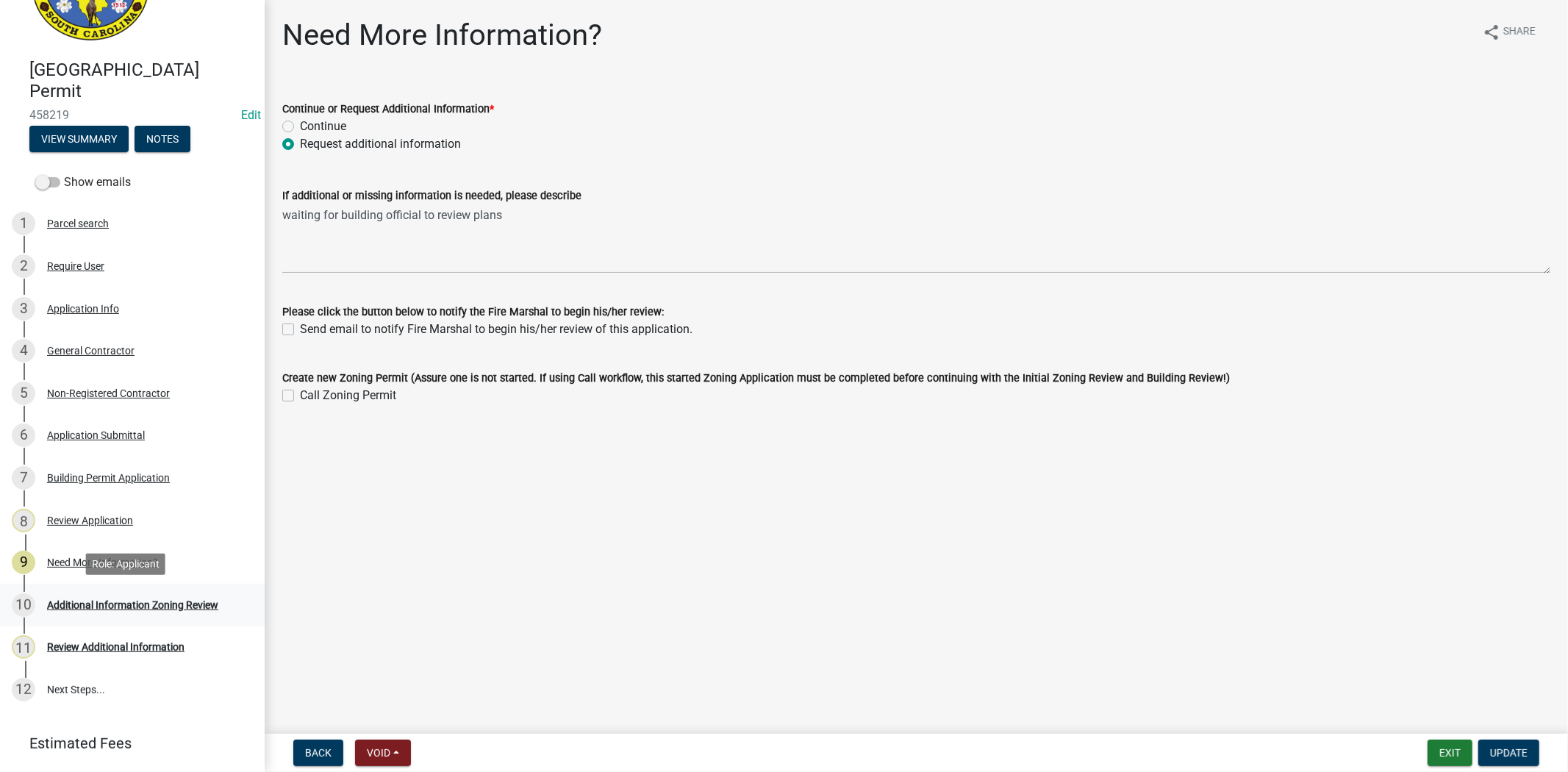
click at [74, 621] on link "10 Additional Information Zoning Review" at bounding box center [132, 605] width 264 height 43
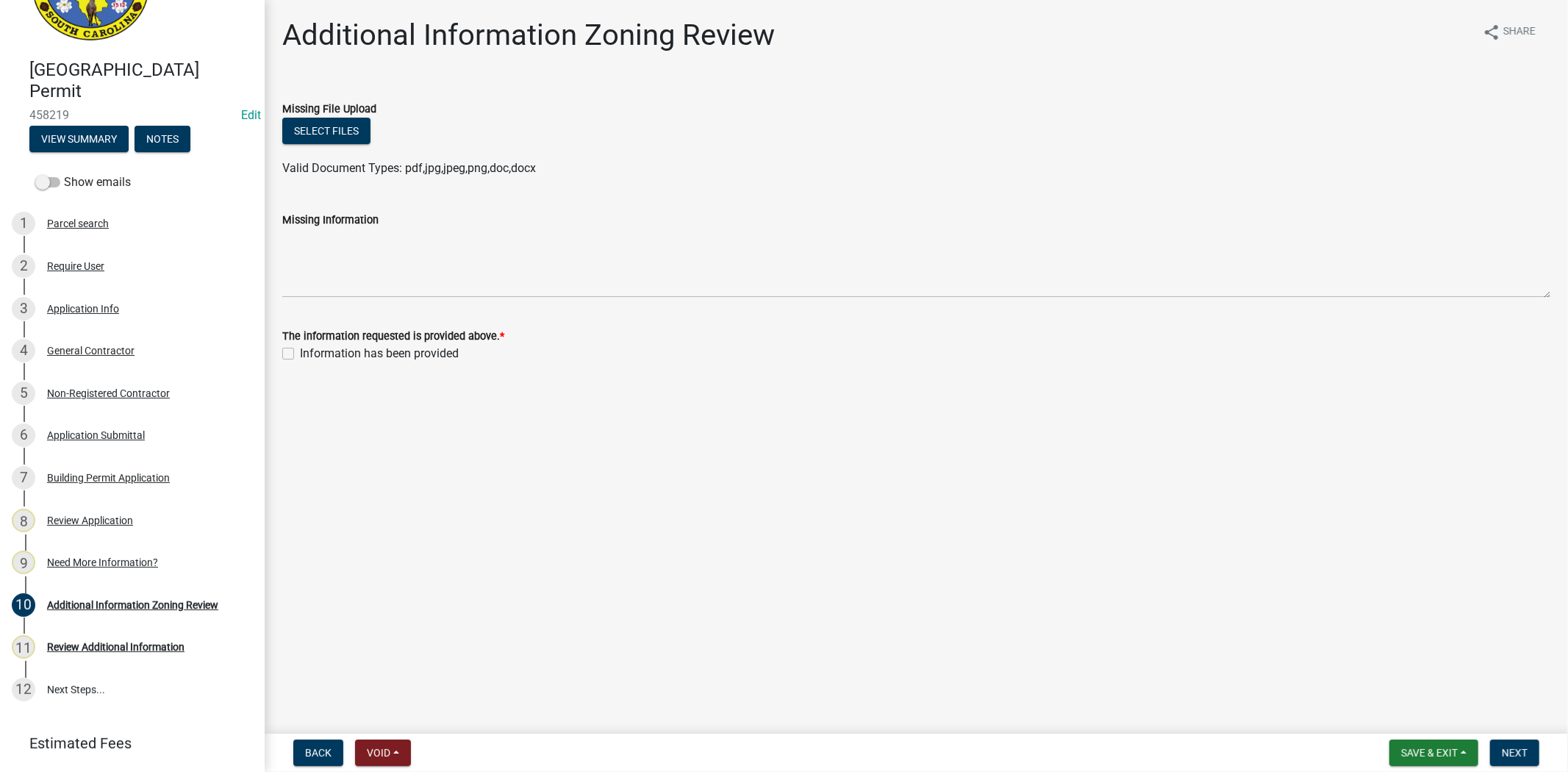
click at [300, 354] on label "Information has been provided" at bounding box center [379, 354] width 158 height 18
click at [300, 354] on input "Information has been provided" at bounding box center [304, 349] width 10 height 10
checkbox input "true"
click at [1554, 753] on div "Back Void Withdraw Lock Expire Void Save & Exit Save Save & Exit Next" at bounding box center [916, 753] width 1279 height 26
click at [1526, 753] on span "Next" at bounding box center [1514, 752] width 25 height 11
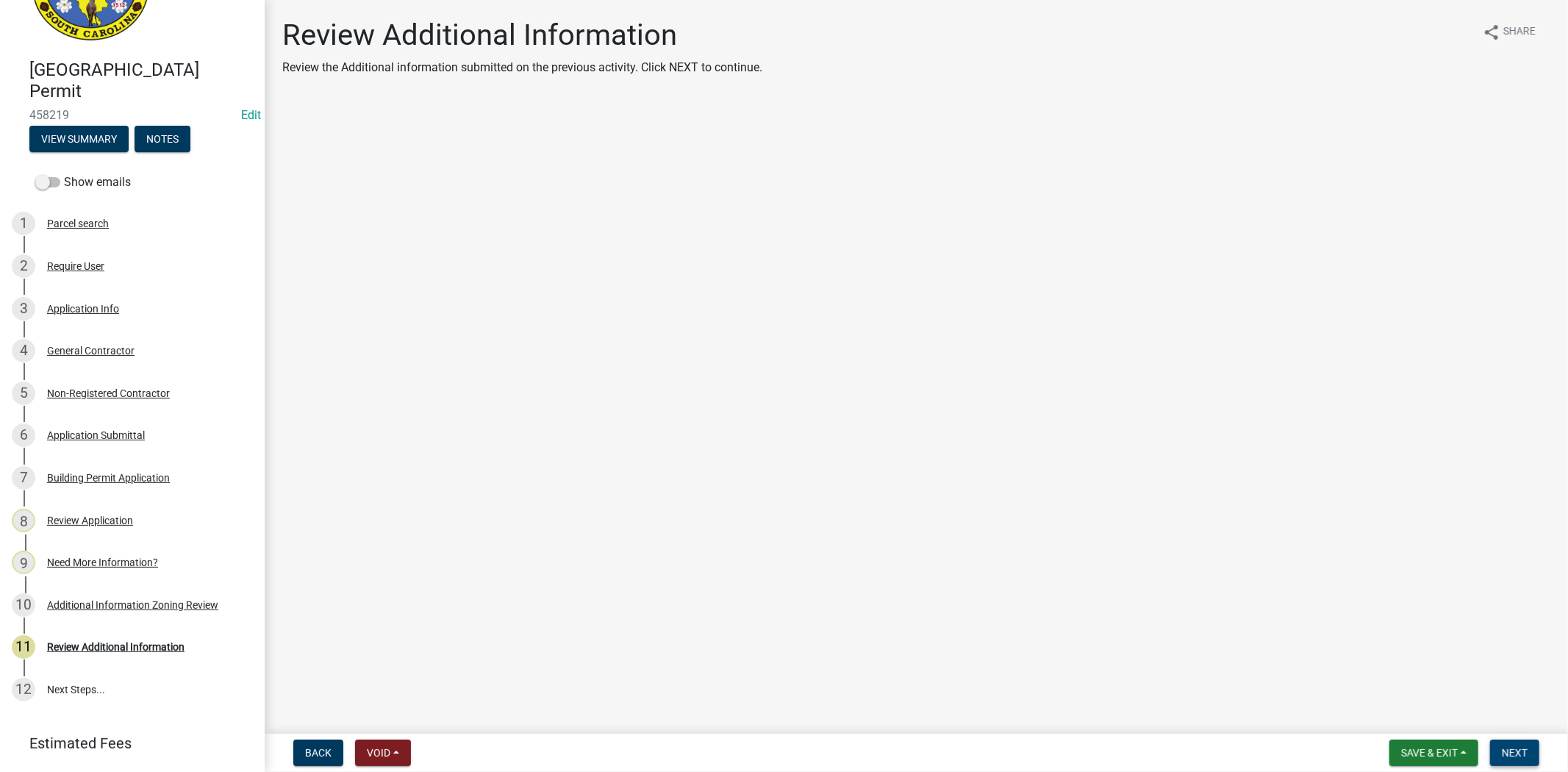
click at [1516, 741] on button "Next" at bounding box center [1515, 753] width 49 height 26
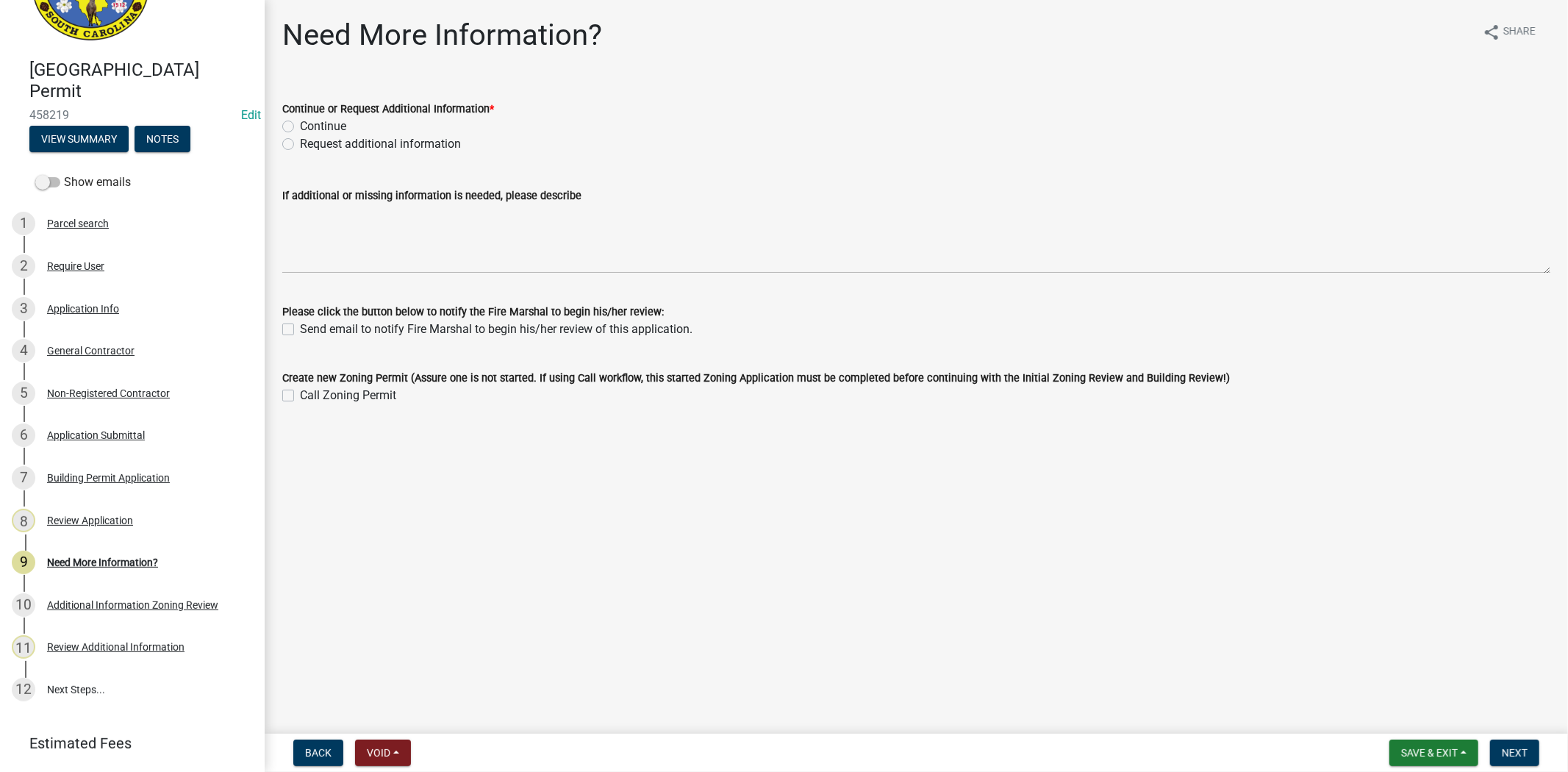
click at [300, 143] on label "Request additional information" at bounding box center [381, 144] width 161 height 18
click at [300, 143] on input "Request additional information" at bounding box center [304, 140] width 10 height 10
radio input "true"
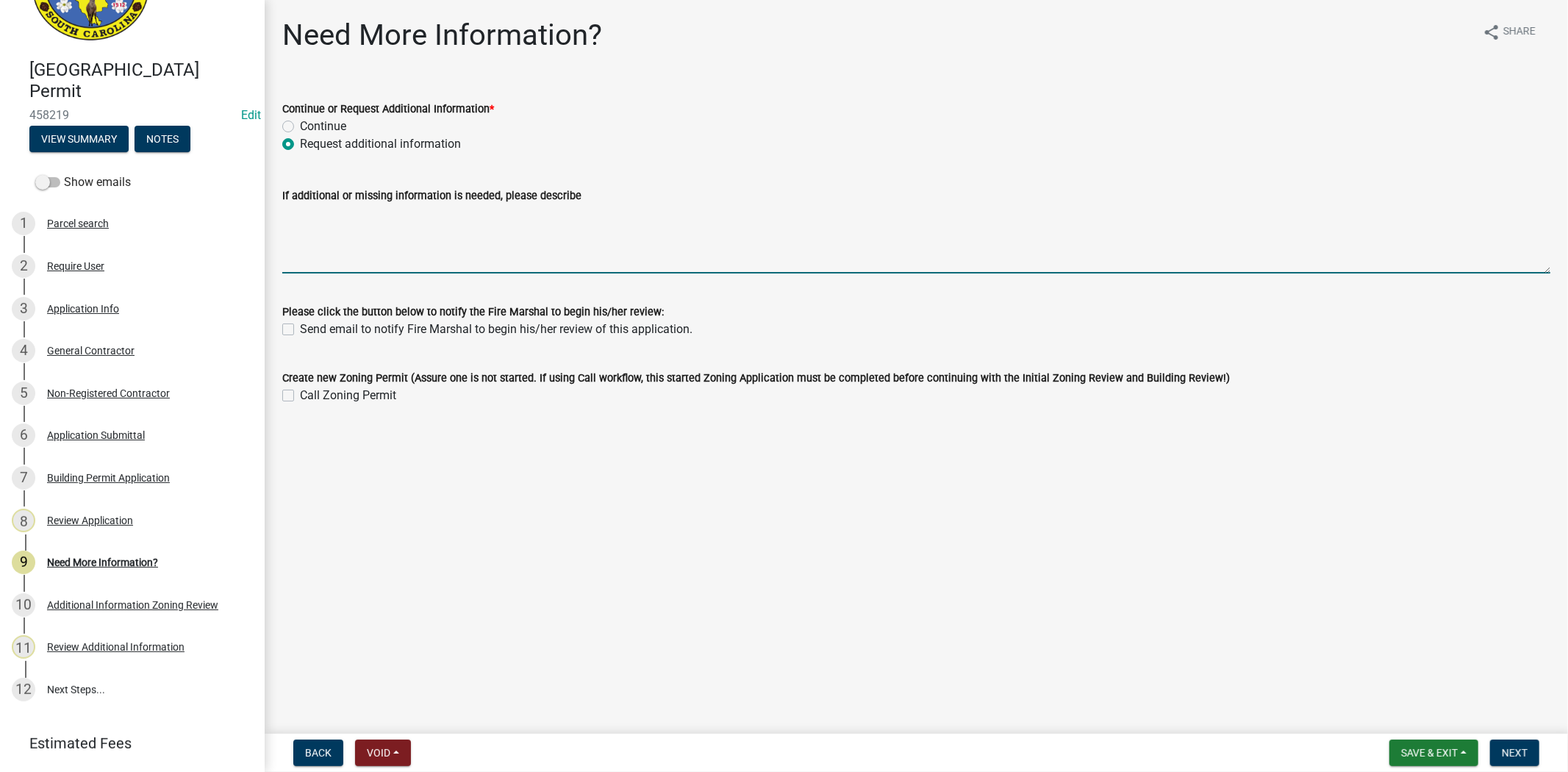
click at [304, 212] on textarea "If additional or missing information is needed, please describe" at bounding box center [916, 239] width 1268 height 69
paste textarea "the sub list can be found on our website>planning and building>forms and links>…"
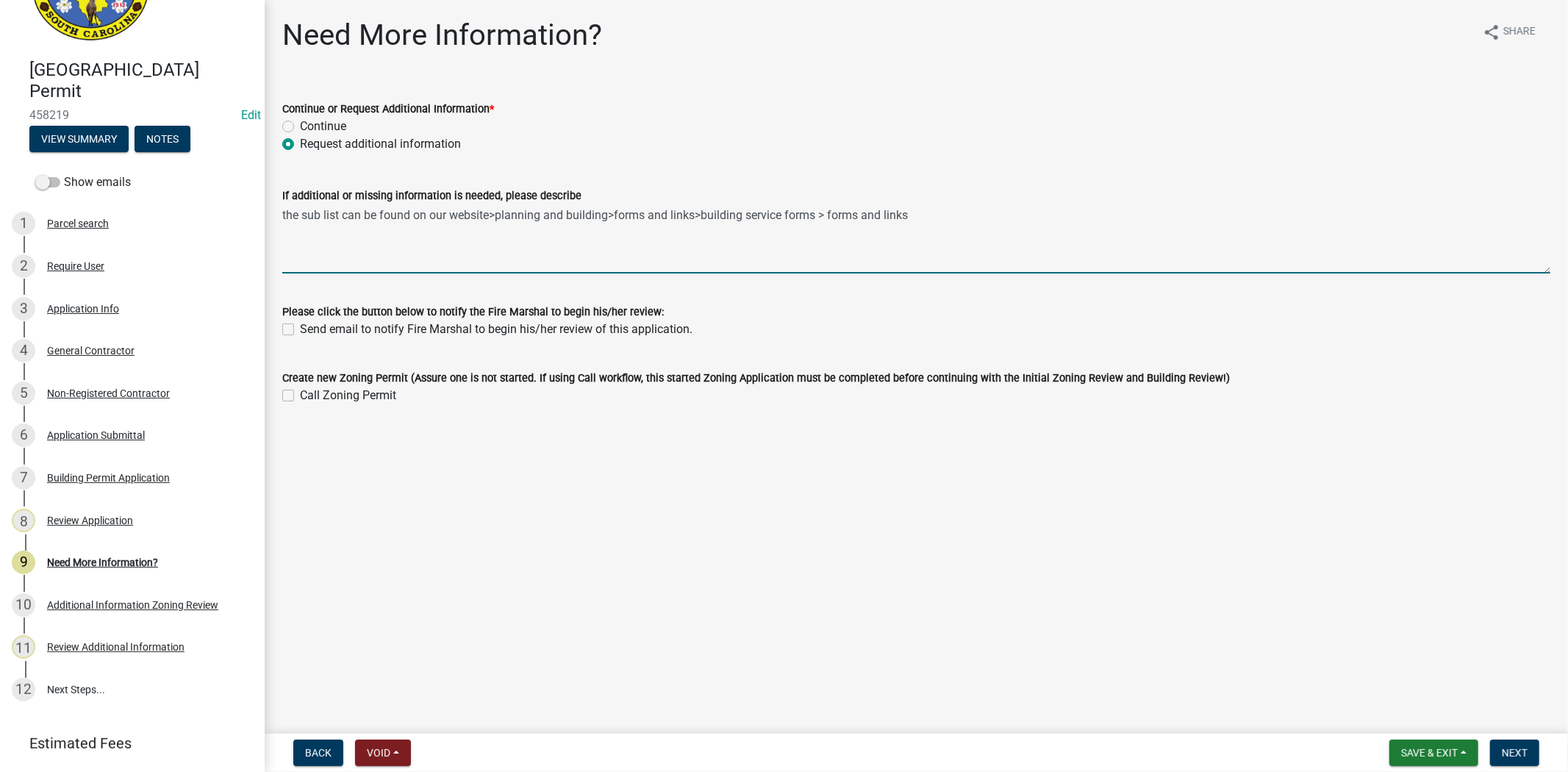
click at [283, 217] on textarea "the sub list can be found on our website>planning and building>forms and links>…" at bounding box center [916, 239] width 1268 height 69
click at [1171, 221] on textarea "please fill out and provide the subcontractors list. the sub list can be found …" at bounding box center [916, 239] width 1268 height 69
type textarea "please fill out and provide the subcontractors list. the sub list can be found …"
click at [1526, 747] on span "Next" at bounding box center [1514, 752] width 25 height 11
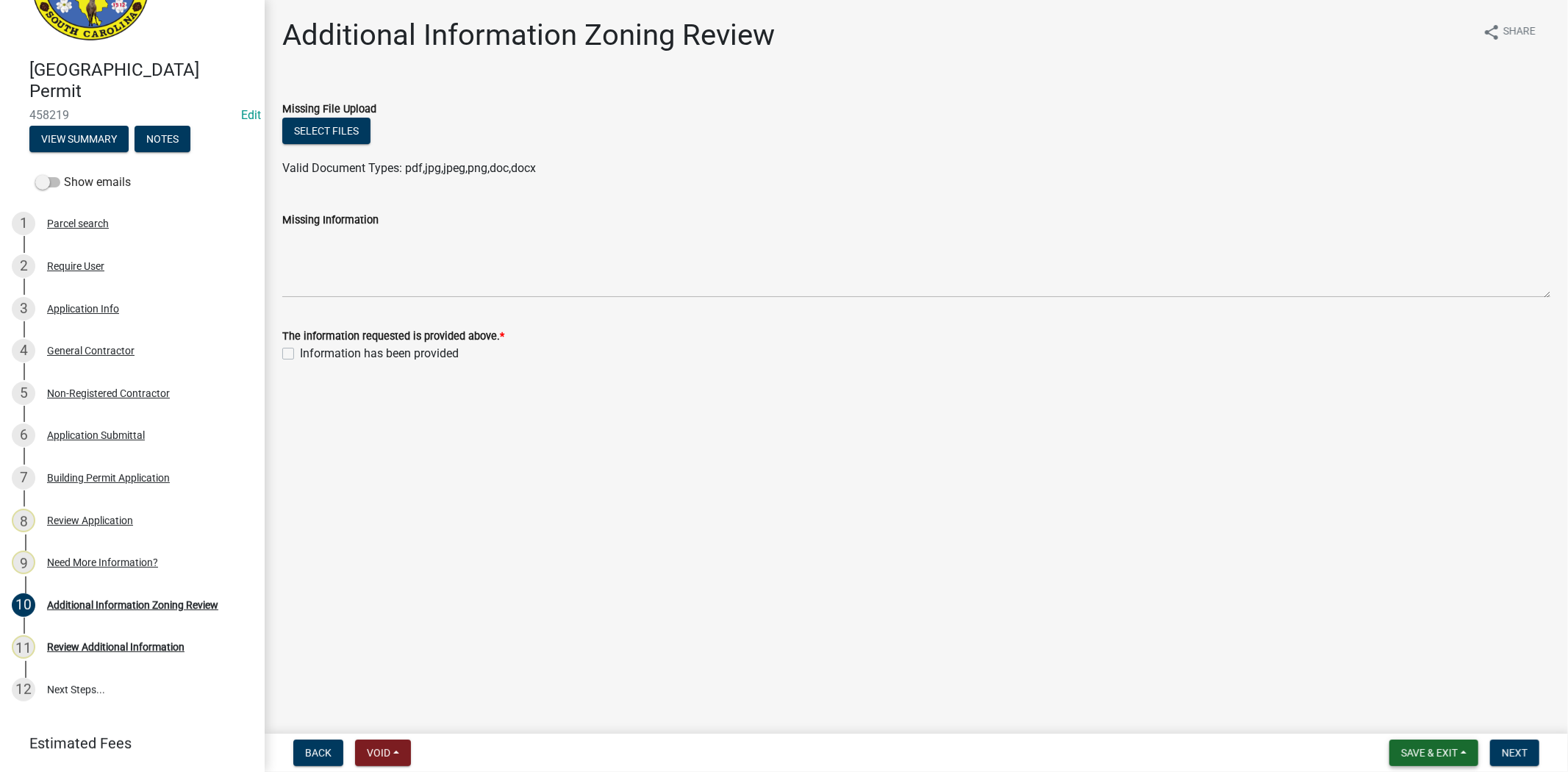
click at [1431, 747] on span "Save & Exit" at bounding box center [1429, 752] width 57 height 11
click at [1412, 721] on button "Save & Exit" at bounding box center [1419, 714] width 117 height 35
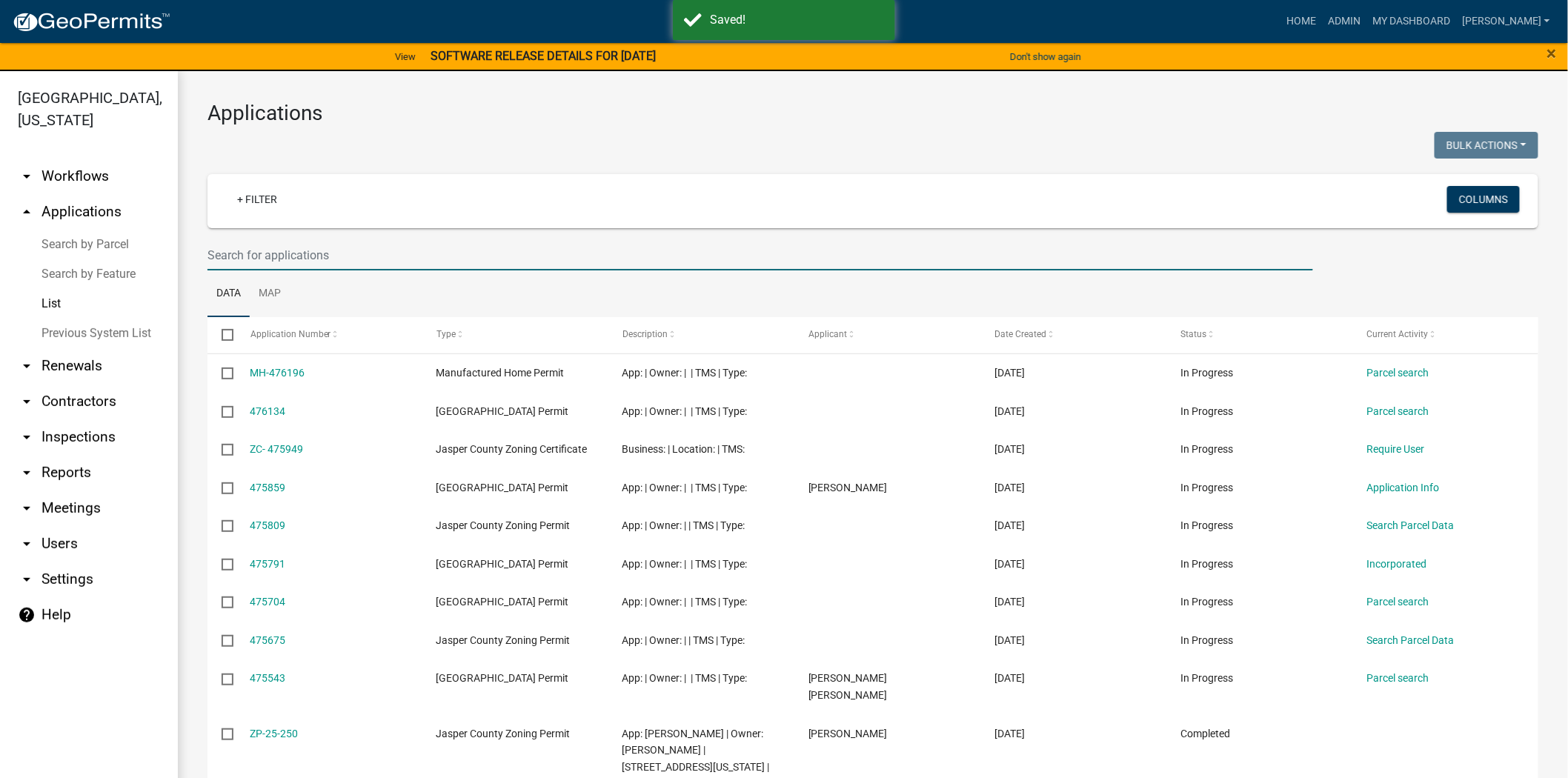
click at [279, 259] on input "text" at bounding box center [760, 255] width 1106 height 30
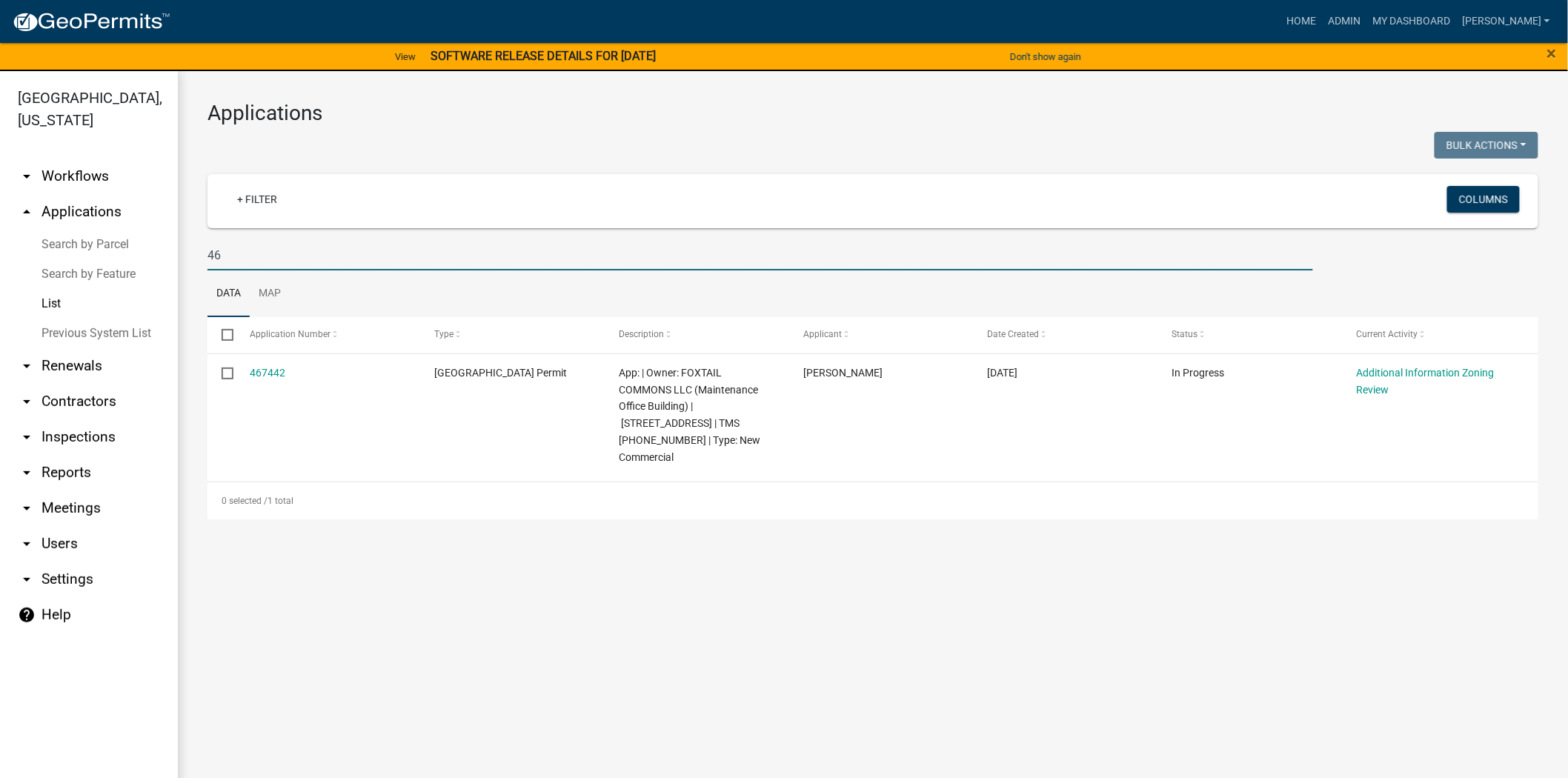
type input "4"
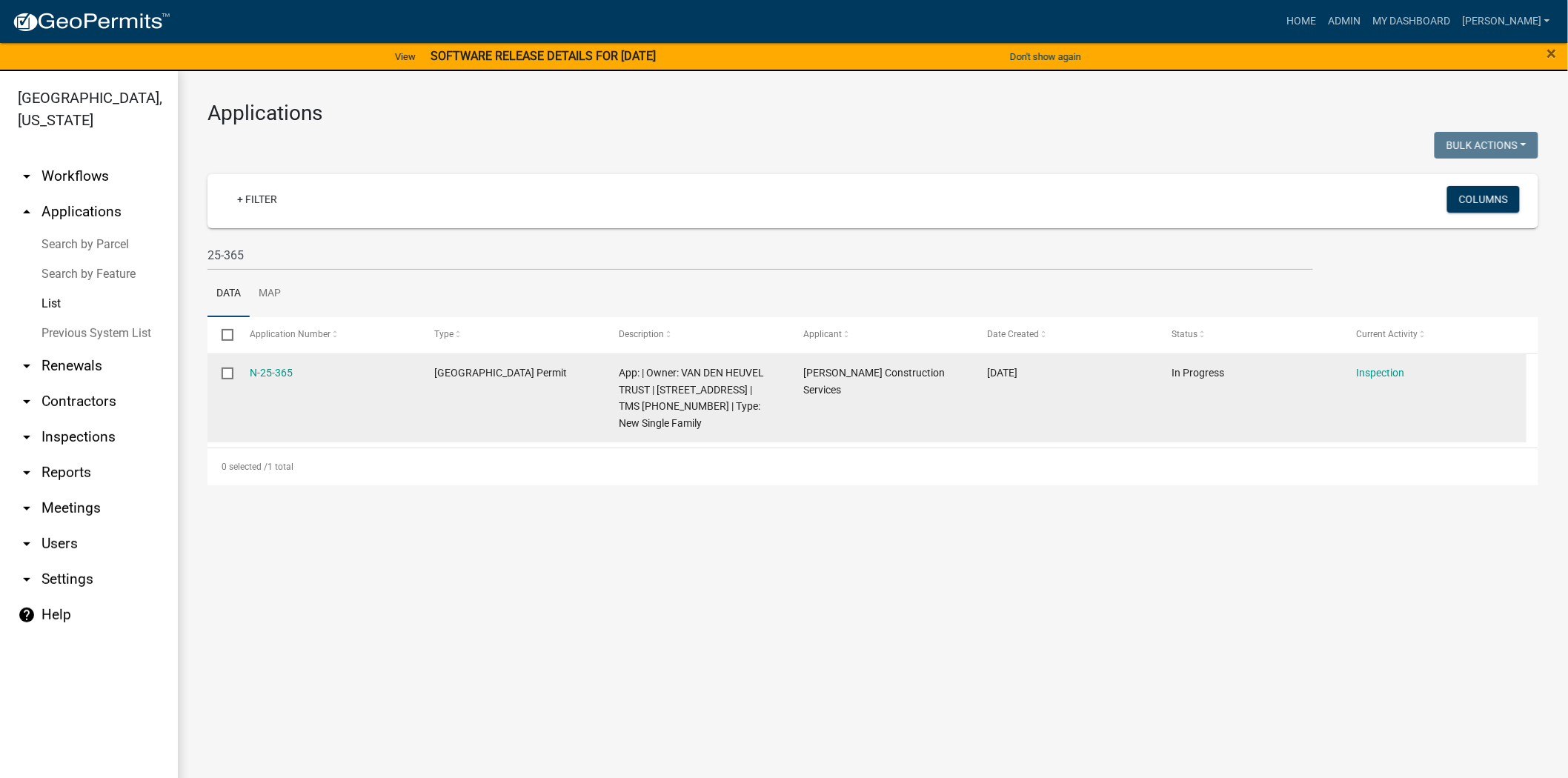
drag, startPoint x: 302, startPoint y: 370, endPoint x: 217, endPoint y: 373, distance: 85.1
click at [217, 373] on div "N-25-365 Jasper County Building Permit App: | Owner: VAN DEN HEUVEL TRUST | 705…" at bounding box center [867, 399] width 1319 height 89
copy div "N-25-365"
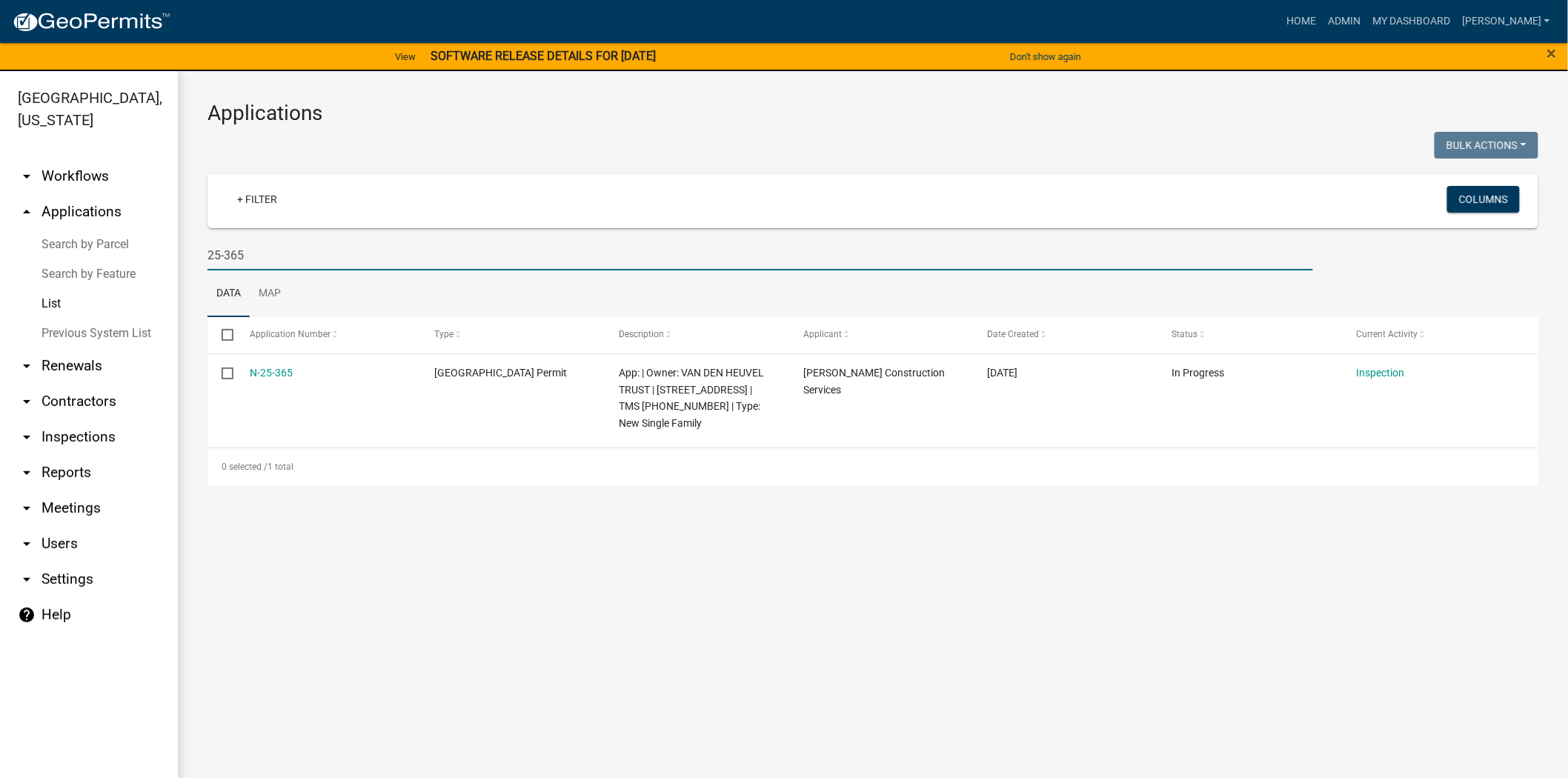
drag, startPoint x: 264, startPoint y: 259, endPoint x: 109, endPoint y: 226, distance: 158.5
click at [109, 226] on div "Jasper County, South Carolina arrow_drop_down Workflows List arrow_drop_up Appl…" at bounding box center [784, 434] width 1568 height 725
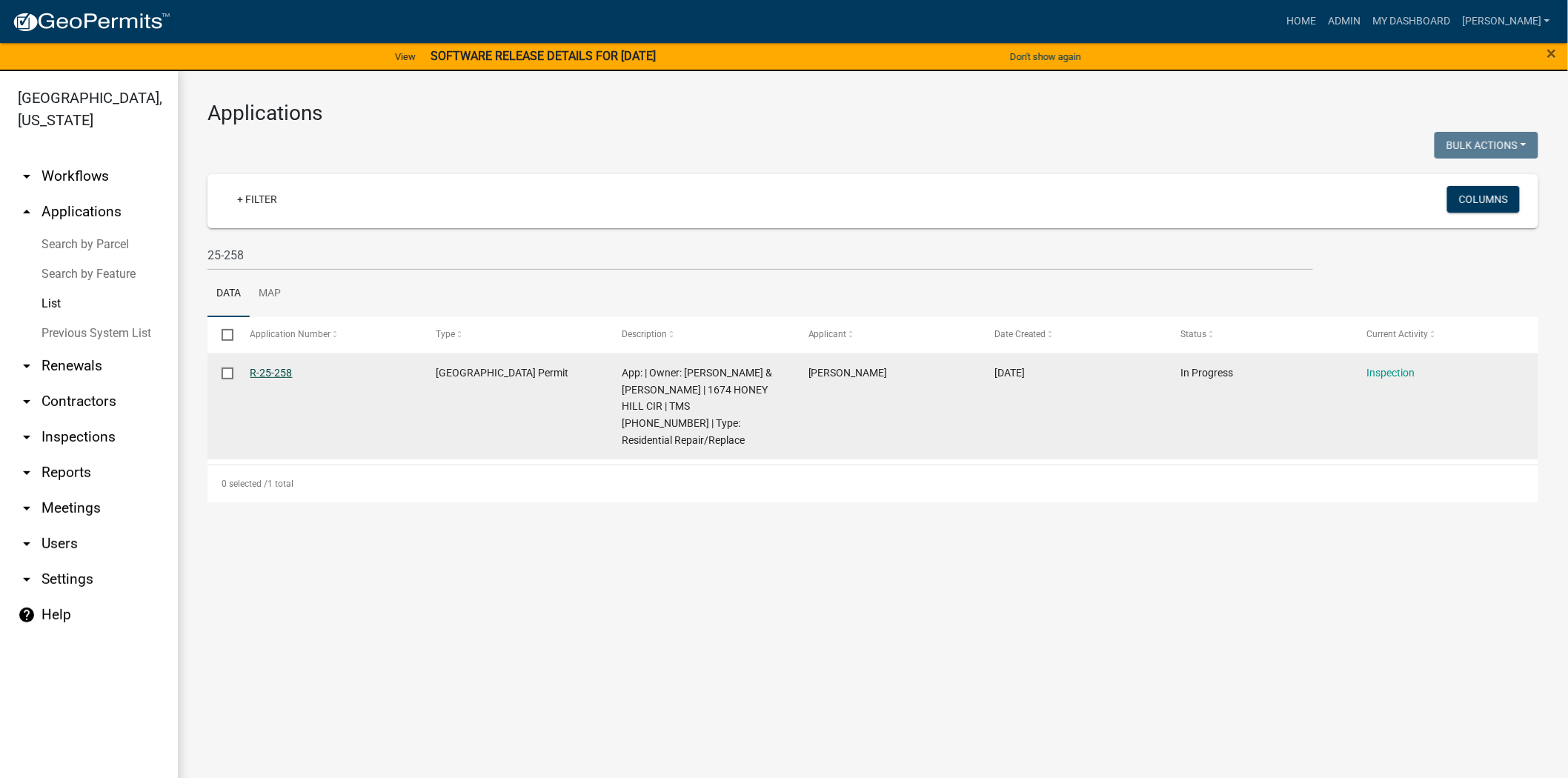
drag, startPoint x: 299, startPoint y: 376, endPoint x: 249, endPoint y: 376, distance: 50.0
click at [251, 376] on div "R-25-258" at bounding box center [329, 372] width 158 height 17
copy link "R-25-258"
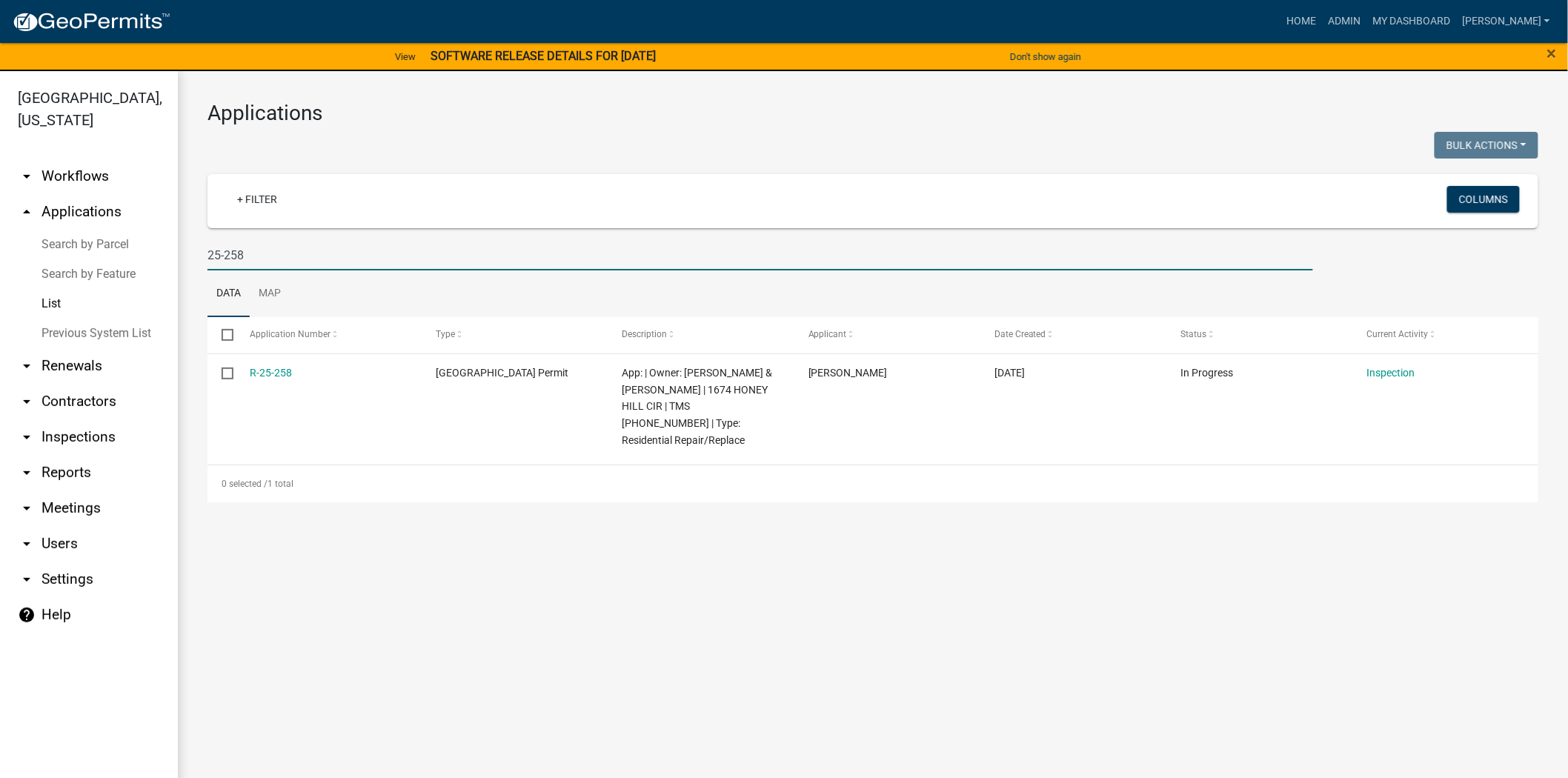
click at [258, 248] on input "25-258" at bounding box center [760, 255] width 1106 height 30
type input "2"
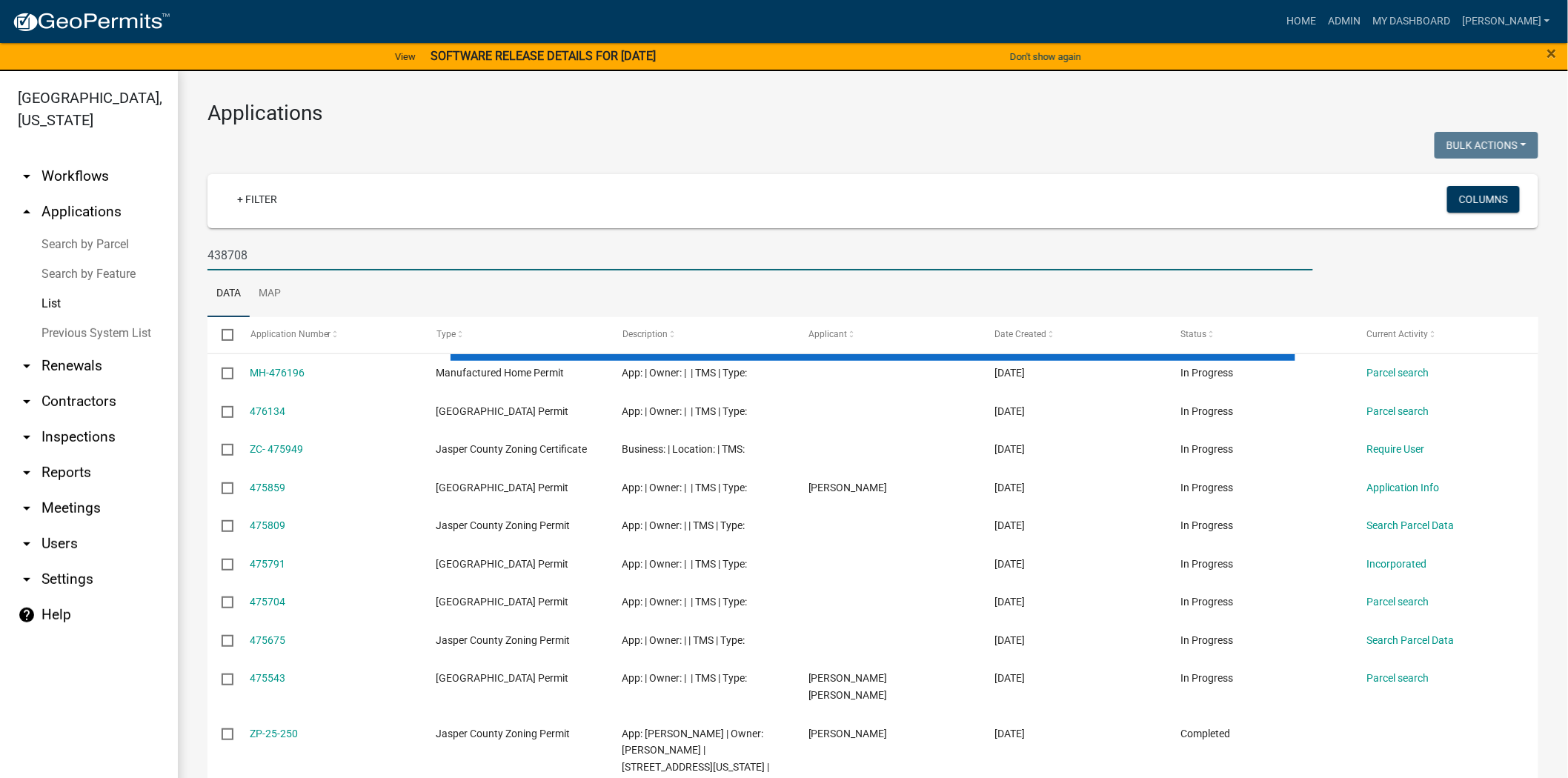
type input "438708"
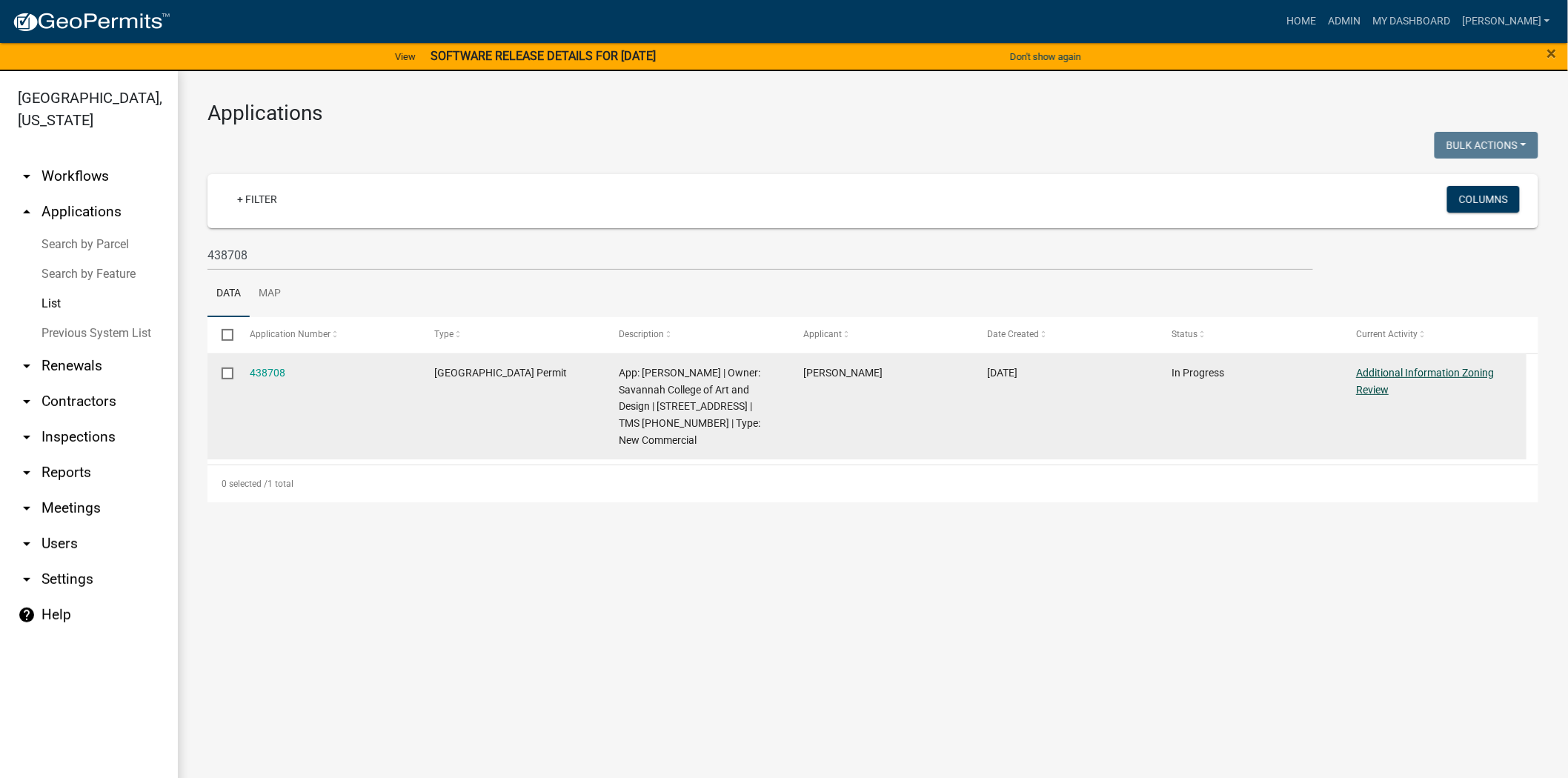
click at [1476, 369] on link "Additional Information Zoning Review" at bounding box center [1425, 381] width 138 height 29
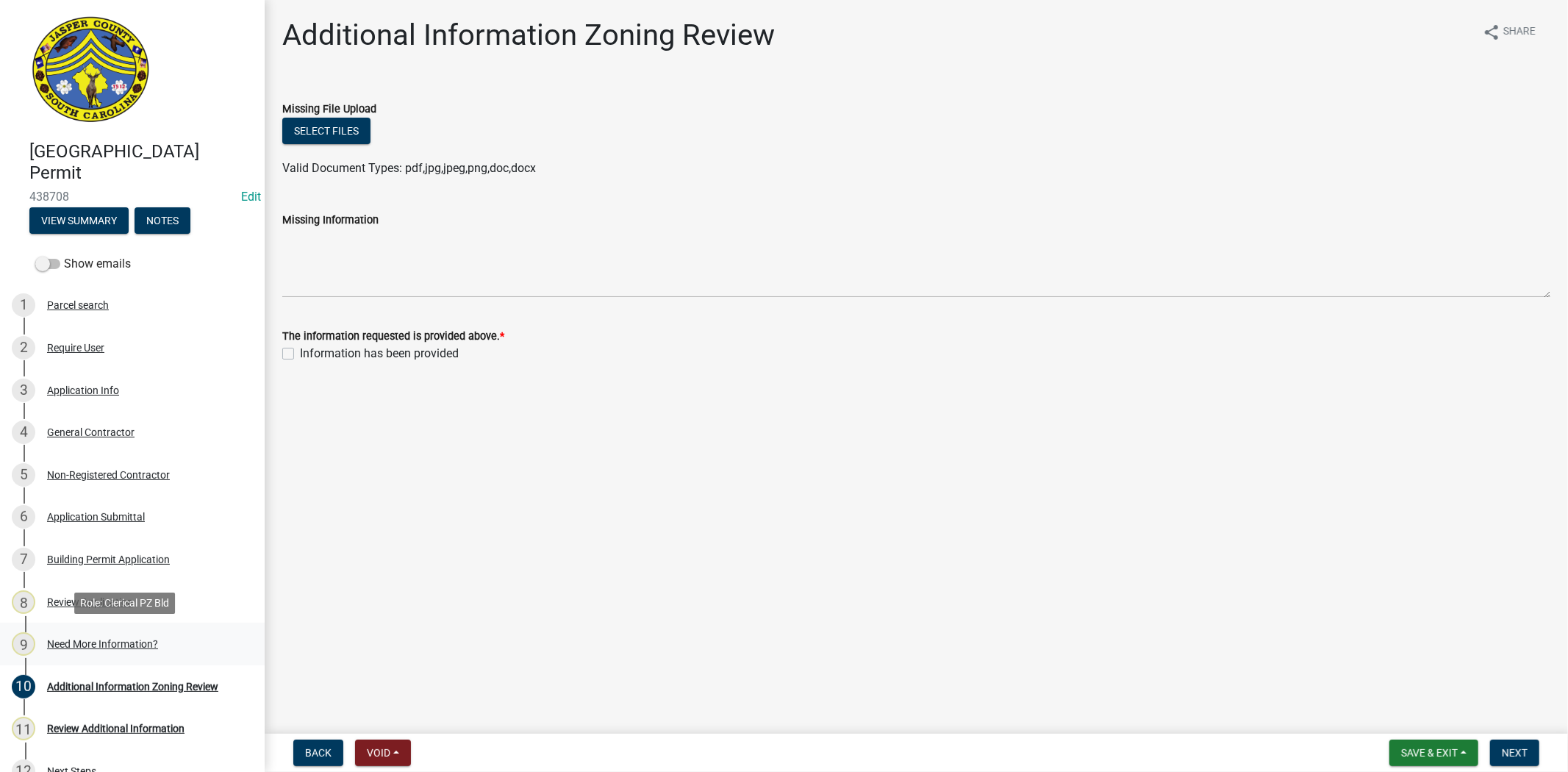
click at [92, 655] on div "9 Need More Information?" at bounding box center [126, 643] width 229 height 24
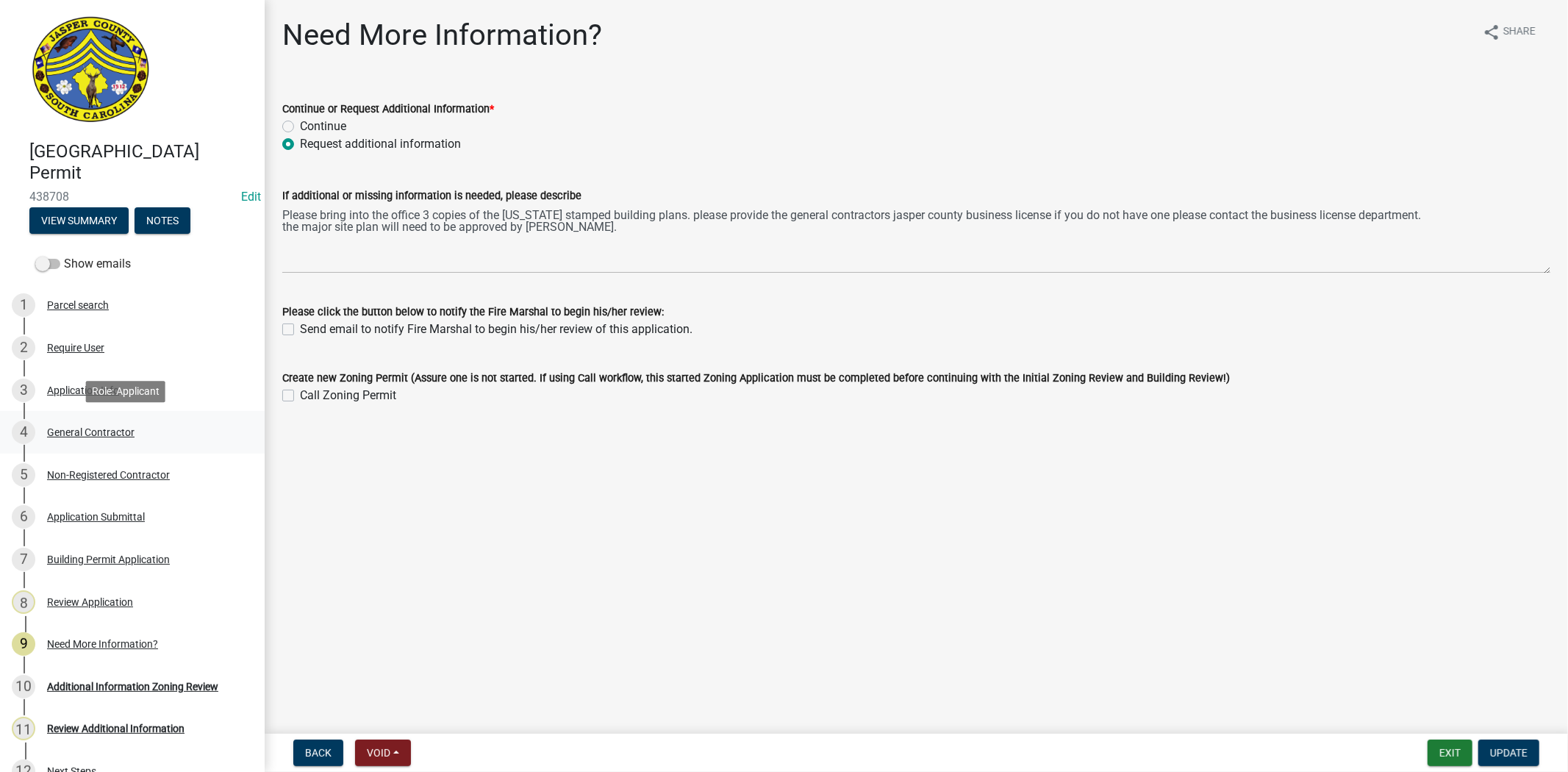
click at [76, 432] on div "General Contractor" at bounding box center [91, 432] width 88 height 11
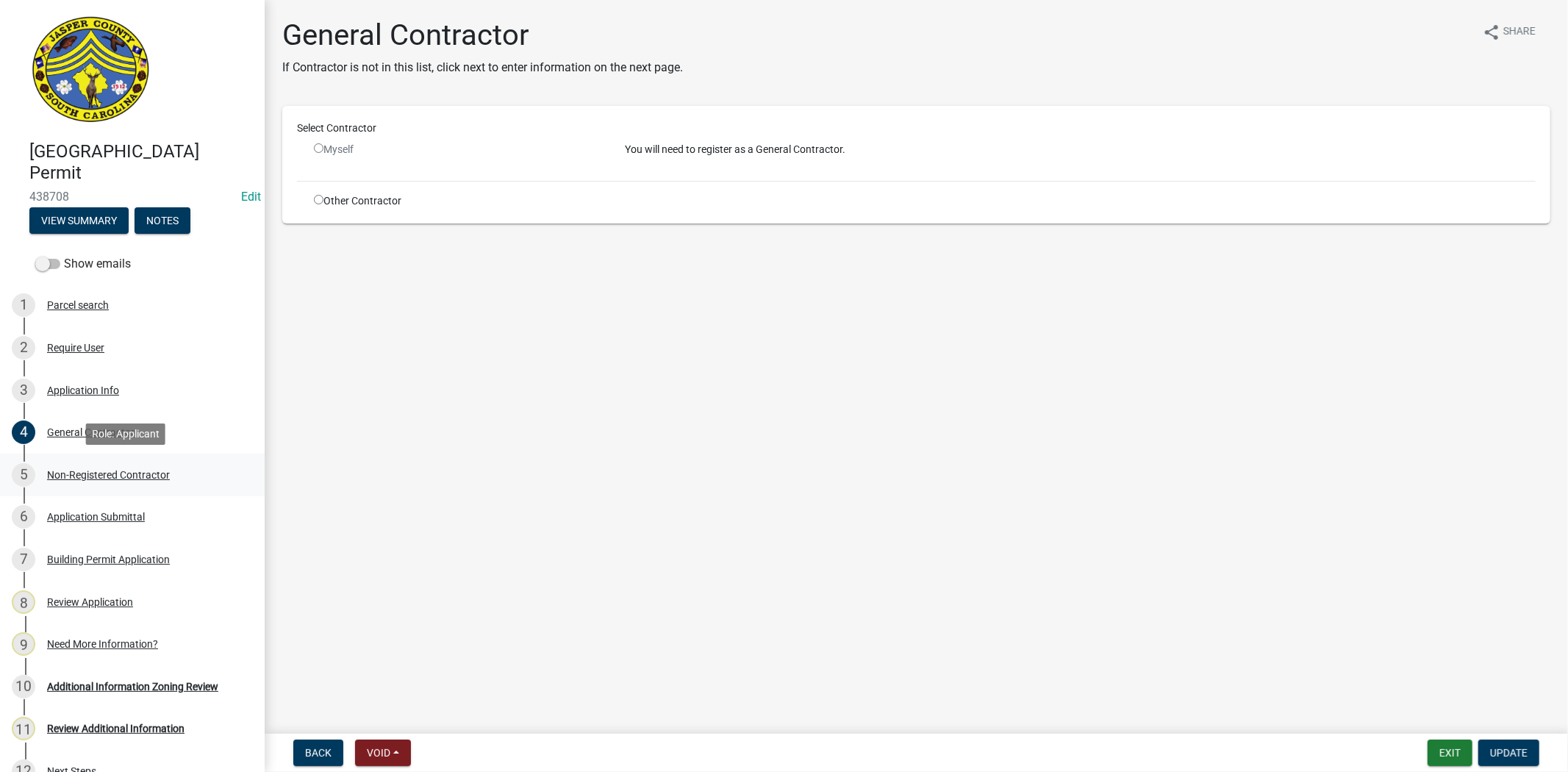
click at [123, 493] on link "5 Non-Registered Contractor" at bounding box center [132, 474] width 264 height 43
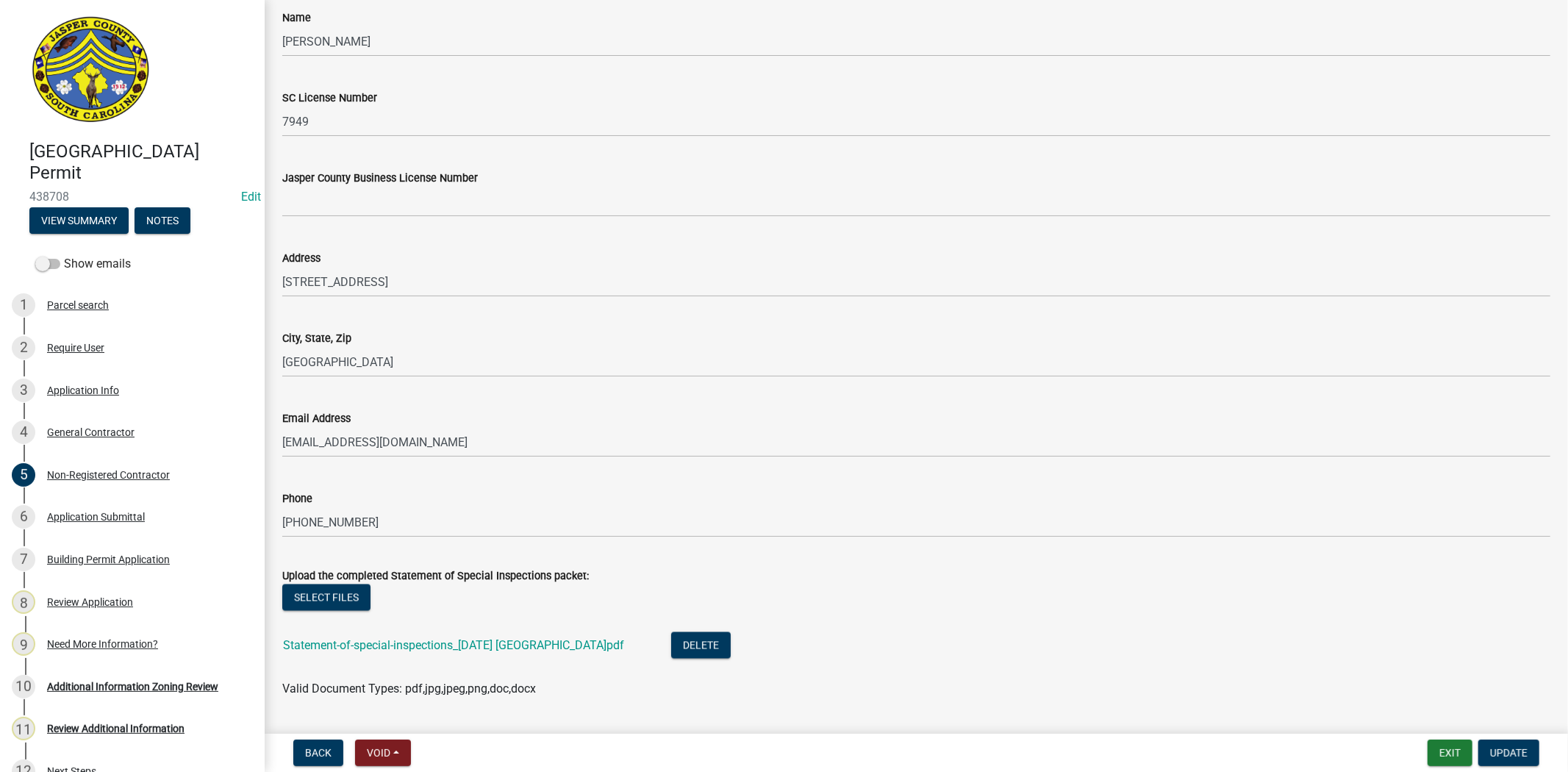
scroll to position [2110, 0]
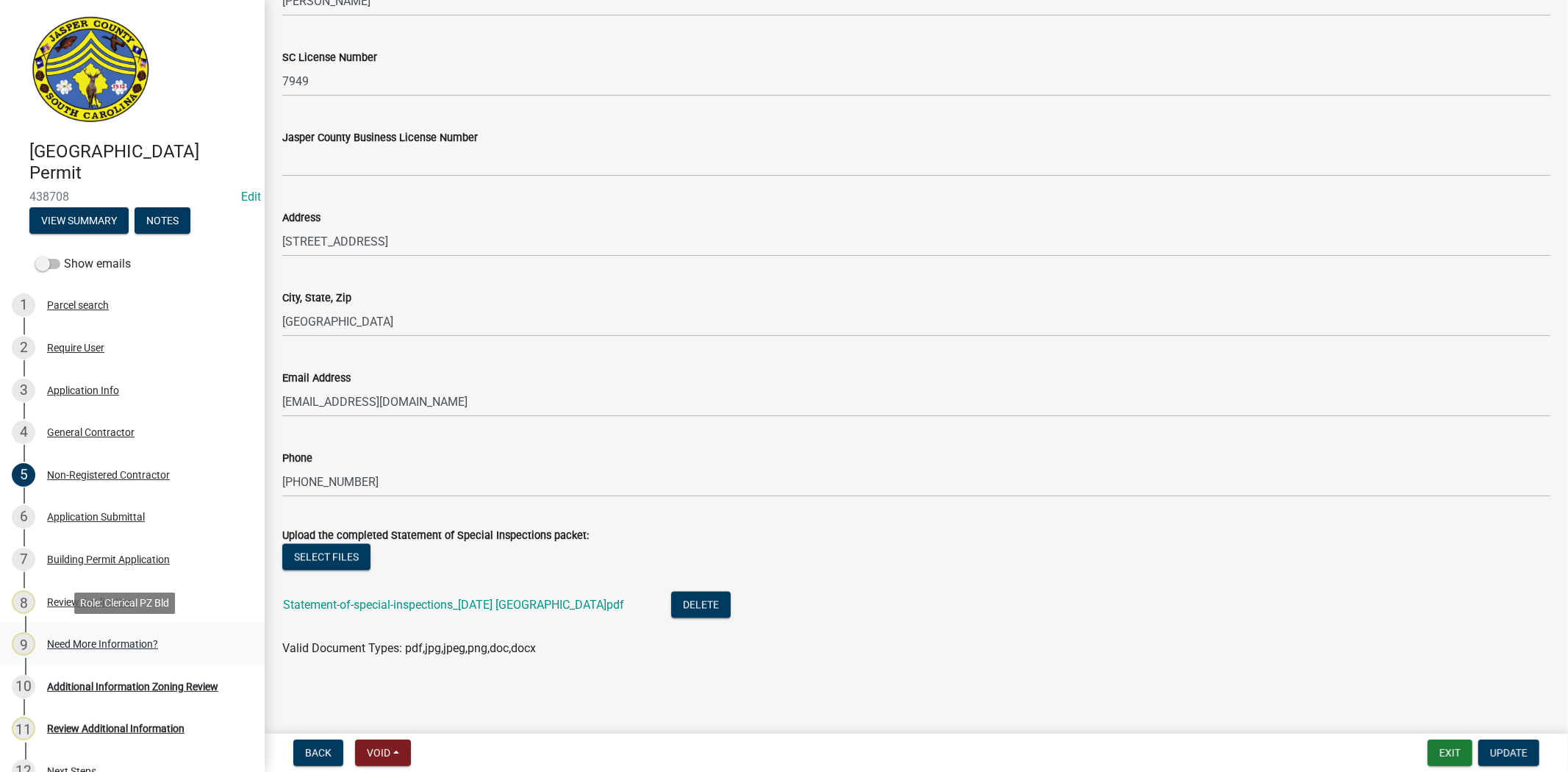
click at [52, 635] on div "9 Need More Information?" at bounding box center [126, 643] width 229 height 24
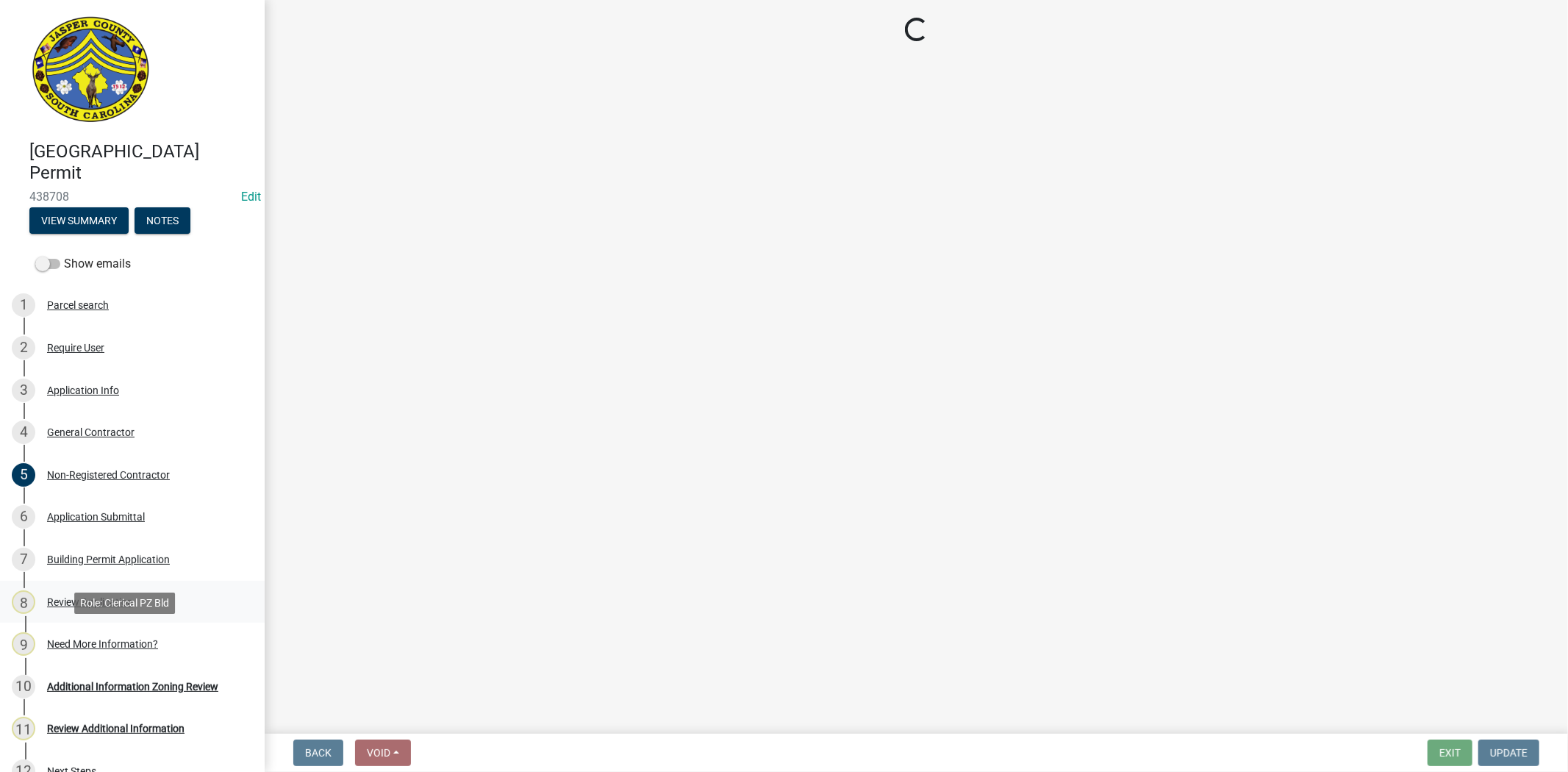
scroll to position [0, 0]
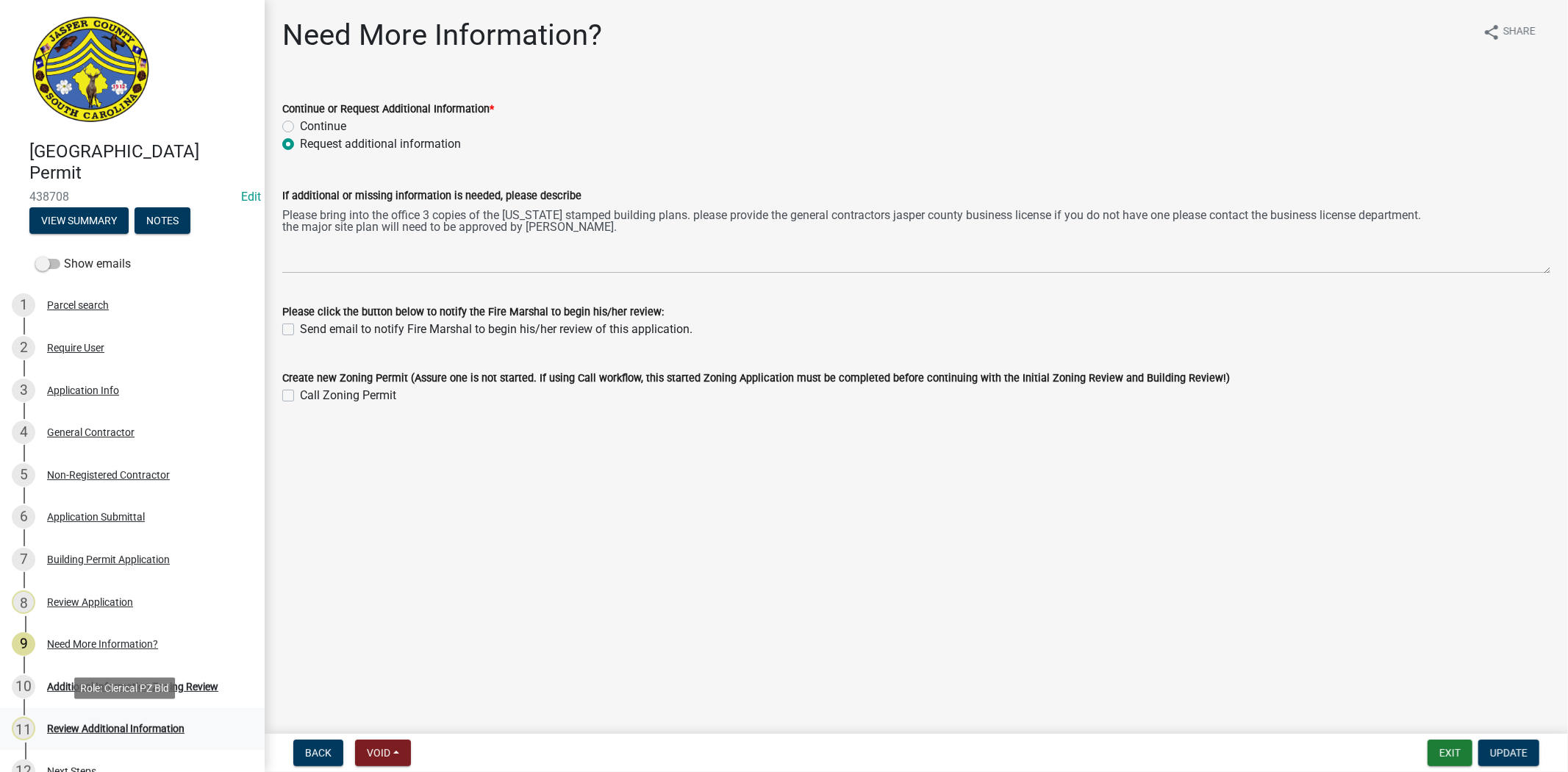
click at [50, 733] on div "Review Additional Information" at bounding box center [116, 729] width 137 height 11
click at [100, 694] on div "10 Additional Information Zoning Review" at bounding box center [126, 686] width 229 height 24
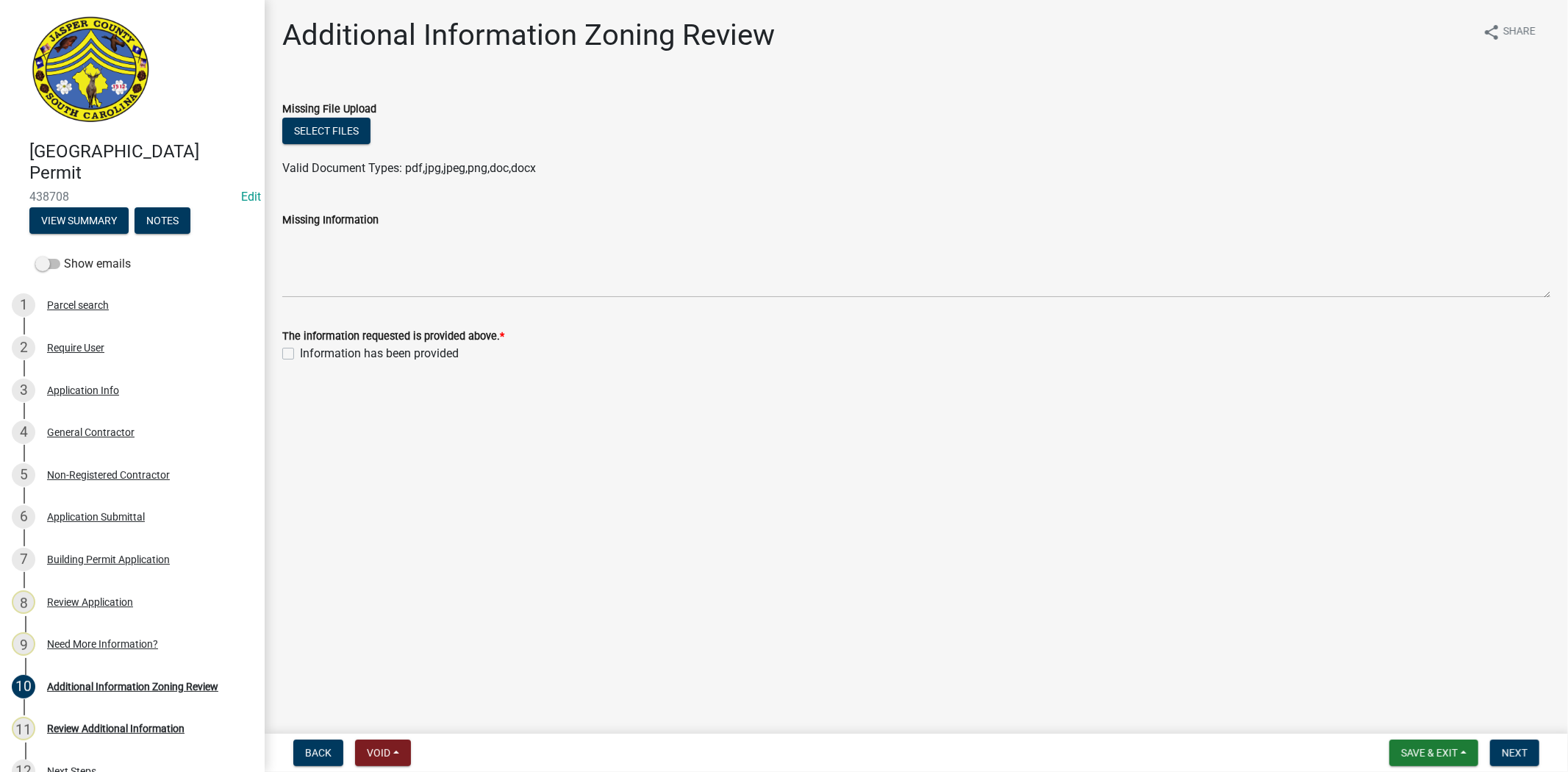
click at [279, 353] on div "The information requested is provided above. * Information has been provided" at bounding box center [916, 336] width 1290 height 53
click at [300, 351] on label "Information has been provided" at bounding box center [379, 354] width 158 height 18
click at [300, 351] on input "Information has been provided" at bounding box center [304, 349] width 10 height 10
checkbox input "true"
click at [1511, 753] on span "Next" at bounding box center [1514, 752] width 25 height 11
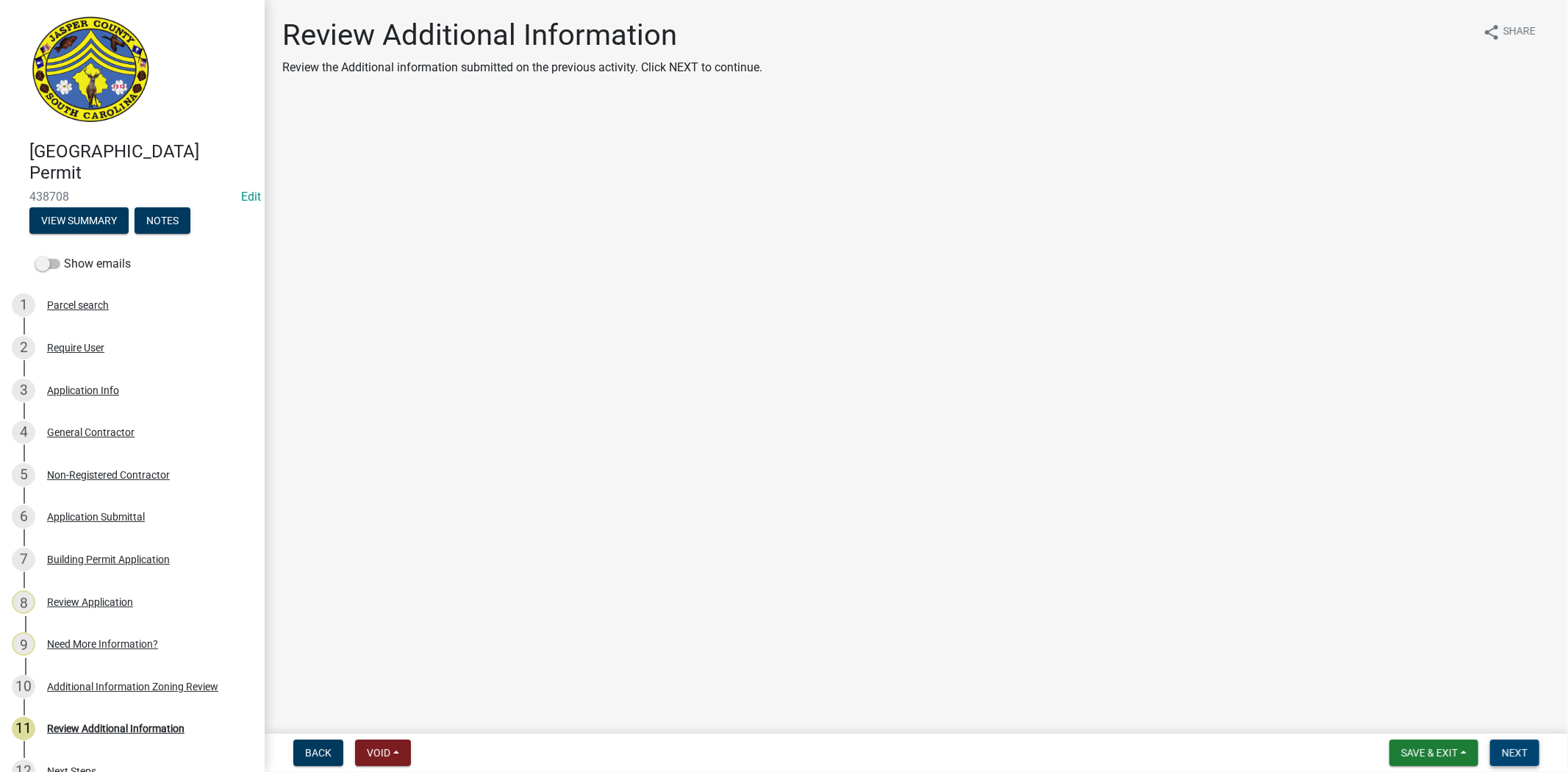
click at [1527, 750] on button "Next" at bounding box center [1515, 753] width 49 height 26
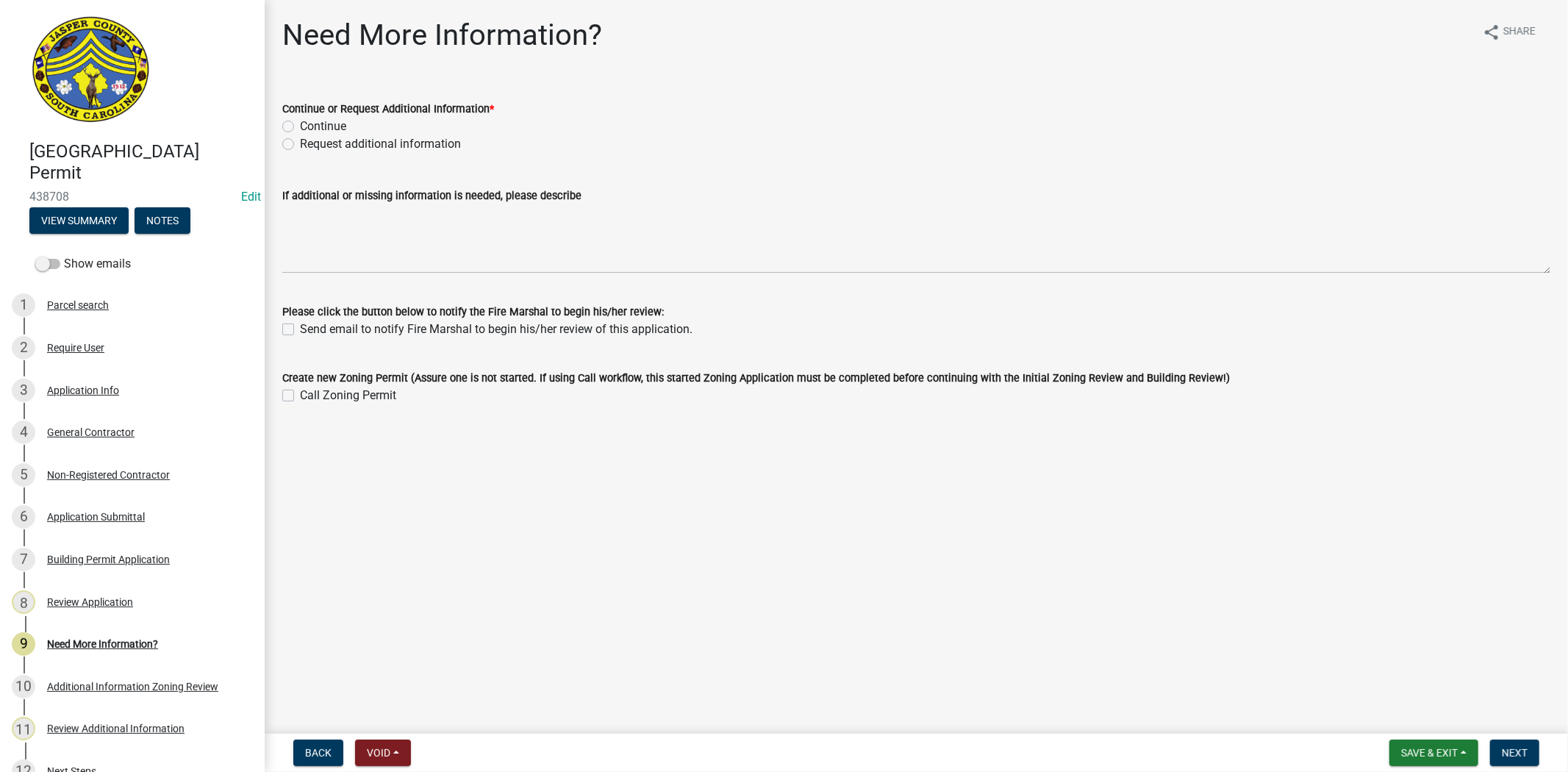
click at [300, 142] on label "Request additional information" at bounding box center [381, 144] width 161 height 18
click at [300, 142] on input "Request additional information" at bounding box center [304, 140] width 10 height 10
radio input "true"
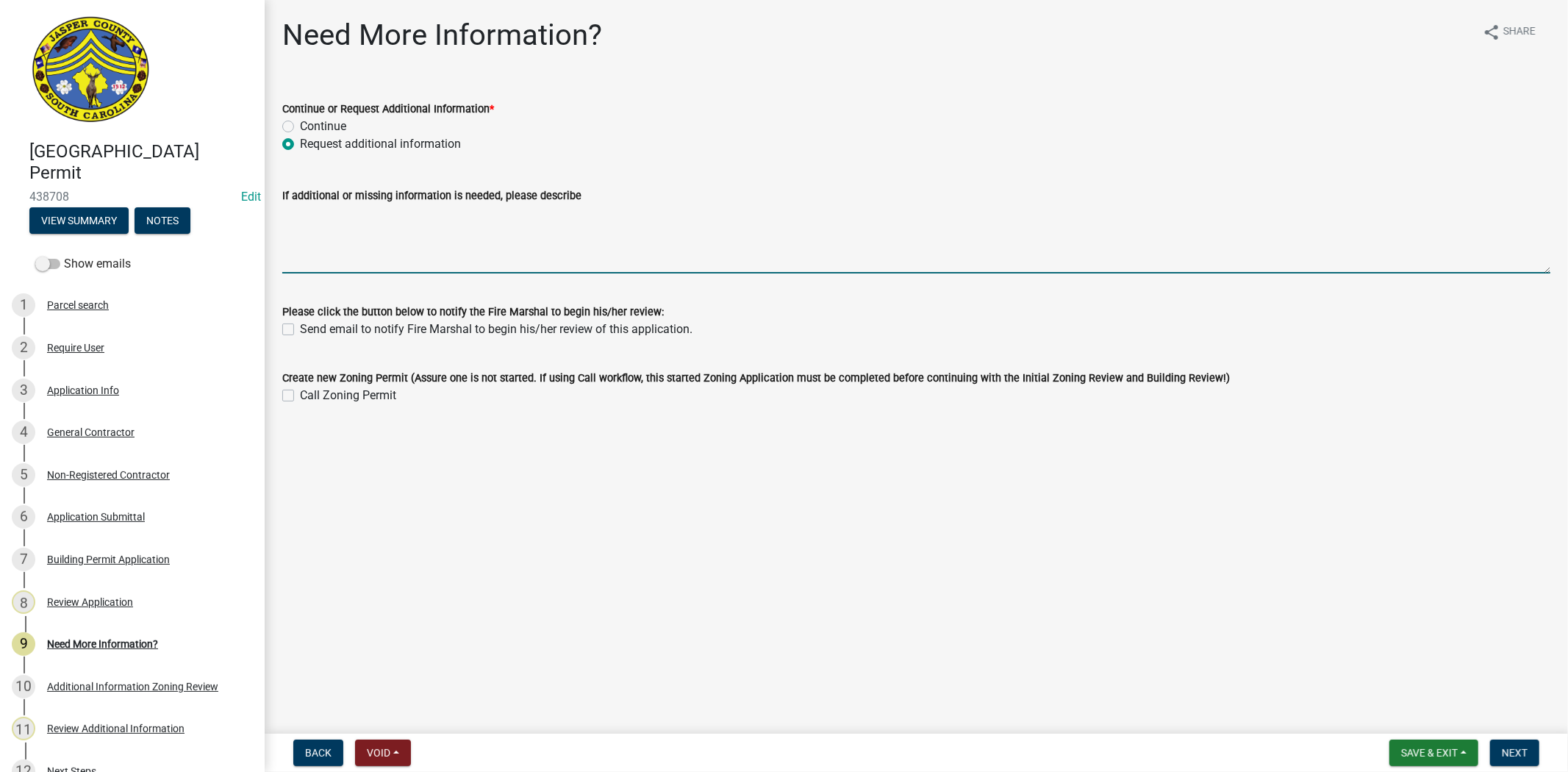
click at [291, 218] on textarea "If additional or missing information is needed, please describe" at bounding box center [916, 239] width 1268 height 69
paste textarea "R-25-258"
type textarea "R"
paste textarea "the sub list can be found on our website>planning and building>forms and links>…"
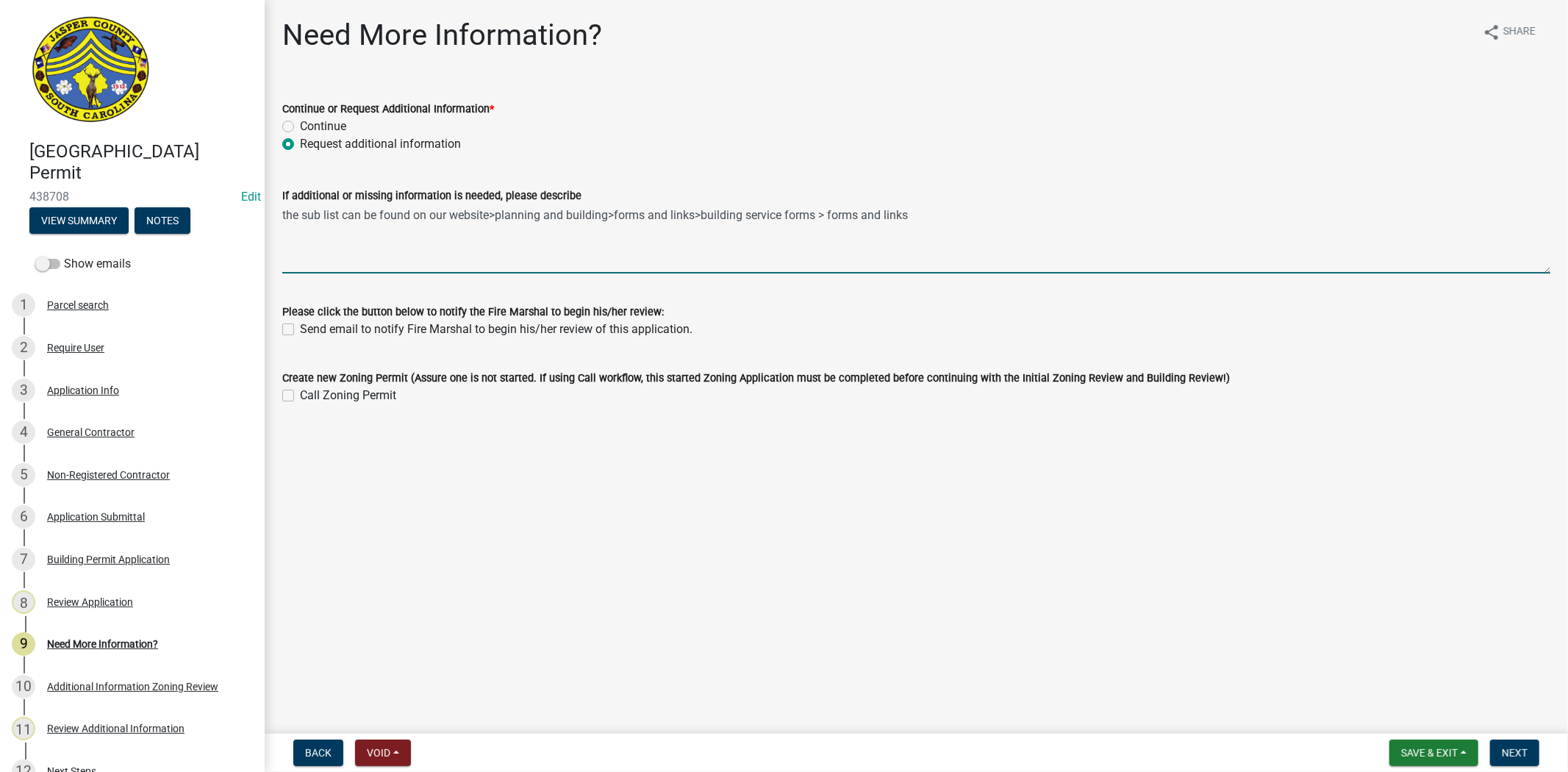
click at [284, 214] on textarea "the sub list can be found on our website>planning and building>forms and links>…" at bounding box center [916, 239] width 1268 height 69
click at [283, 214] on textarea "the sub list can be found on our website>planning and building>forms and links>…" at bounding box center [916, 239] width 1268 height 69
type textarea "please provide a filled out subcontractors. list the sub list can be found on o…"
click at [1505, 759] on button "Next" at bounding box center [1515, 753] width 49 height 26
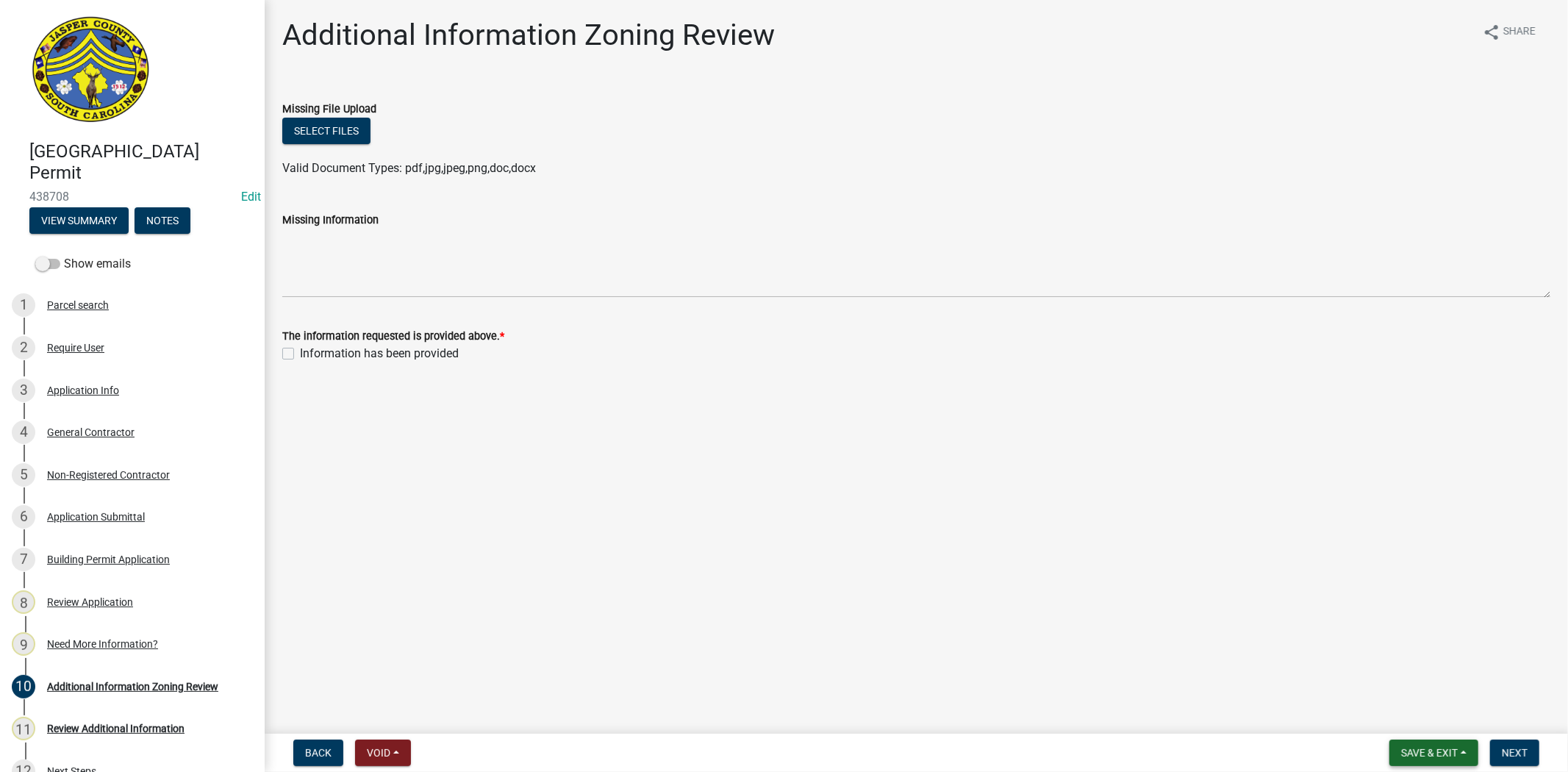
click at [1431, 761] on button "Save & Exit" at bounding box center [1434, 753] width 89 height 26
click at [1402, 726] on button "Save & Exit" at bounding box center [1419, 714] width 117 height 35
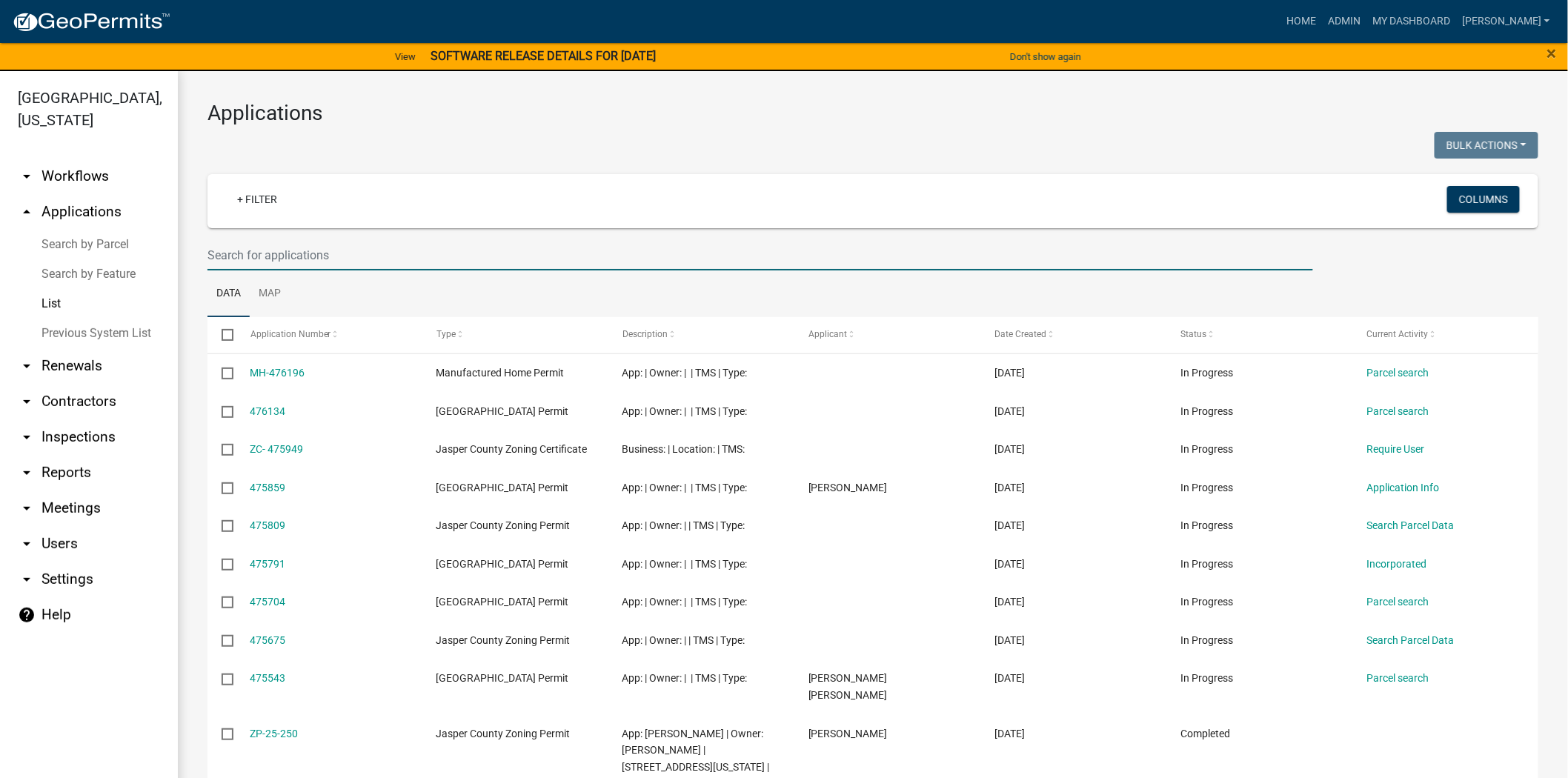
click at [250, 254] on input "text" at bounding box center [760, 255] width 1106 height 30
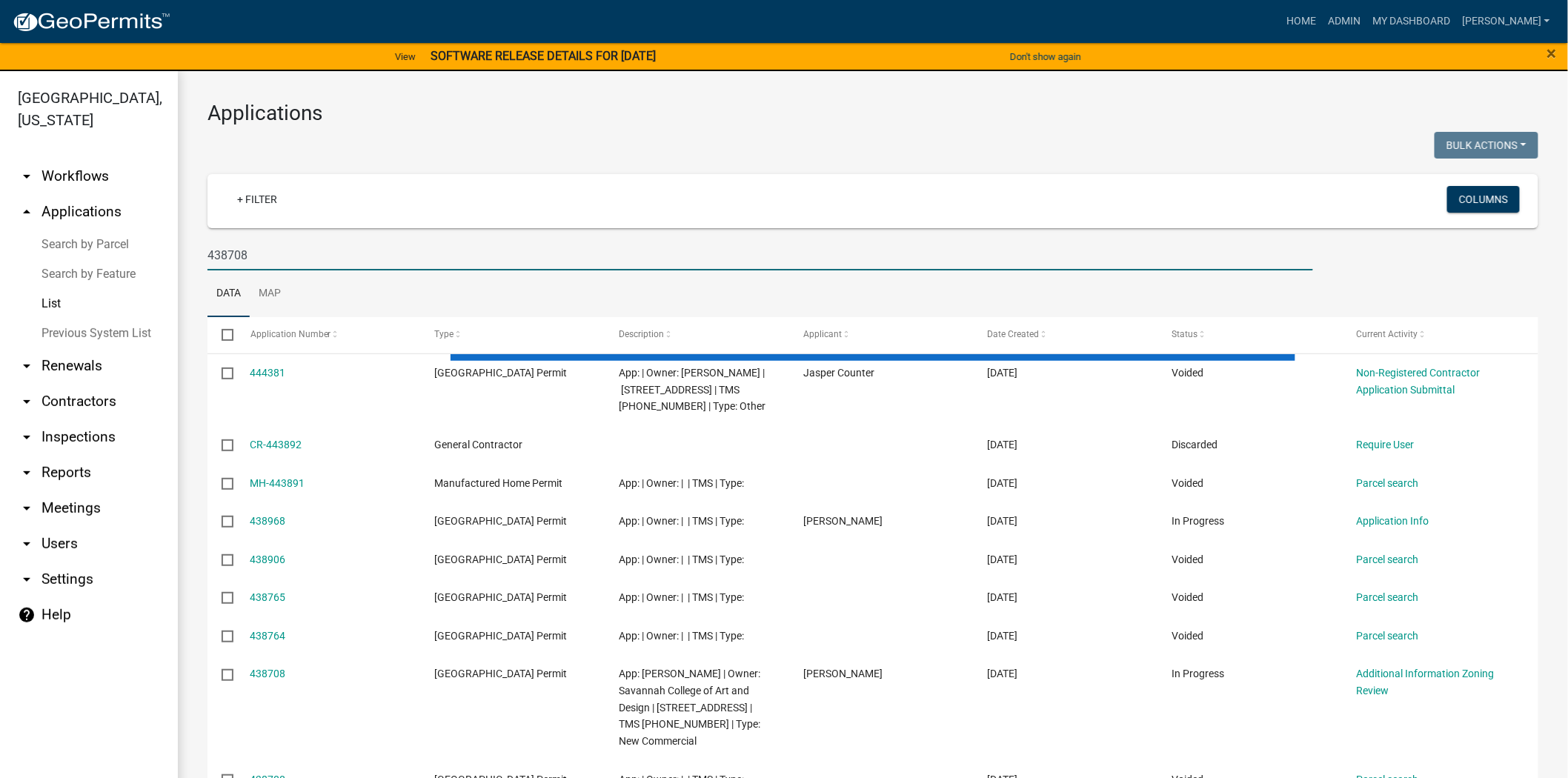
type input "438708"
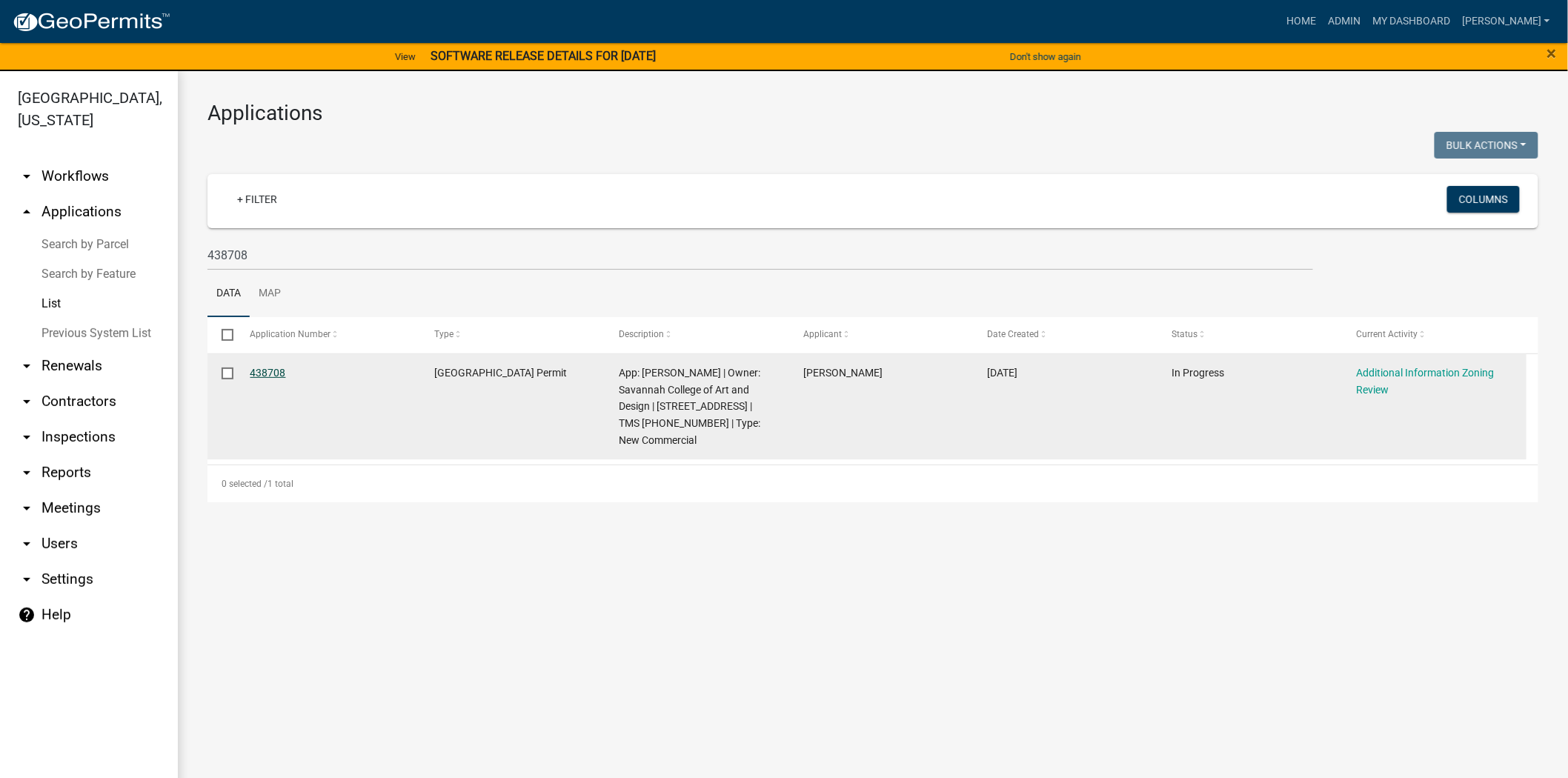
click at [271, 373] on link "438708" at bounding box center [268, 372] width 35 height 11
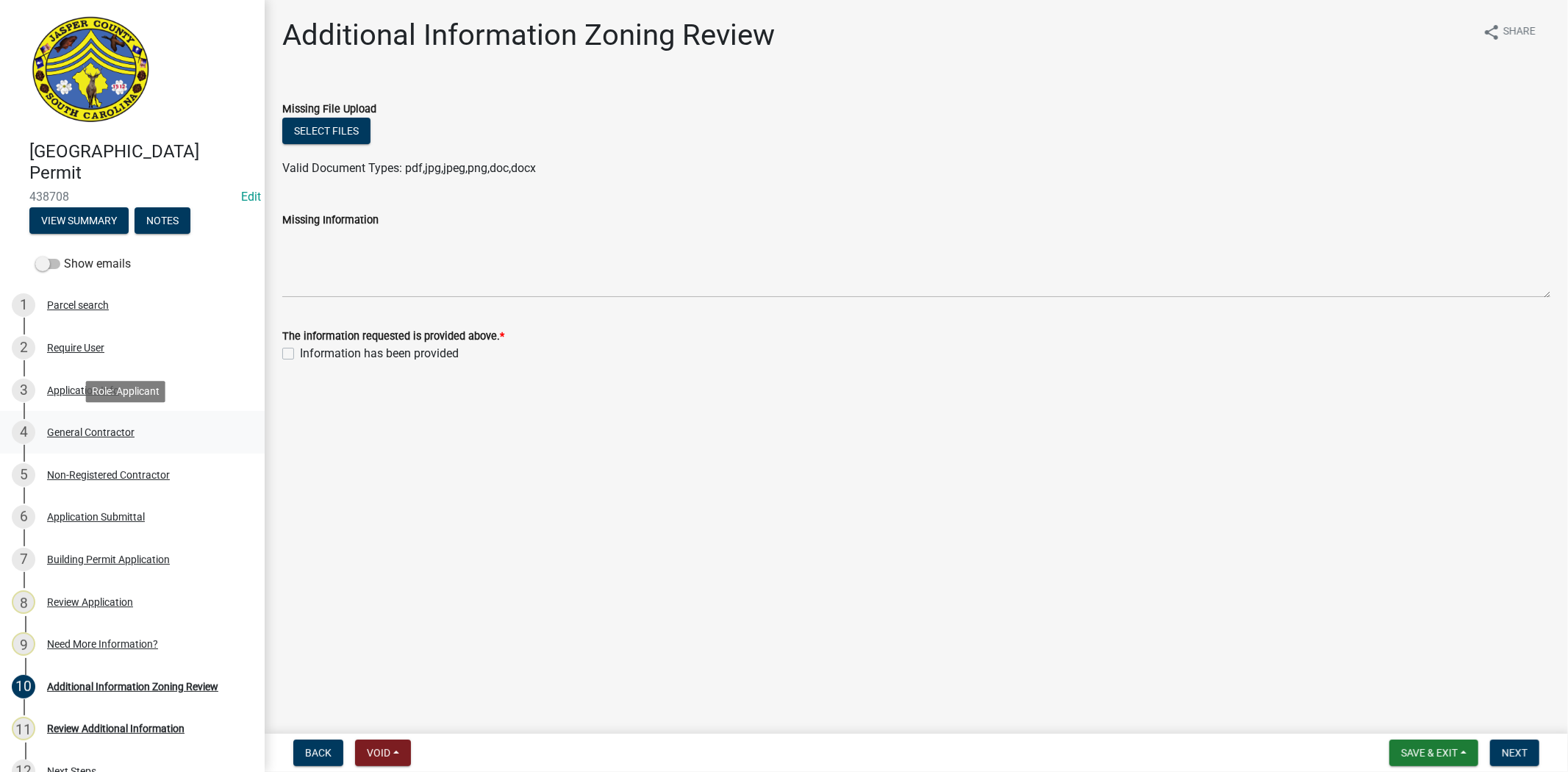
click at [136, 432] on div "4 General Contractor" at bounding box center [126, 432] width 229 height 24
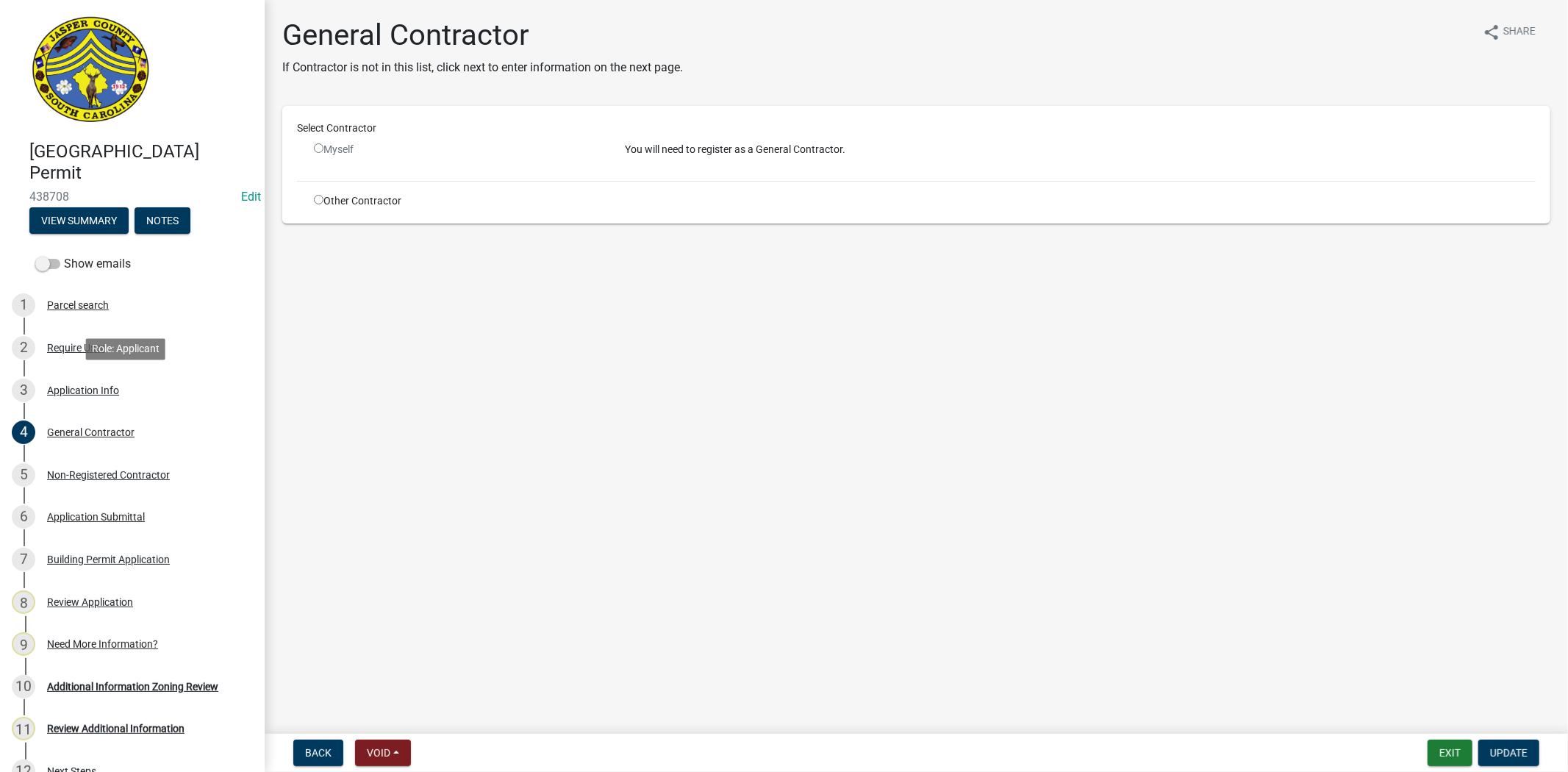
click at [128, 398] on div "3 Application Info" at bounding box center [126, 390] width 229 height 24
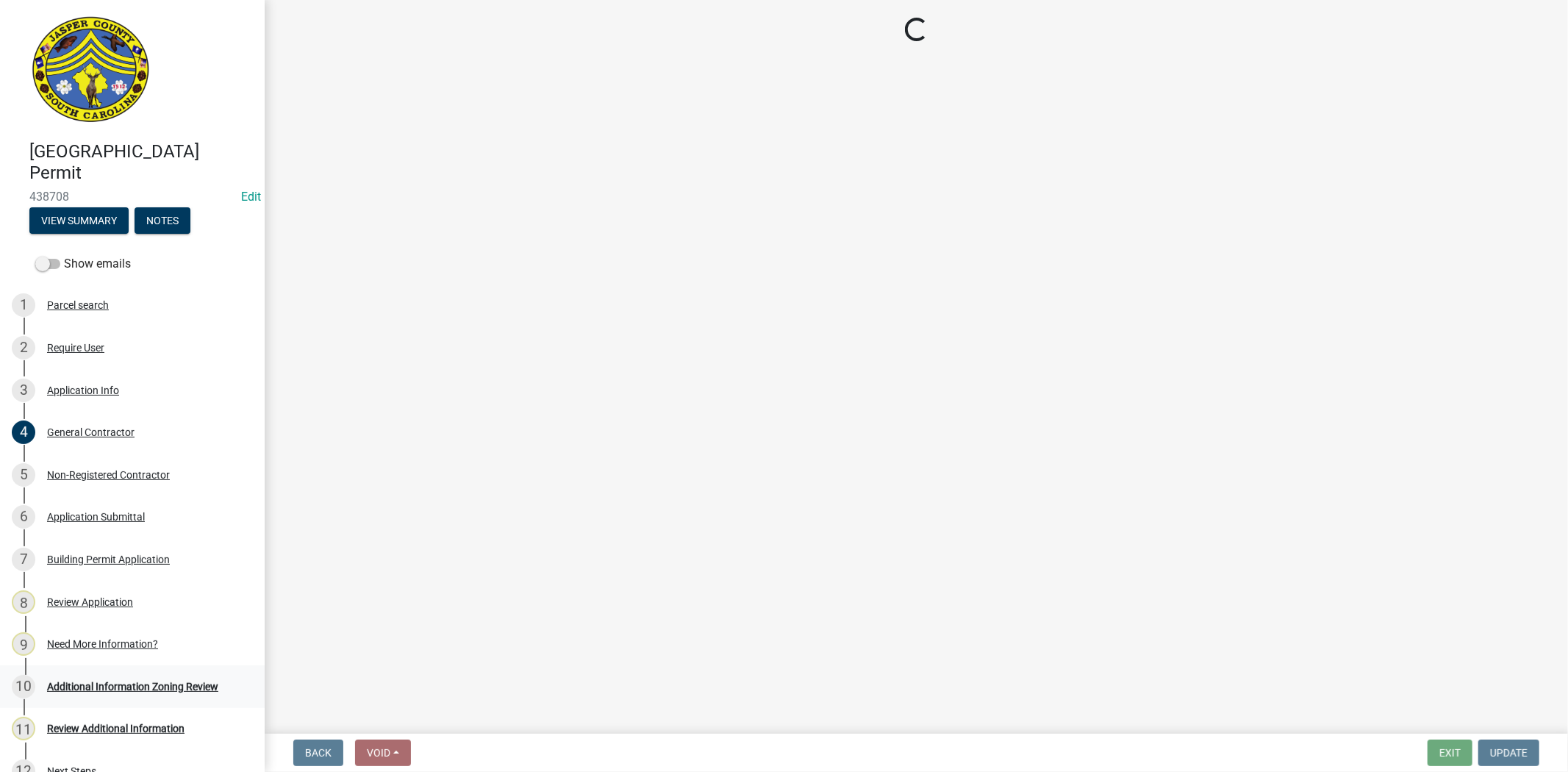
select select "d8ad81b1-fb71-4473-8687-b7f73eb7480a"
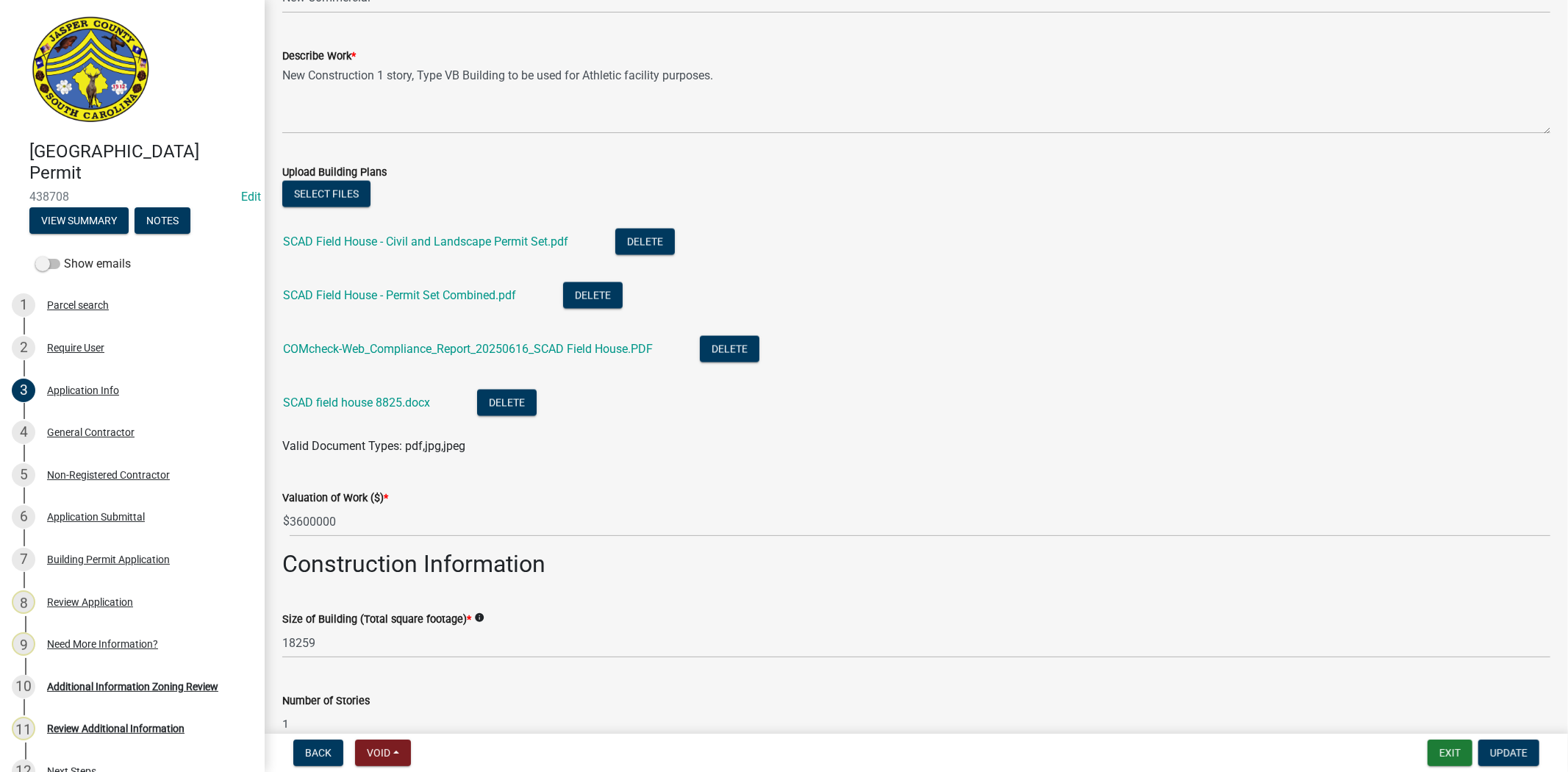
scroll to position [2123, 0]
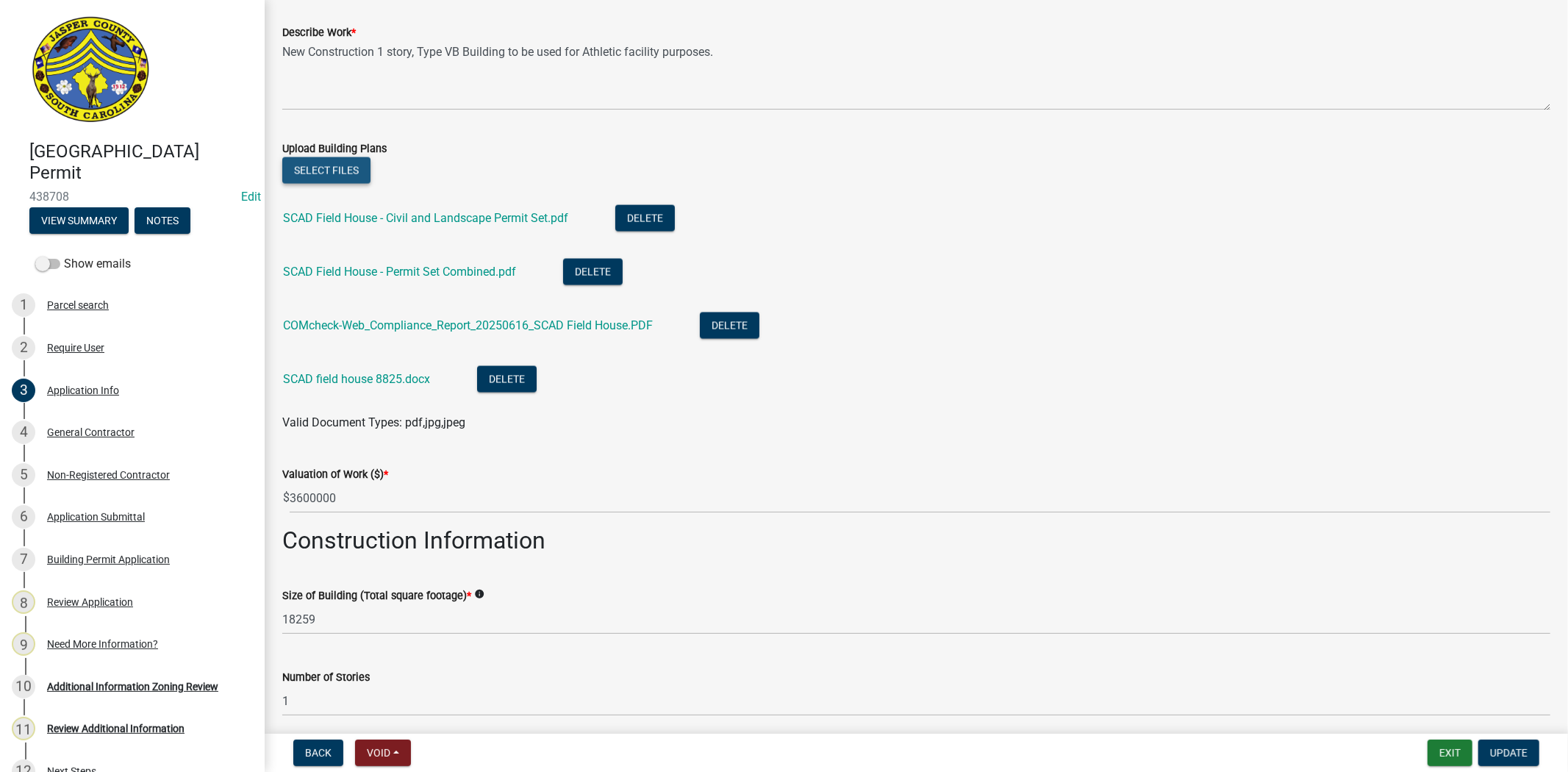
click at [343, 173] on button "Select files" at bounding box center [326, 171] width 88 height 26
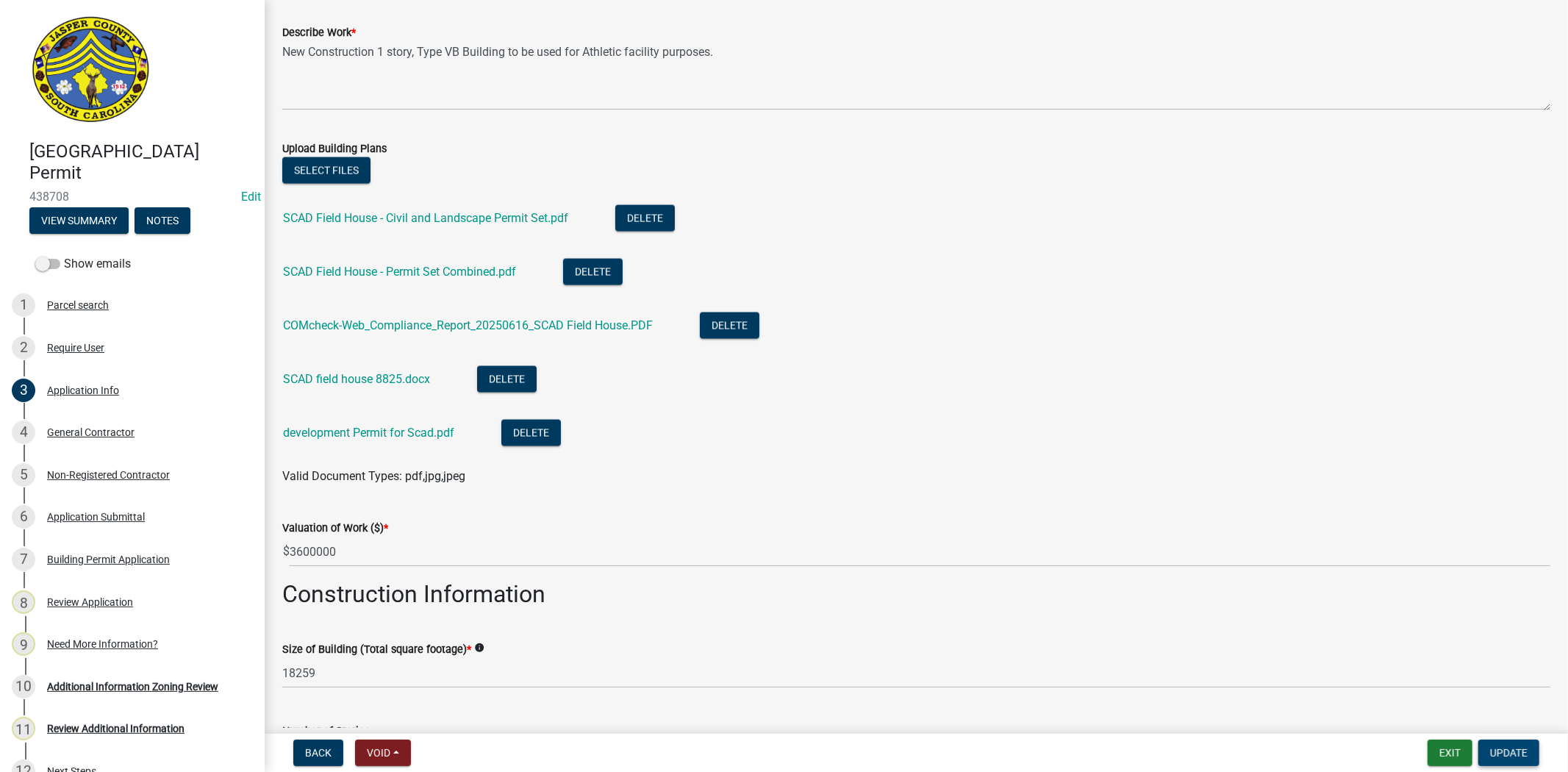
click at [1502, 747] on span "Update" at bounding box center [1508, 752] width 38 height 11
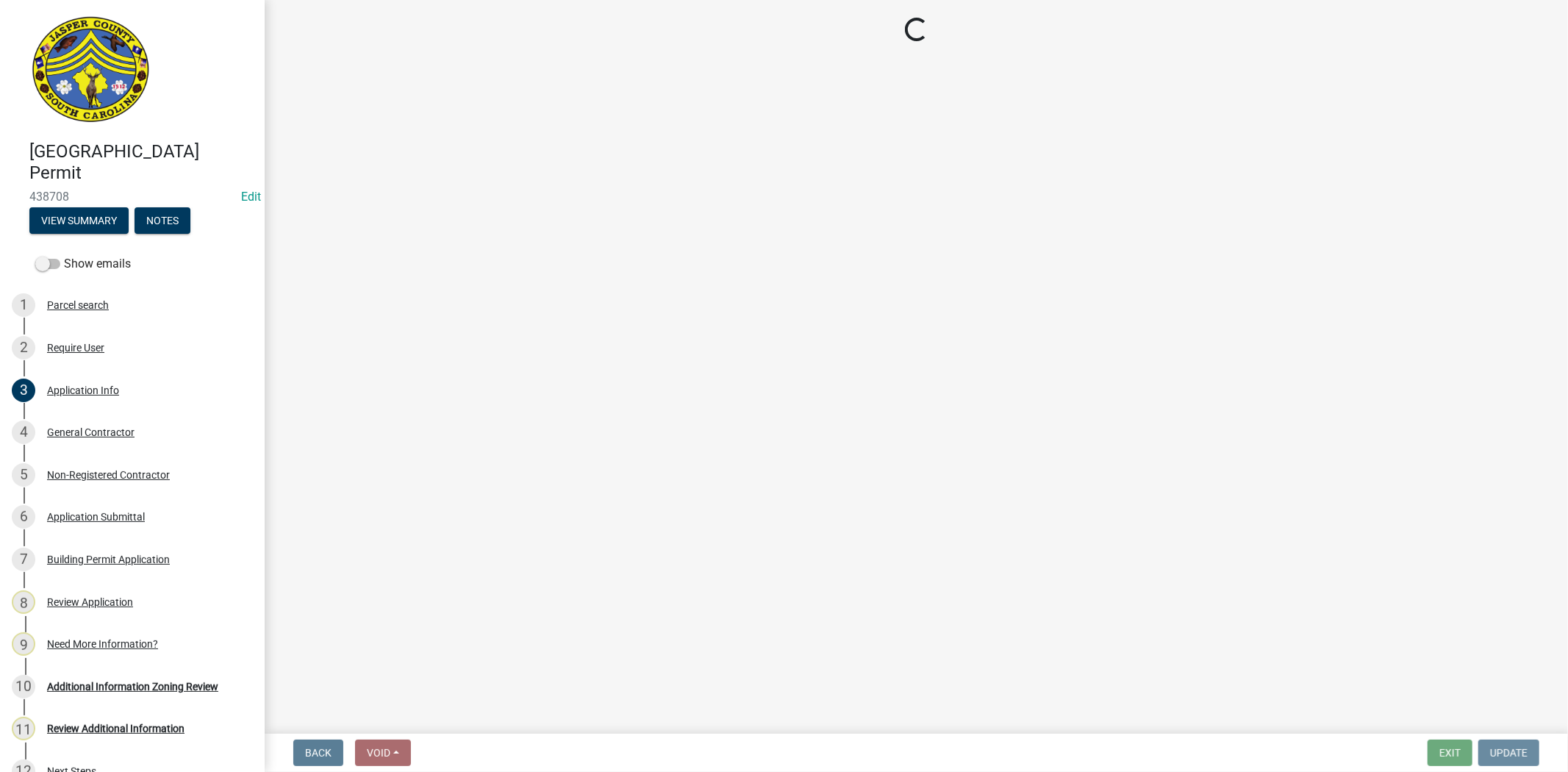
scroll to position [0, 0]
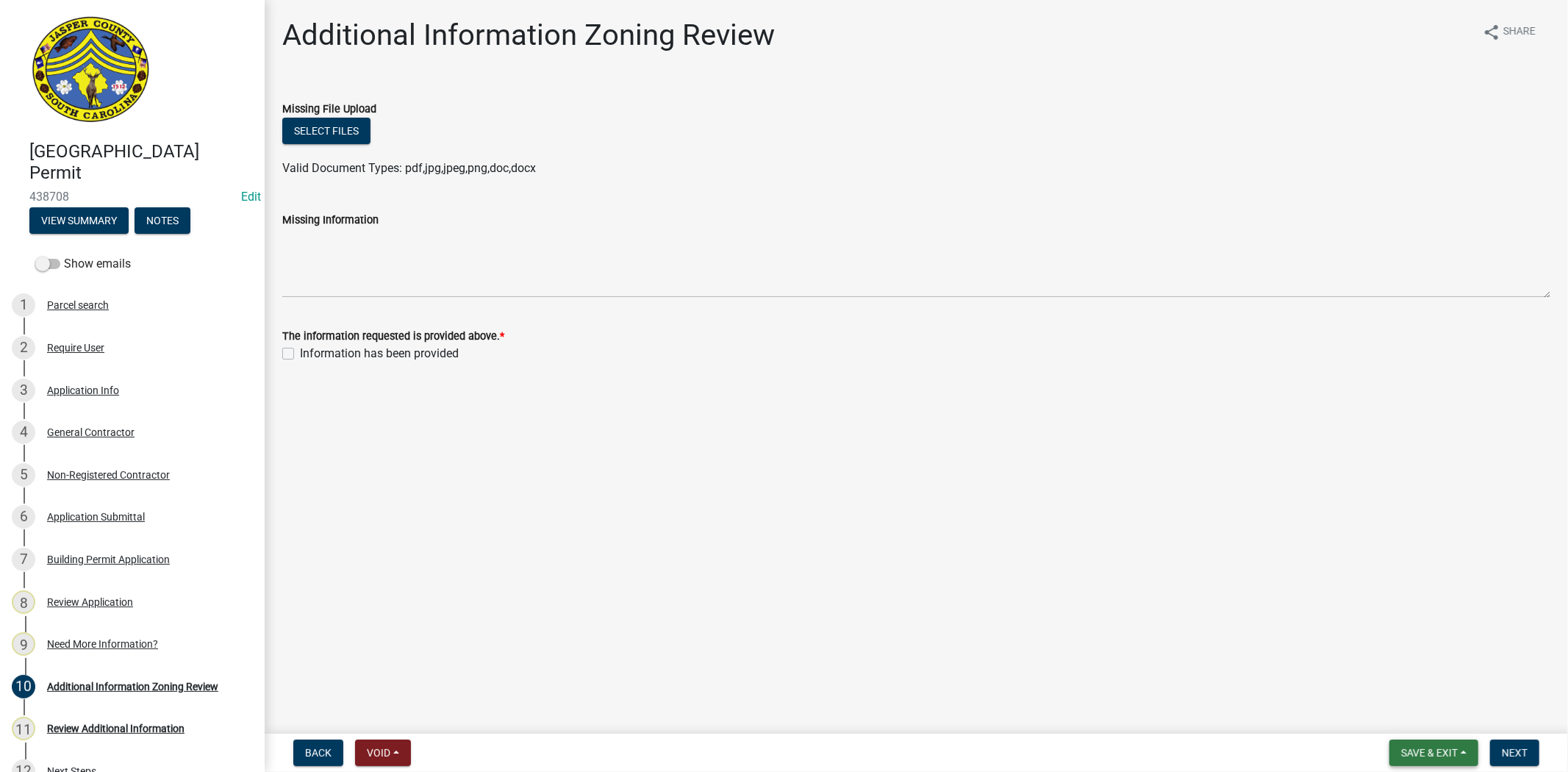
click at [1423, 761] on button "Save & Exit" at bounding box center [1434, 753] width 89 height 26
click at [1416, 724] on button "Save & Exit" at bounding box center [1419, 714] width 117 height 35
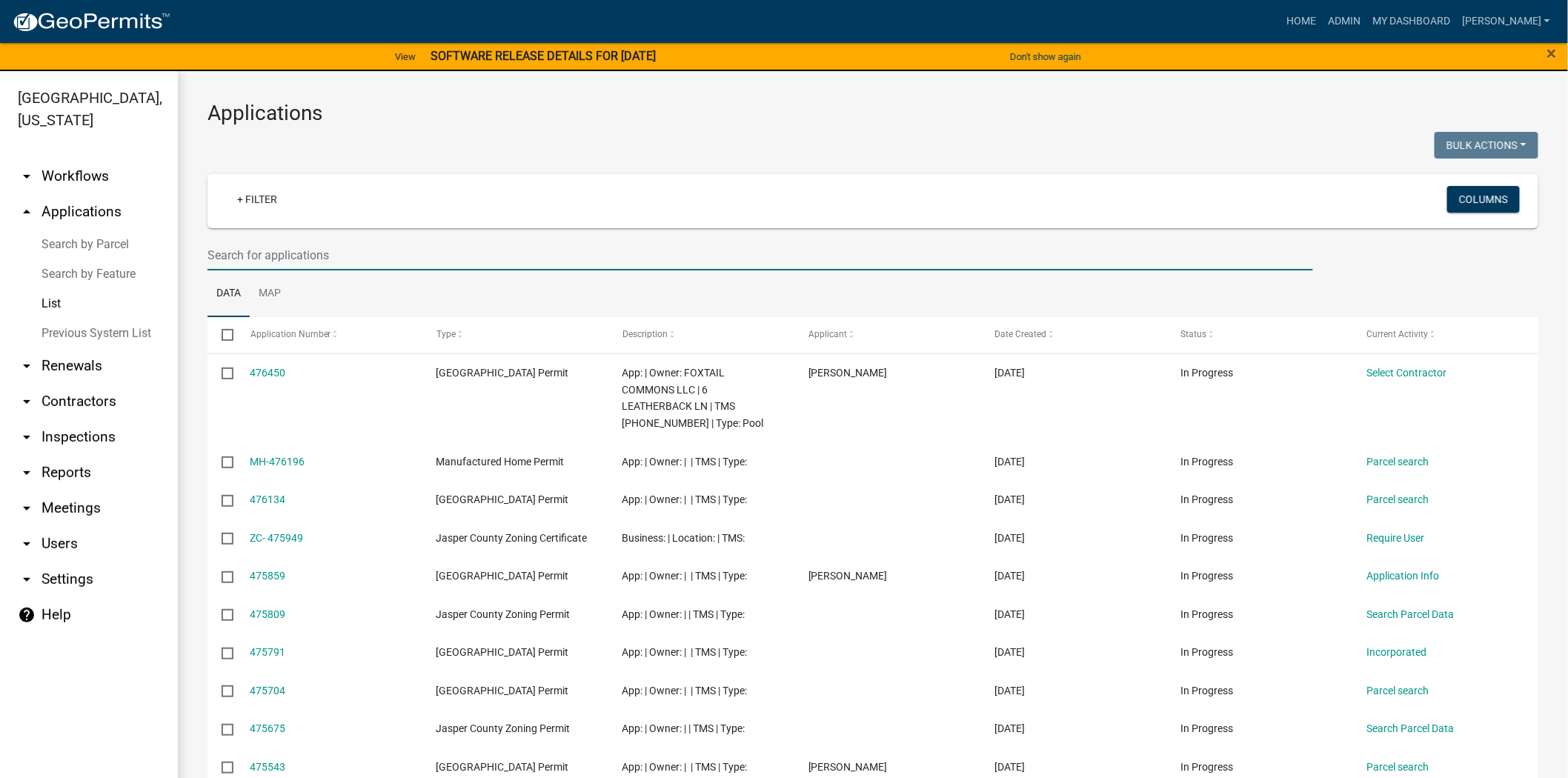
drag, startPoint x: 294, startPoint y: 249, endPoint x: 294, endPoint y: 242, distance: 7.0
click at [294, 249] on input "text" at bounding box center [760, 255] width 1106 height 30
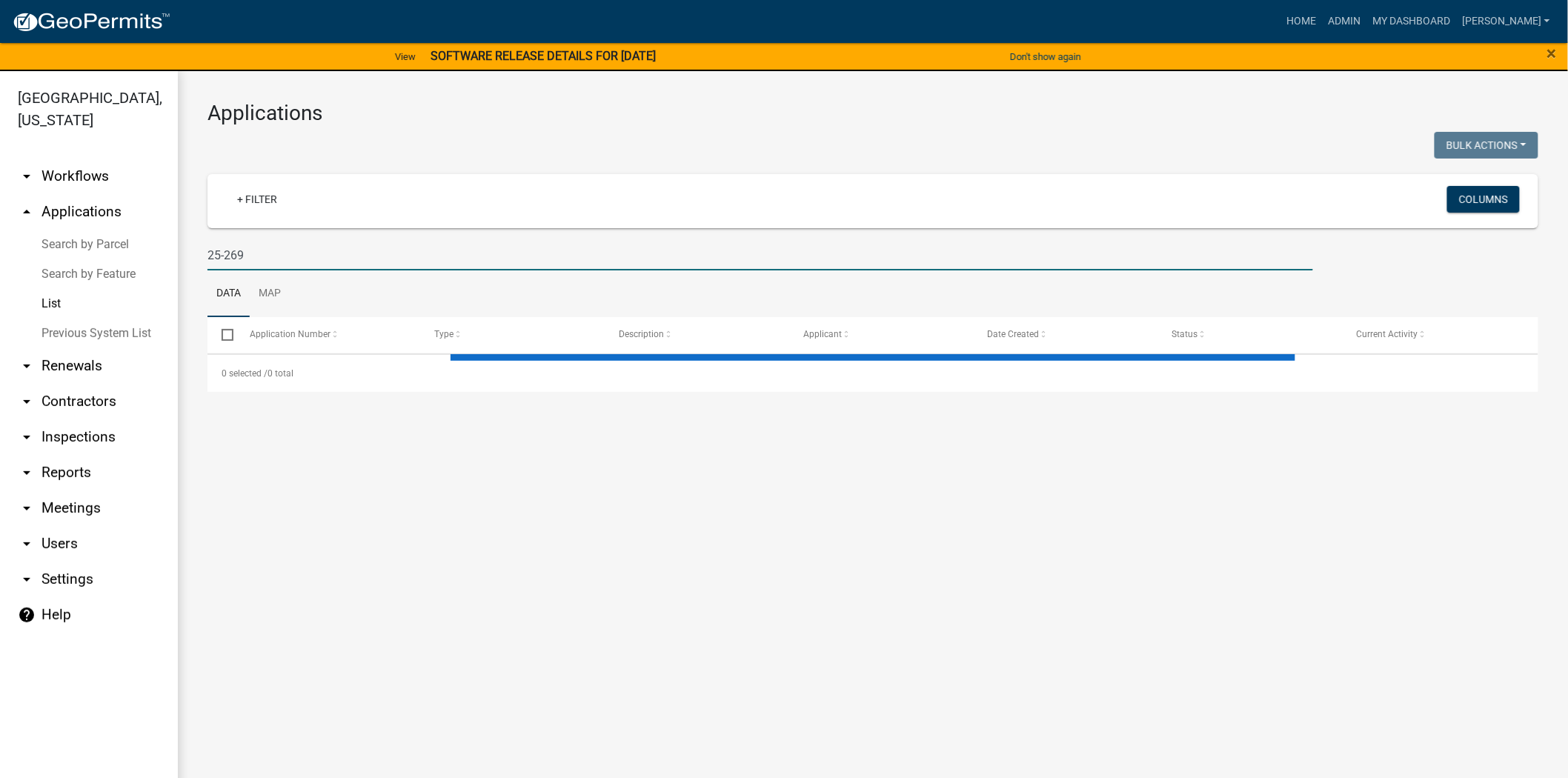
type input "25-269"
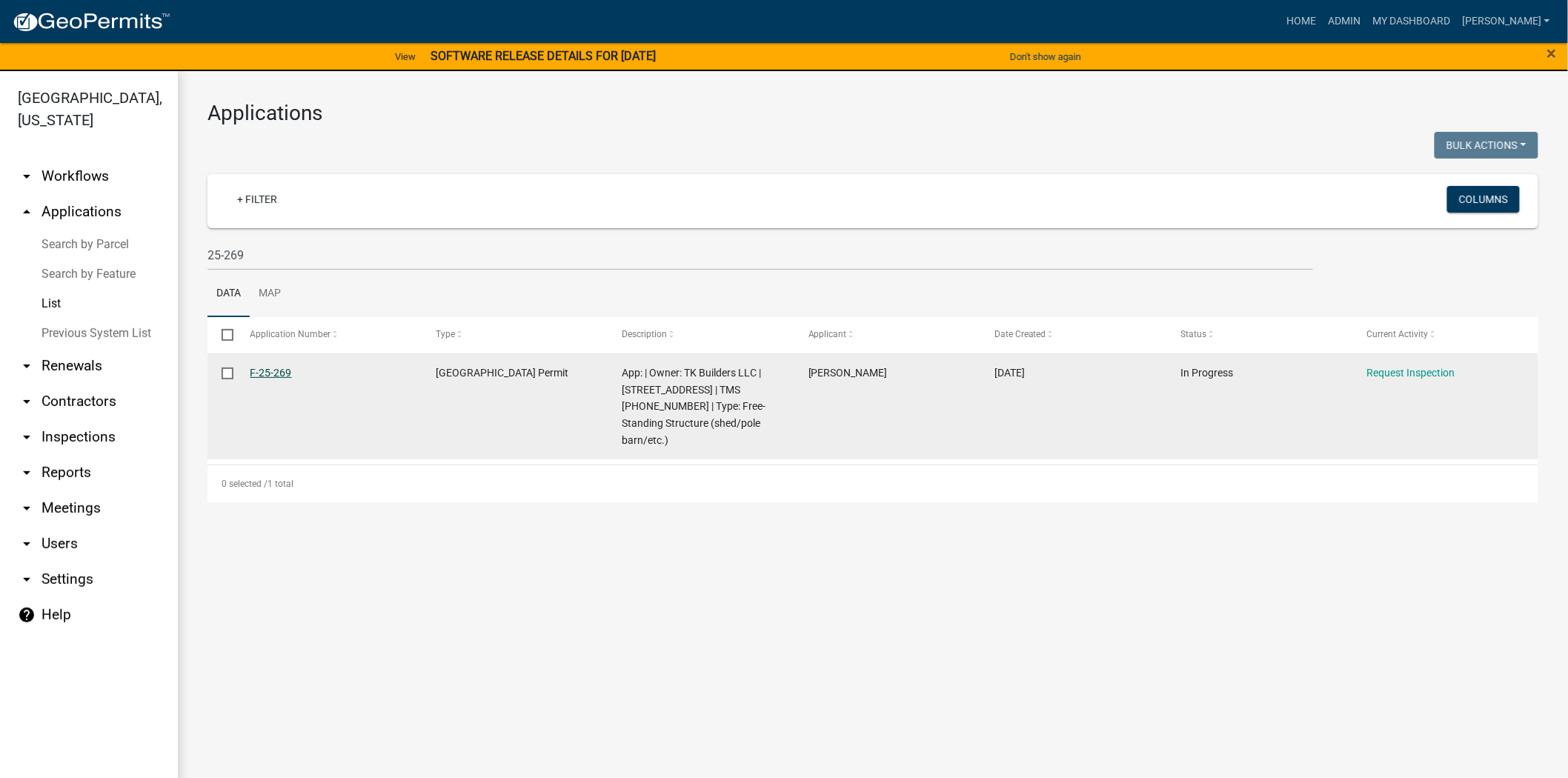
click at [257, 373] on link "F-25-269" at bounding box center [271, 372] width 41 height 11
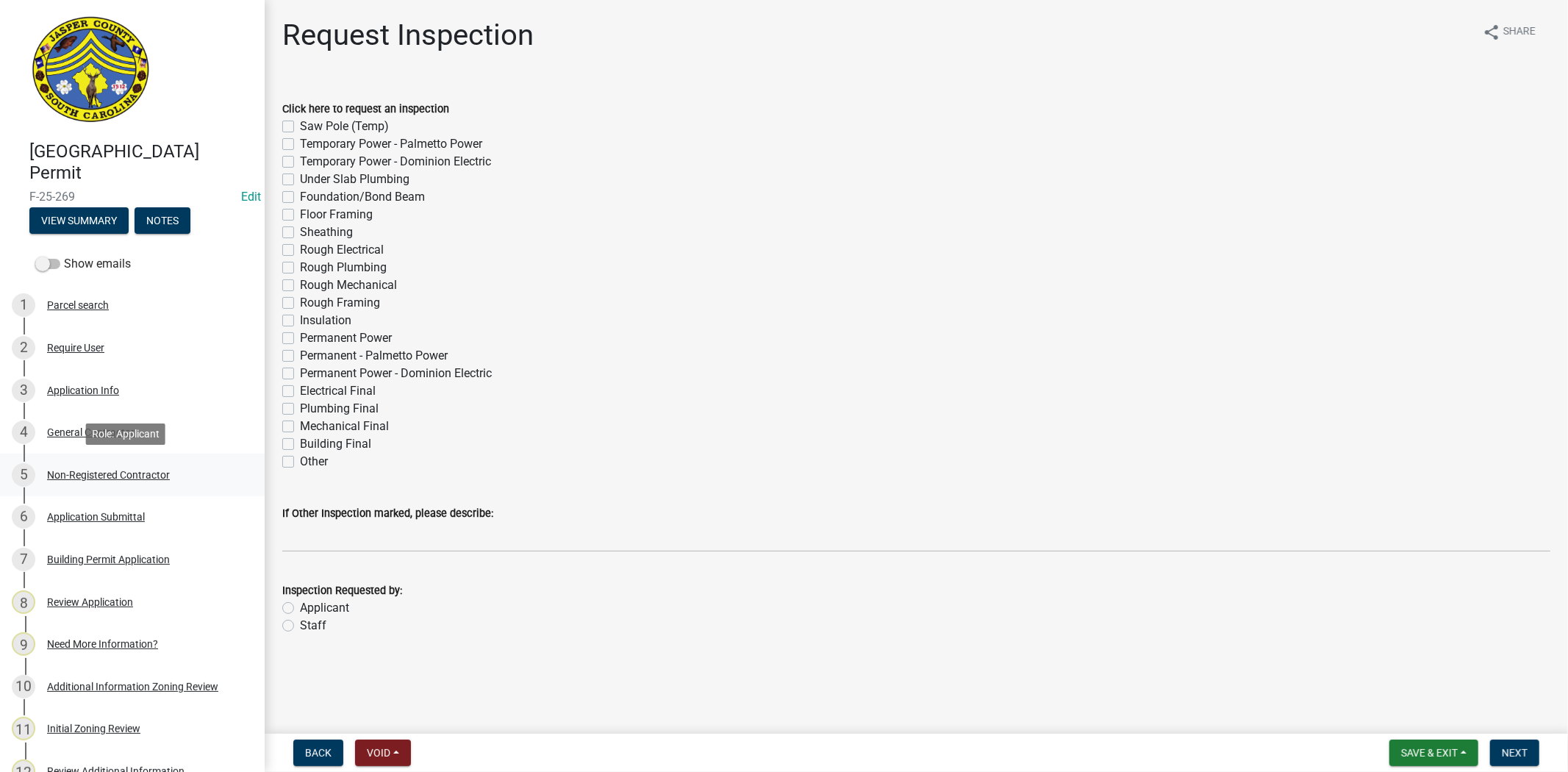
click at [150, 470] on div "Non-Registered Contractor" at bounding box center [108, 475] width 122 height 11
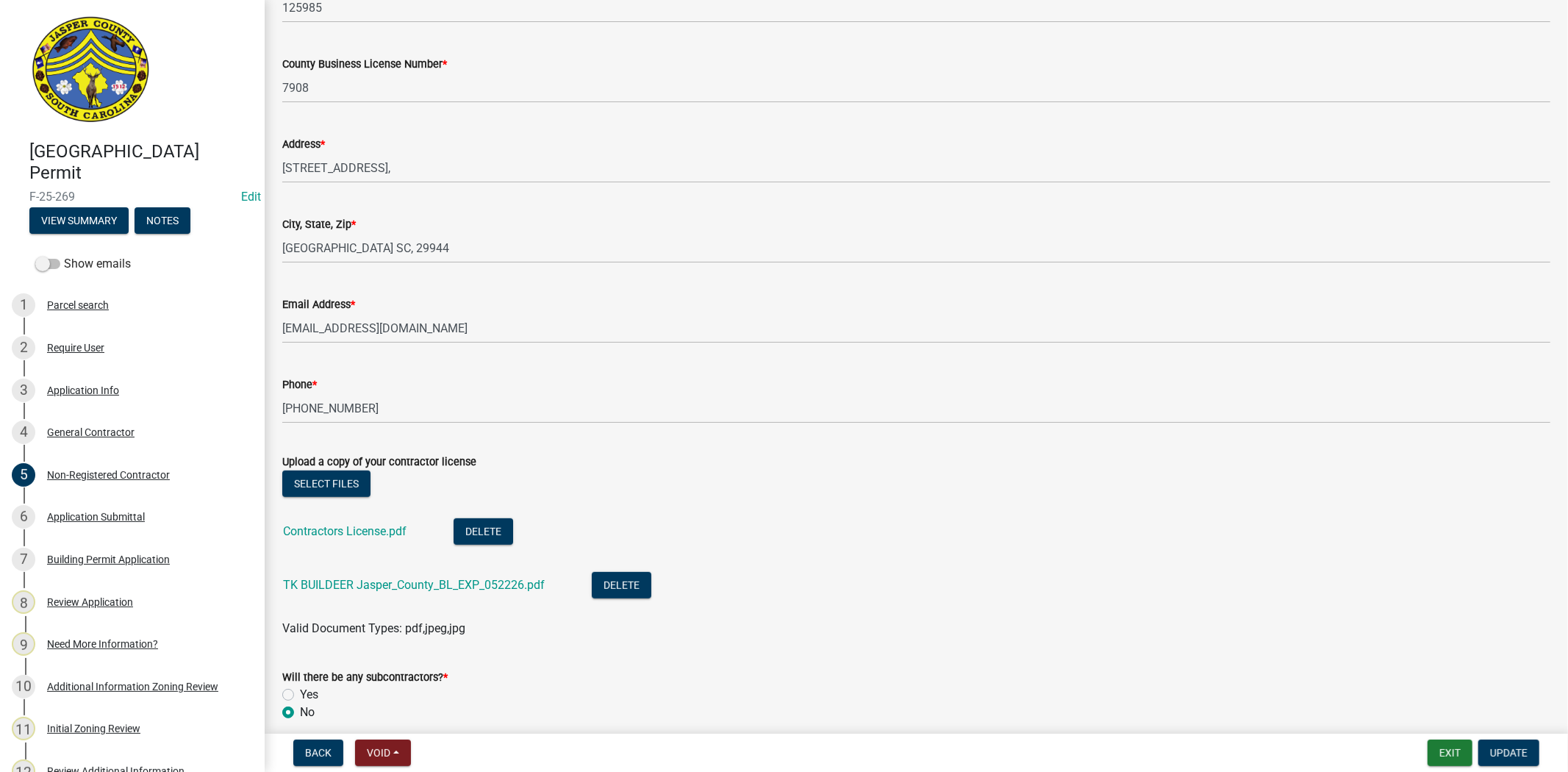
scroll to position [494, 0]
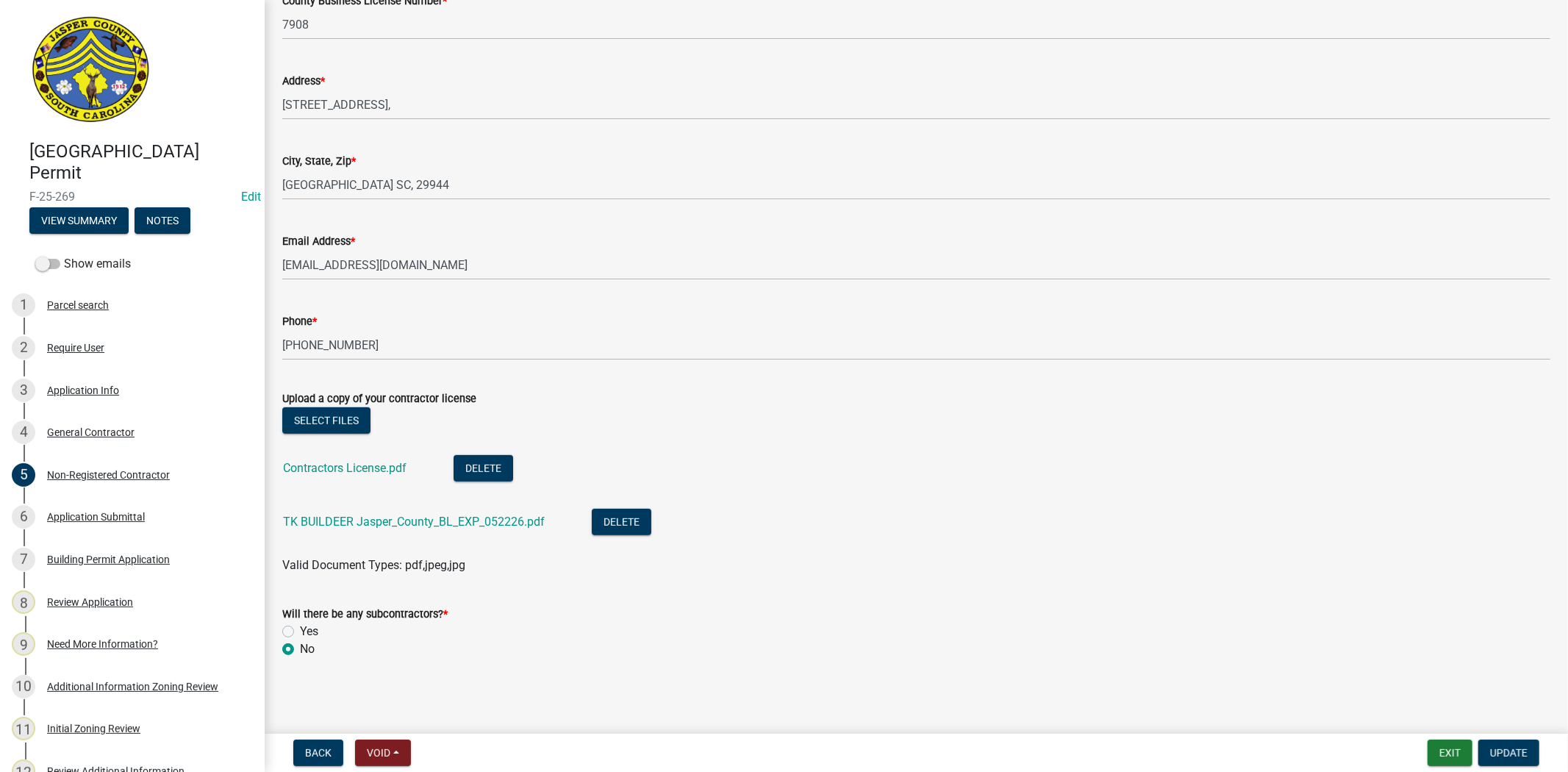
click at [300, 631] on label "Yes" at bounding box center [309, 631] width 18 height 18
click at [300, 631] on input "Yes" at bounding box center [304, 627] width 10 height 10
radio input "true"
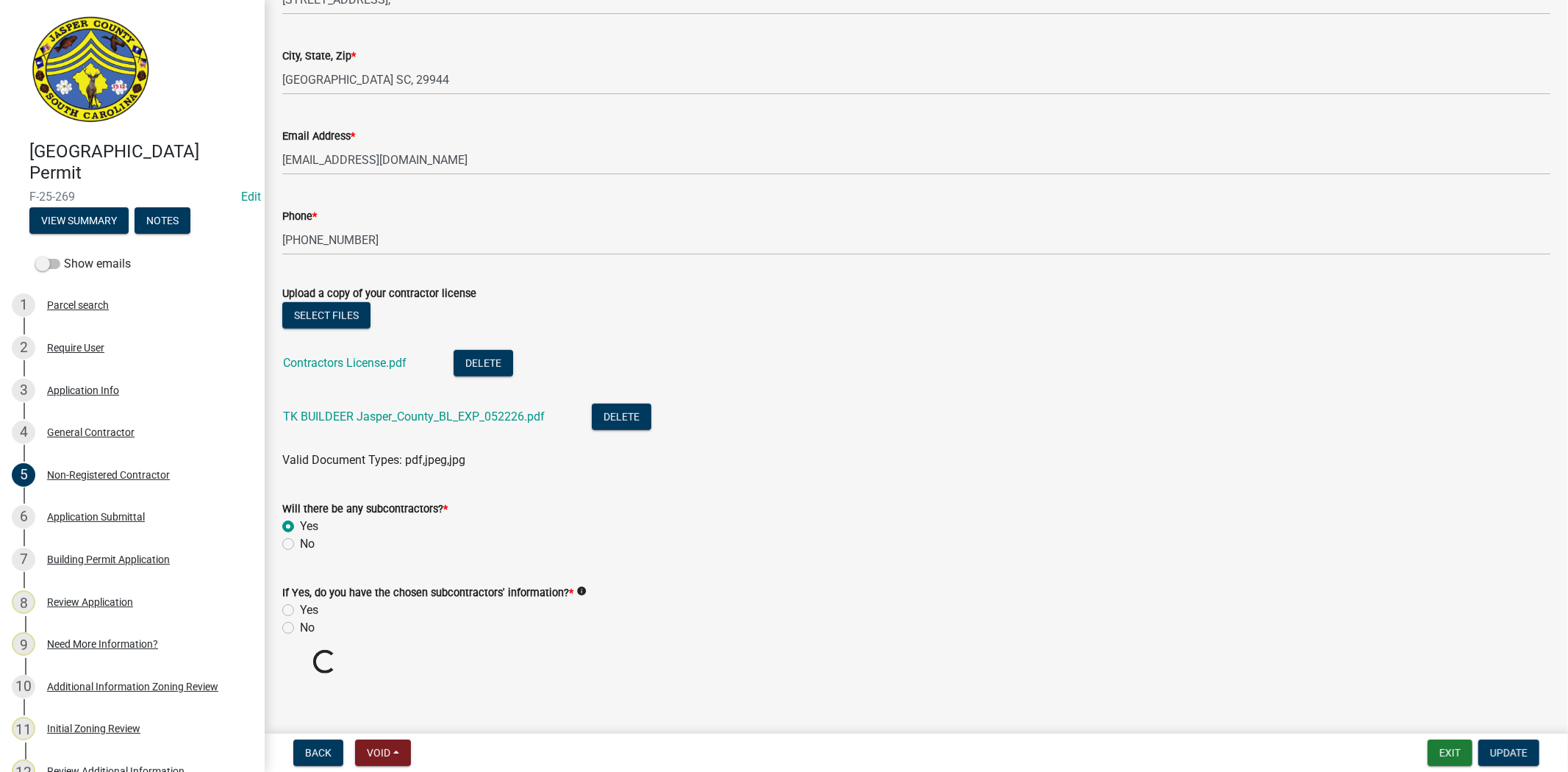
scroll to position [604, 0]
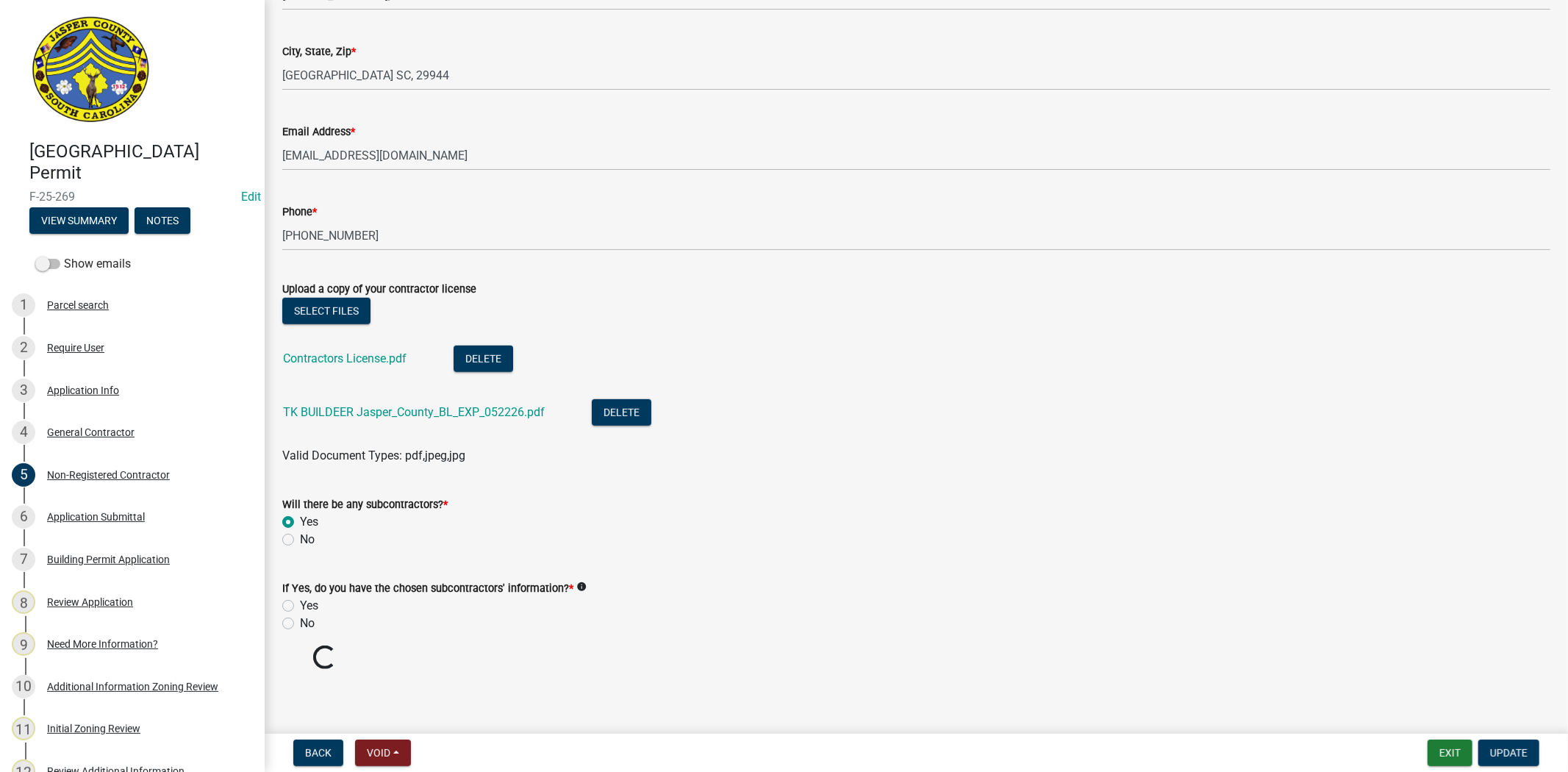
click at [300, 607] on label "Yes" at bounding box center [309, 606] width 18 height 18
click at [300, 607] on input "Yes" at bounding box center [304, 601] width 10 height 10
radio input "true"
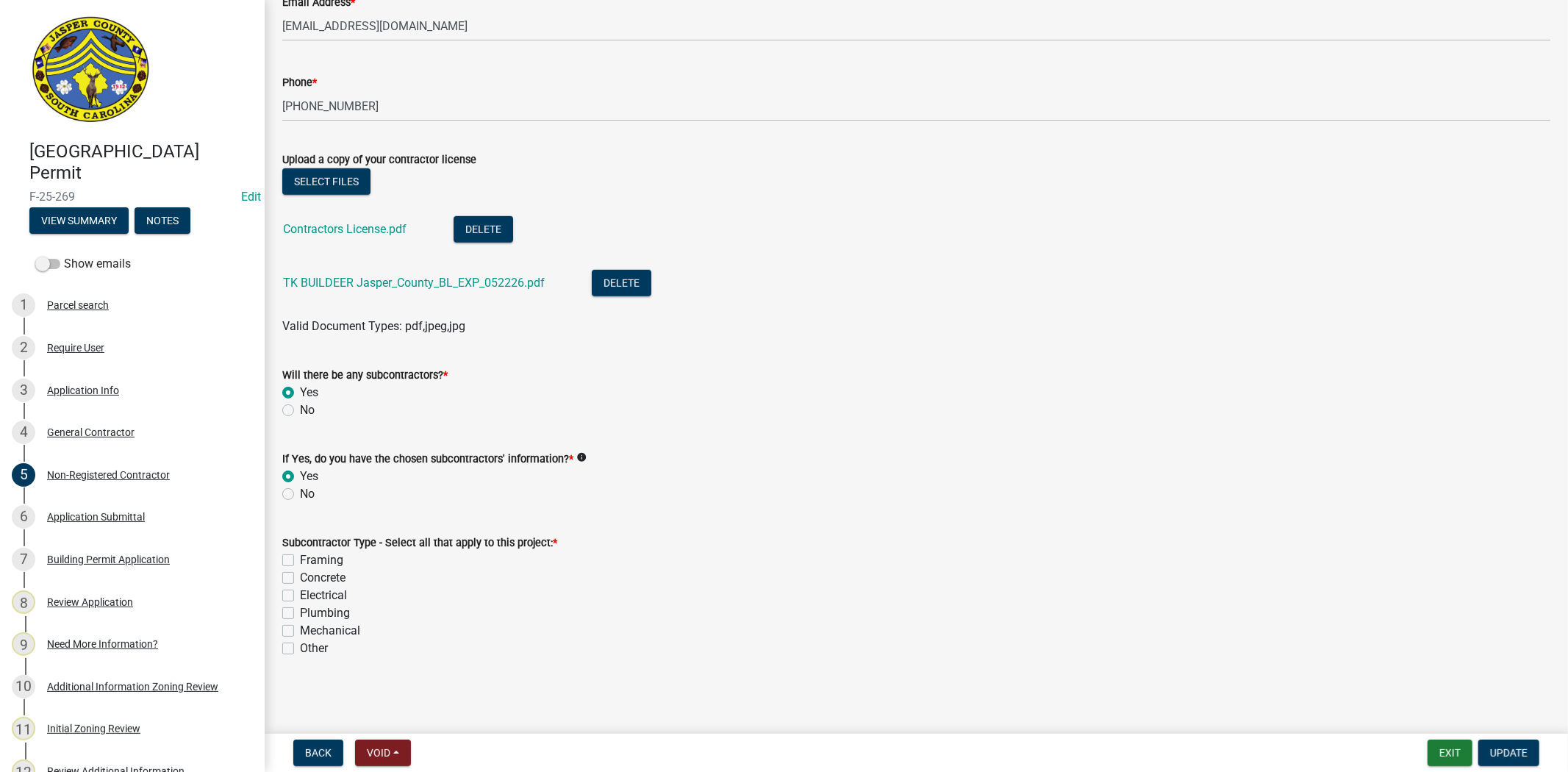
scroll to position [733, 0]
click at [300, 598] on label "Electrical" at bounding box center [324, 596] width 47 height 18
click at [300, 597] on input "Electrical" at bounding box center [304, 592] width 10 height 10
checkbox input "true"
checkbox input "false"
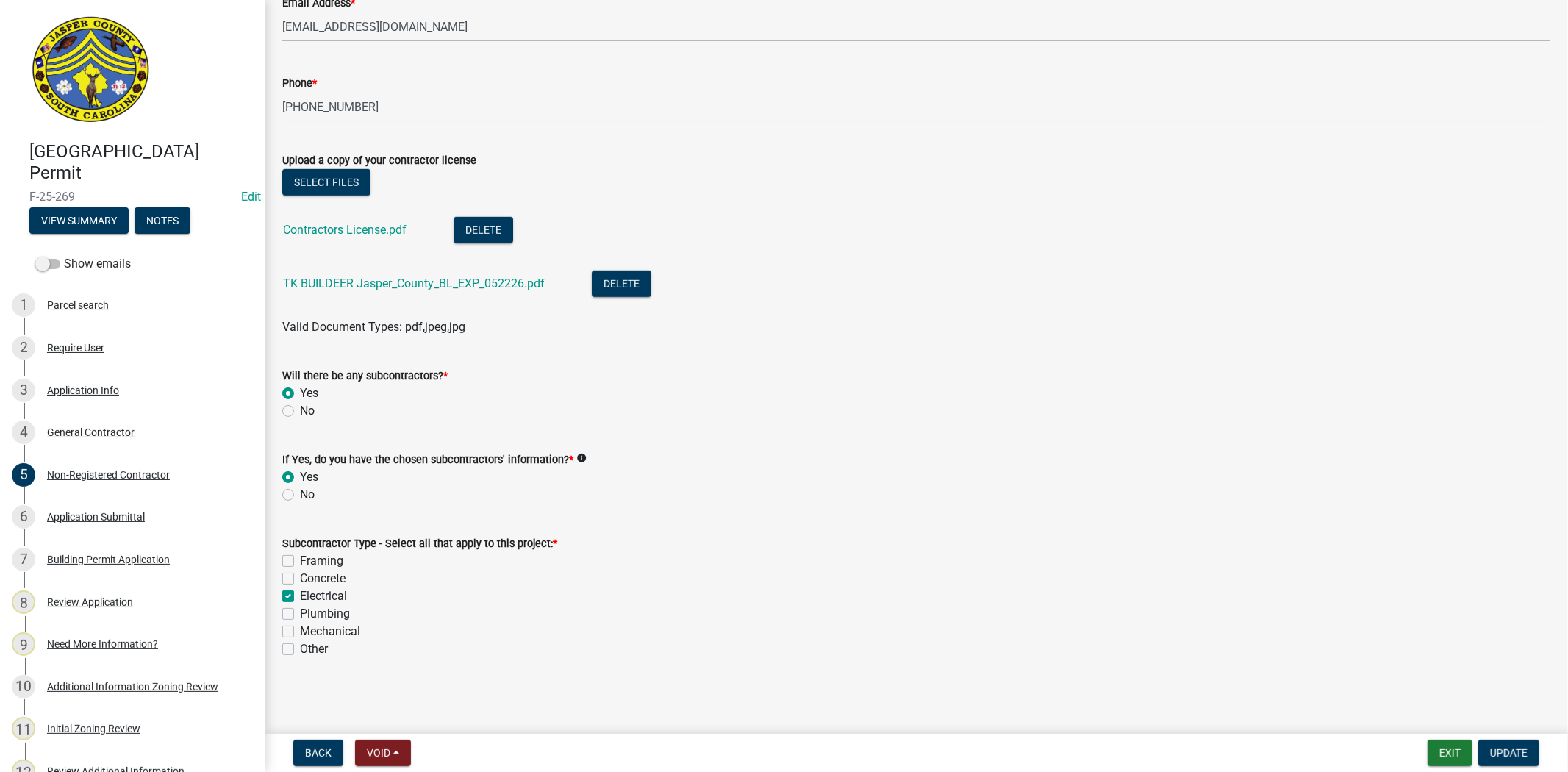
checkbox input "false"
checkbox input "true"
checkbox input "false"
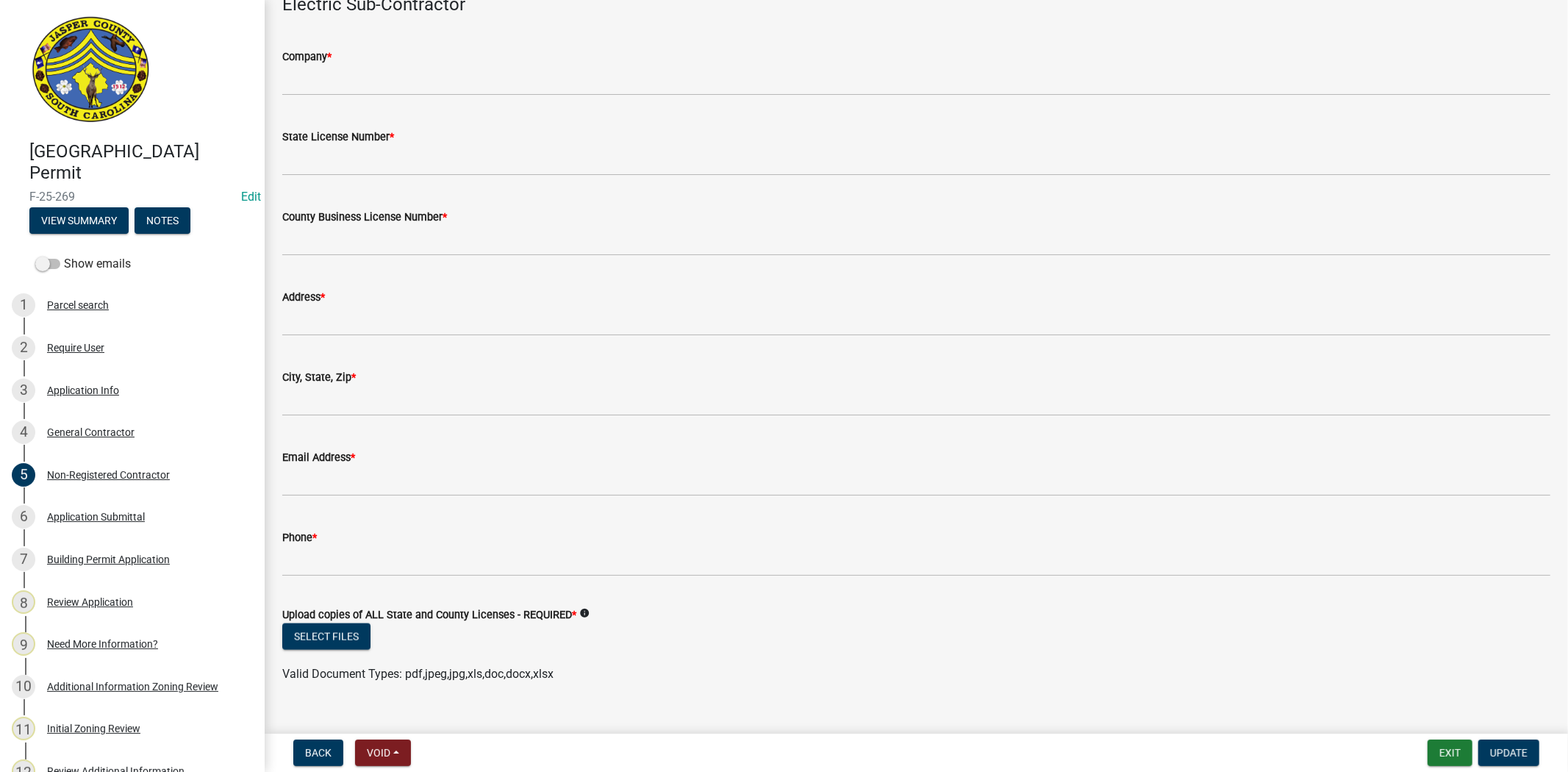
scroll to position [1576, 0]
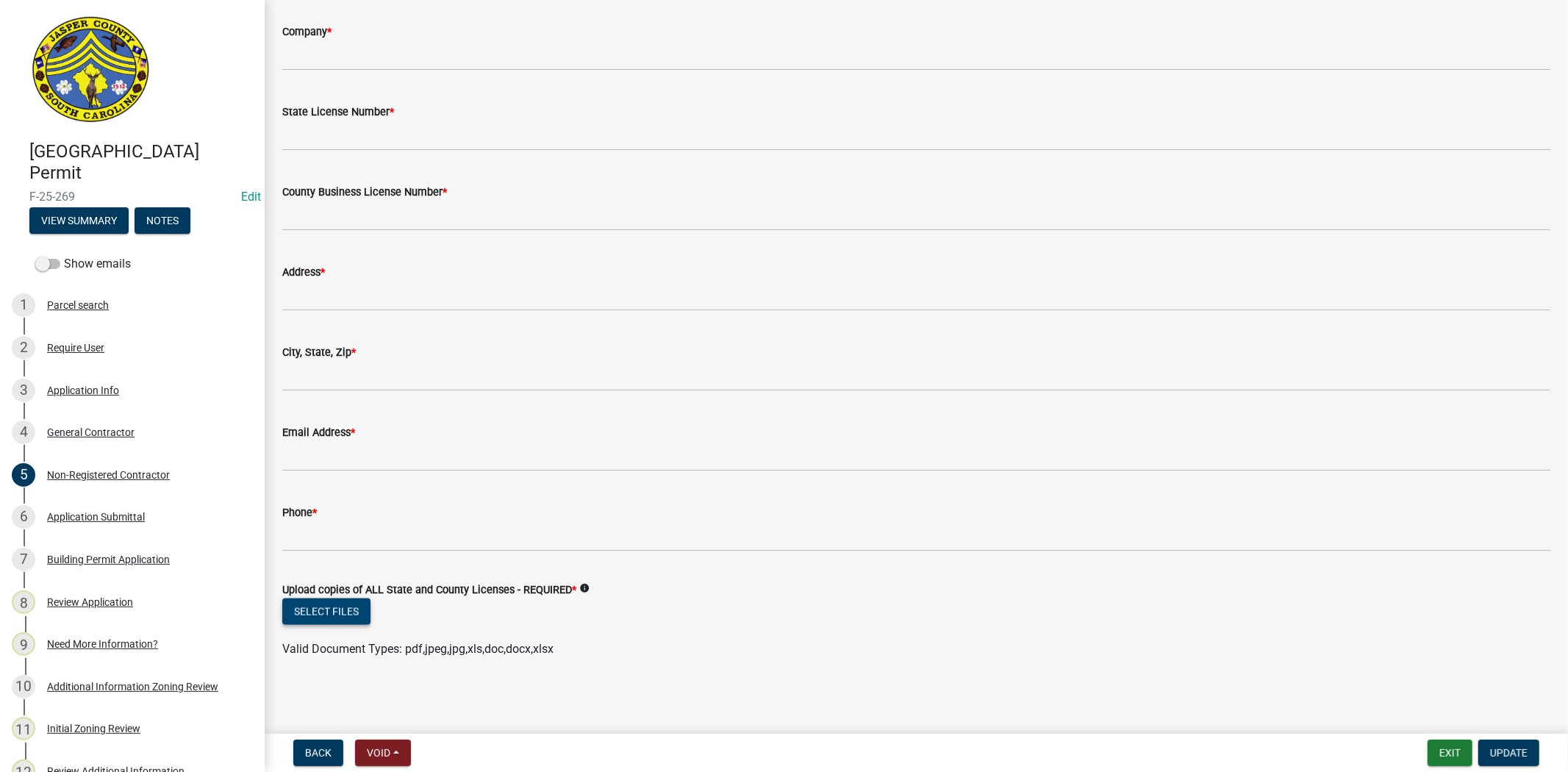
click at [326, 614] on button "Select files" at bounding box center [326, 612] width 88 height 26
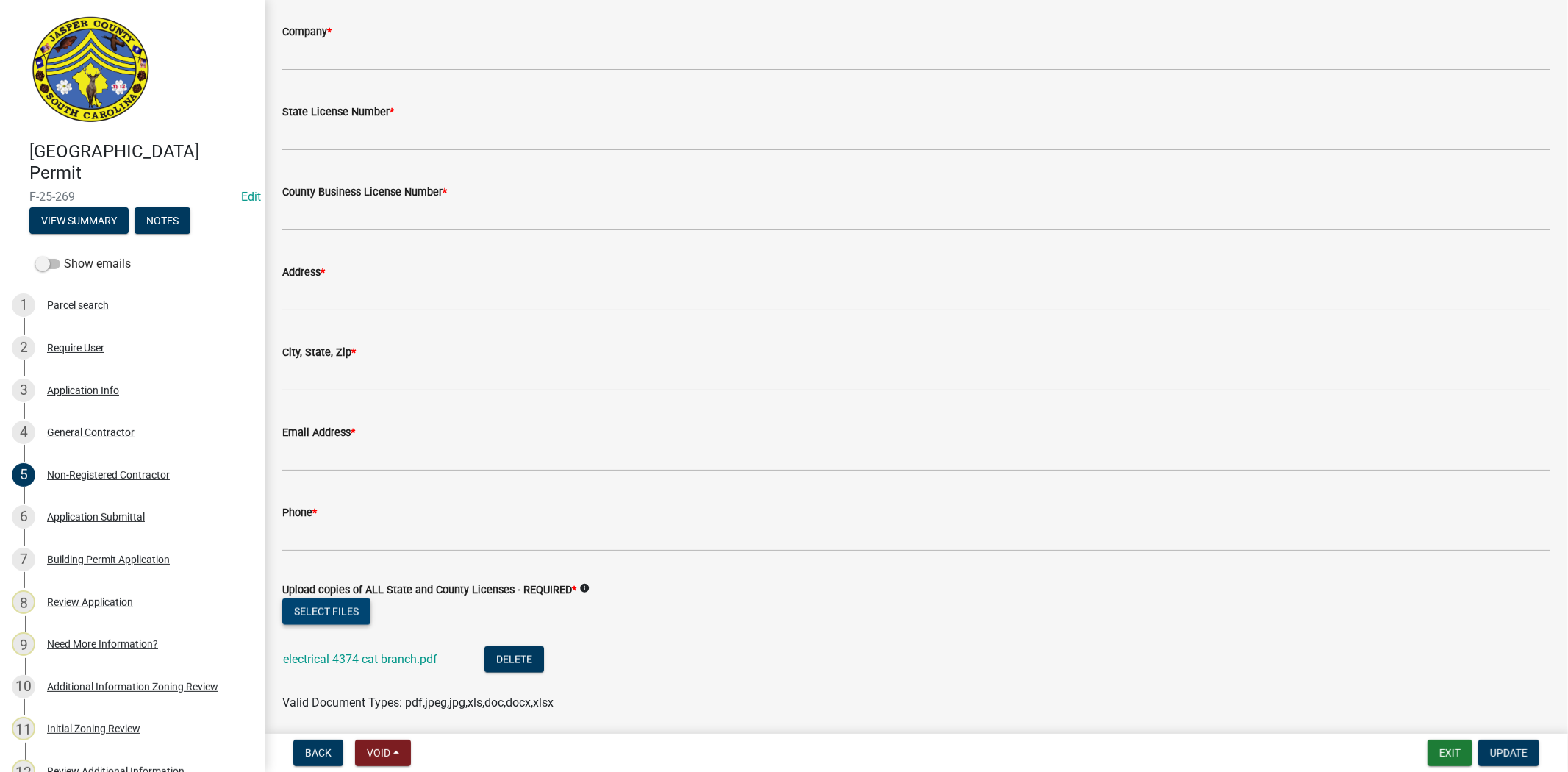
click at [328, 611] on button "Select files" at bounding box center [326, 612] width 88 height 26
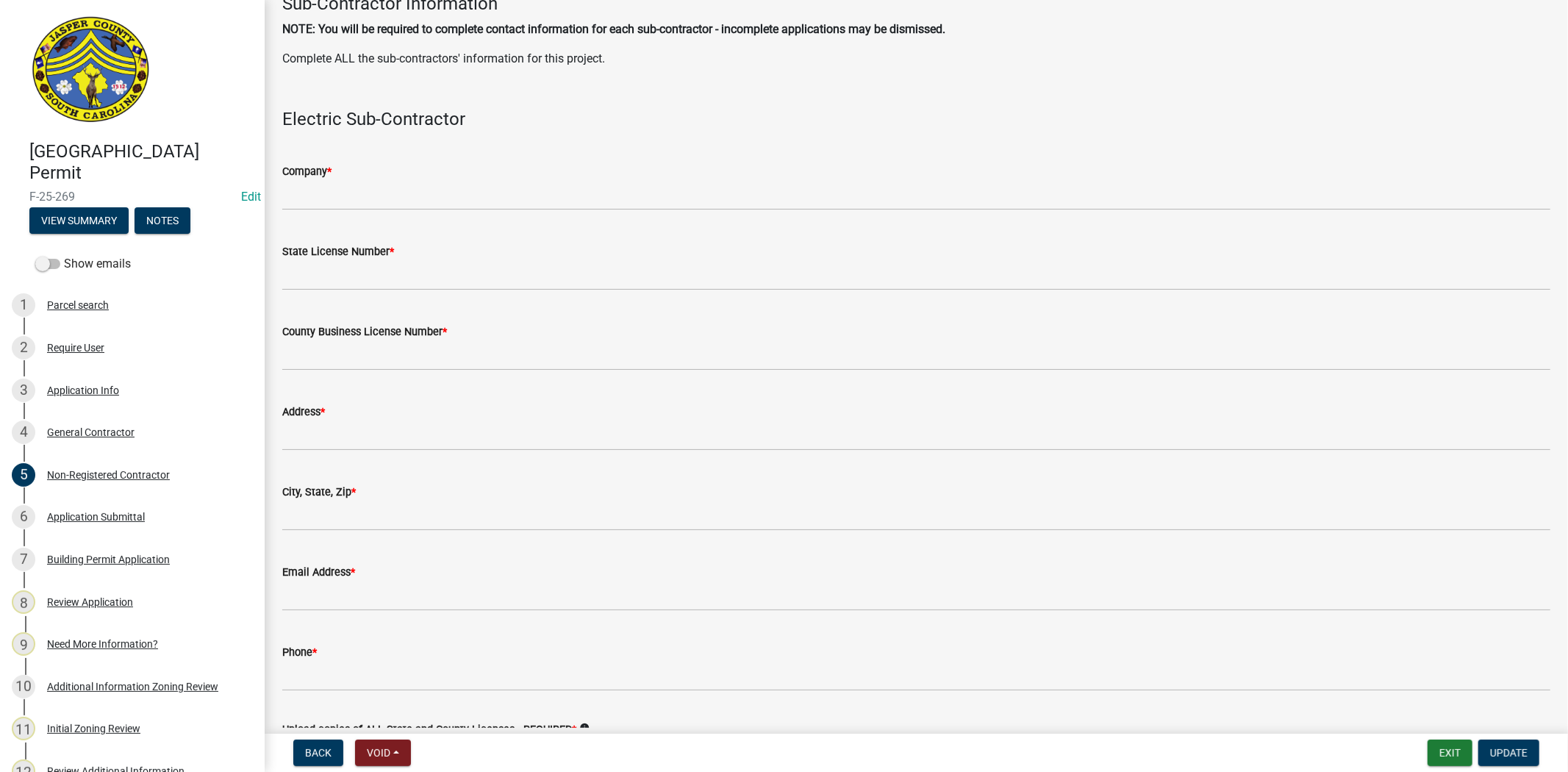
scroll to position [1413, 0]
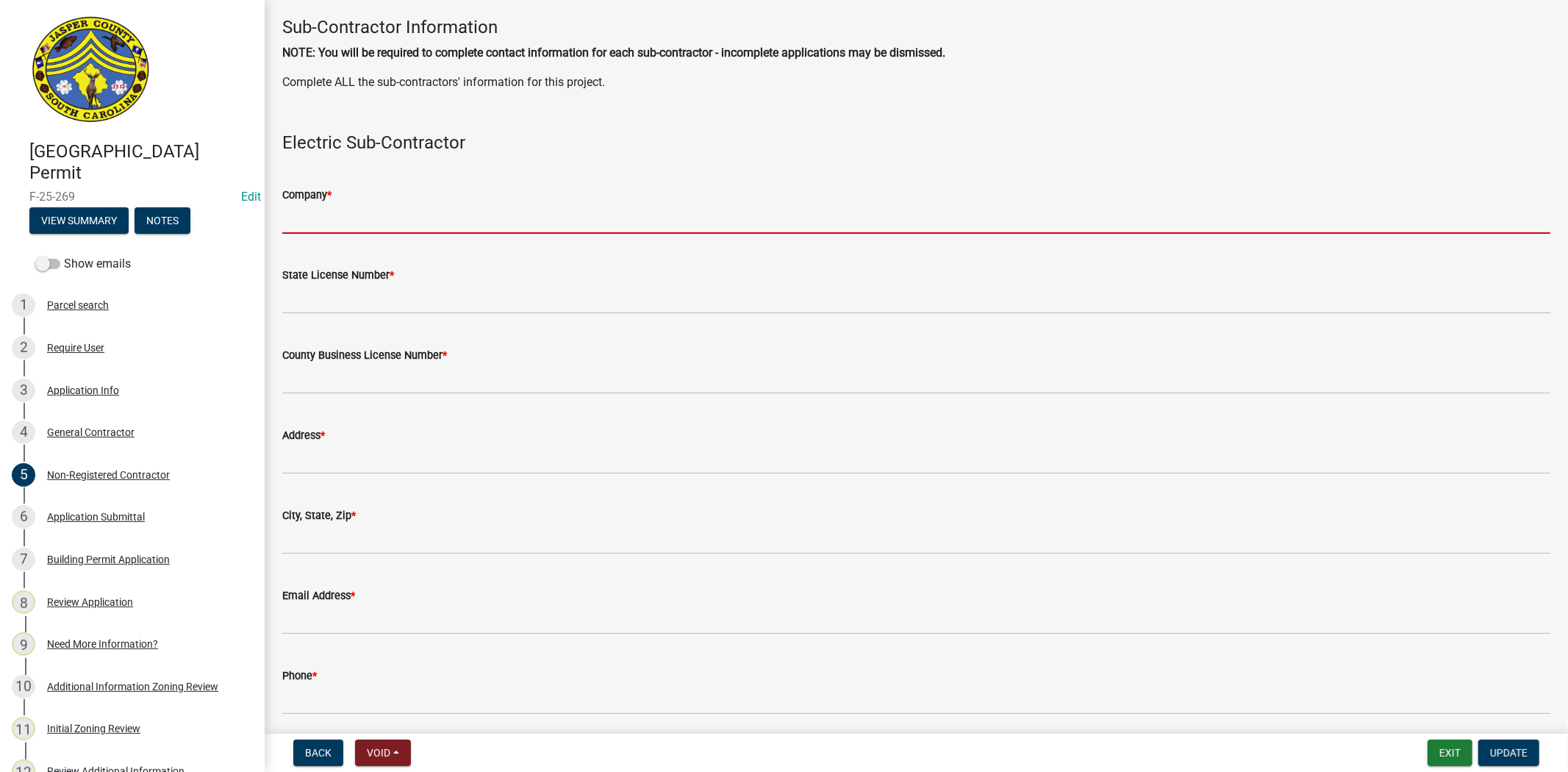
click at [310, 221] on input "Company *" at bounding box center [916, 219] width 1268 height 30
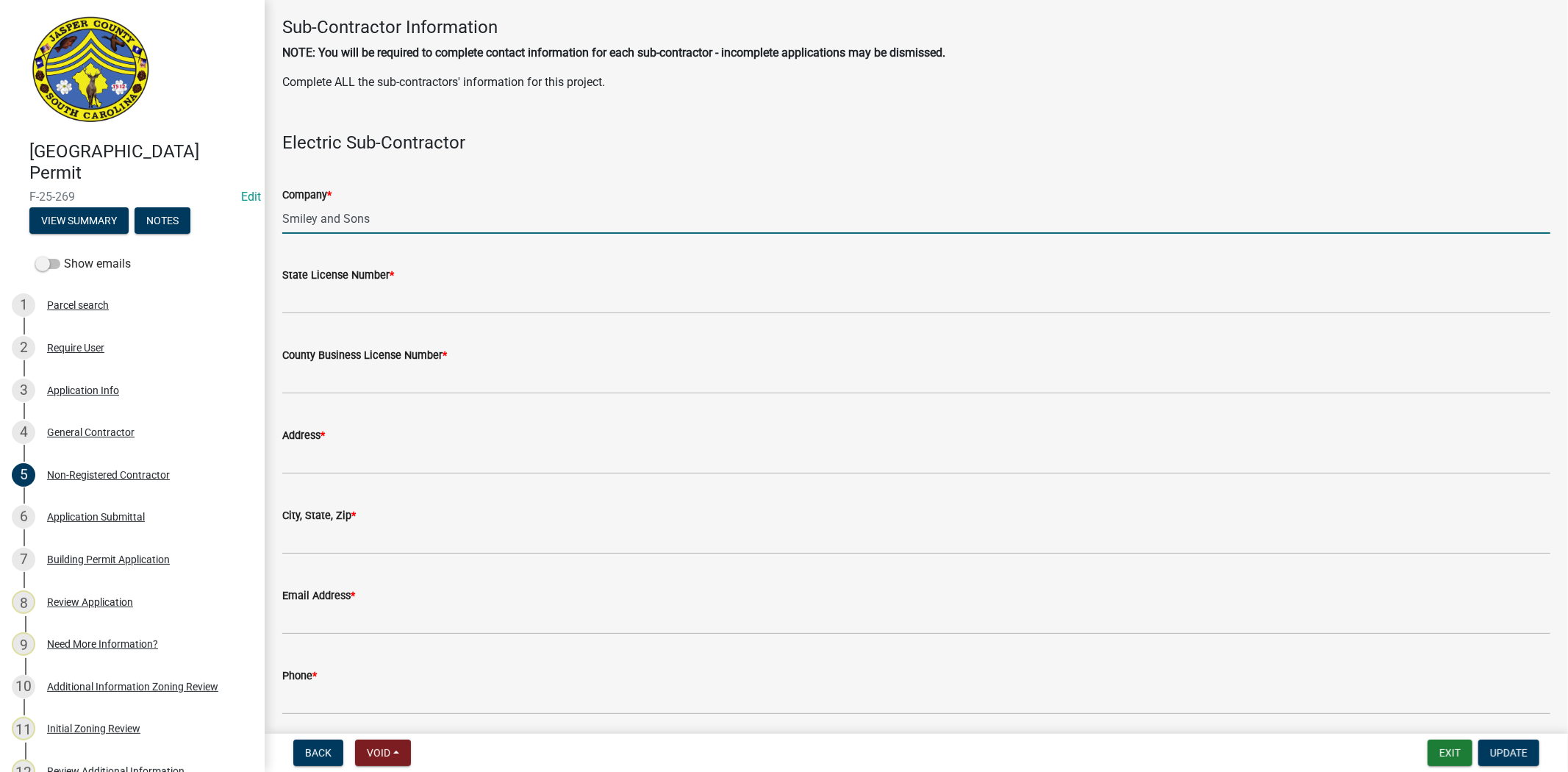
type input "Smiley and Sons"
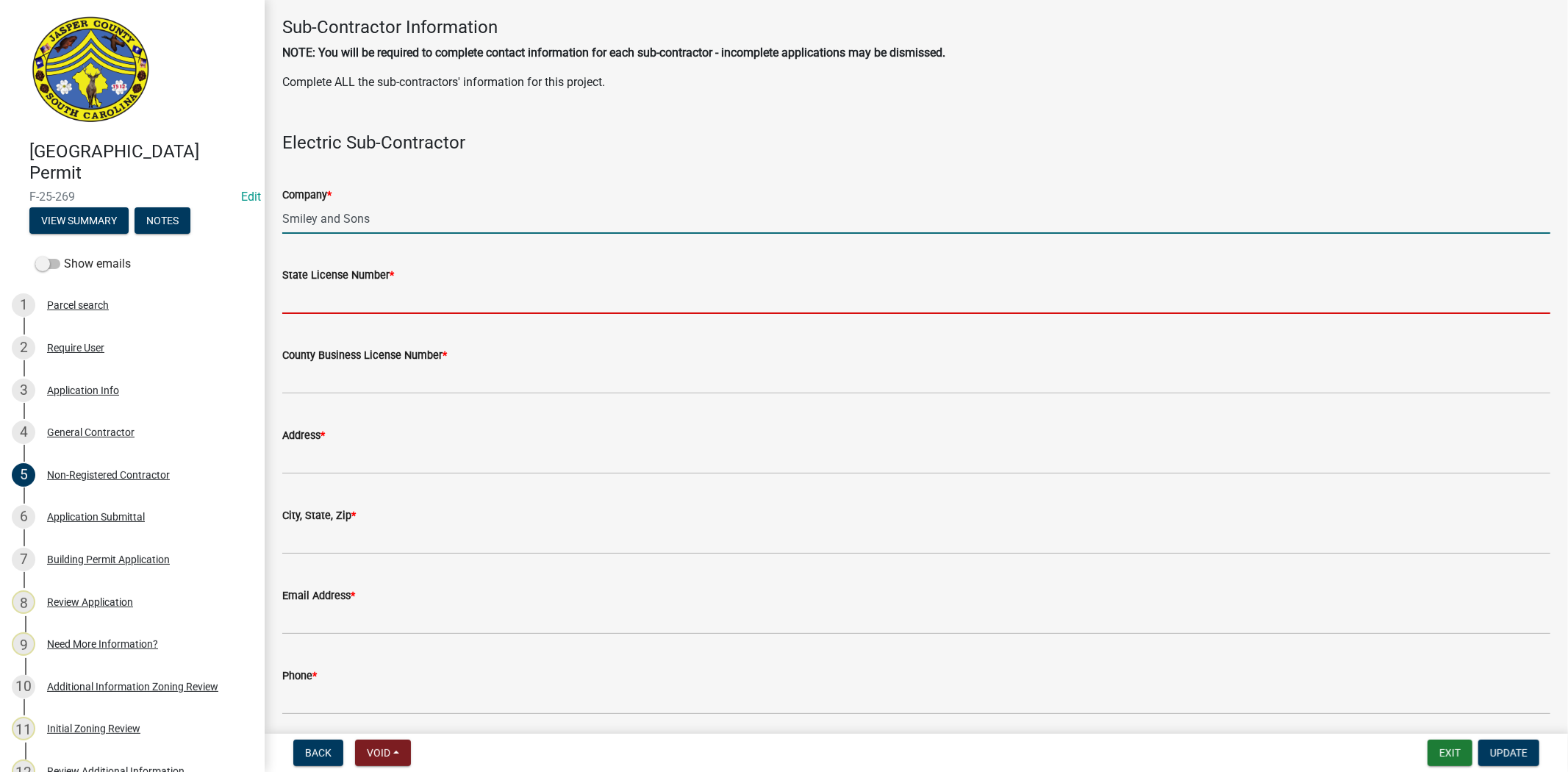
drag, startPoint x: 354, startPoint y: 305, endPoint x: 358, endPoint y: 313, distance: 8.9
click at [354, 305] on input "State License Number *" at bounding box center [916, 298] width 1268 height 30
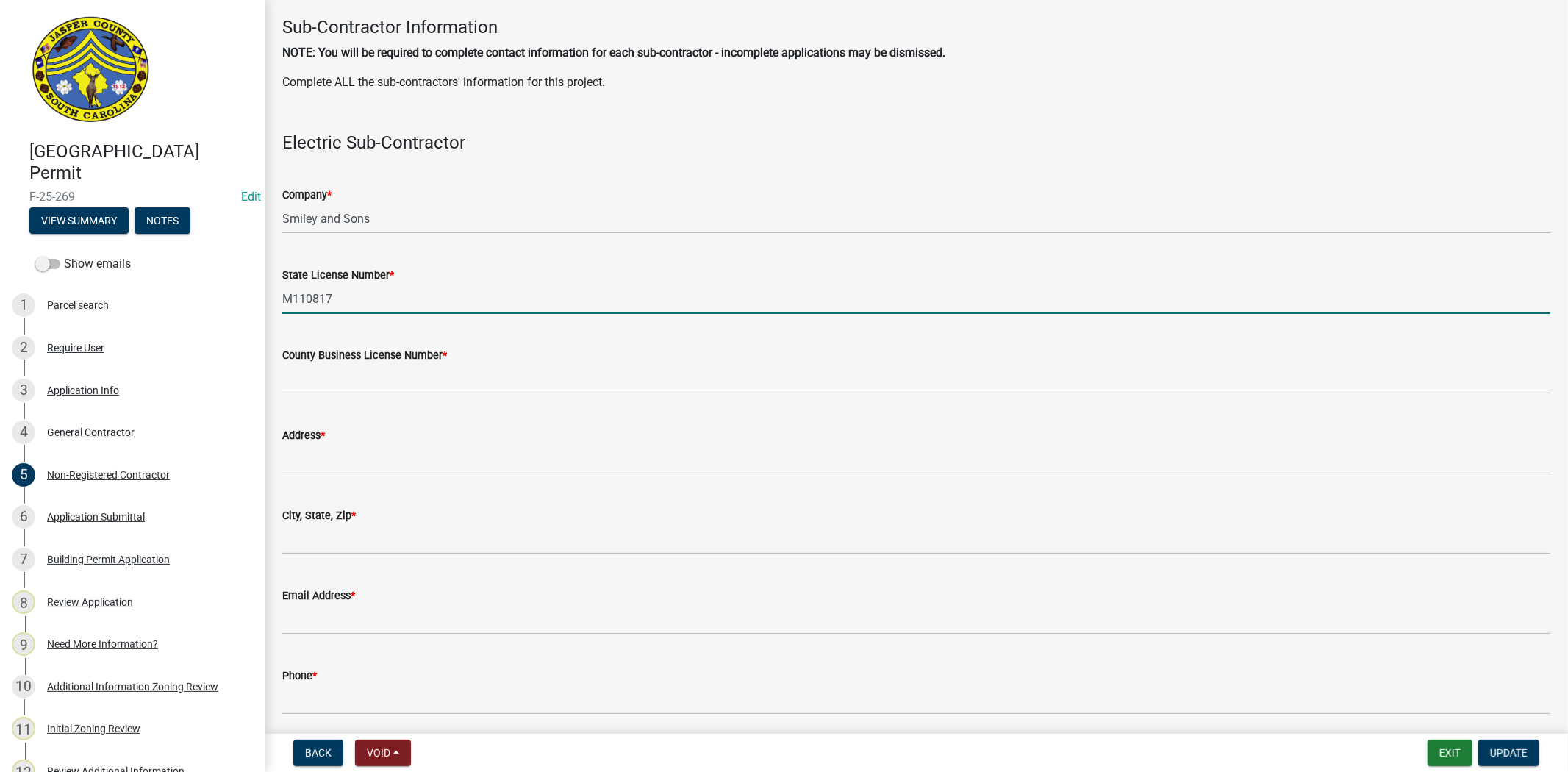
type input "M110817"
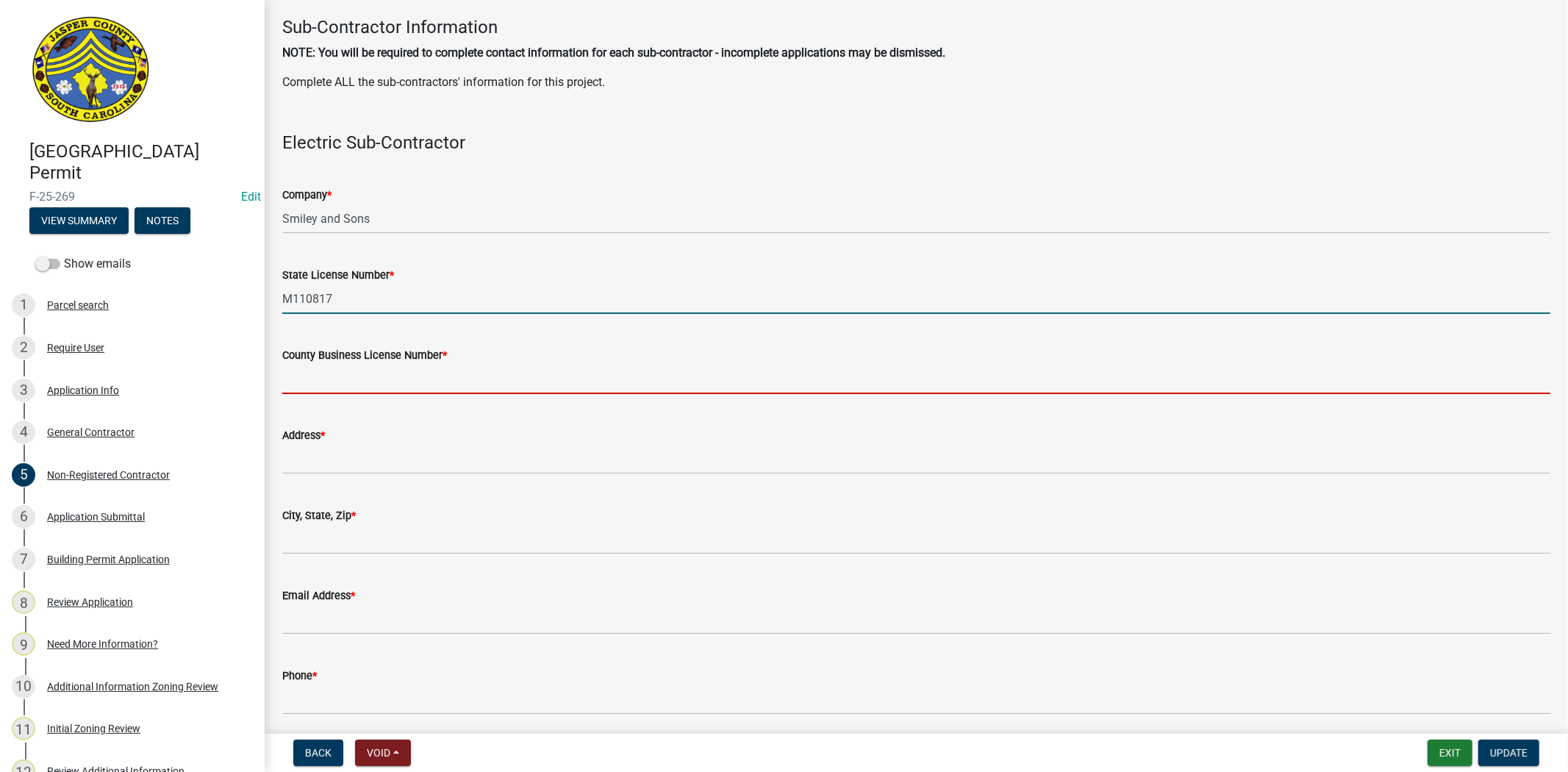
drag, startPoint x: 318, startPoint y: 382, endPoint x: 327, endPoint y: 382, distance: 9.0
click at [318, 382] on input "County Business License Number *" at bounding box center [916, 379] width 1268 height 30
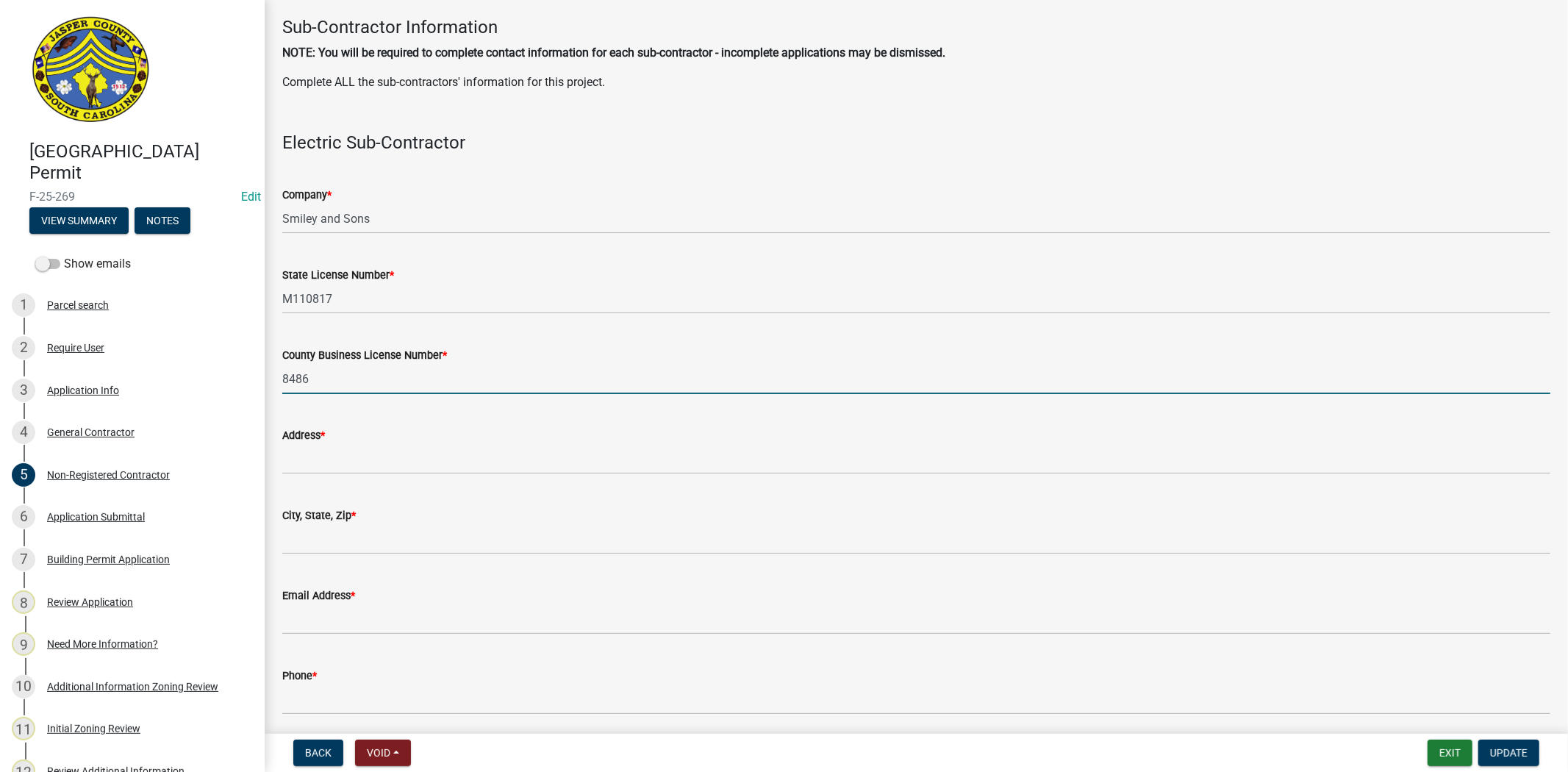
type input "8486"
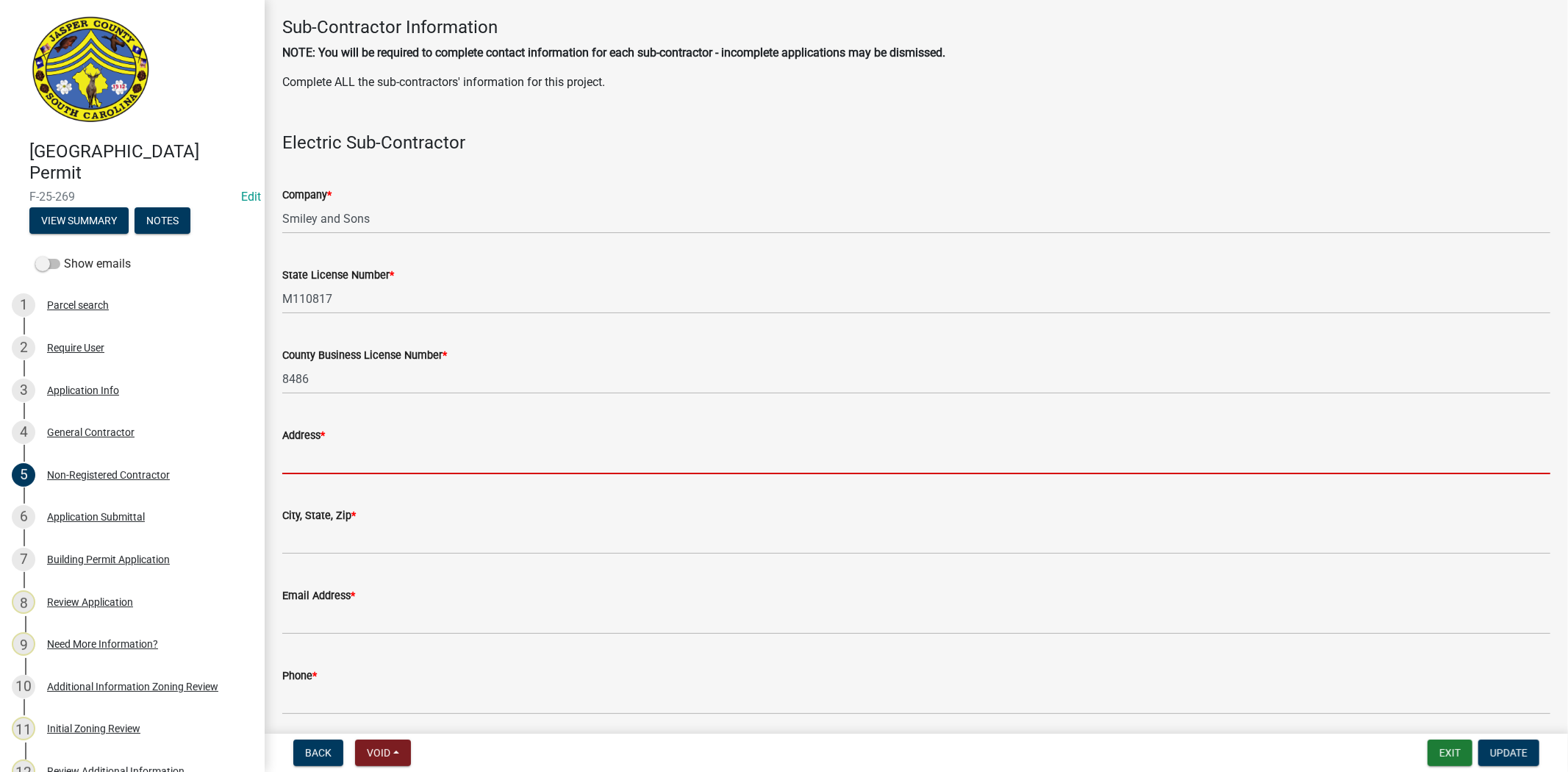
click at [365, 458] on input "Address *" at bounding box center [916, 459] width 1268 height 30
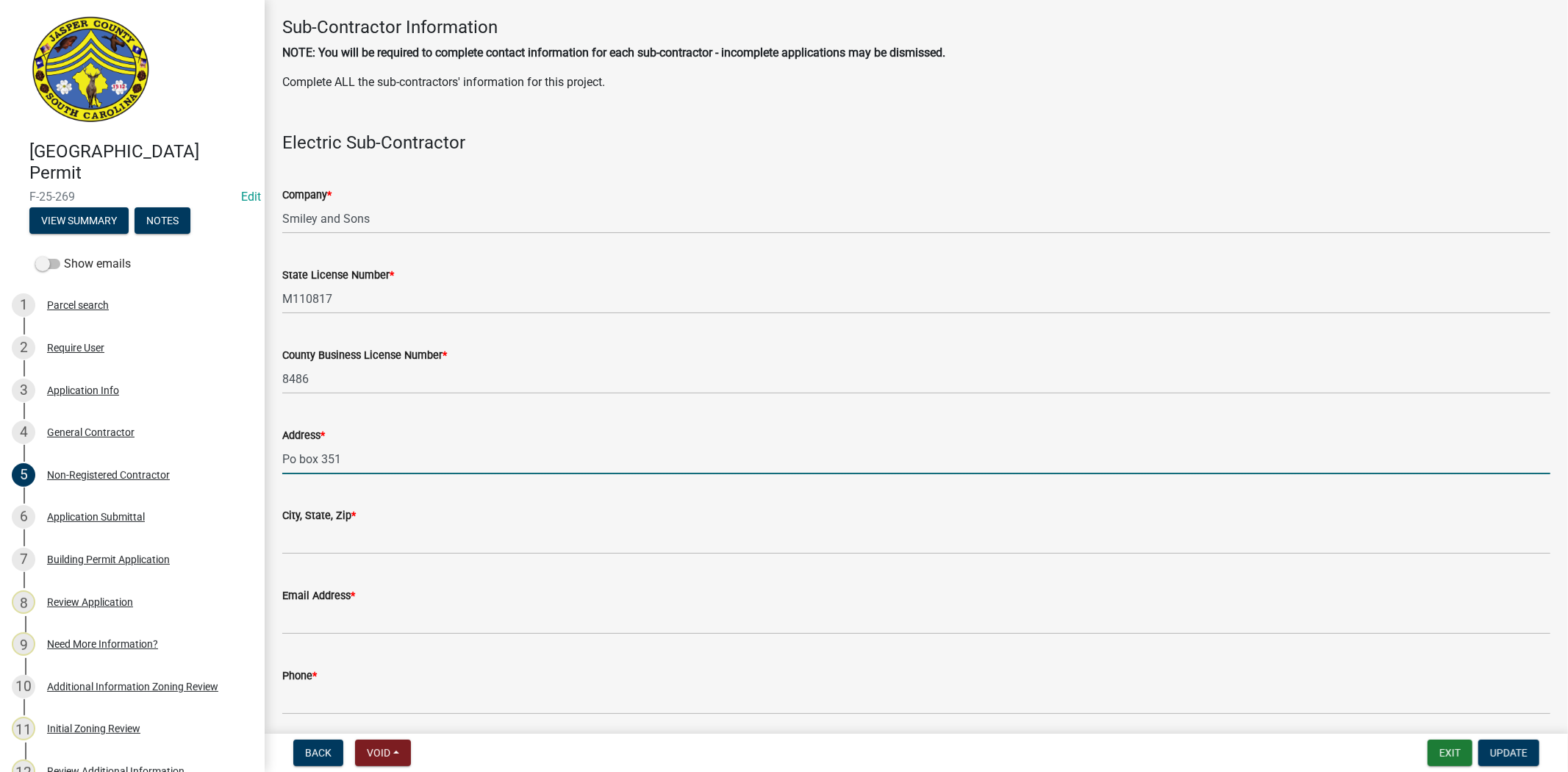
type input "Po box 351"
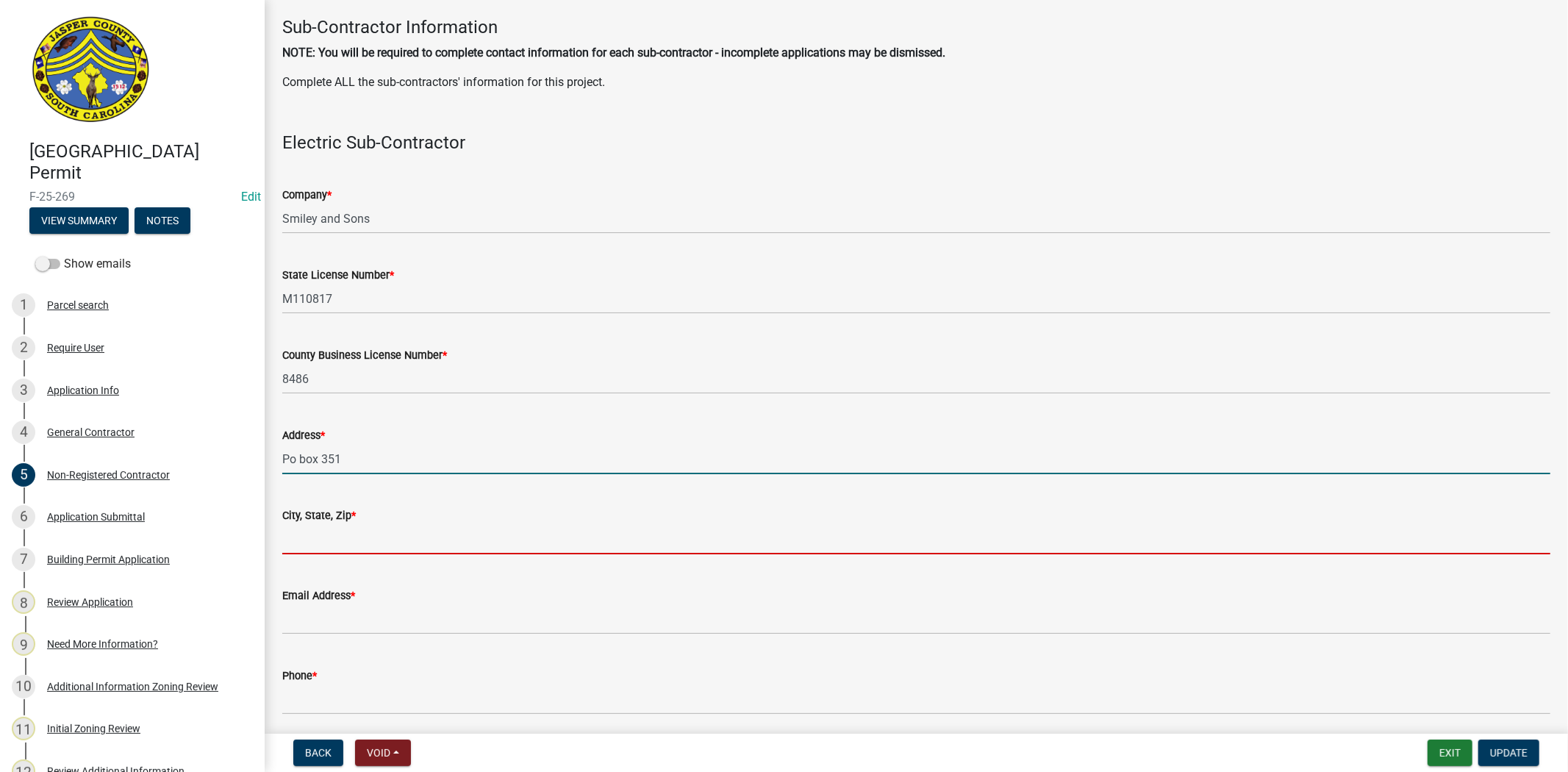
click at [453, 537] on input "City, State, Zip *" at bounding box center [916, 539] width 1268 height 30
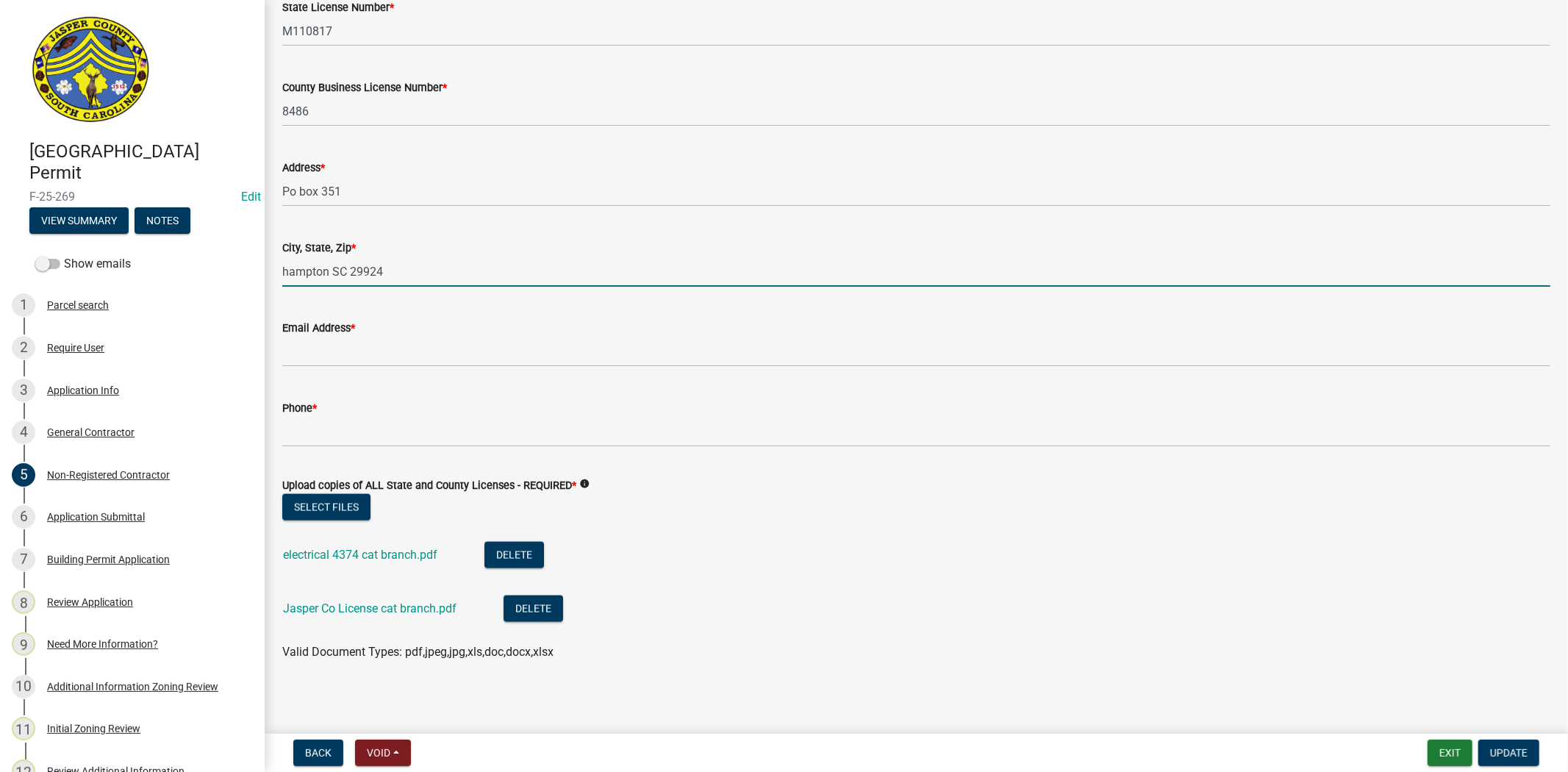
scroll to position [1684, 0]
type input "hampton SC 29924"
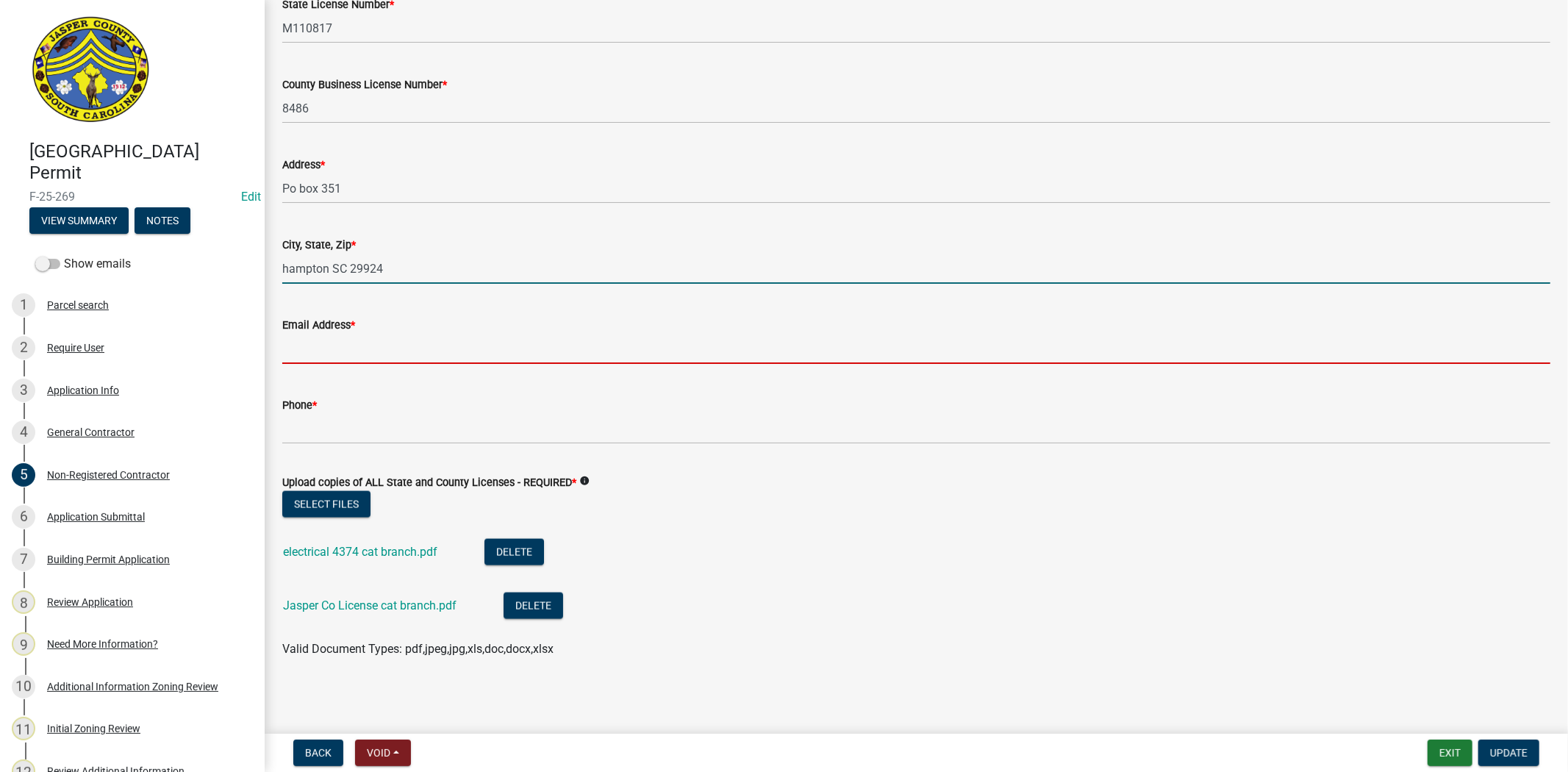
click at [314, 341] on input "Email Address *" at bounding box center [916, 348] width 1268 height 30
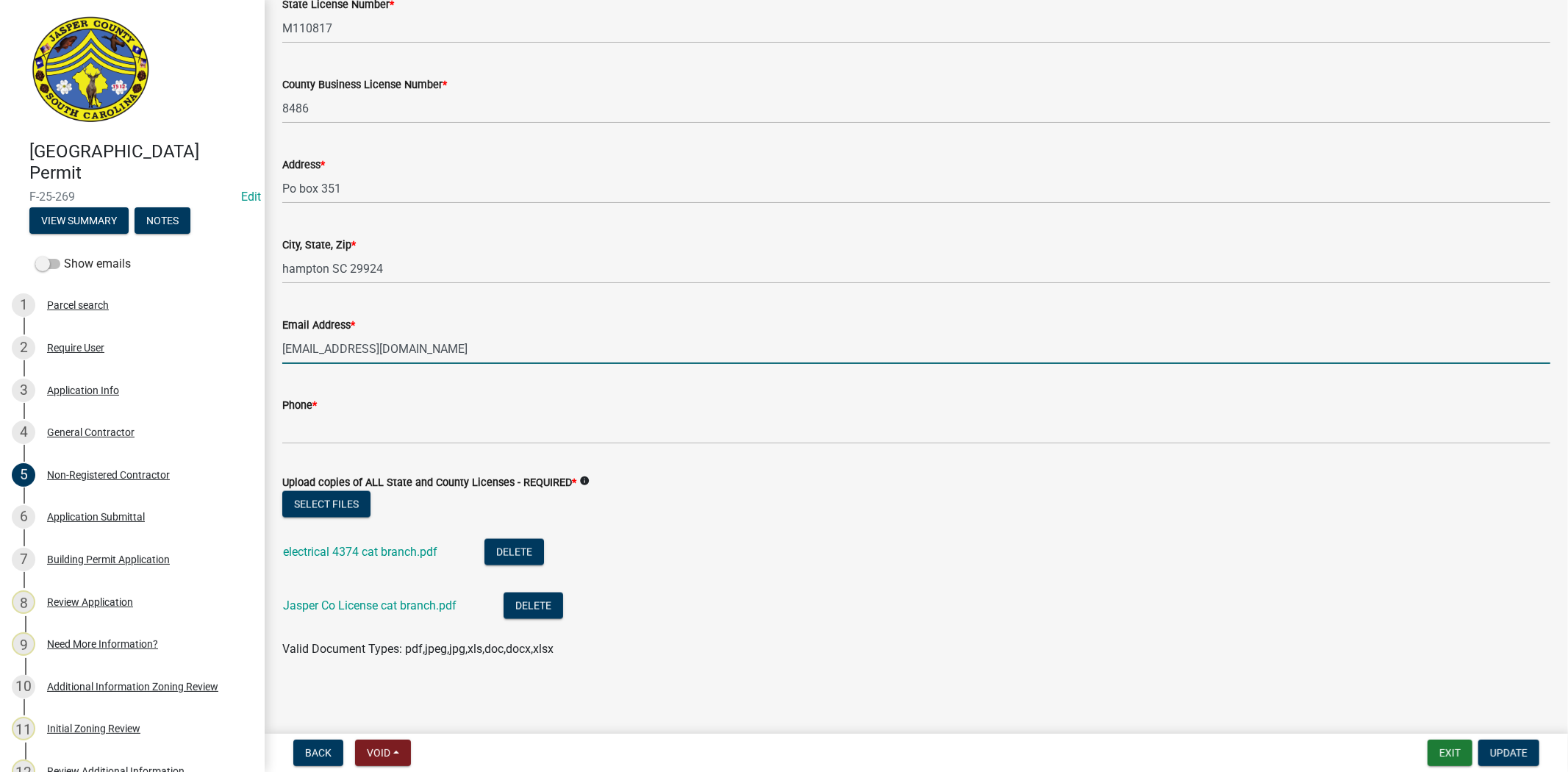
type input "wirenut1986@gmail.com"
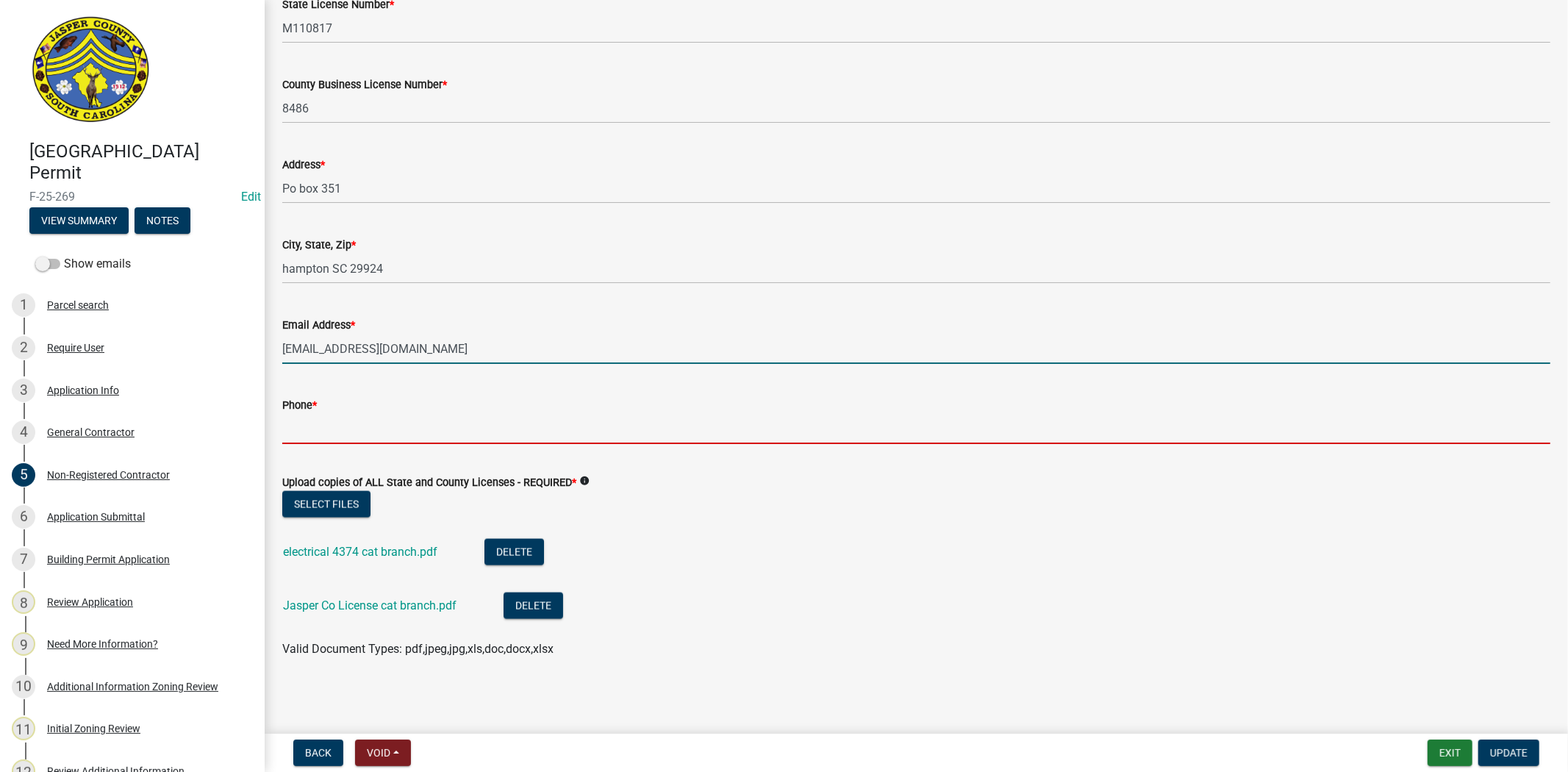
click at [370, 434] on input "Phone *" at bounding box center [916, 429] width 1268 height 30
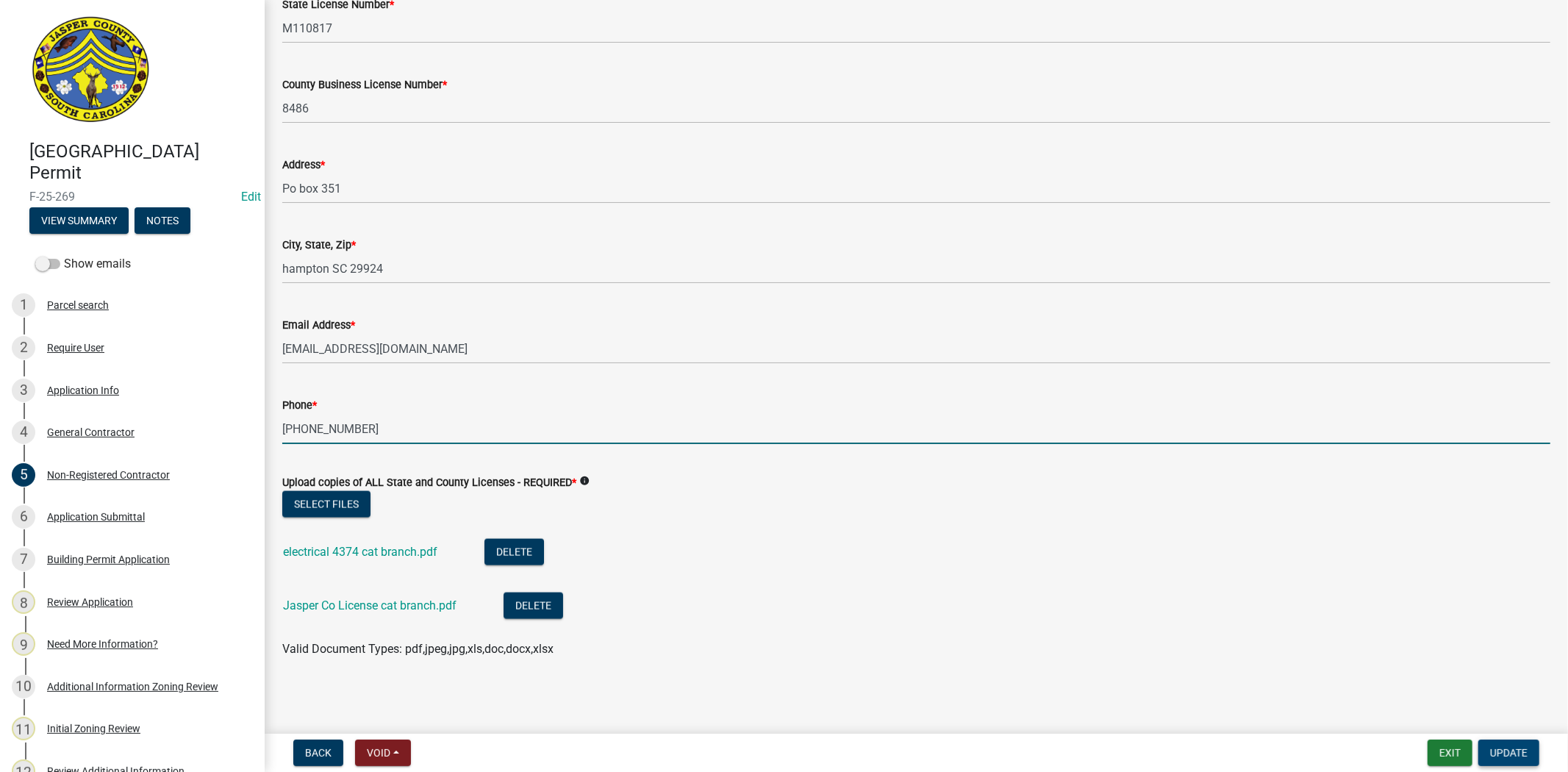
type input "803-225-6473"
click at [1500, 748] on span "Update" at bounding box center [1508, 752] width 38 height 11
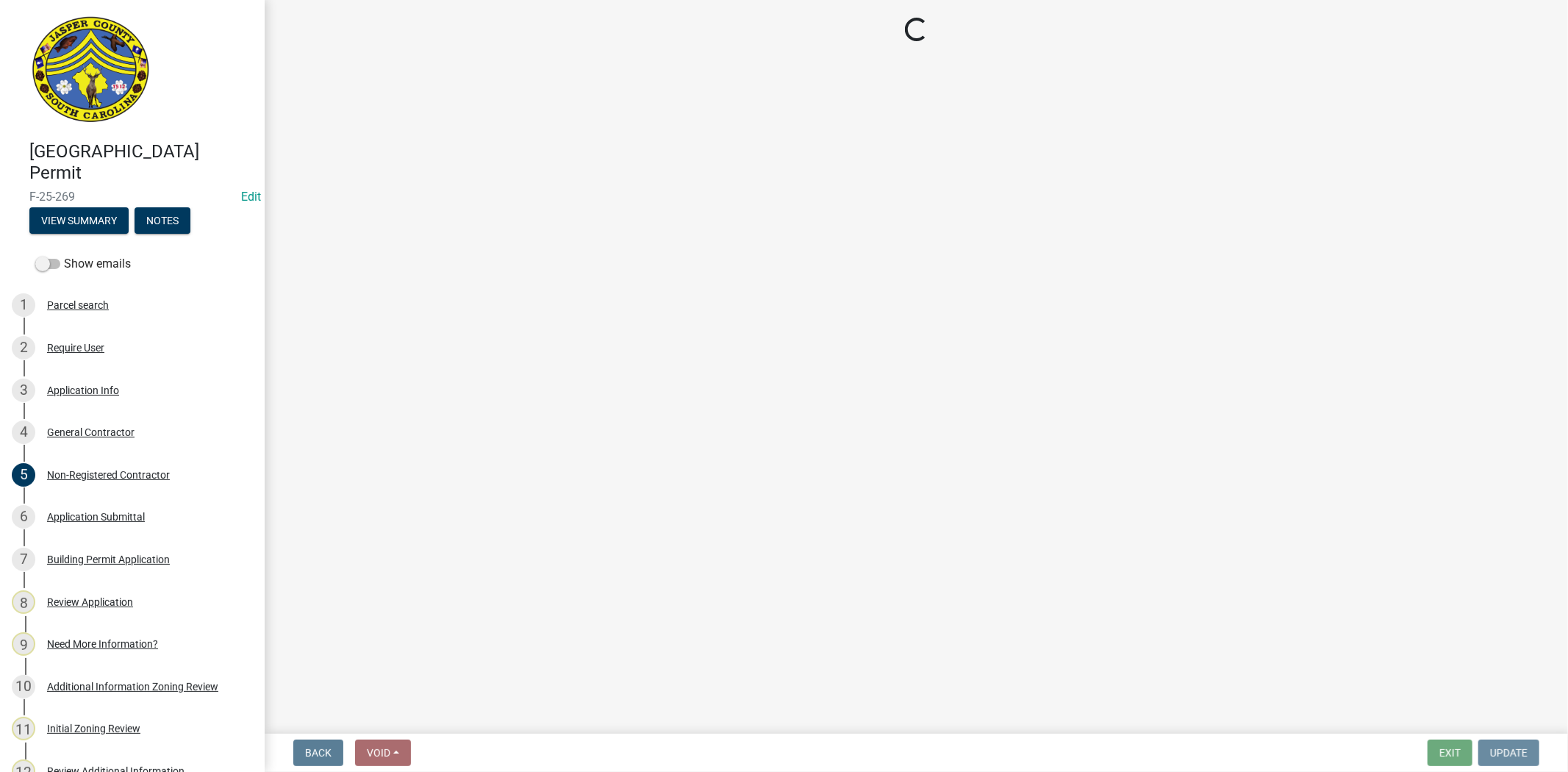
scroll to position [0, 0]
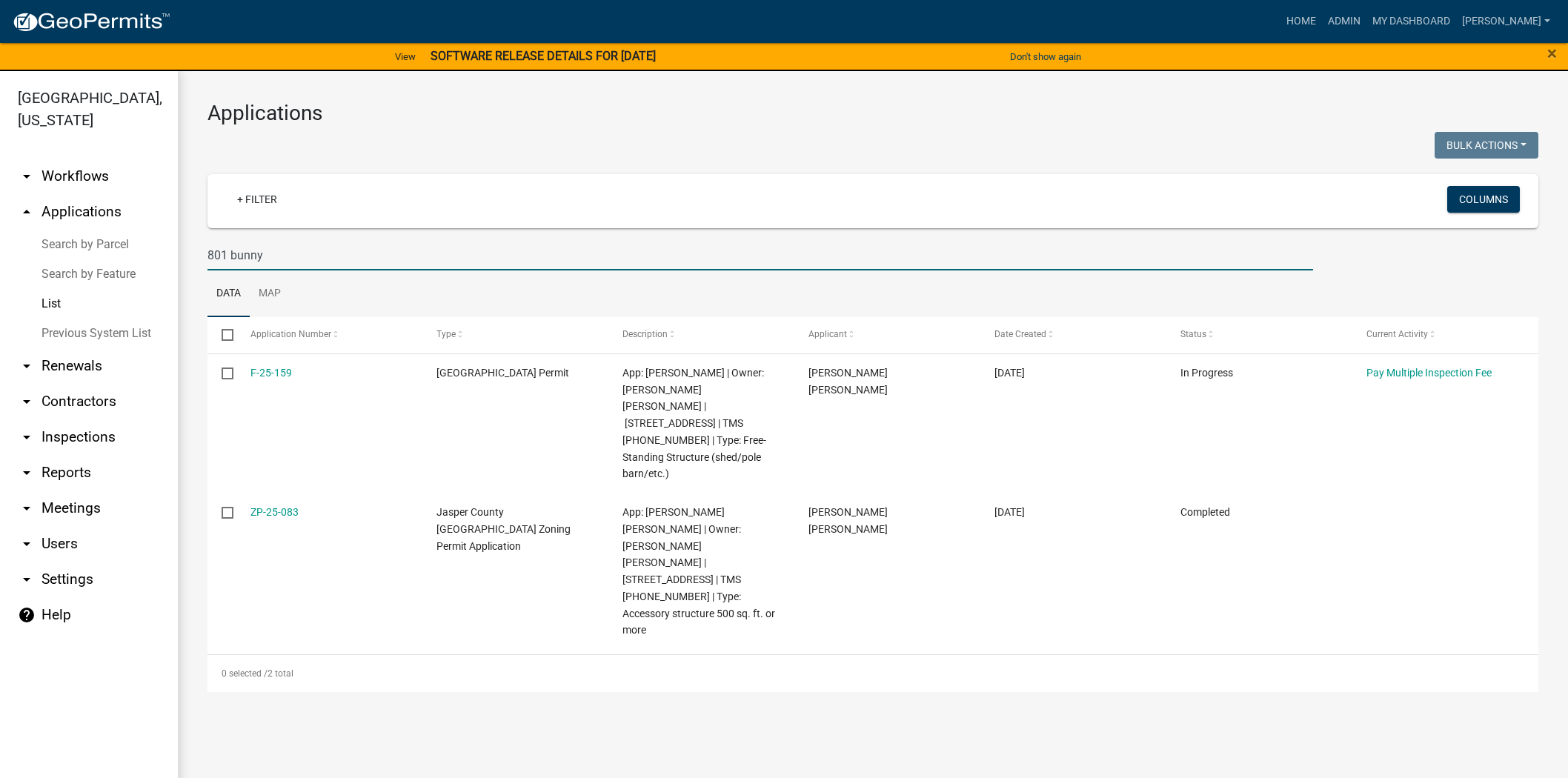
scroll to position [18, 0]
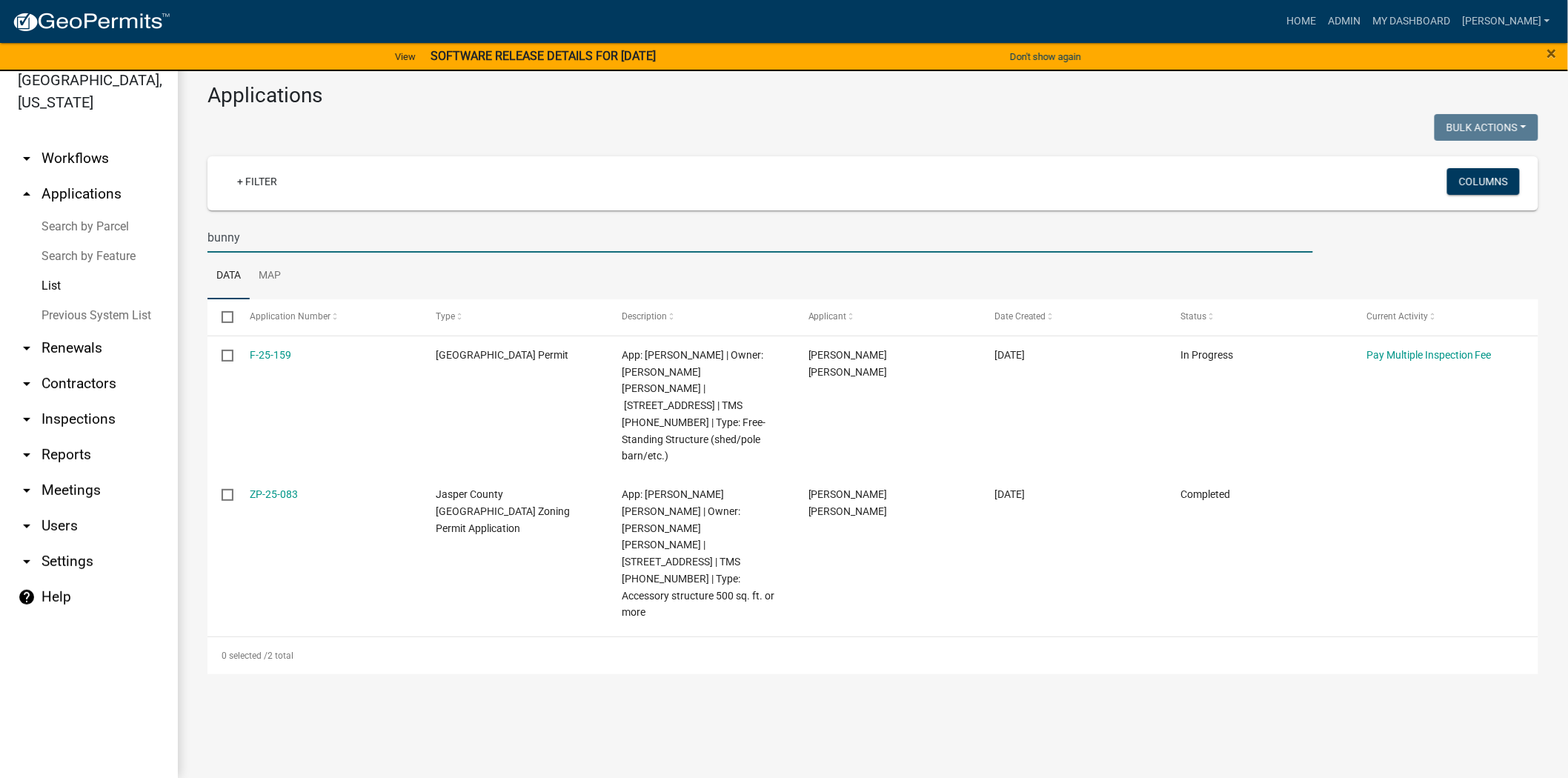
drag, startPoint x: 257, startPoint y: 238, endPoint x: 167, endPoint y: 230, distance: 90.4
click at [167, 230] on div "[GEOGRAPHIC_DATA], [US_STATE] arrow_drop_down Workflows List arrow_drop_up Appl…" at bounding box center [784, 415] width 1568 height 725
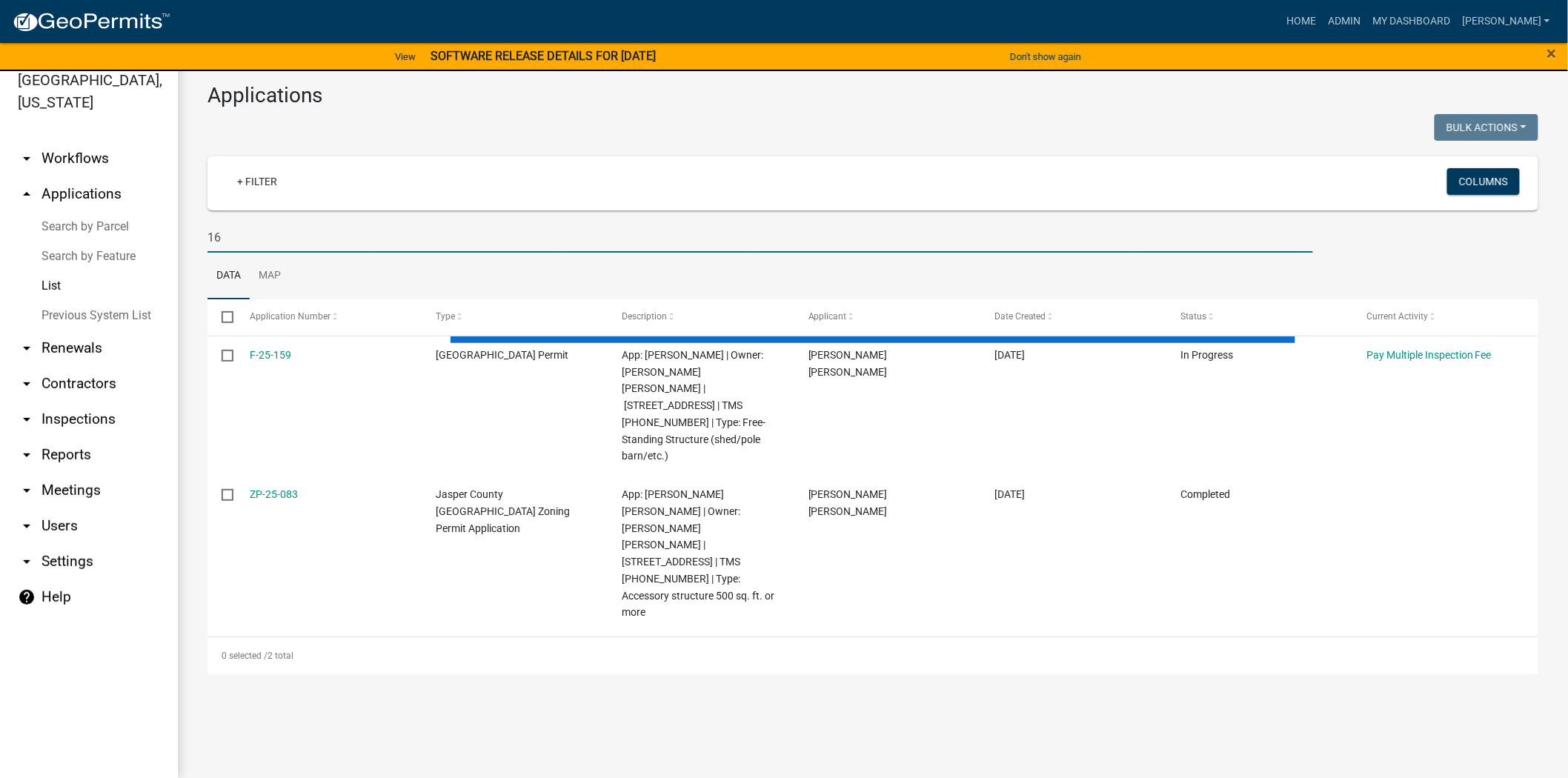
type input "1"
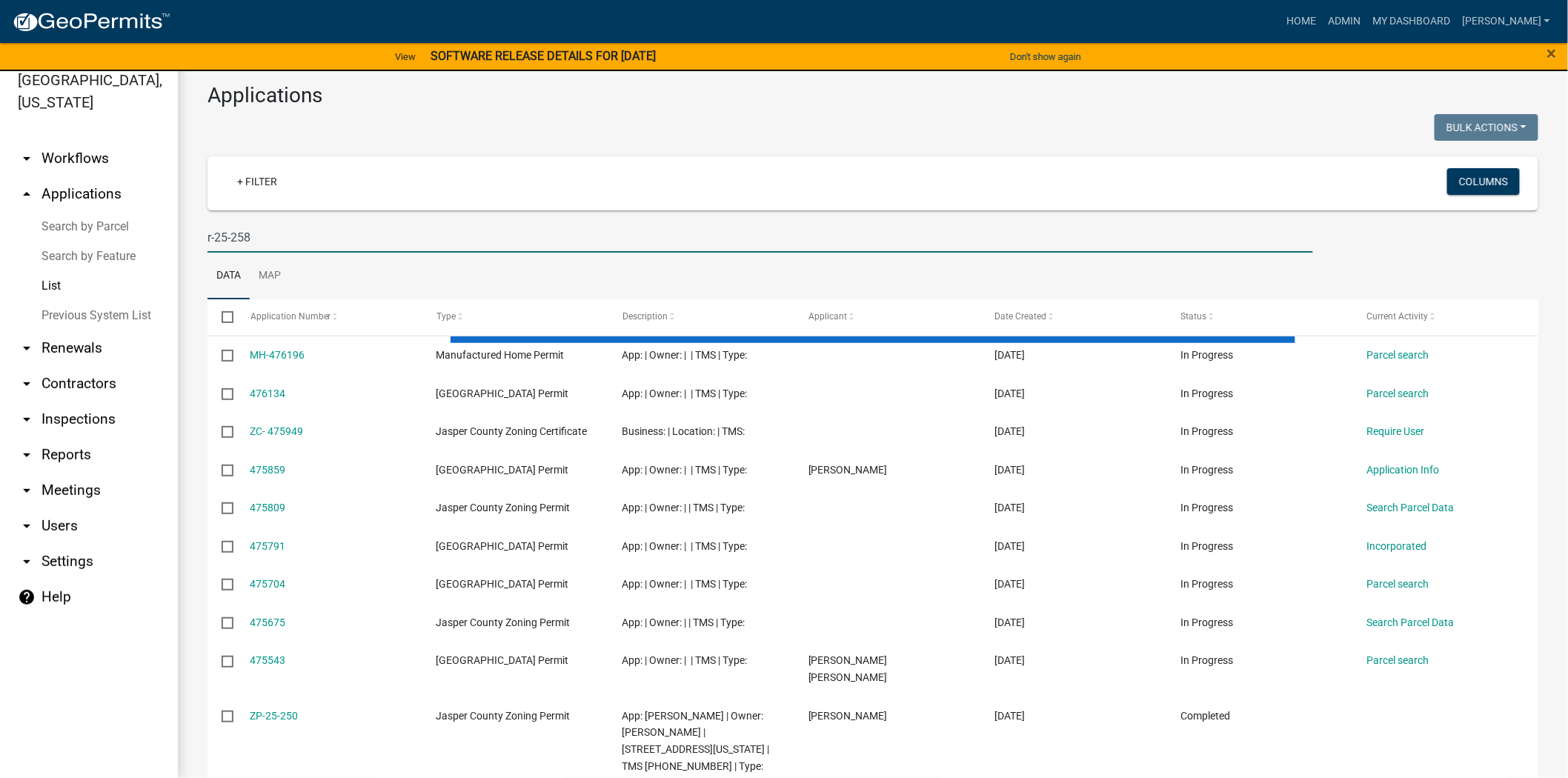
type input "r-25-258"
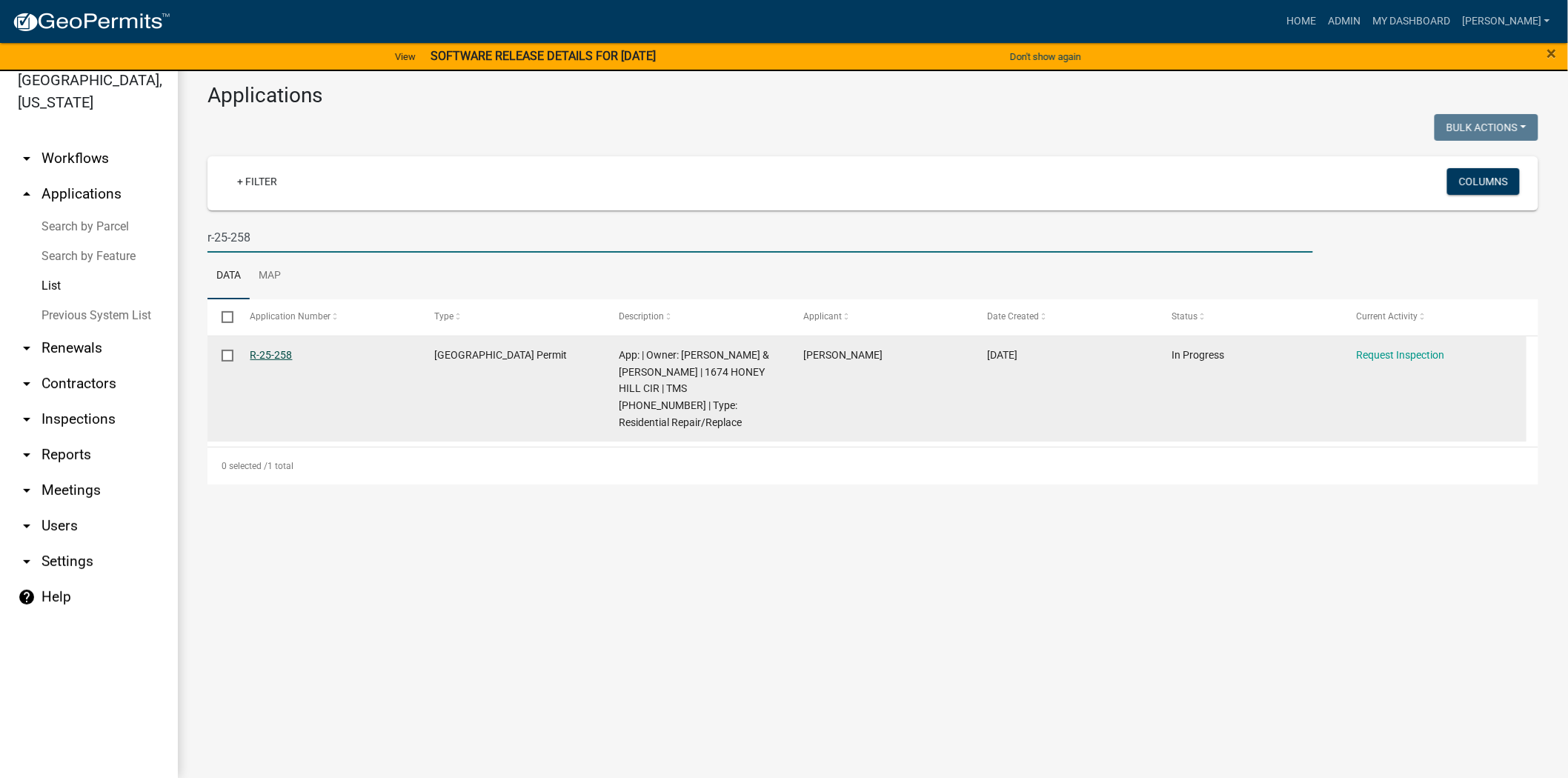
click at [271, 351] on link "R-25-258" at bounding box center [272, 355] width 42 height 11
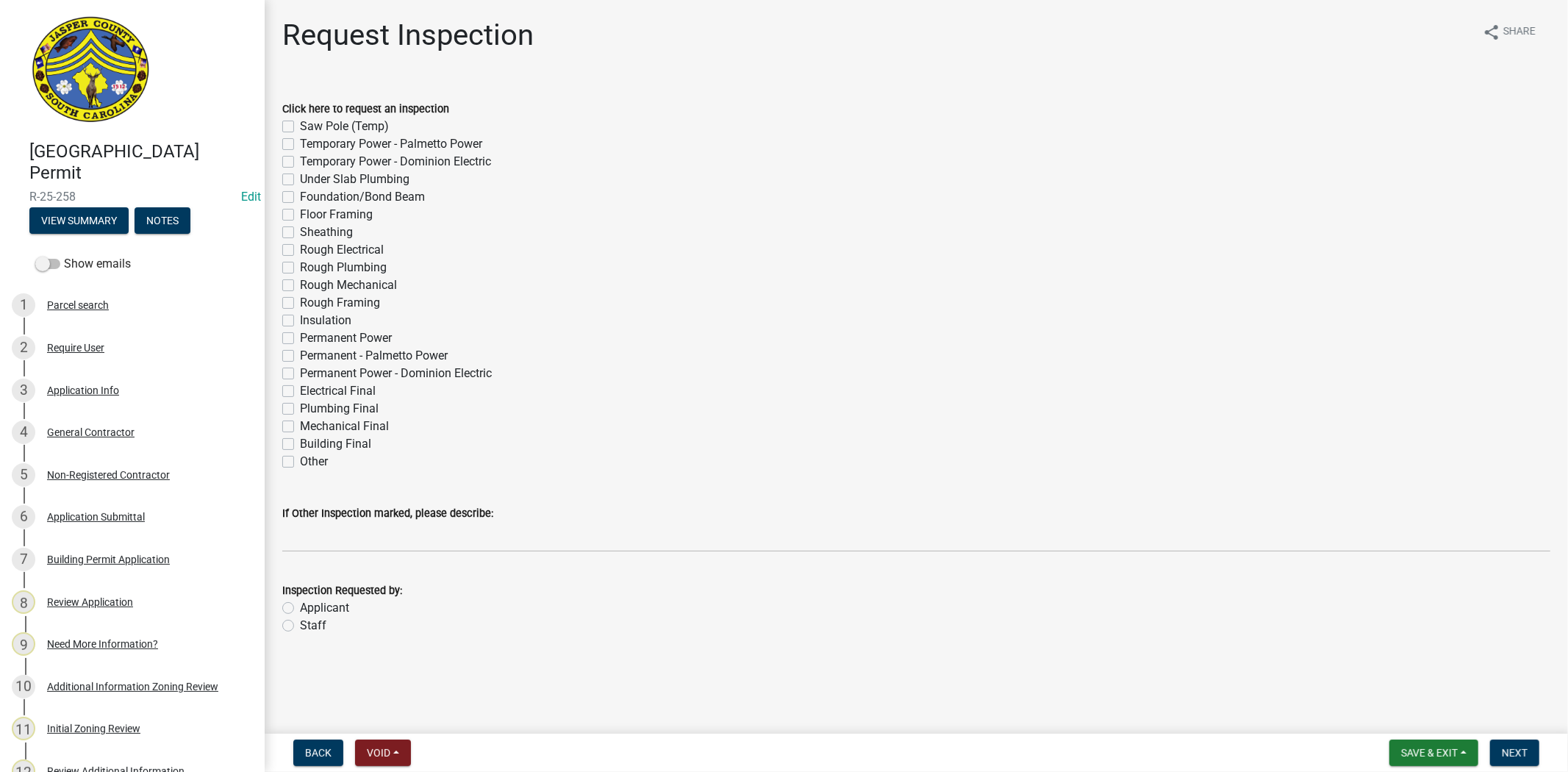
click at [294, 393] on div "Electrical Final" at bounding box center [916, 391] width 1268 height 18
click at [300, 395] on label "Electrical Final" at bounding box center [338, 391] width 76 height 18
click at [300, 392] on input "Electrical Final" at bounding box center [304, 387] width 10 height 10
checkbox input "true"
checkbox input "false"
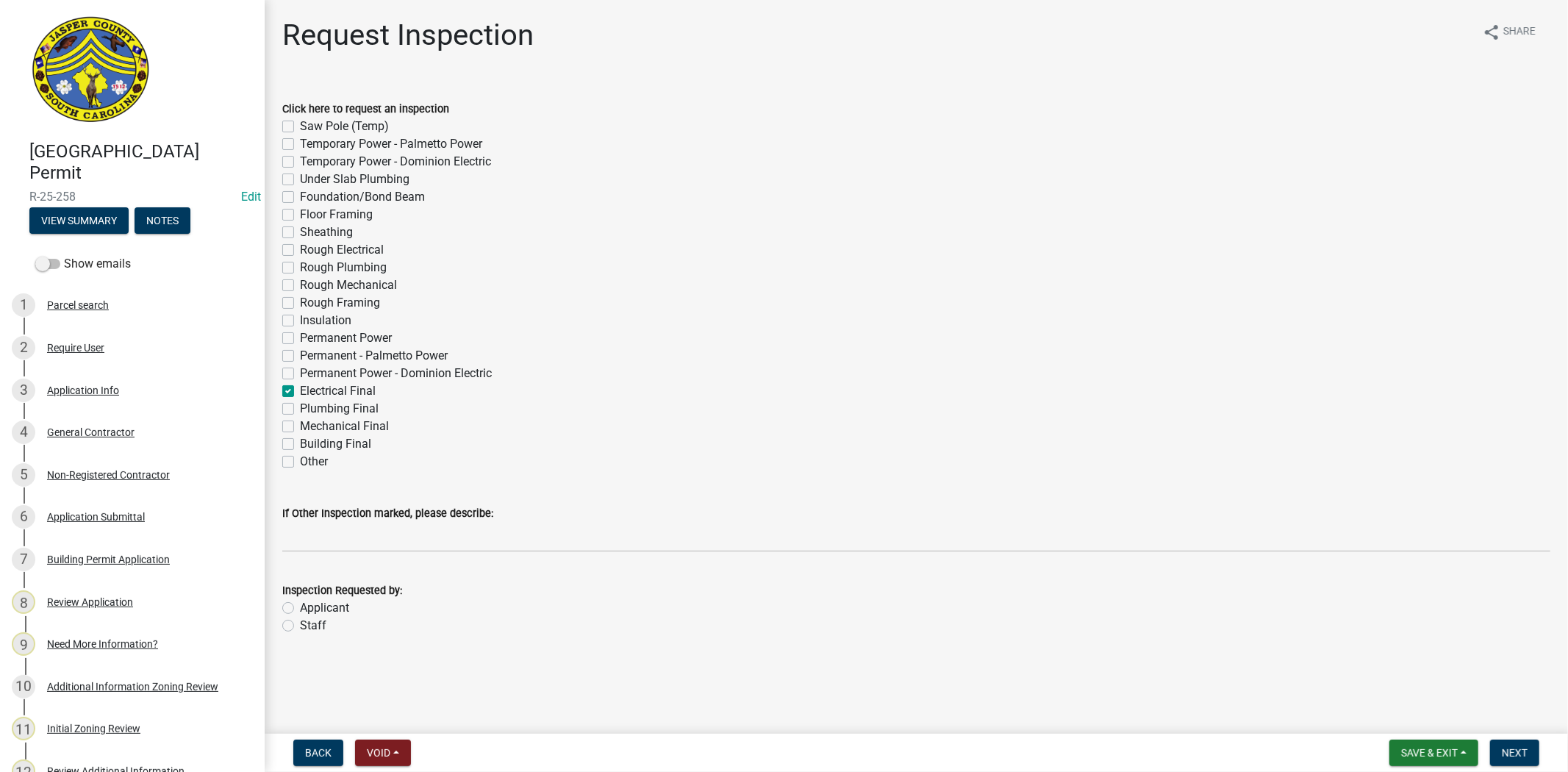
checkbox input "false"
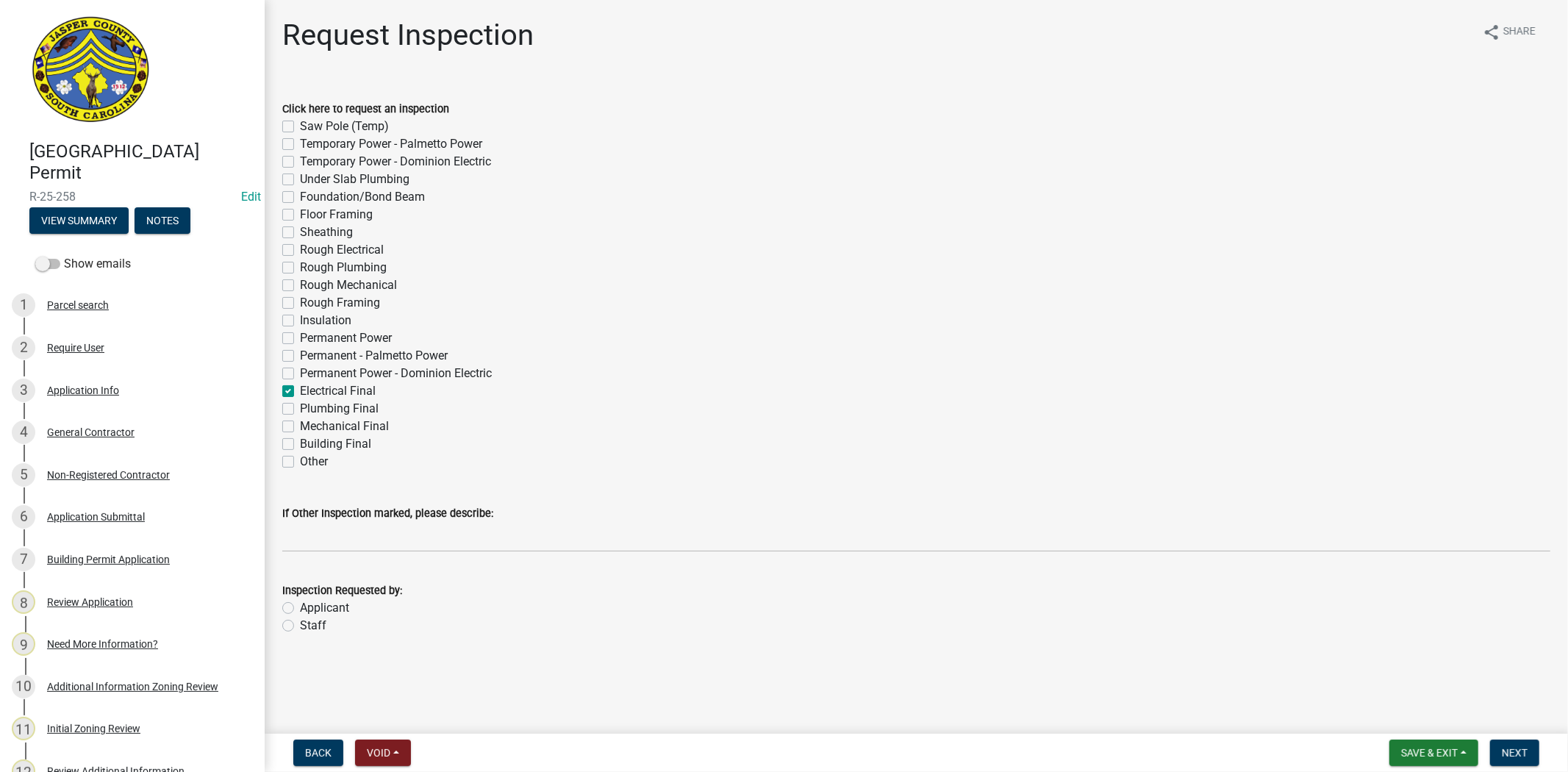
checkbox input "false"
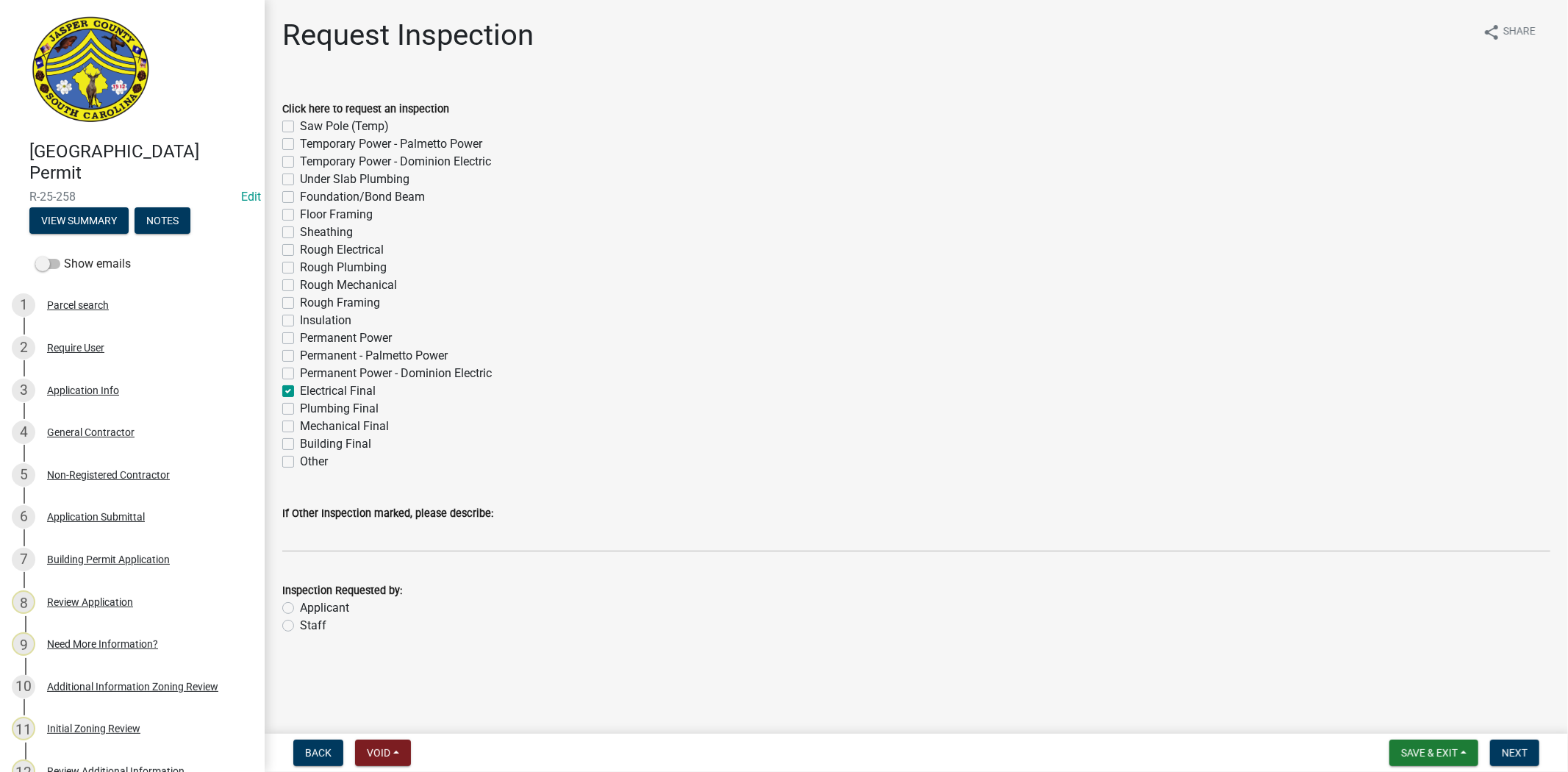
checkbox input "false"
checkbox input "true"
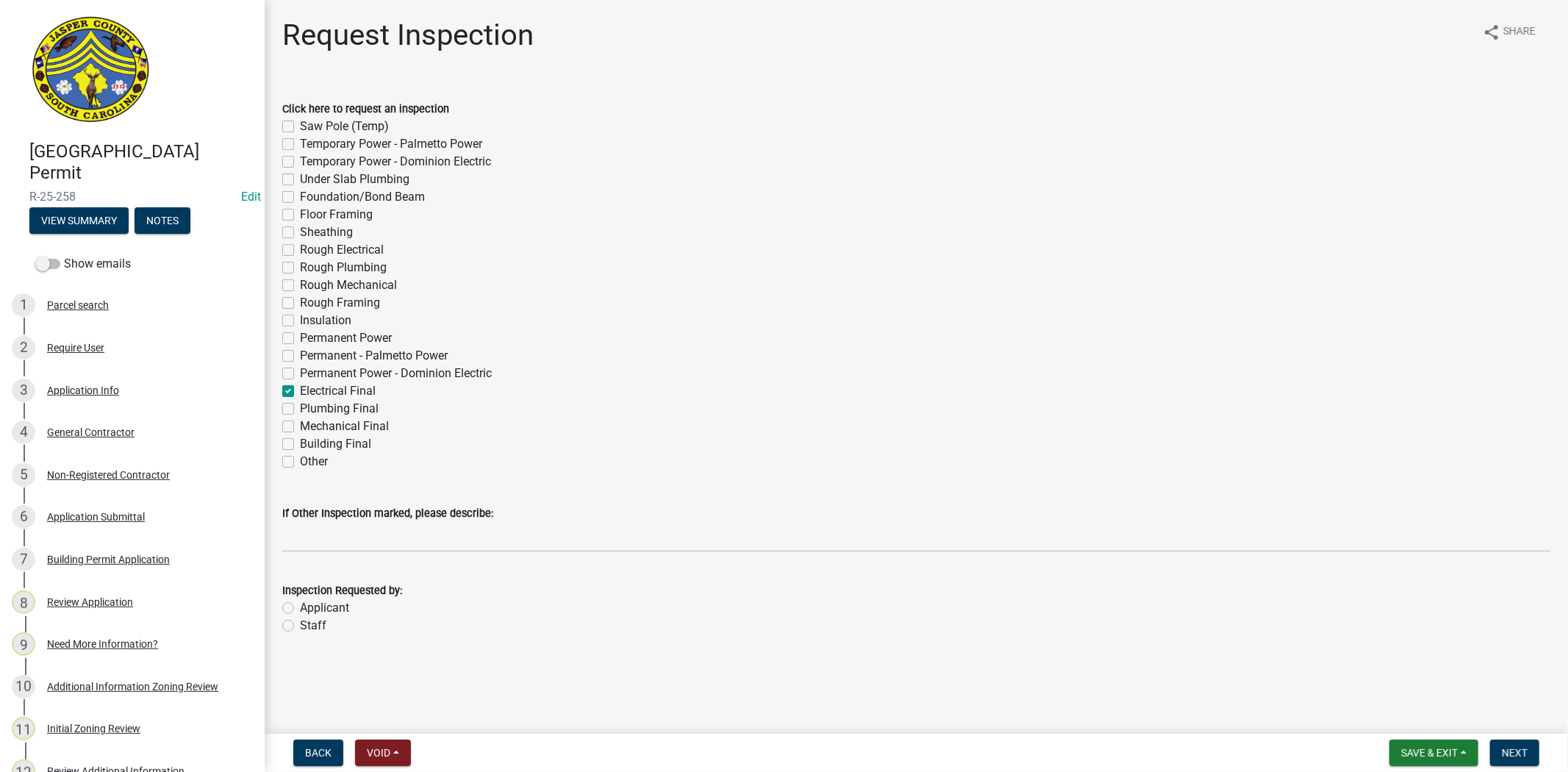
checkbox input "false"
click at [300, 407] on label "Plumbing Final" at bounding box center [340, 409] width 79 height 18
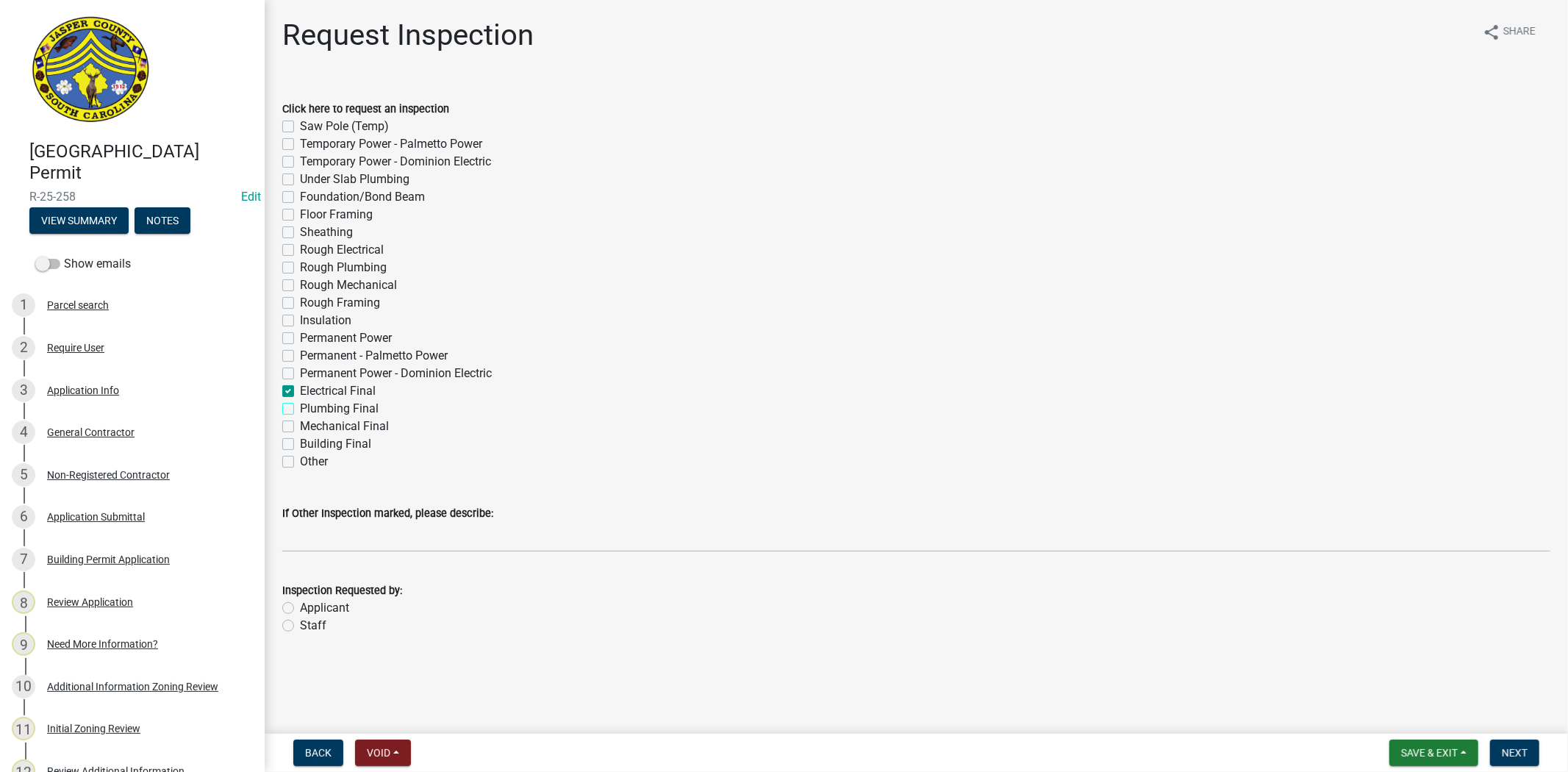
click at [300, 407] on input "Plumbing Final" at bounding box center [304, 404] width 10 height 10
checkbox input "true"
checkbox input "false"
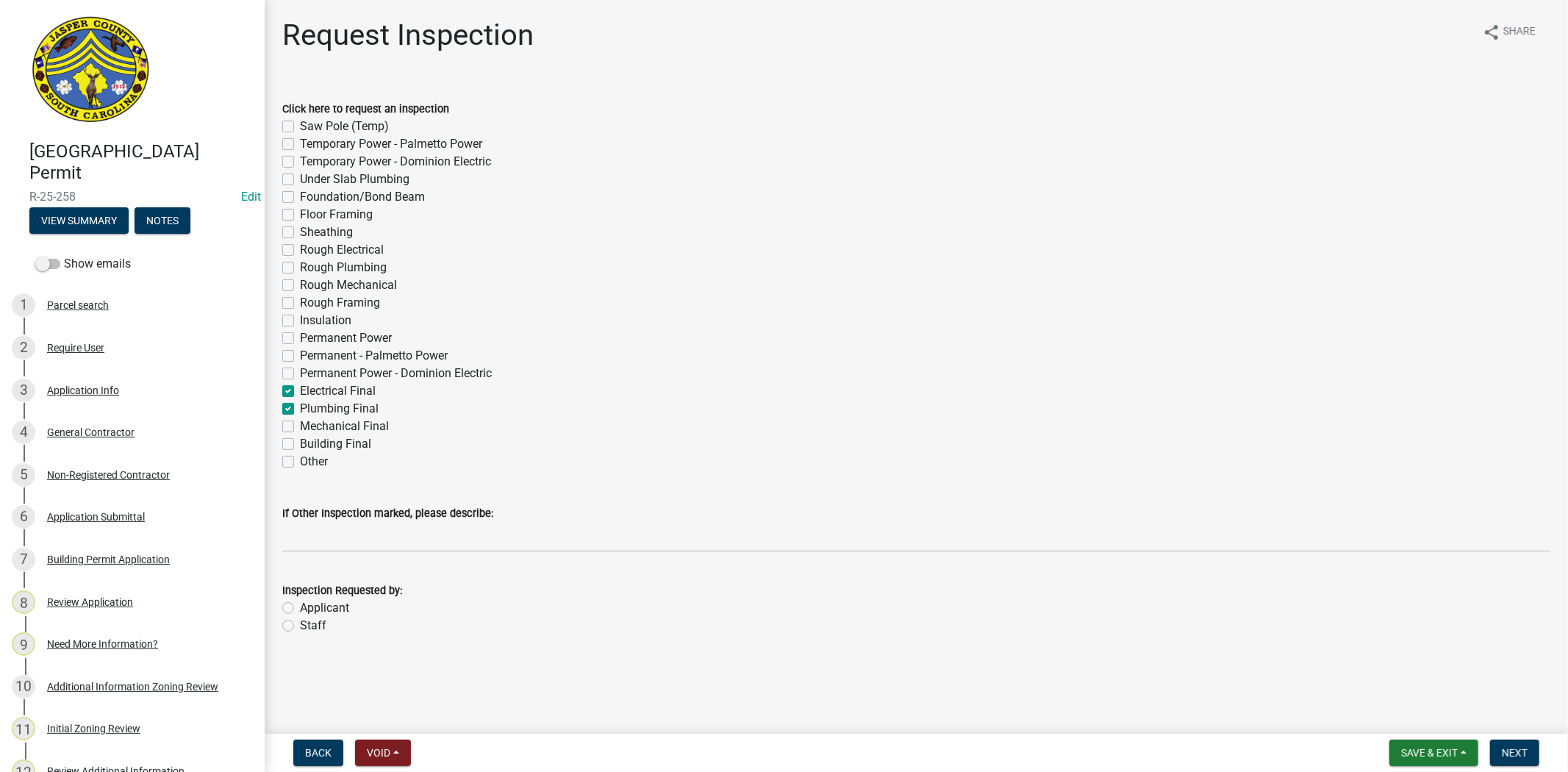
checkbox input "false"
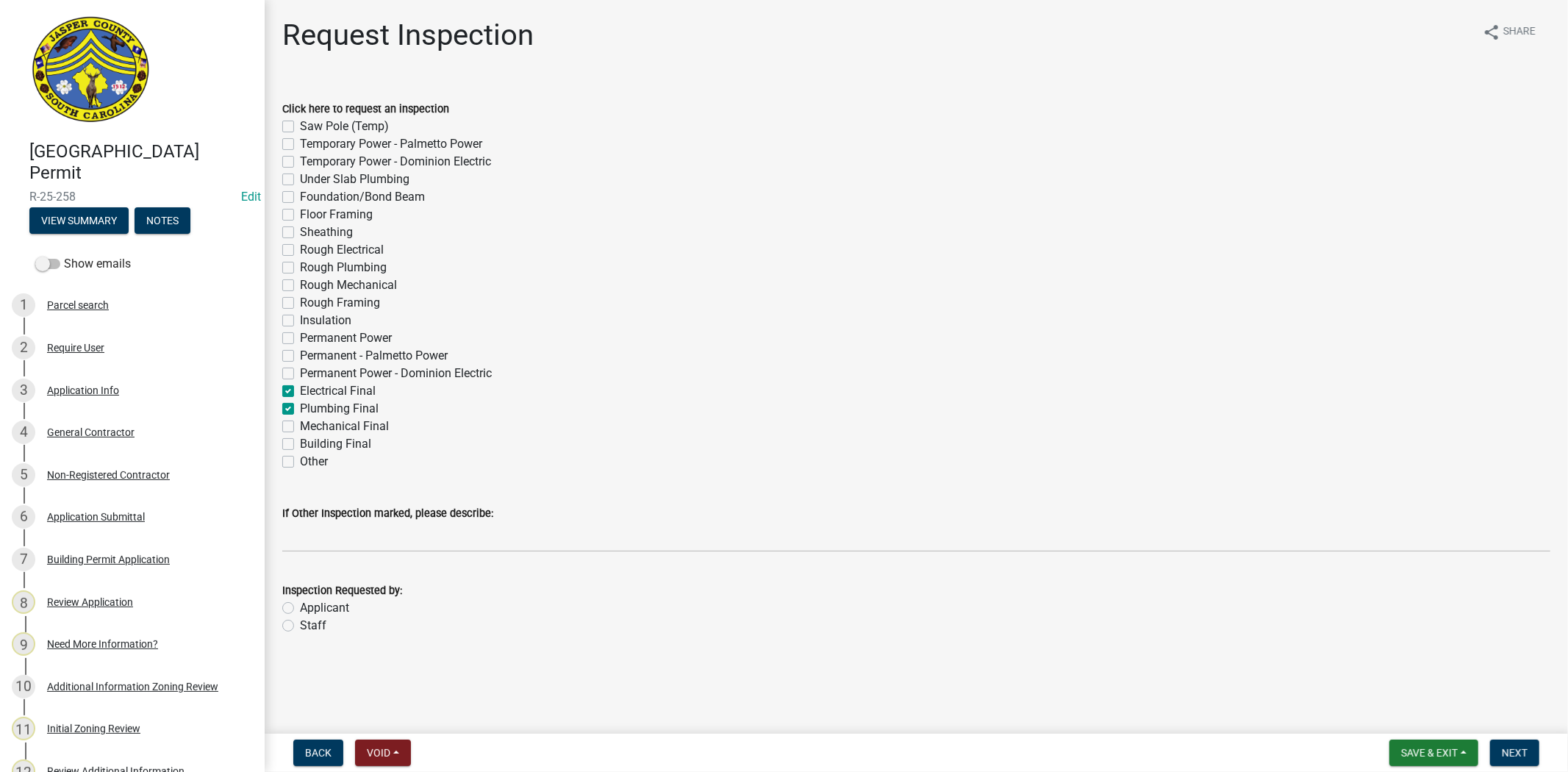
checkbox input "false"
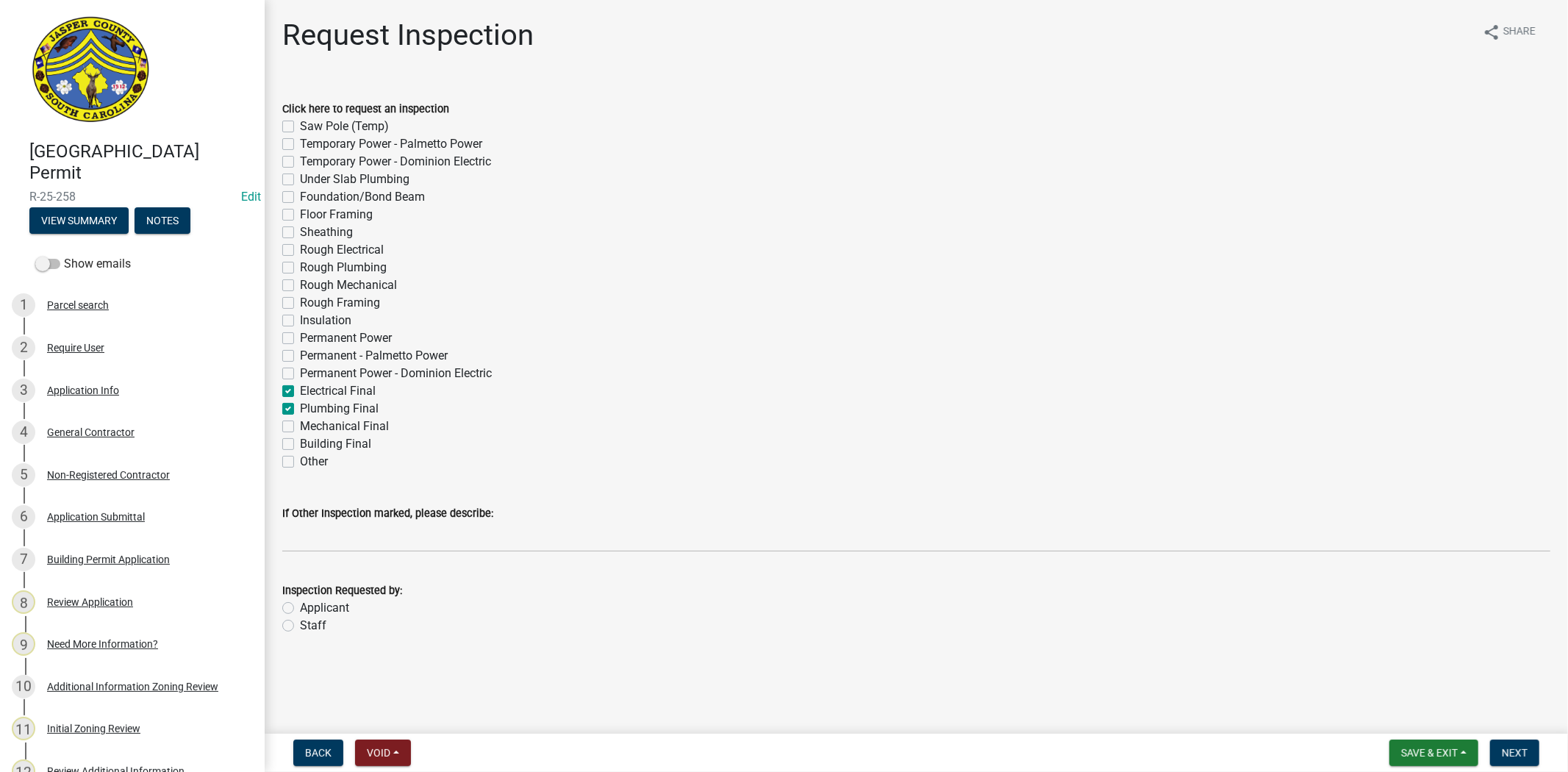
checkbox input "false"
checkbox input "true"
checkbox input "false"
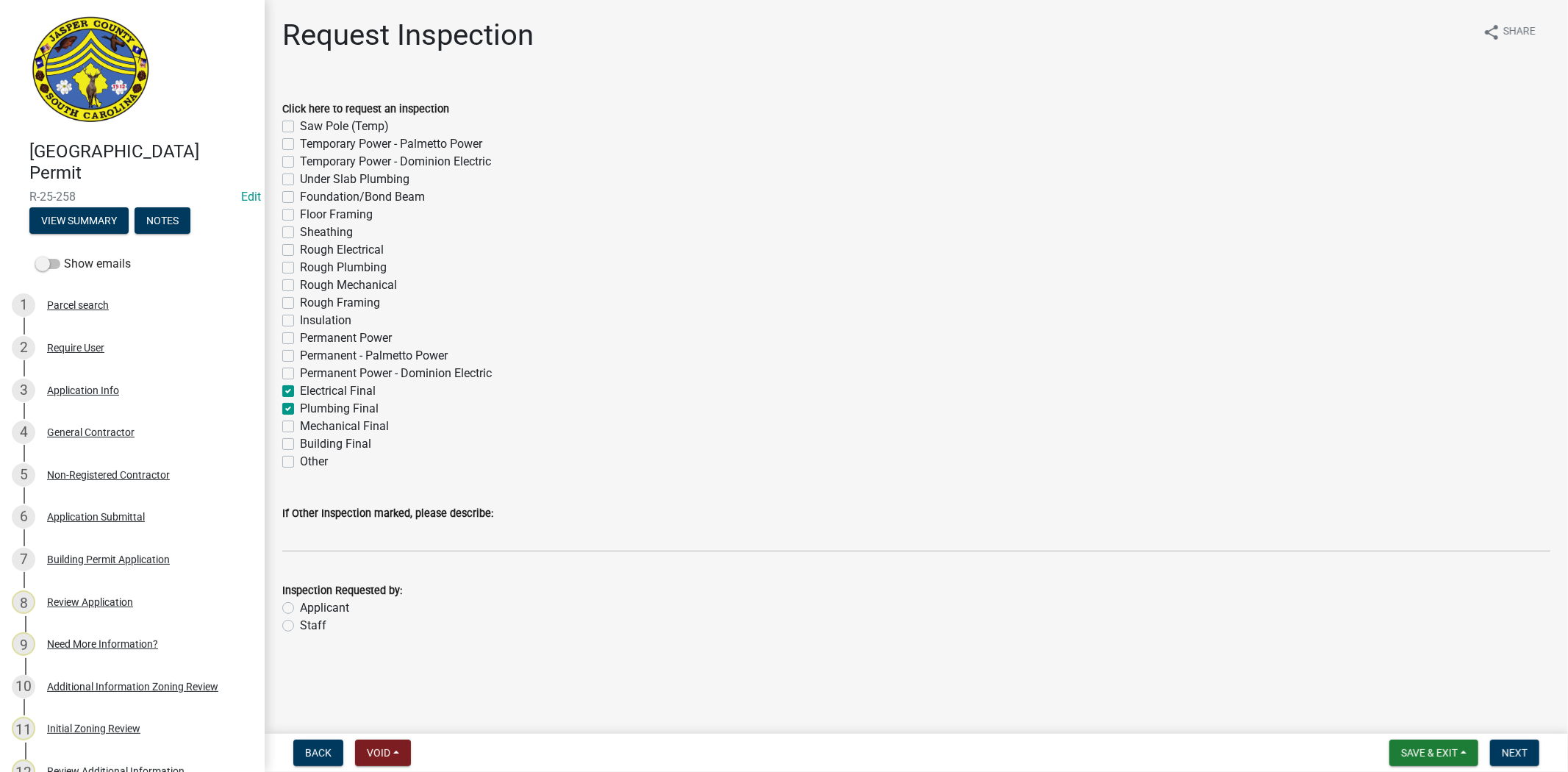
checkbox input "false"
click at [295, 426] on div "Mechanical Final" at bounding box center [916, 426] width 1268 height 18
click at [285, 437] on div "Building Final" at bounding box center [916, 444] width 1268 height 18
click at [300, 425] on label "Mechanical Final" at bounding box center [345, 426] width 89 height 18
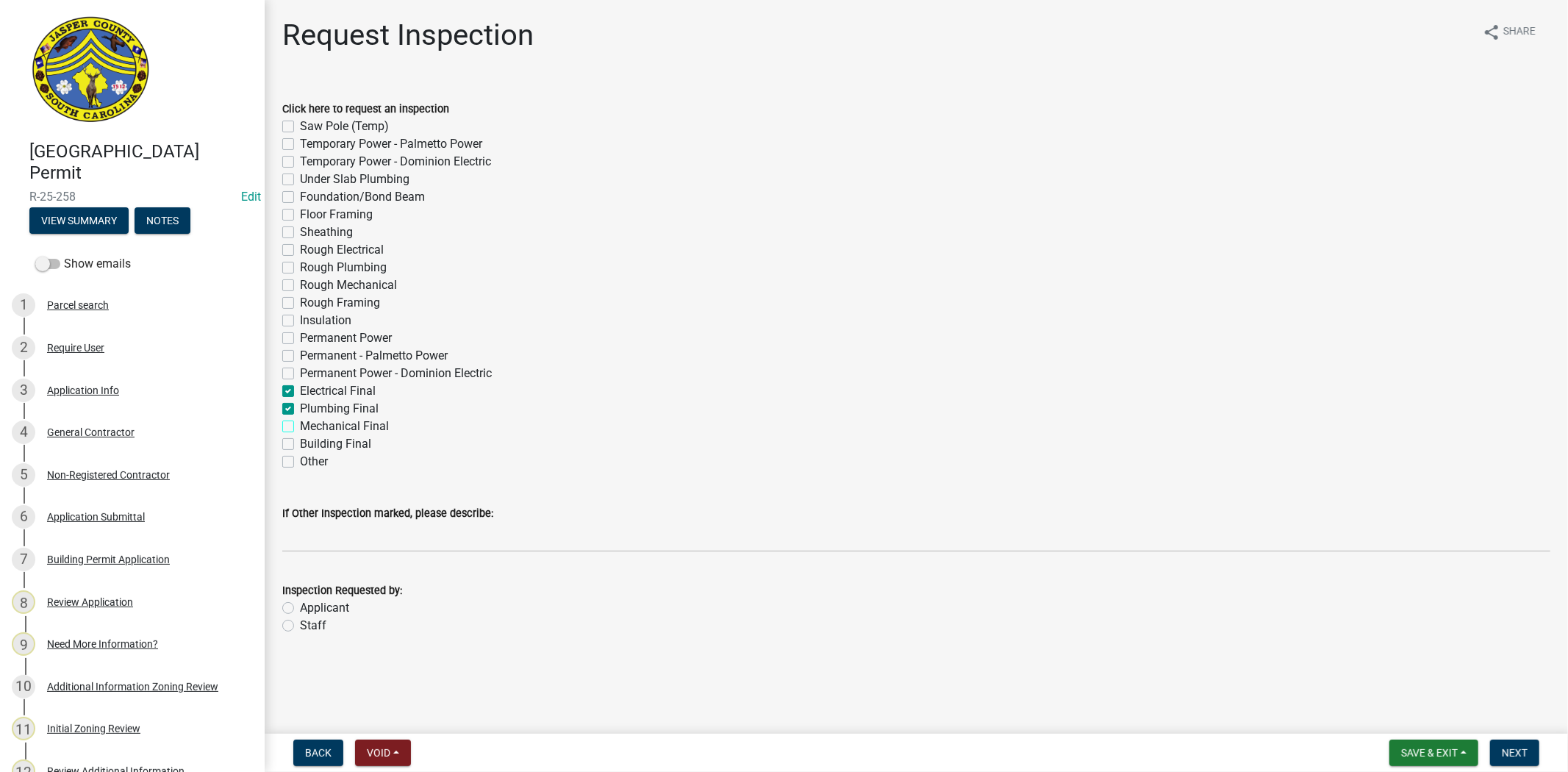
click at [300, 425] on input "Mechanical Final" at bounding box center [304, 422] width 10 height 10
checkbox input "true"
checkbox input "false"
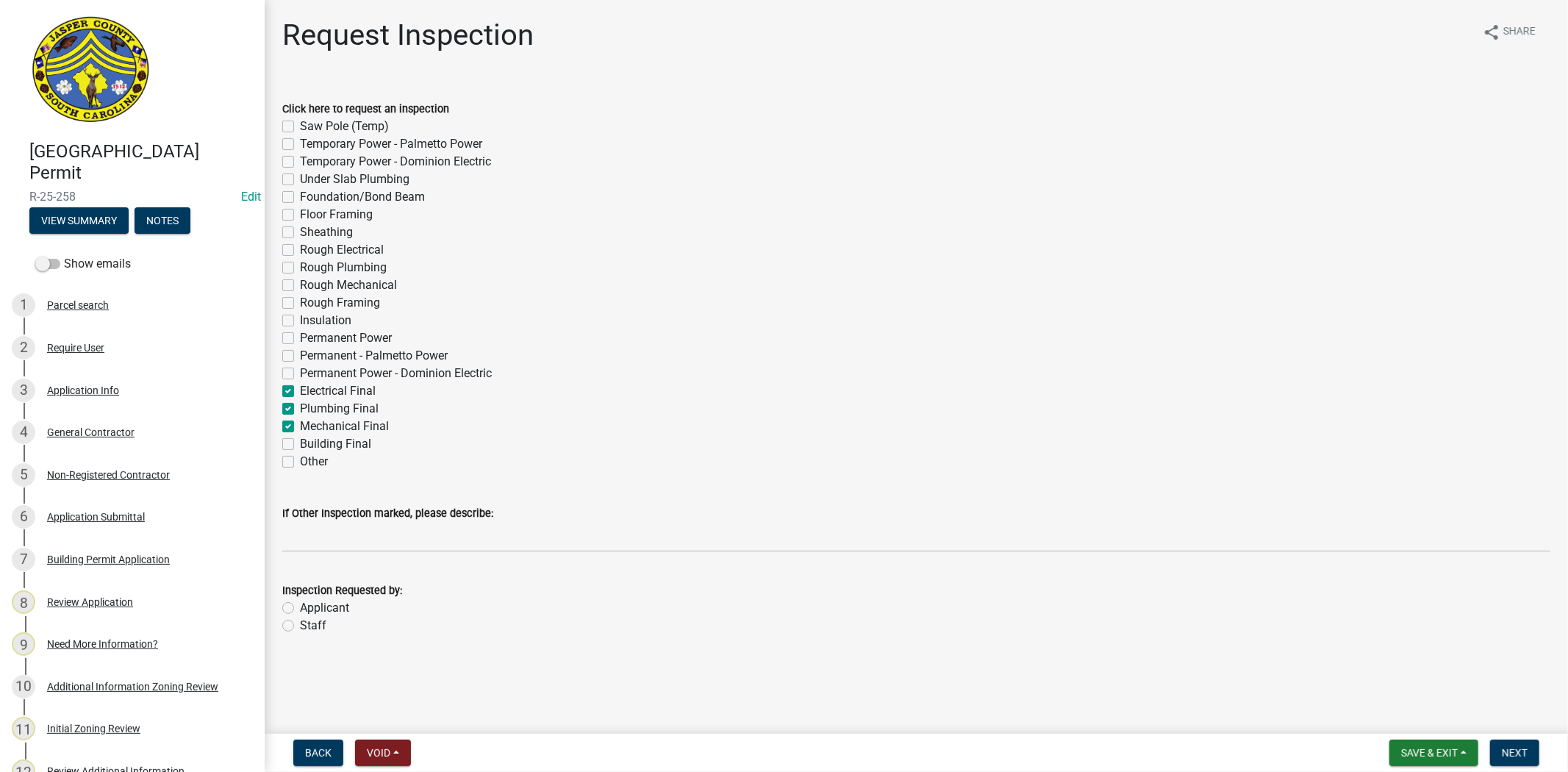
checkbox input "false"
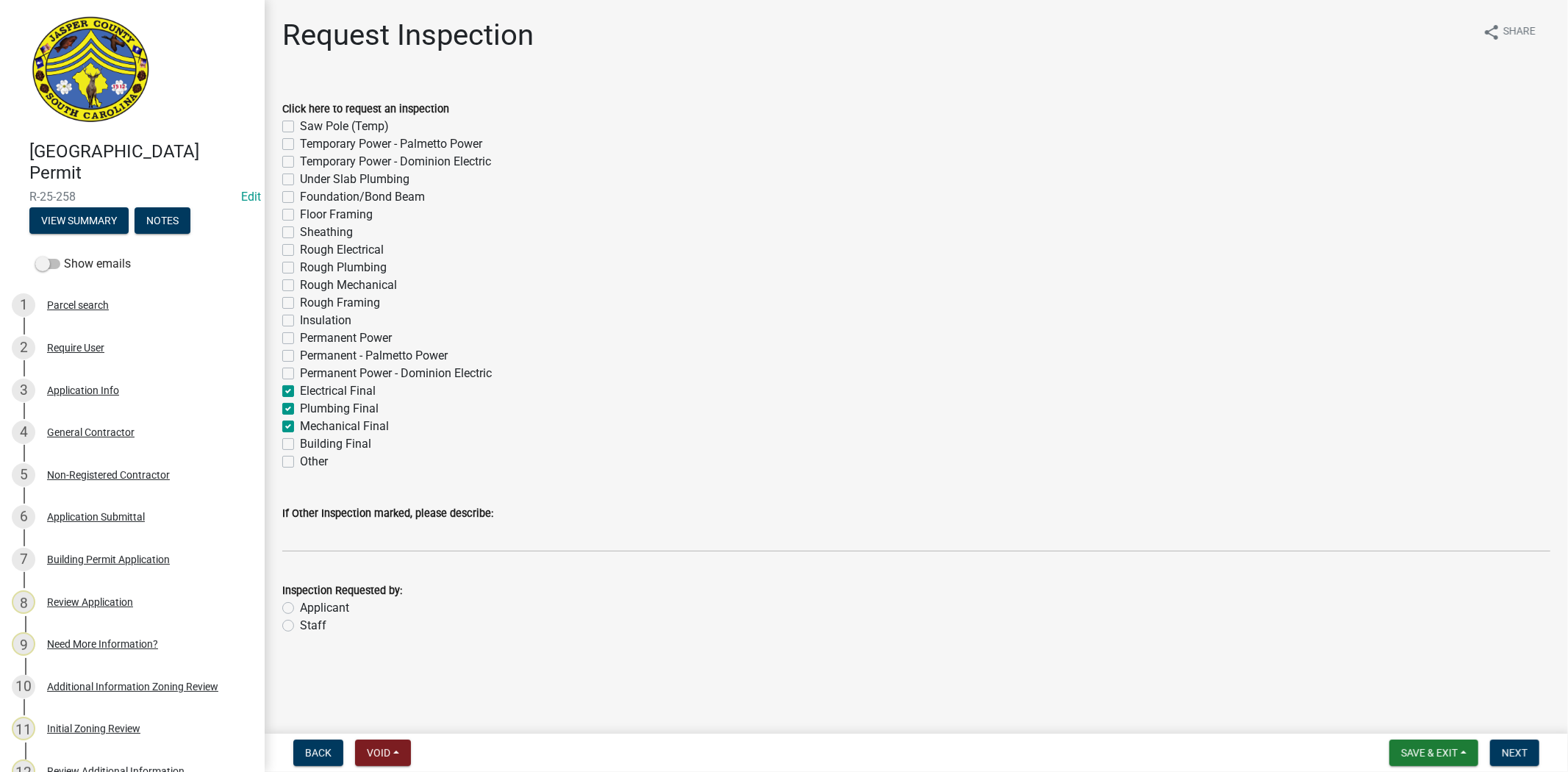
checkbox input "false"
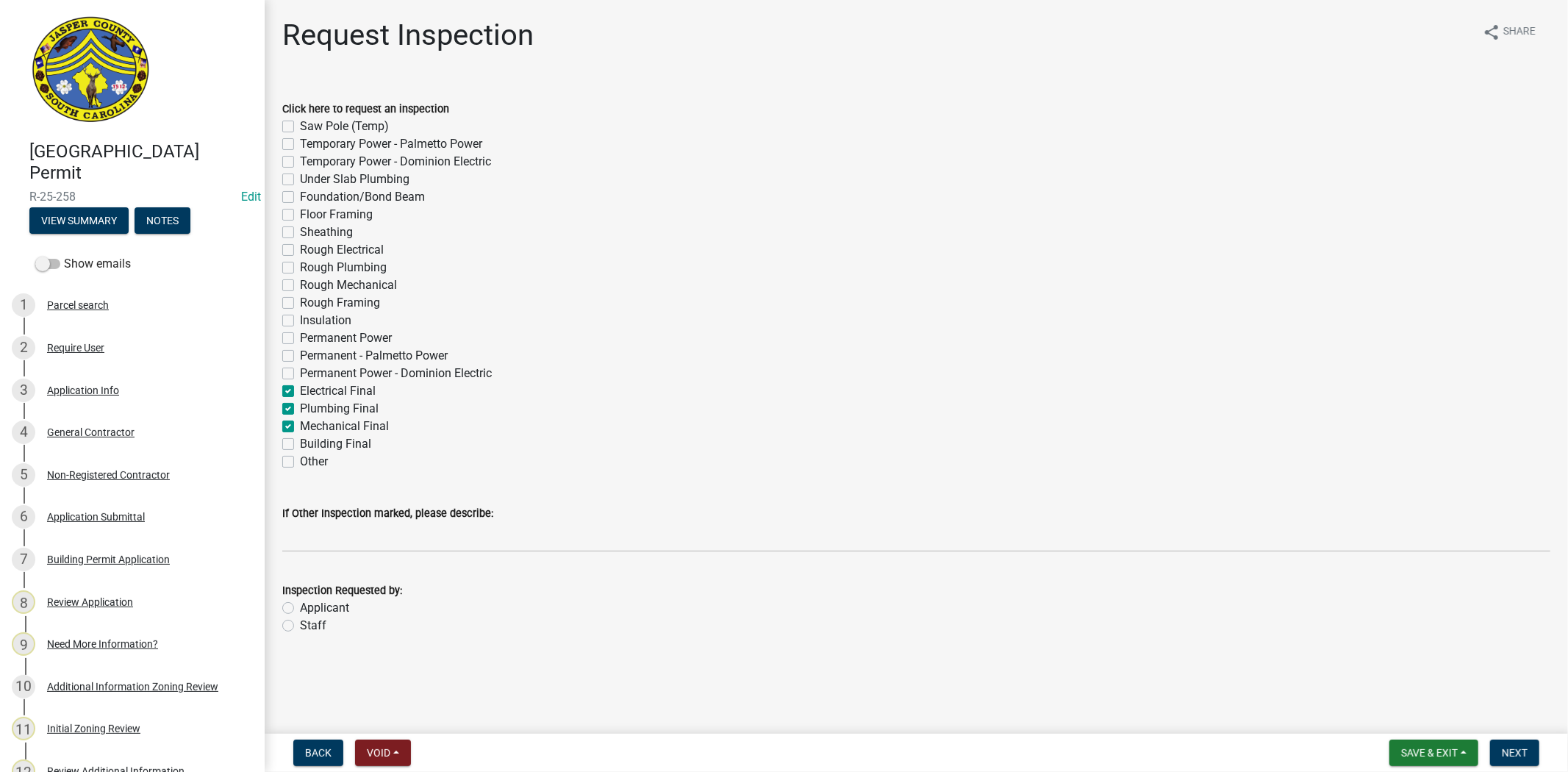
checkbox input "false"
checkbox input "true"
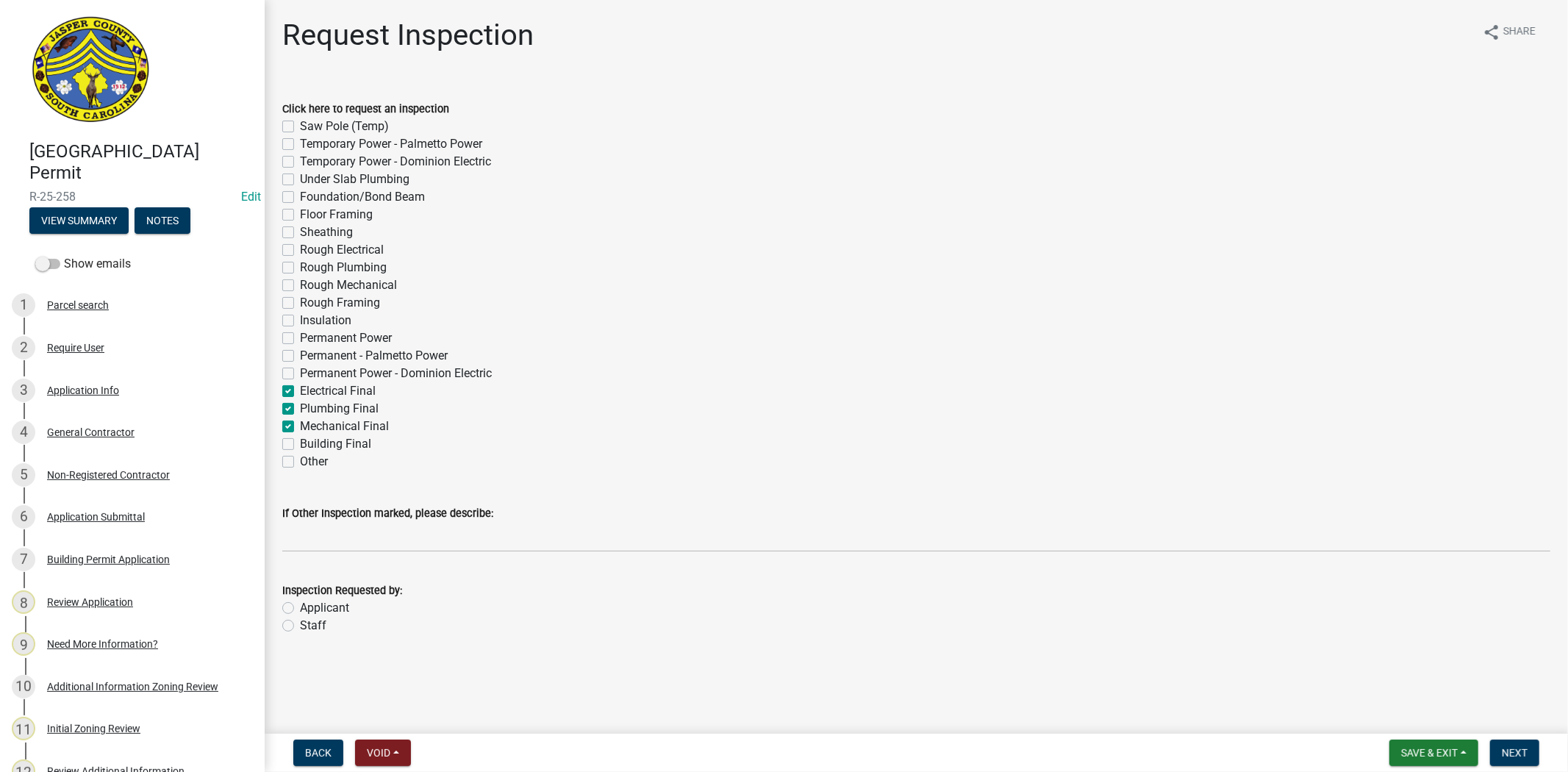
checkbox input "false"
click at [300, 443] on label "Building Final" at bounding box center [335, 444] width 71 height 18
click at [300, 443] on input "Building Final" at bounding box center [304, 439] width 10 height 10
checkbox input "true"
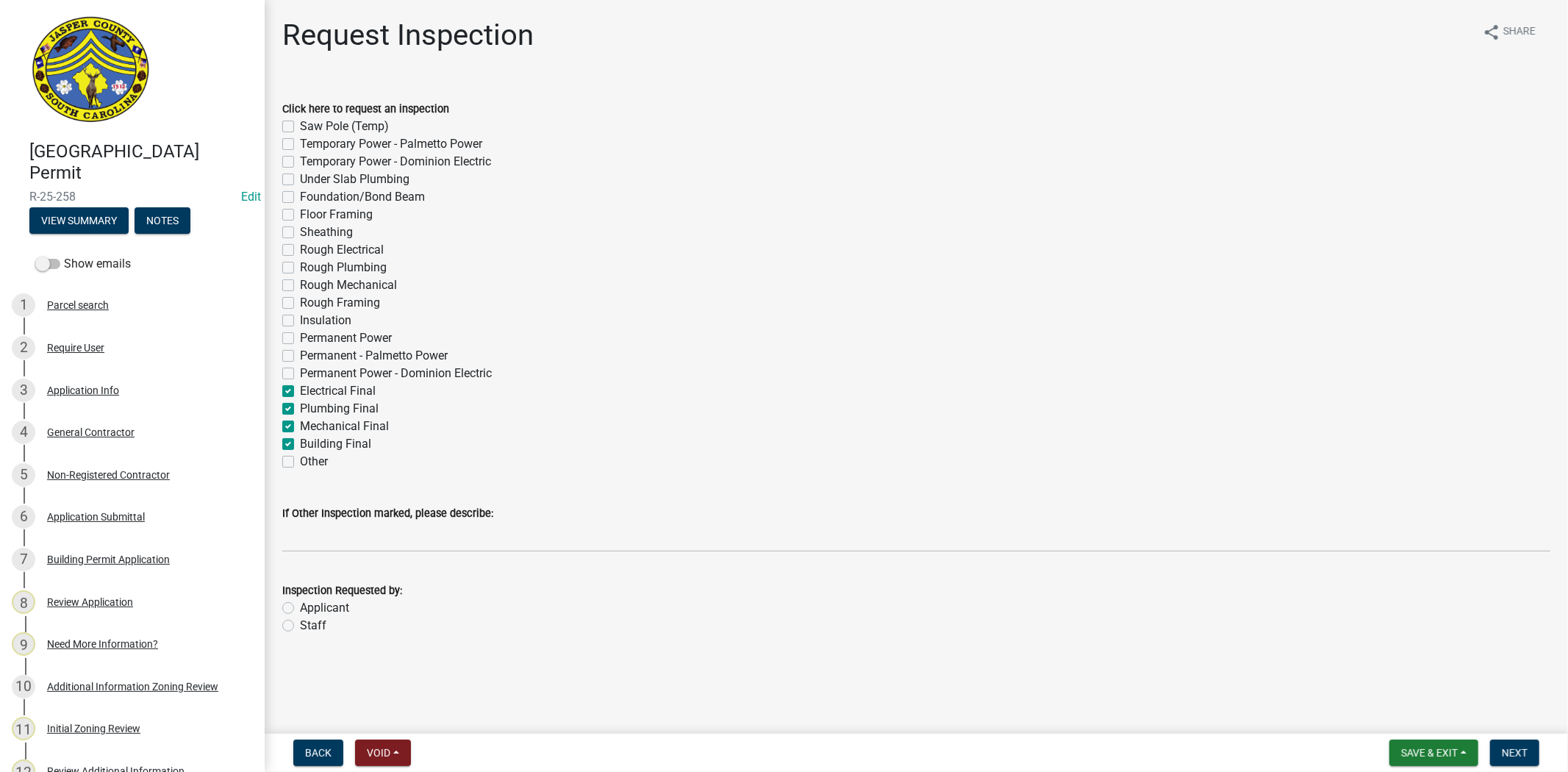
checkbox input "false"
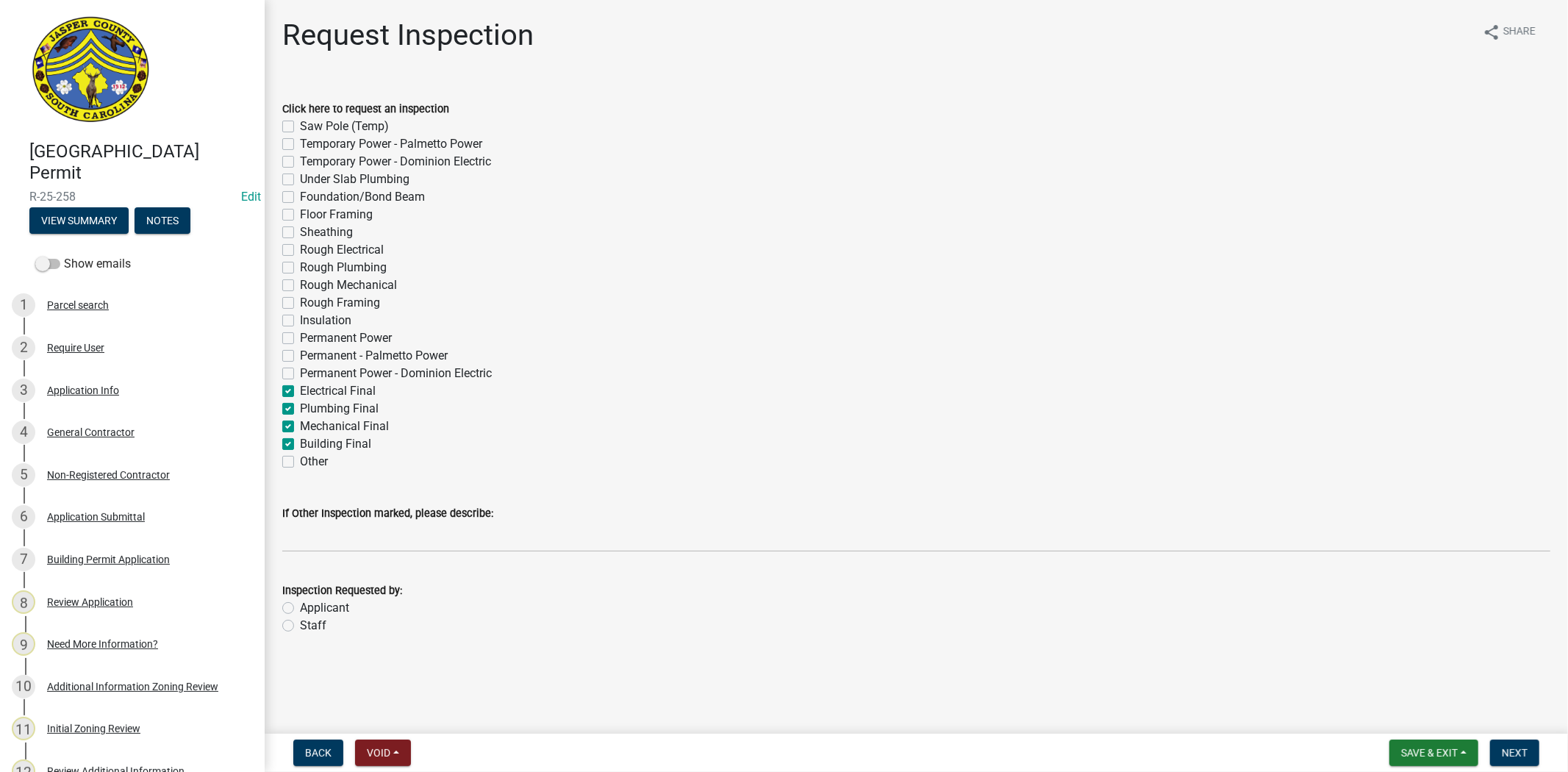
checkbox input "false"
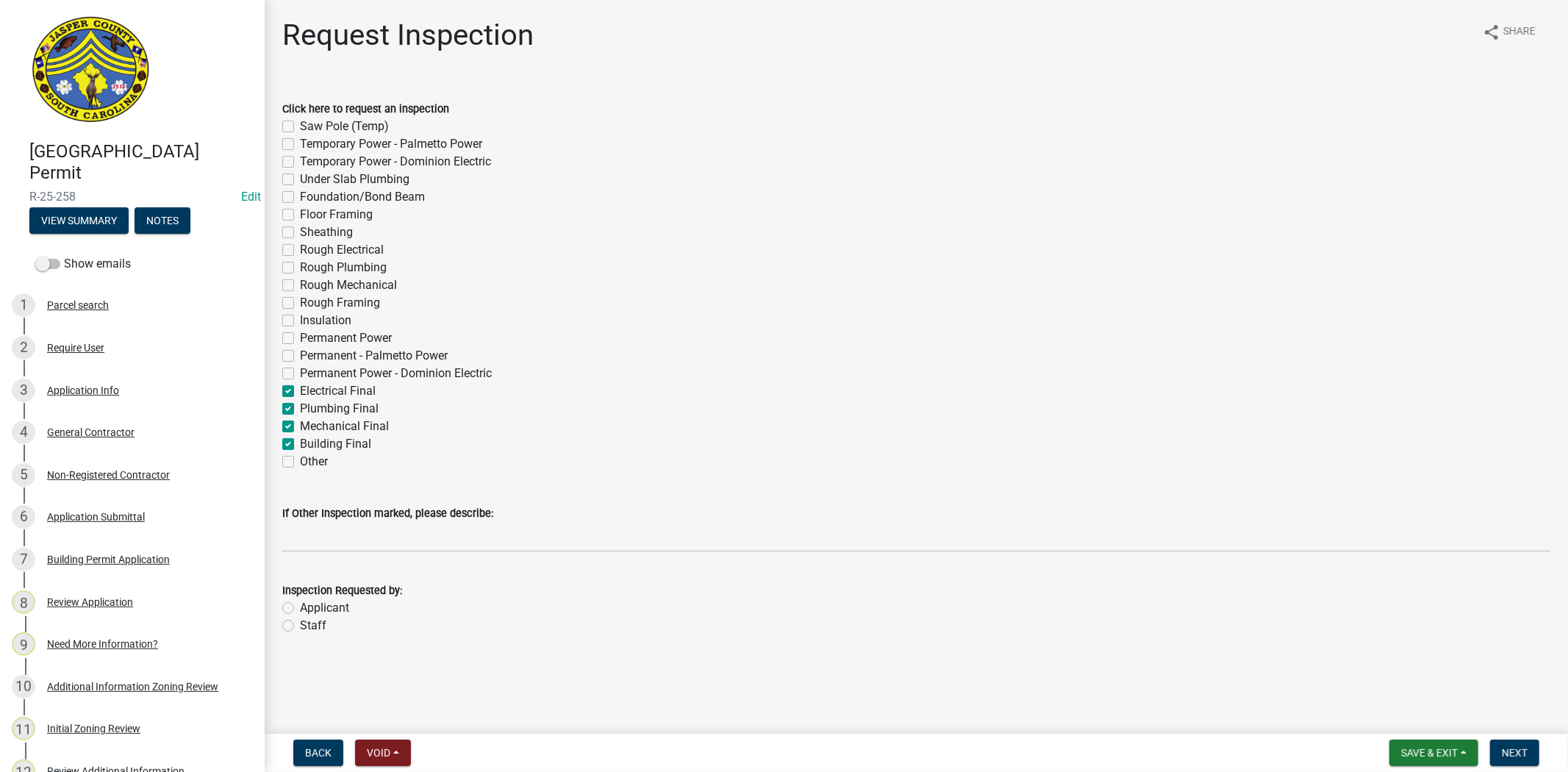
checkbox input "false"
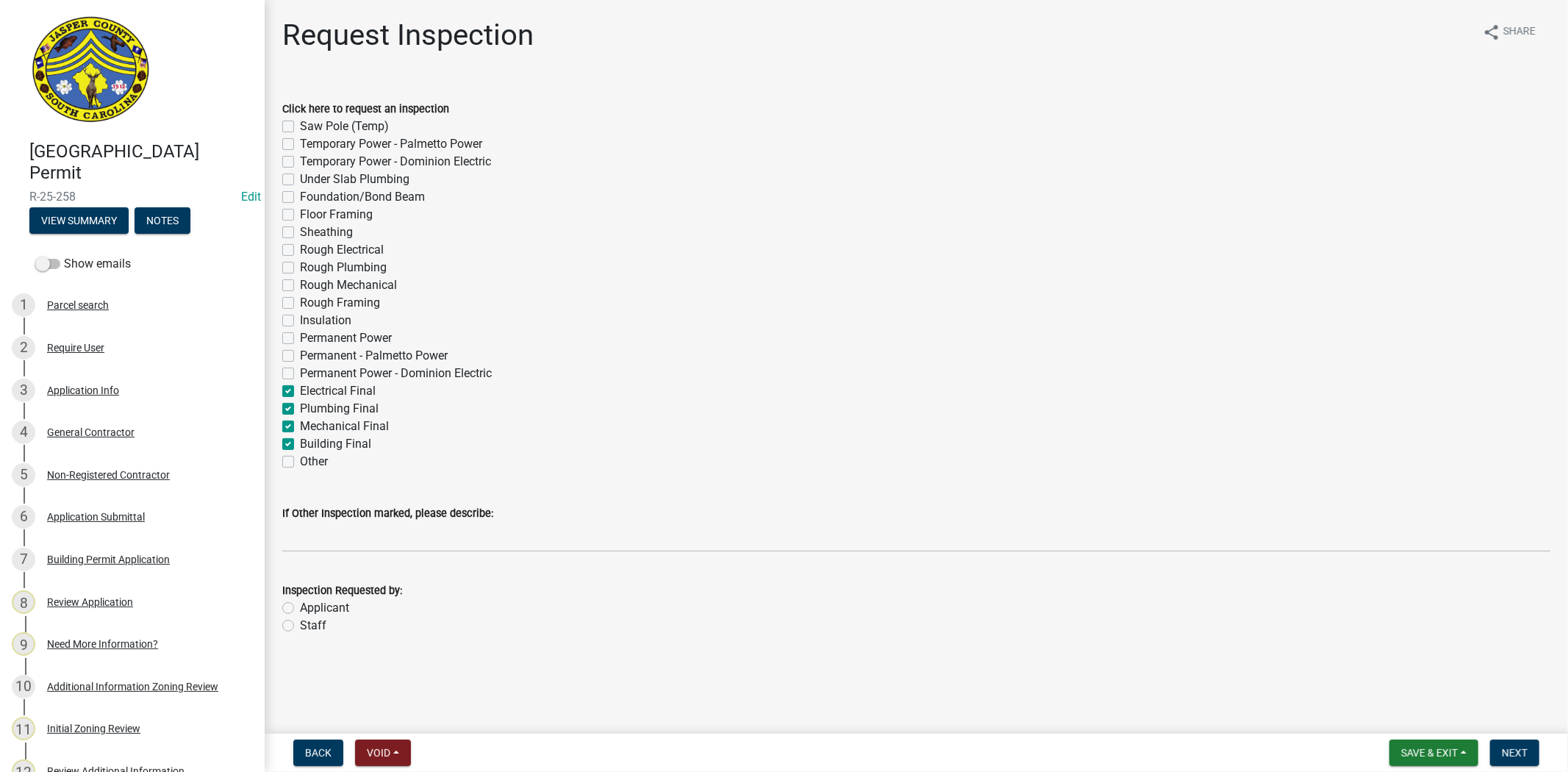
checkbox input "true"
checkbox input "false"
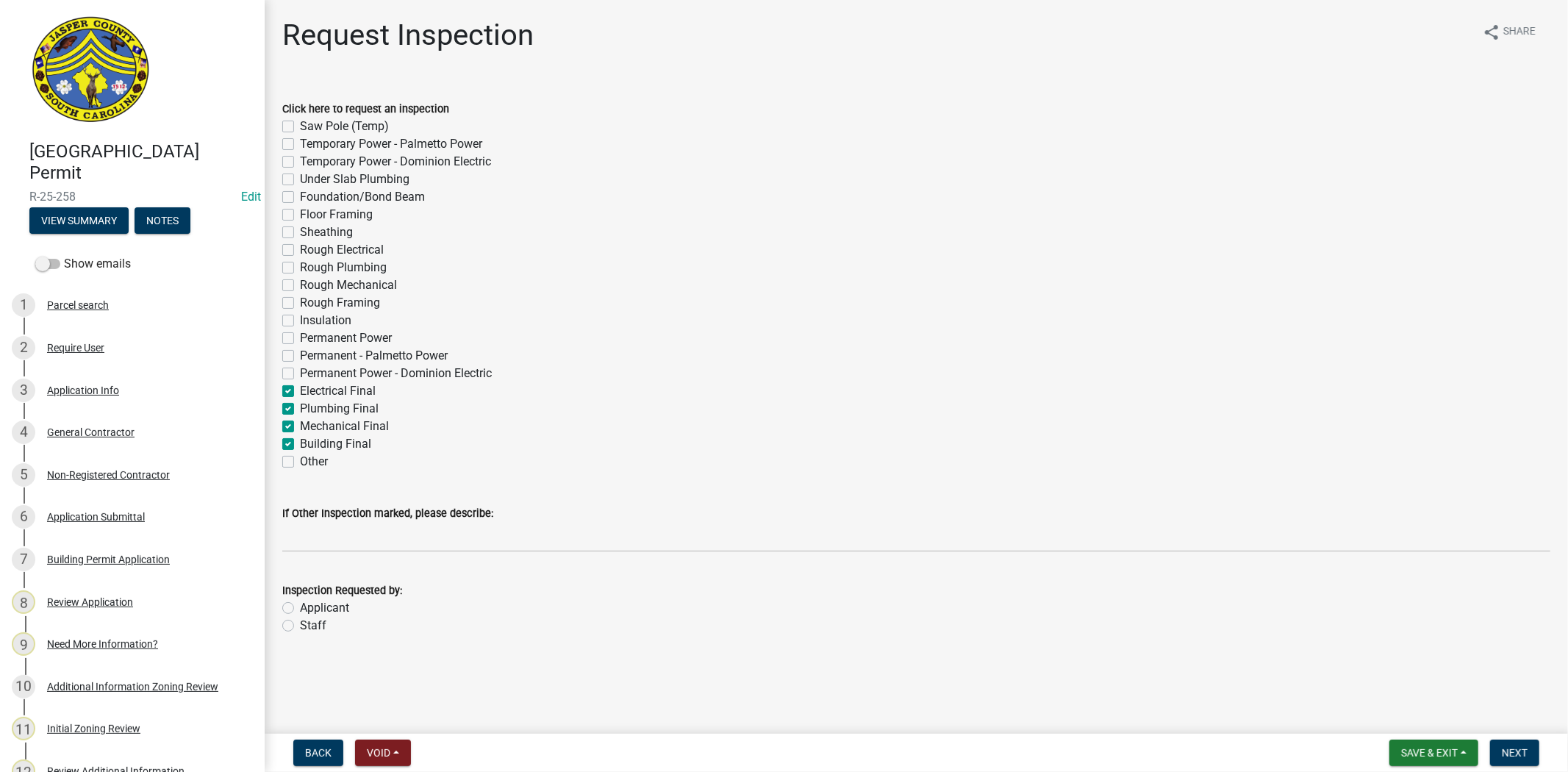
click at [300, 628] on label "Staff" at bounding box center [313, 626] width 26 height 18
click at [300, 627] on input "Staff" at bounding box center [304, 621] width 10 height 10
radio input "true"
click at [300, 611] on label "Applicant" at bounding box center [325, 608] width 49 height 18
click at [300, 609] on input "Applicant" at bounding box center [304, 604] width 10 height 10
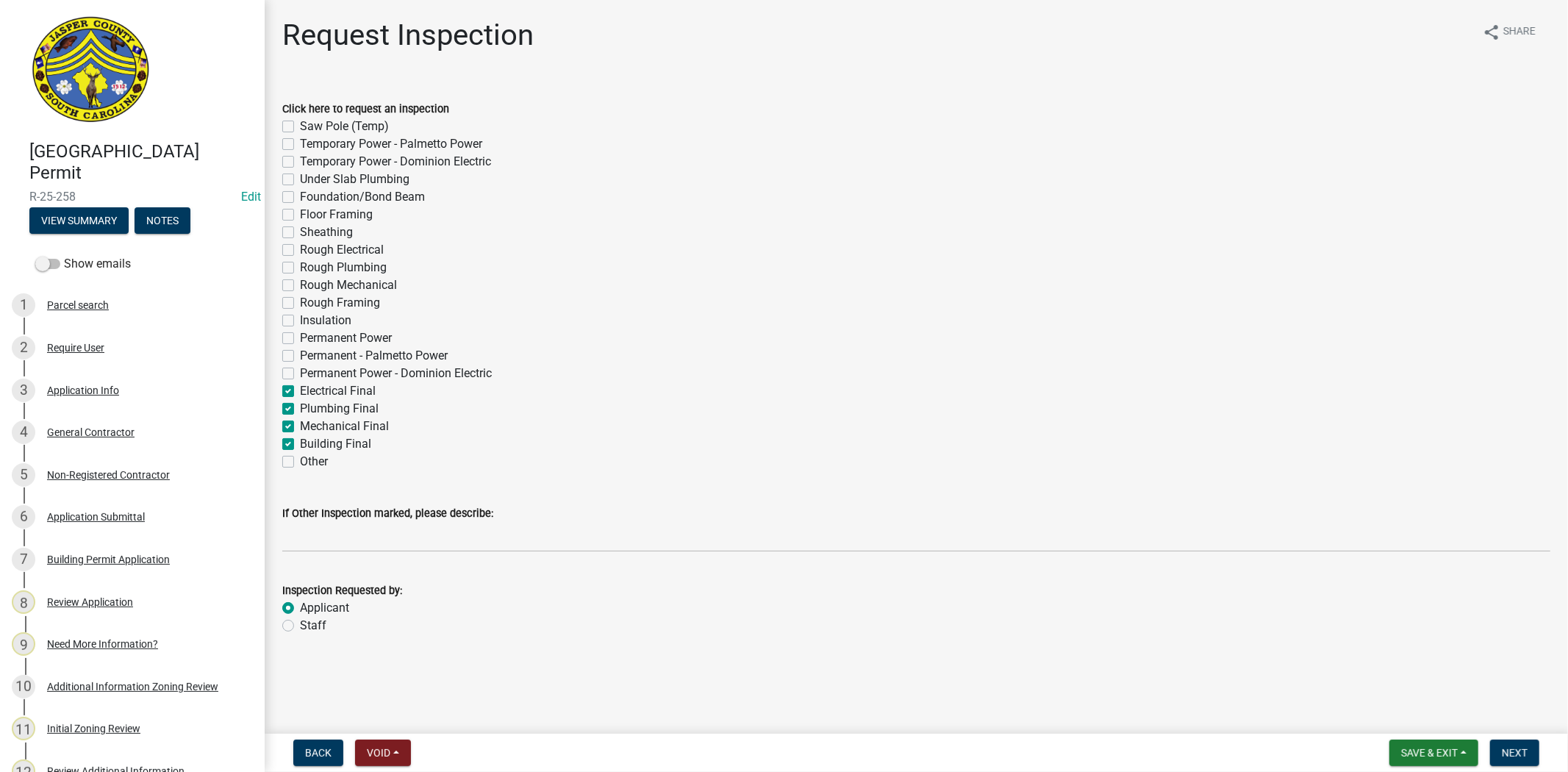
radio input "true"
click at [1511, 763] on button "Next" at bounding box center [1515, 753] width 49 height 26
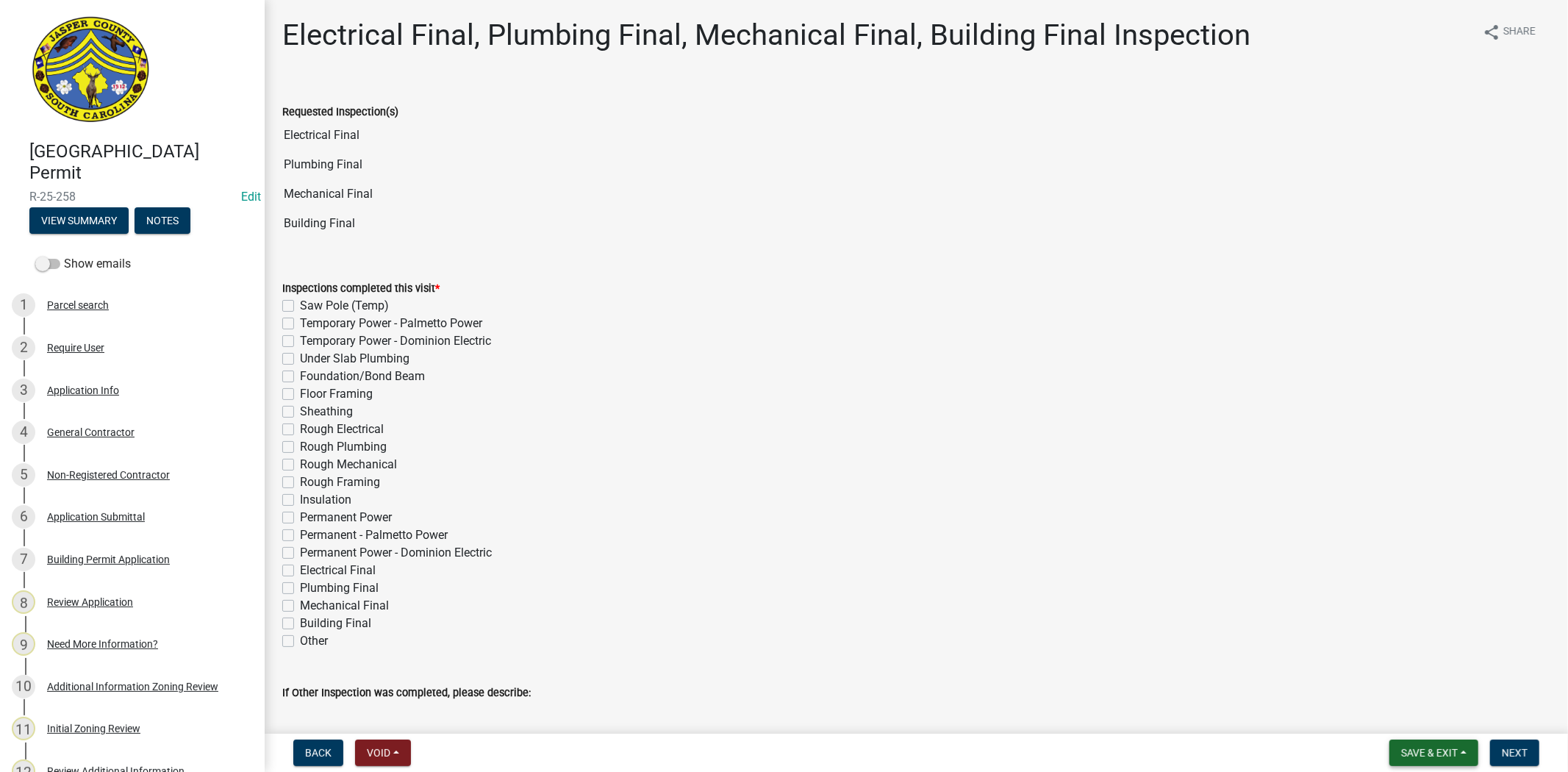
click at [1438, 747] on span "Save & Exit" at bounding box center [1429, 752] width 57 height 11
click at [1416, 720] on button "Save & Exit" at bounding box center [1419, 714] width 117 height 35
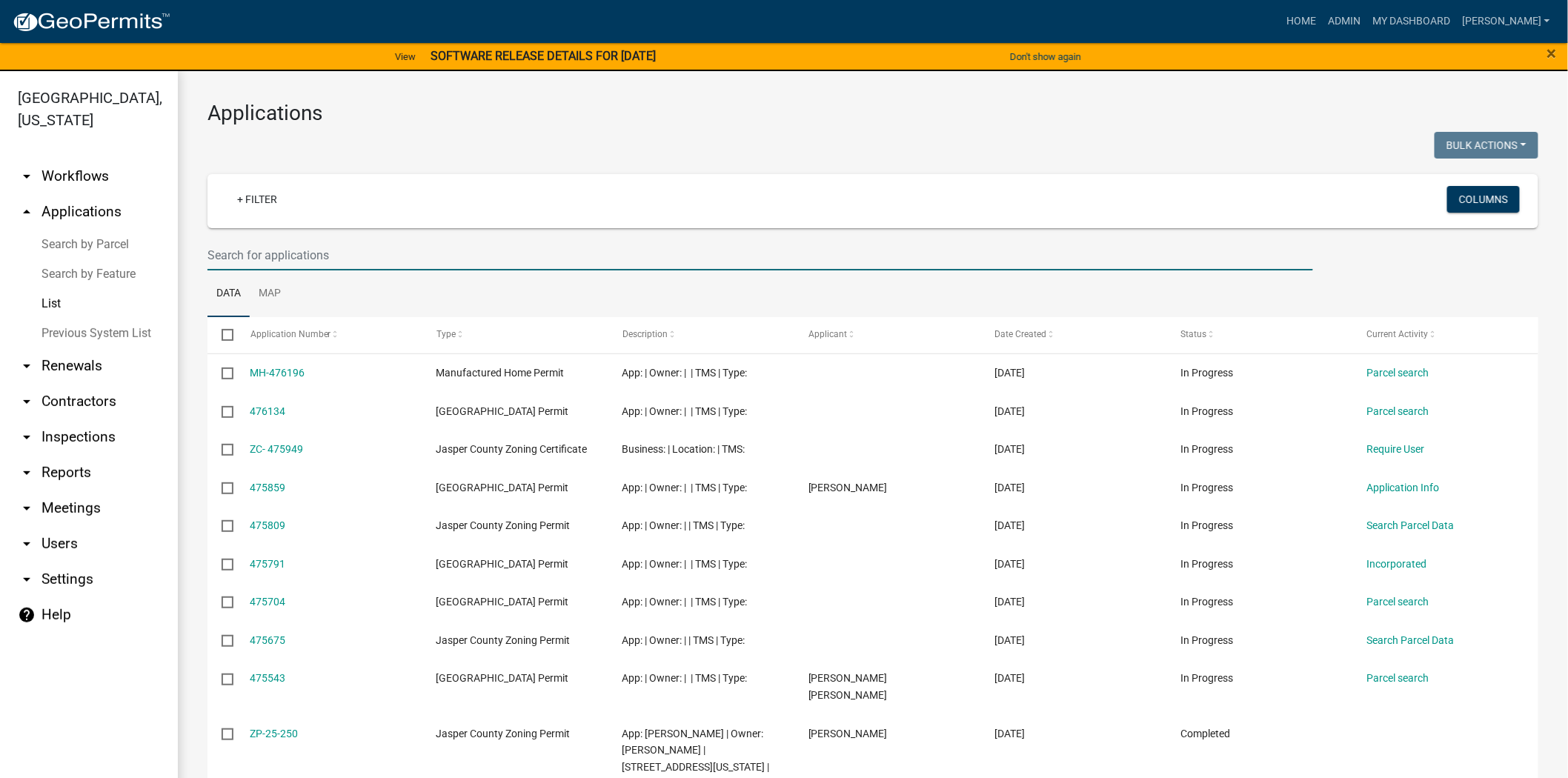
click at [249, 258] on input "text" at bounding box center [760, 255] width 1106 height 30
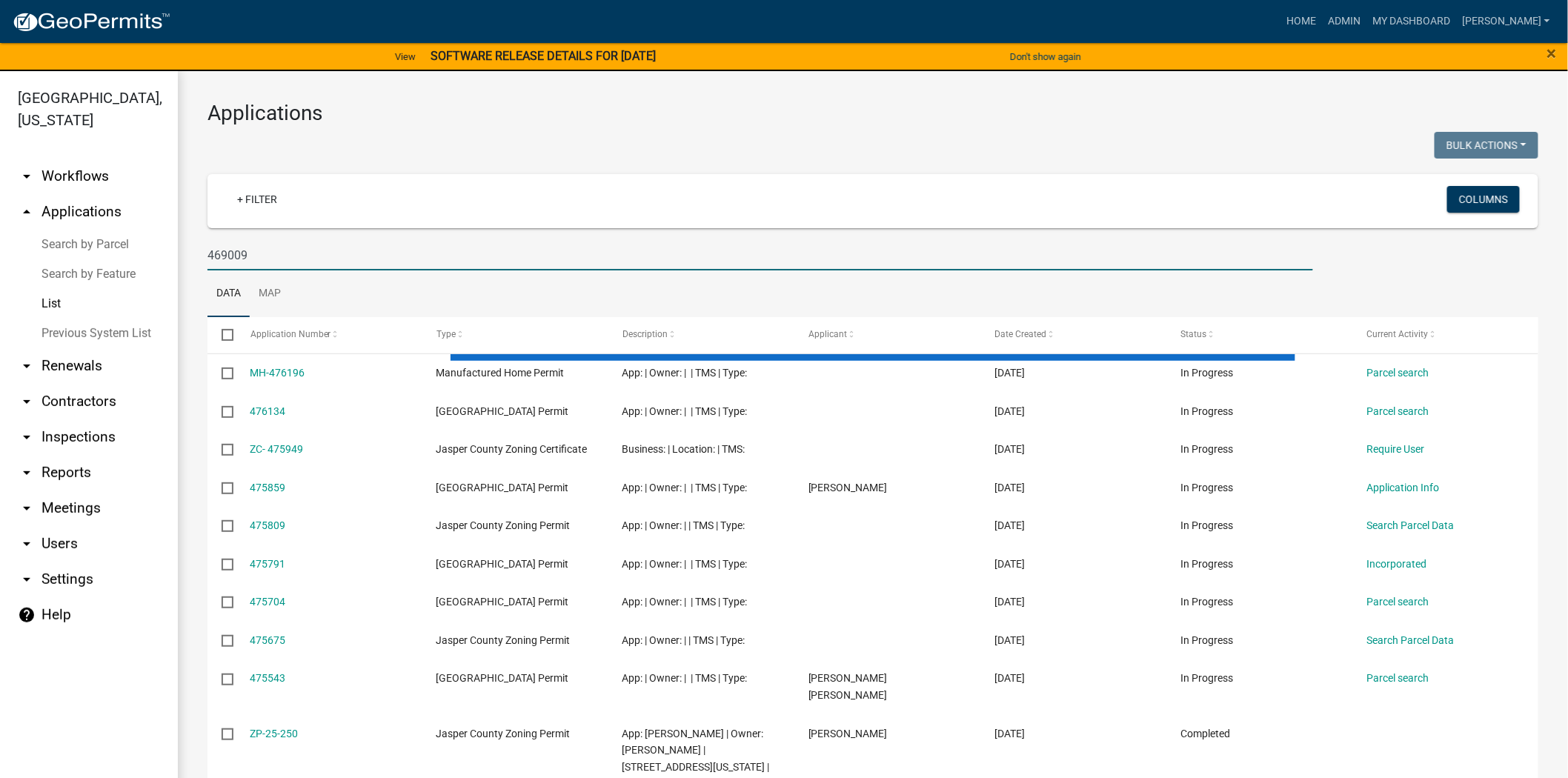
type input "469009"
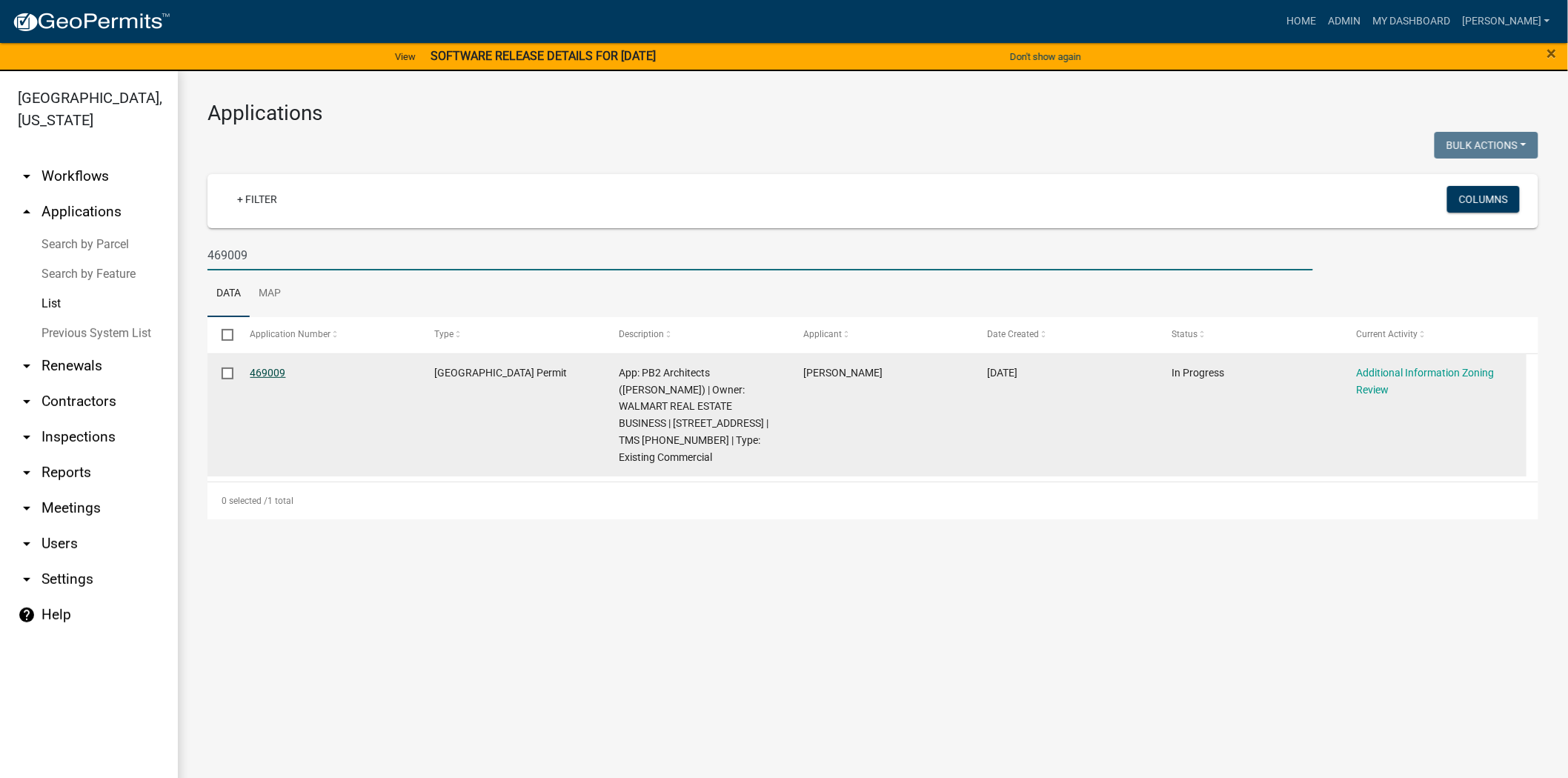
click at [257, 378] on link "469009" at bounding box center [268, 372] width 35 height 11
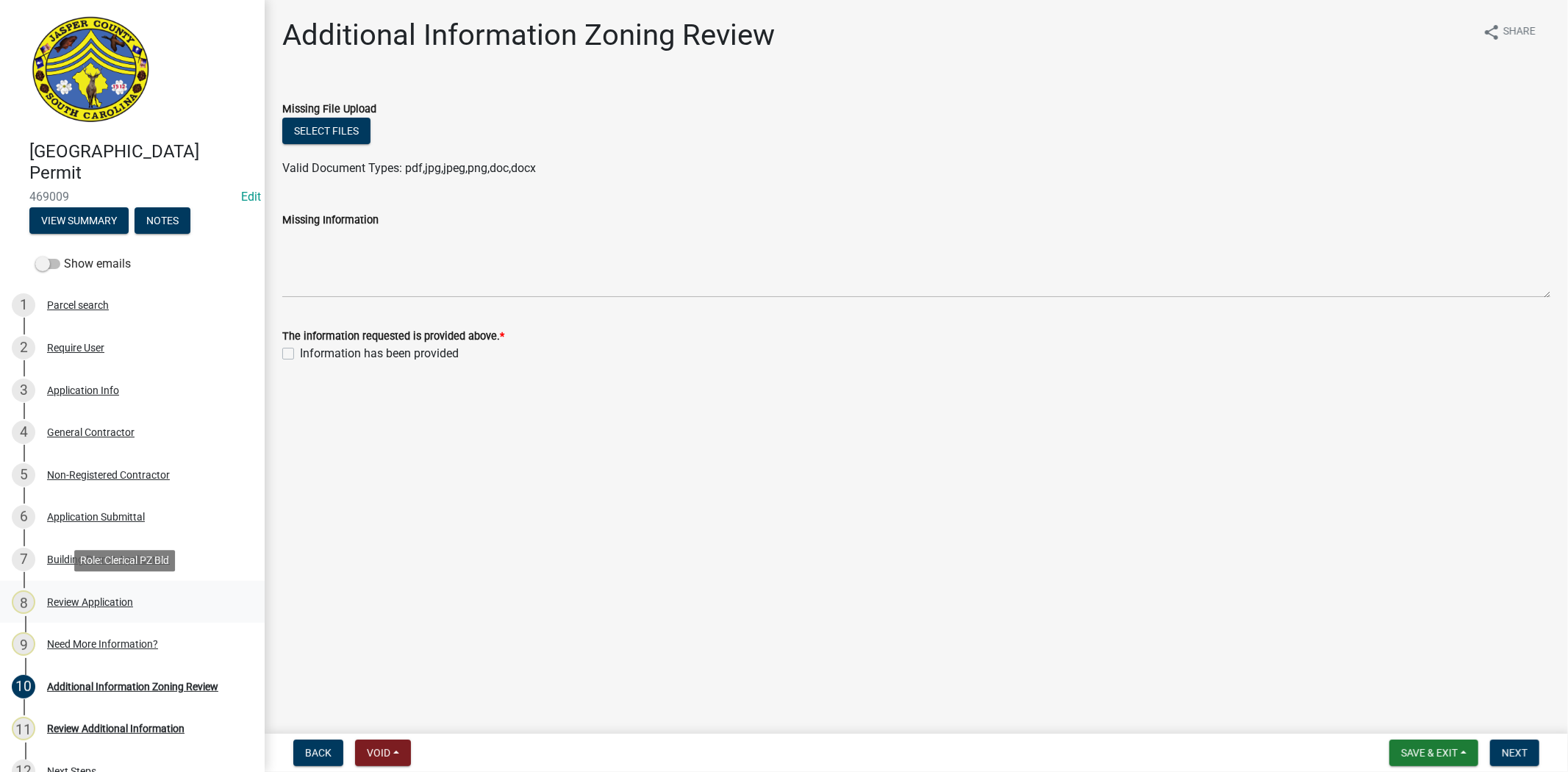
click at [75, 604] on div "Review Application" at bounding box center [90, 602] width 86 height 11
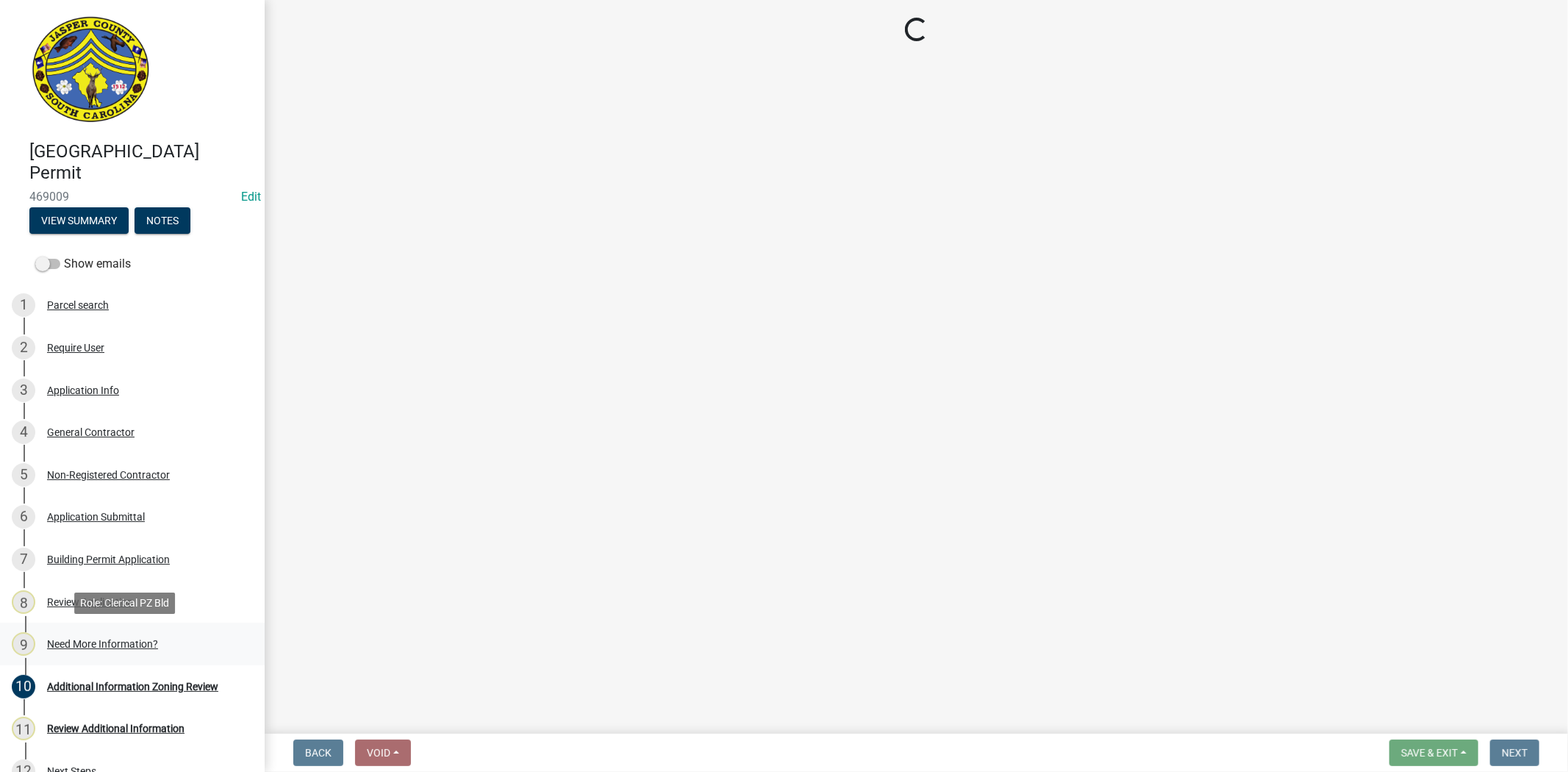
click at [86, 633] on div "9 Need More Information?" at bounding box center [126, 643] width 229 height 24
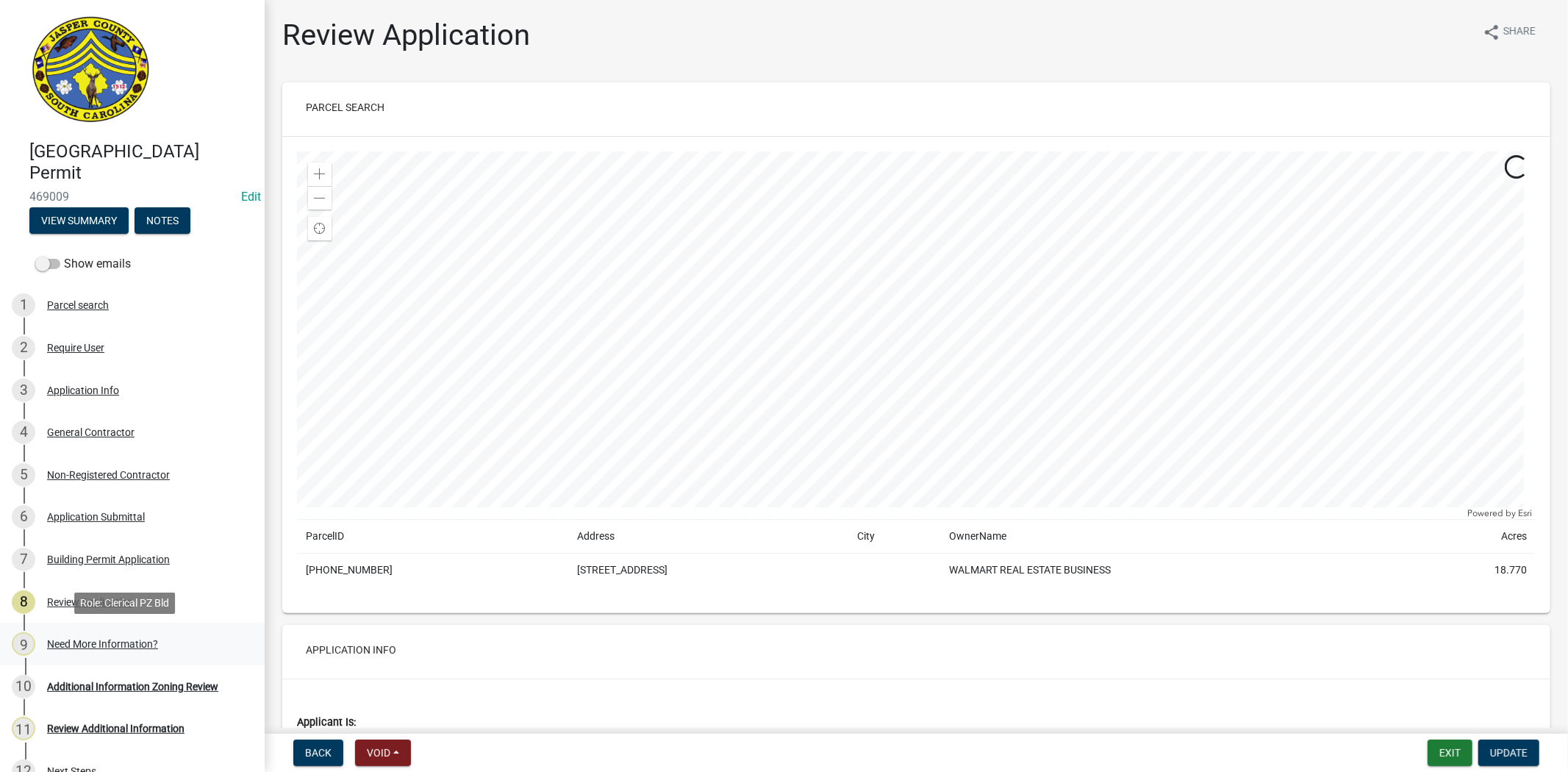
click at [94, 645] on div "Need More Information?" at bounding box center [102, 644] width 111 height 11
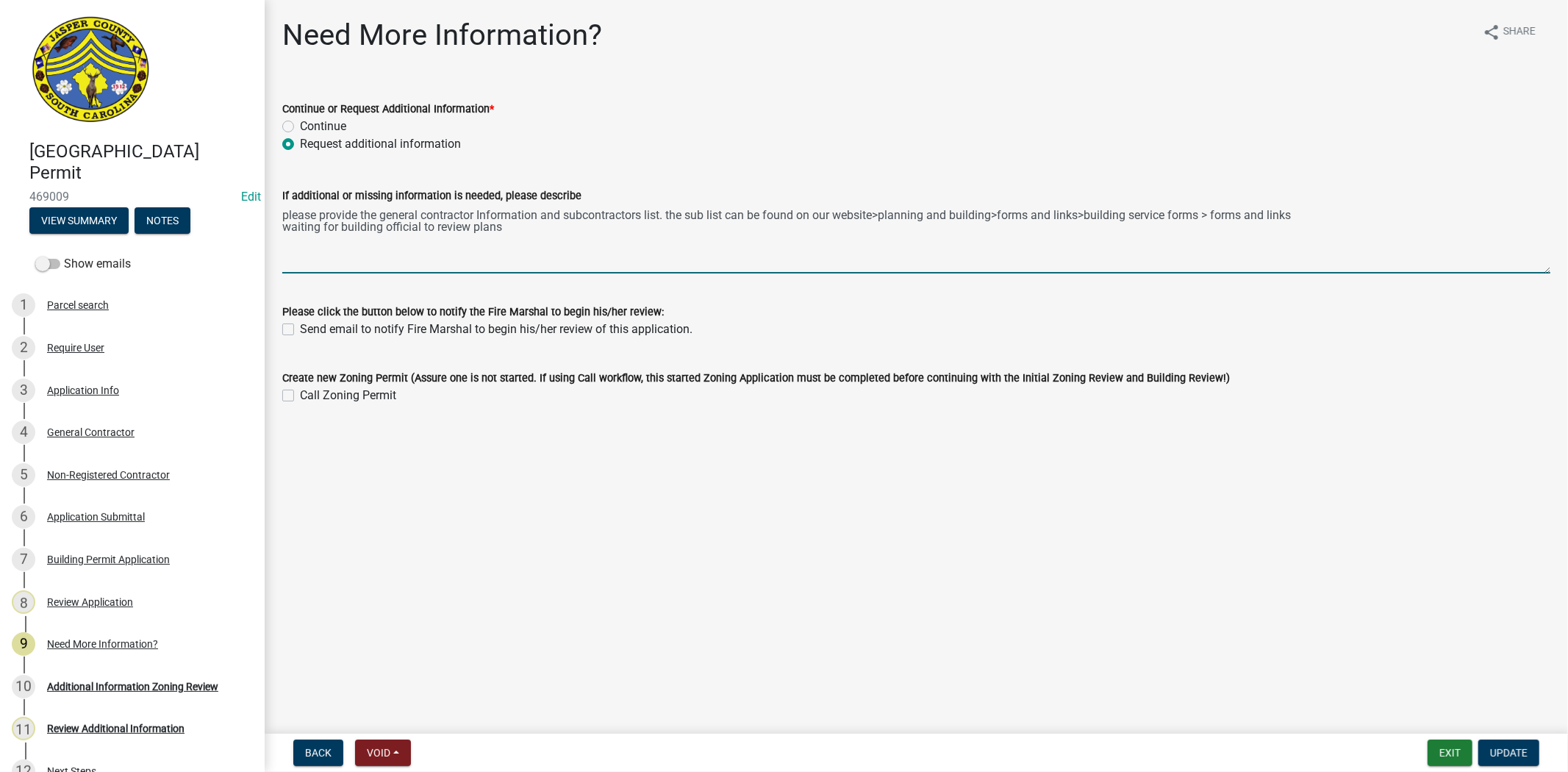
drag, startPoint x: 669, startPoint y: 217, endPoint x: 1320, endPoint y: 205, distance: 651.1
click at [1320, 205] on textarea "please provide the general contractor Information and subcontractors list. the …" at bounding box center [916, 239] width 1268 height 69
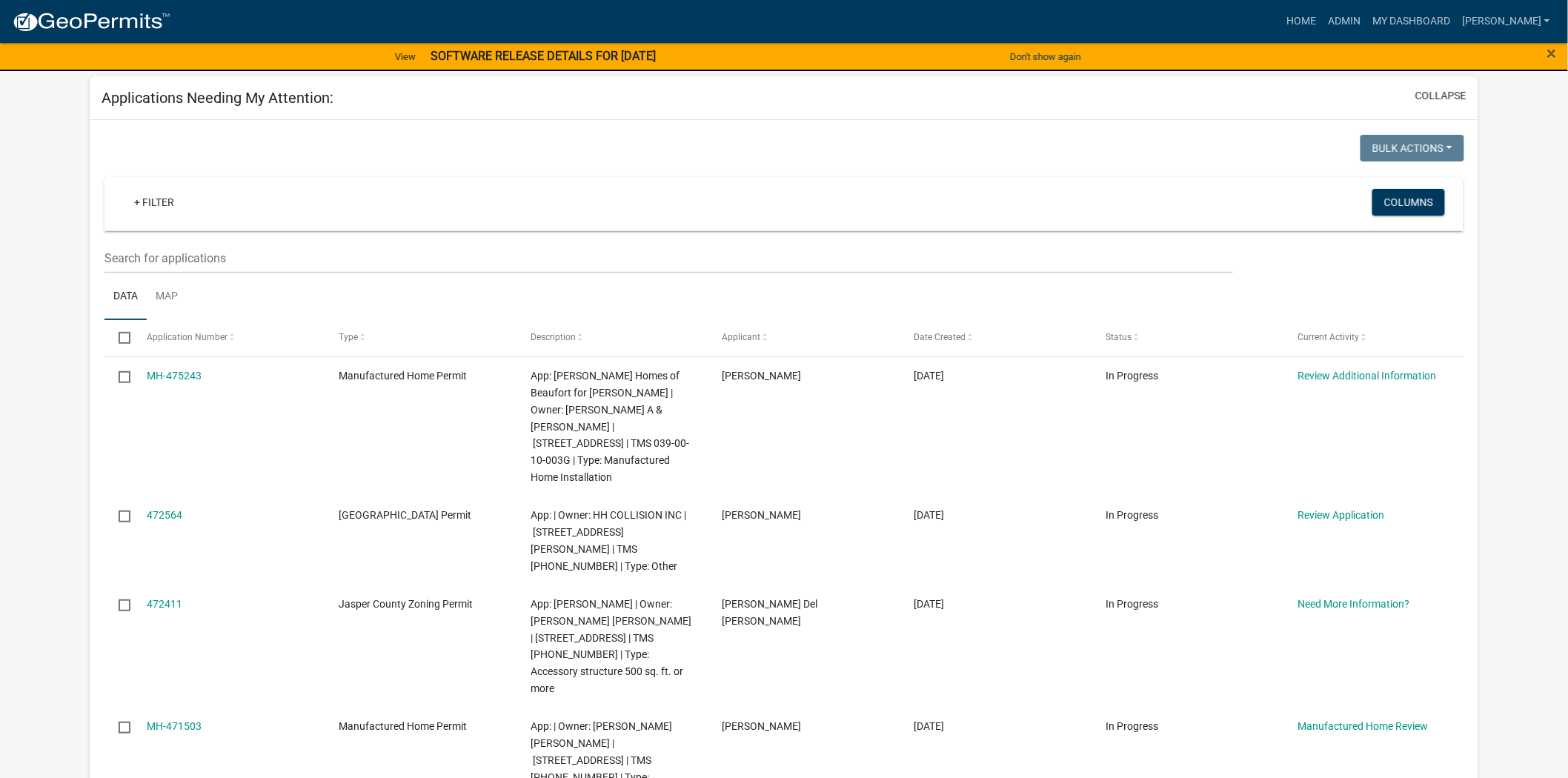
scroll to position [164, 0]
